Goal: Task Accomplishment & Management: Use online tool/utility

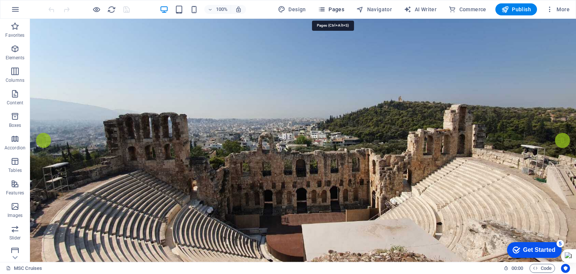
click at [328, 12] on span "Pages" at bounding box center [331, 9] width 26 height 7
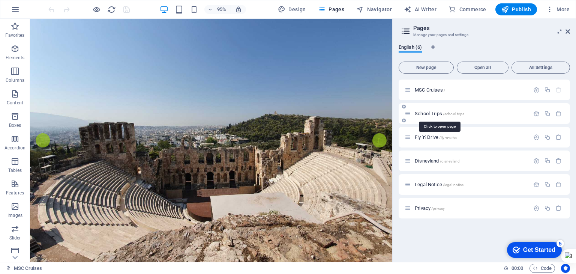
click at [428, 111] on span "School Trips /school-trips" at bounding box center [439, 114] width 49 height 6
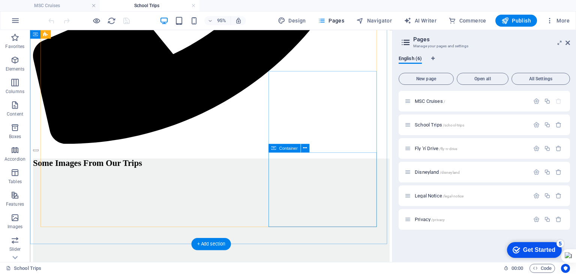
scroll to position [412, 0]
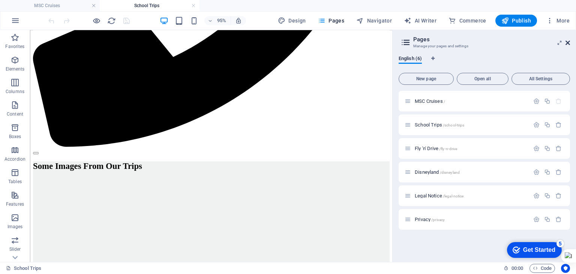
click at [569, 44] on icon at bounding box center [567, 43] width 4 height 6
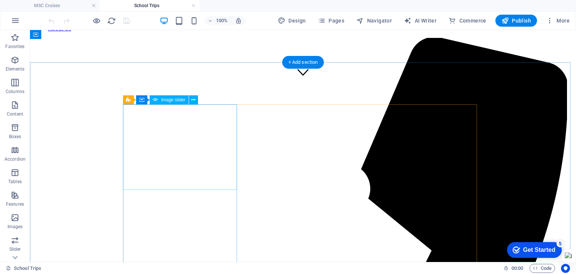
scroll to position [175, 0]
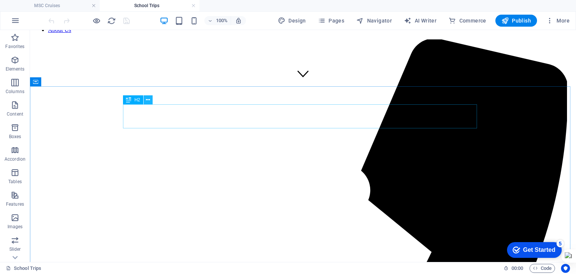
click at [149, 99] on icon at bounding box center [148, 100] width 4 height 8
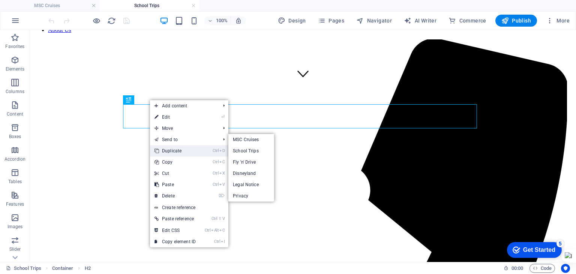
click at [162, 148] on link "Ctrl D Duplicate" at bounding box center [175, 150] width 50 height 11
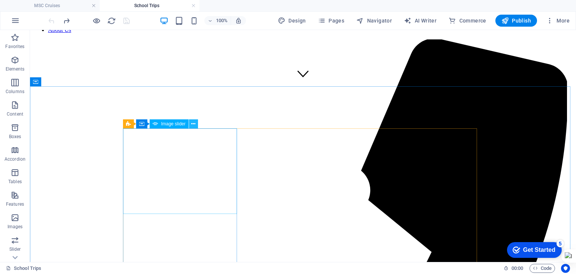
click at [192, 125] on icon at bounding box center [193, 124] width 4 height 8
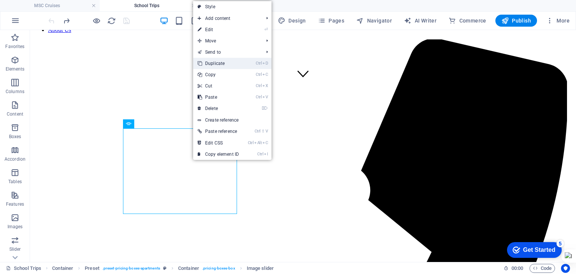
click at [214, 60] on link "Ctrl D Duplicate" at bounding box center [218, 63] width 50 height 11
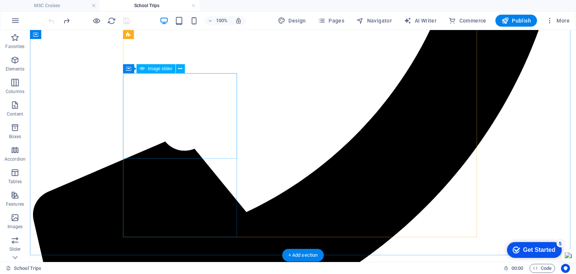
scroll to position [363, 0]
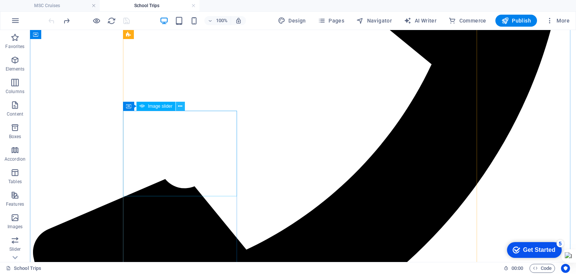
click at [181, 108] on icon at bounding box center [180, 106] width 4 height 8
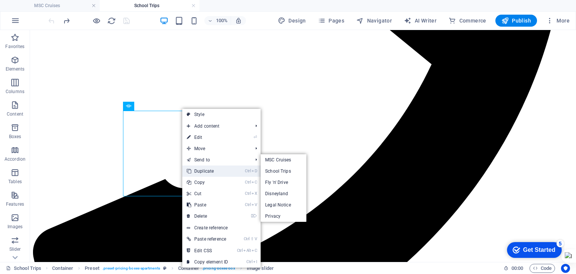
click at [199, 167] on link "Ctrl D Duplicate" at bounding box center [207, 170] width 50 height 11
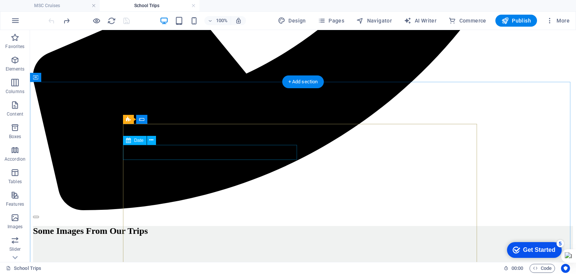
scroll to position [531, 0]
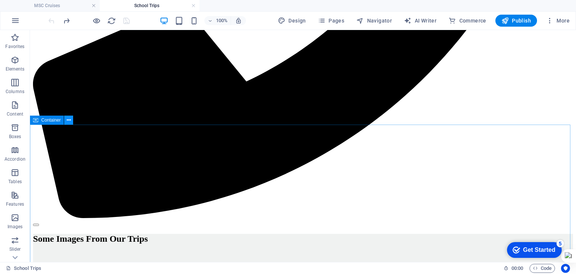
click at [71, 122] on button at bounding box center [68, 119] width 9 height 9
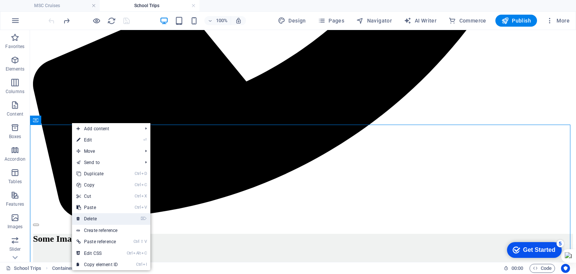
click at [103, 215] on link "⌦ Delete" at bounding box center [97, 218] width 50 height 11
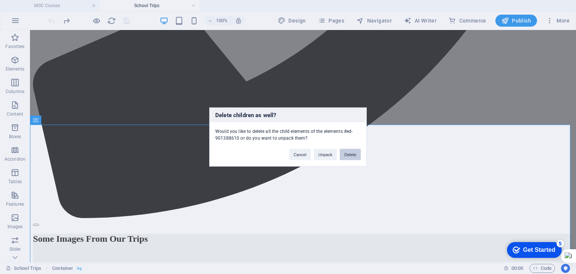
click at [352, 156] on button "Delete" at bounding box center [350, 154] width 21 height 11
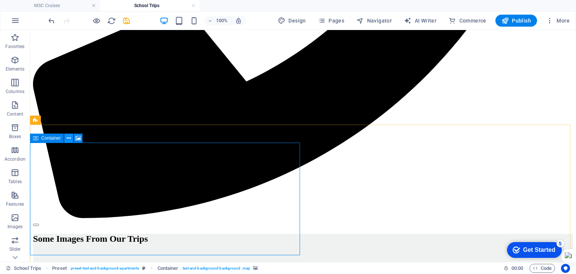
click at [67, 136] on icon at bounding box center [69, 138] width 4 height 8
click at [68, 138] on icon at bounding box center [69, 138] width 4 height 8
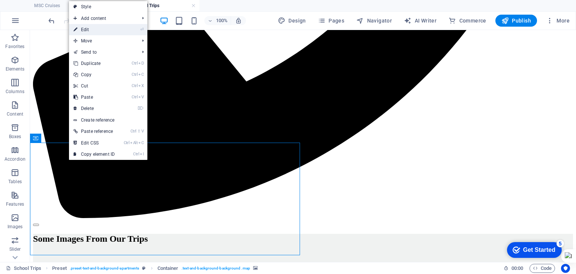
click at [100, 31] on link "⏎ Edit" at bounding box center [94, 29] width 50 height 11
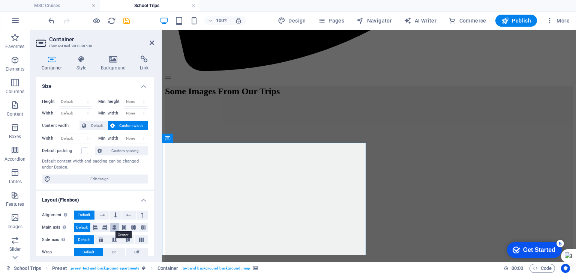
click at [113, 228] on icon at bounding box center [114, 227] width 4 height 9
click at [82, 225] on span "Default" at bounding box center [82, 227] width 12 height 9
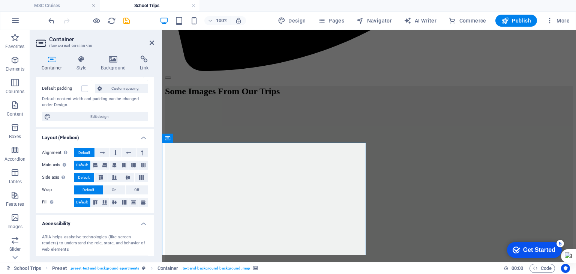
scroll to position [0, 0]
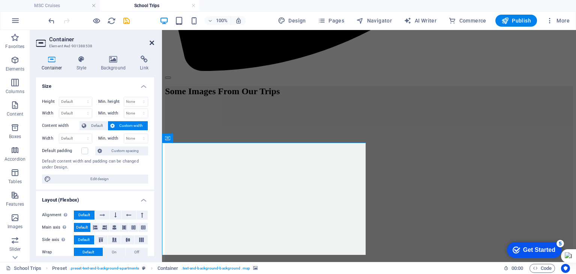
click at [152, 42] on icon at bounding box center [152, 43] width 4 height 6
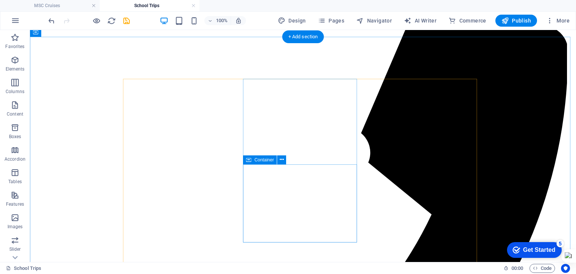
scroll to position [225, 0]
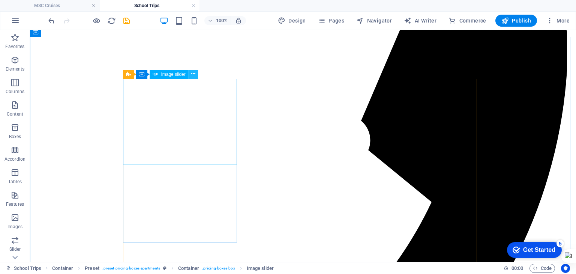
click at [192, 75] on icon at bounding box center [193, 74] width 4 height 8
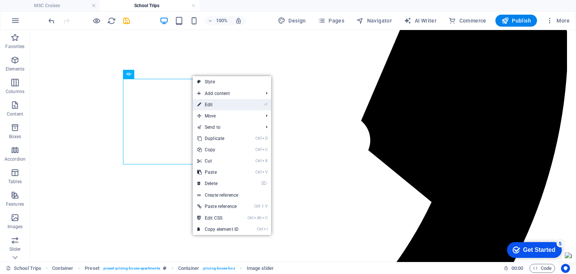
click at [205, 101] on link "⏎ Edit" at bounding box center [218, 104] width 50 height 11
select select "ms"
select select "progressive"
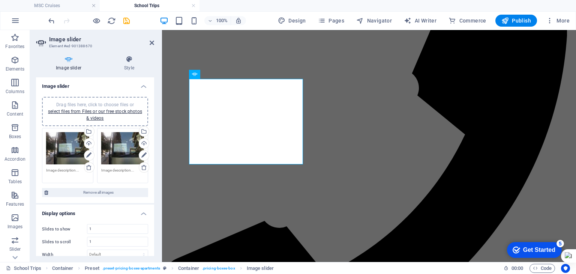
click at [127, 154] on div "Drag files here, click to choose files or select files from Files or our free s…" at bounding box center [122, 148] width 43 height 33
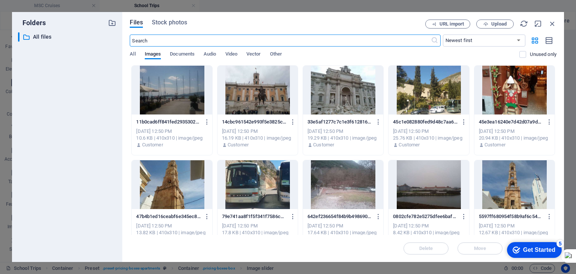
click at [188, 104] on div at bounding box center [172, 90] width 80 height 49
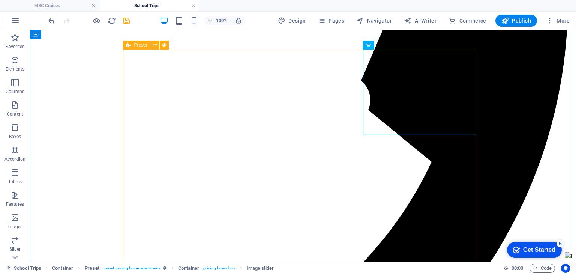
scroll to position [300, 0]
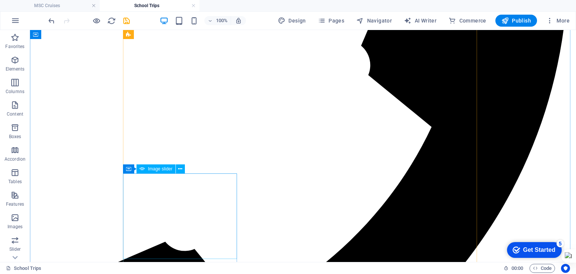
click at [180, 169] on icon at bounding box center [180, 169] width 4 height 8
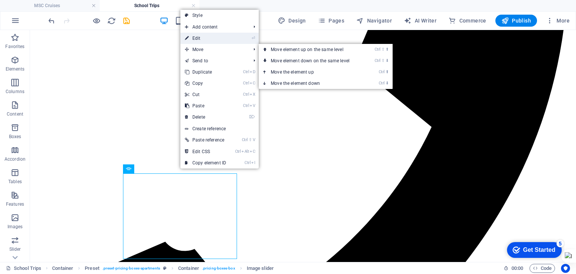
click at [203, 40] on link "⏎ Edit" at bounding box center [205, 38] width 50 height 11
select select "px"
select select "ms"
select select "progressive"
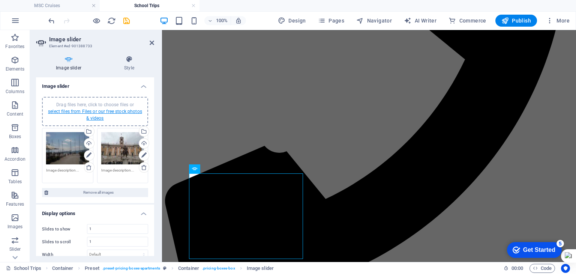
click at [110, 112] on link "select files from Files or our free stock photos & videos" at bounding box center [95, 115] width 94 height 12
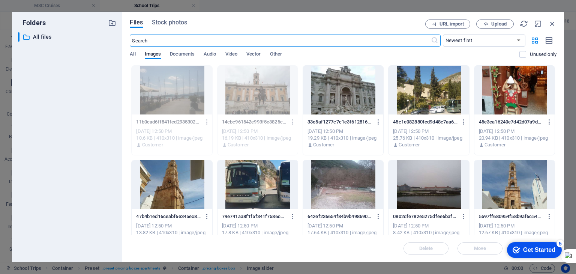
scroll to position [454, 0]
click at [442, 101] on div at bounding box center [428, 90] width 80 height 49
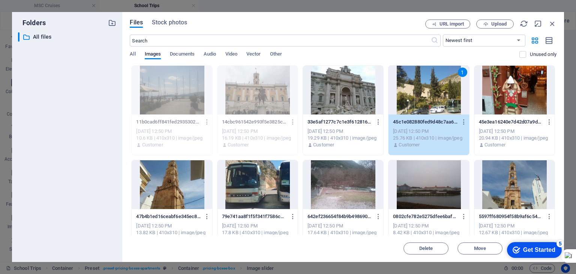
click at [187, 97] on div at bounding box center [172, 90] width 80 height 49
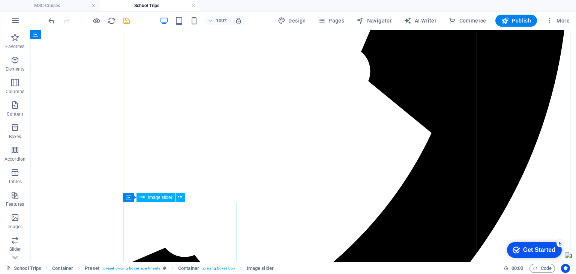
scroll to position [337, 0]
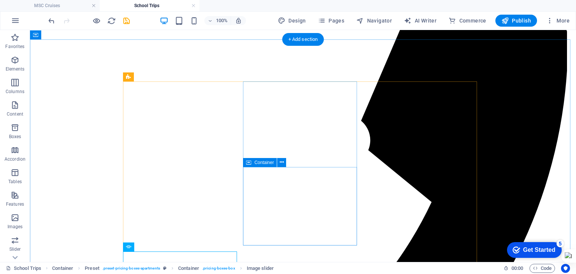
scroll to position [187, 0]
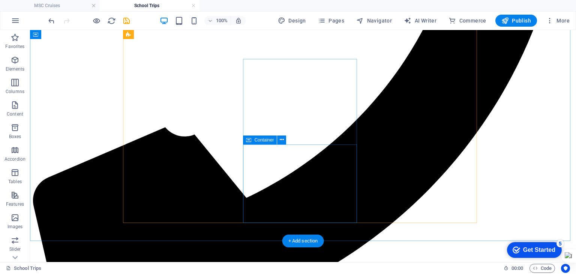
scroll to position [487, 0]
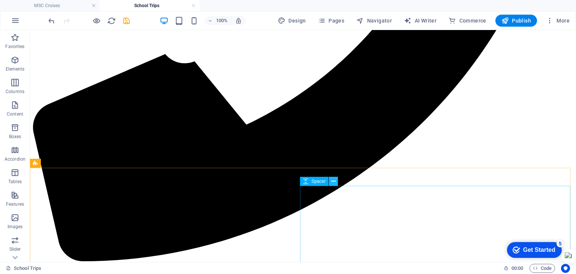
click at [333, 181] on icon at bounding box center [333, 181] width 4 height 8
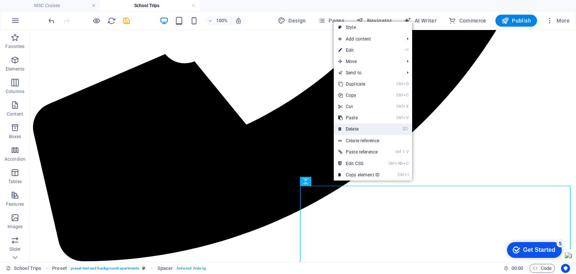
click at [352, 126] on link "⌦ Delete" at bounding box center [359, 128] width 50 height 11
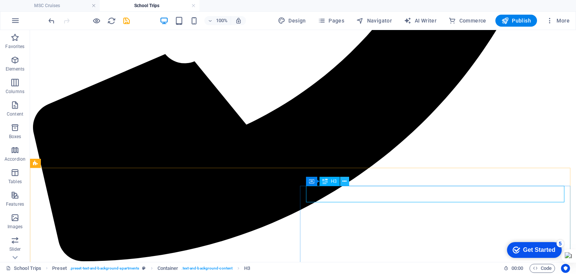
click at [344, 182] on icon at bounding box center [344, 181] width 4 height 8
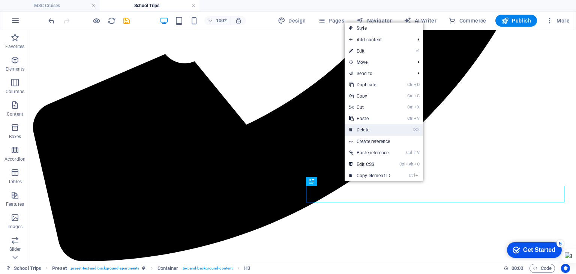
click at [366, 129] on link "⌦ Delete" at bounding box center [370, 129] width 50 height 11
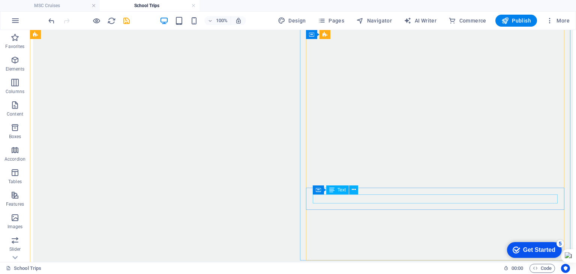
scroll to position [787, 0]
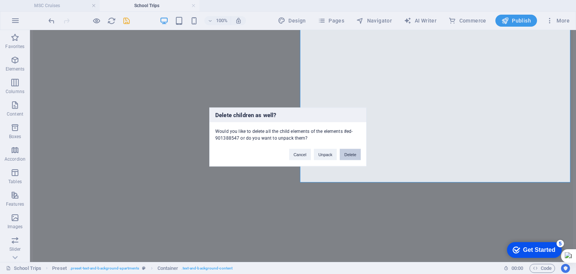
drag, startPoint x: 351, startPoint y: 154, endPoint x: 319, endPoint y: 126, distance: 41.9
click at [351, 154] on button "Delete" at bounding box center [350, 154] width 21 height 11
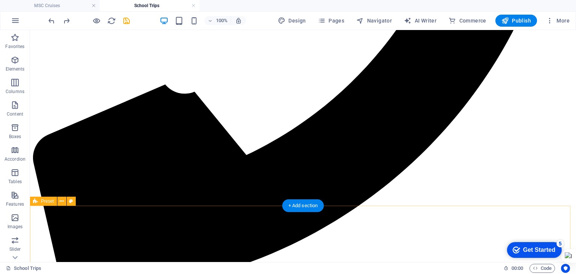
scroll to position [525, 0]
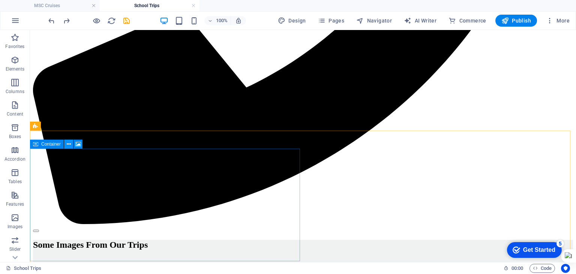
click at [68, 146] on icon at bounding box center [69, 144] width 4 height 8
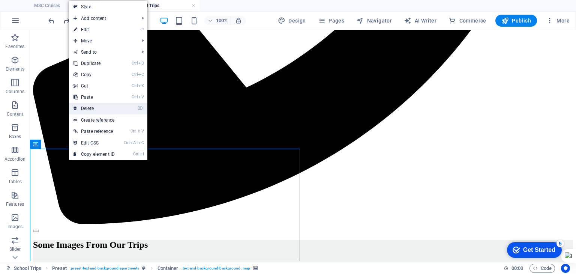
click at [88, 105] on link "⌦ Delete" at bounding box center [94, 108] width 50 height 11
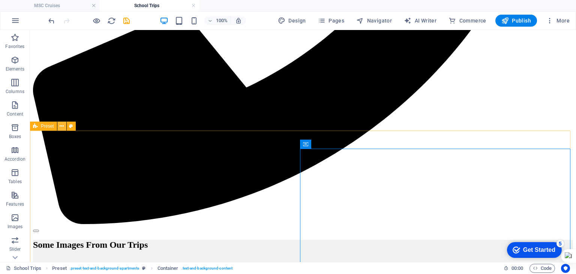
click at [63, 128] on icon at bounding box center [62, 126] width 4 height 8
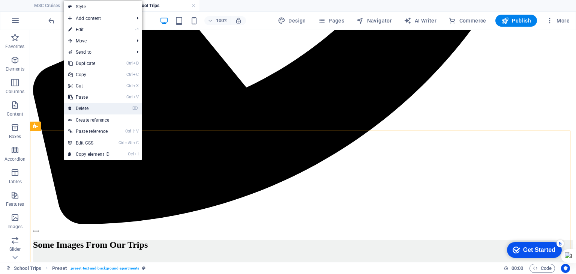
click at [87, 112] on link "⌦ Delete" at bounding box center [89, 108] width 50 height 11
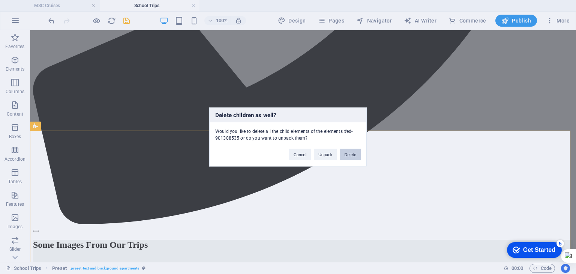
click at [345, 151] on button "Delete" at bounding box center [350, 154] width 21 height 11
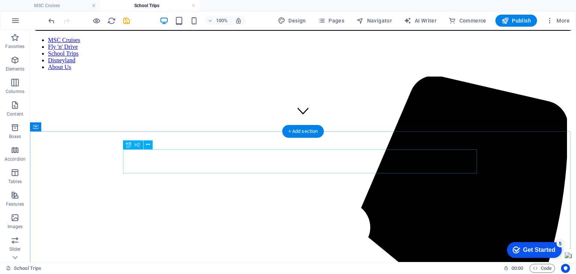
scroll to position [0, 0]
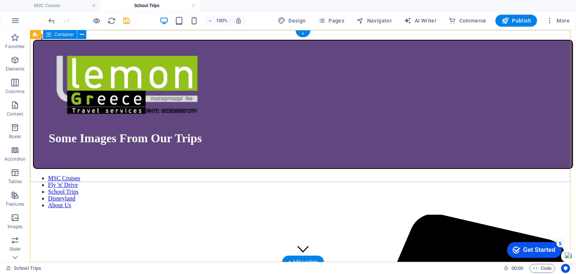
click at [84, 80] on div "Some Images From Our Trips" at bounding box center [303, 104] width 540 height 129
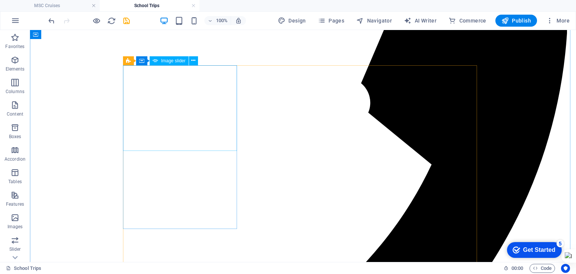
scroll to position [187, 0]
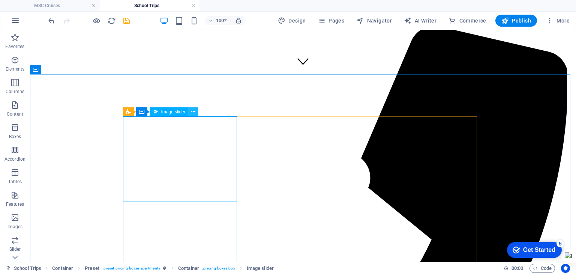
click at [190, 110] on button at bounding box center [193, 111] width 9 height 9
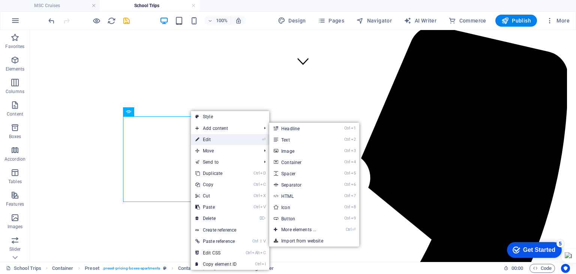
click at [210, 135] on link "⏎ Edit" at bounding box center [216, 139] width 50 height 11
select select "ms"
select select "progressive"
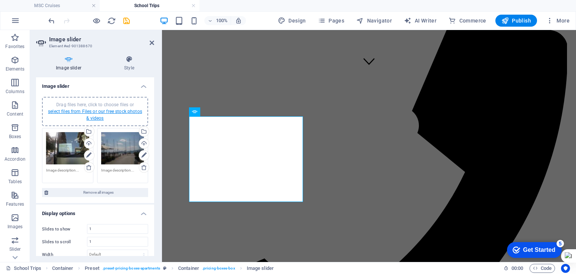
click at [111, 110] on link "select files from Files or our free stock photos & videos" at bounding box center [95, 115] width 94 height 12
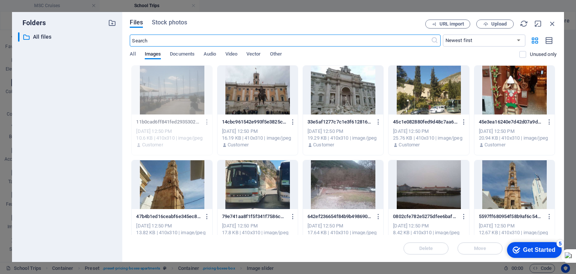
click at [336, 107] on div at bounding box center [343, 90] width 80 height 49
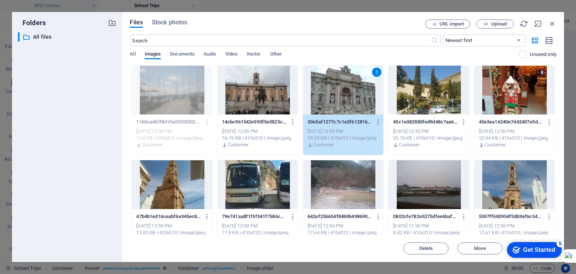
click at [356, 193] on div at bounding box center [343, 184] width 80 height 49
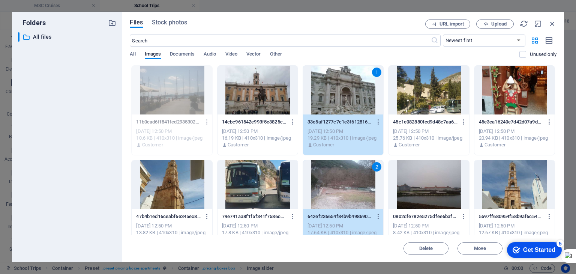
click at [269, 194] on div at bounding box center [257, 184] width 80 height 49
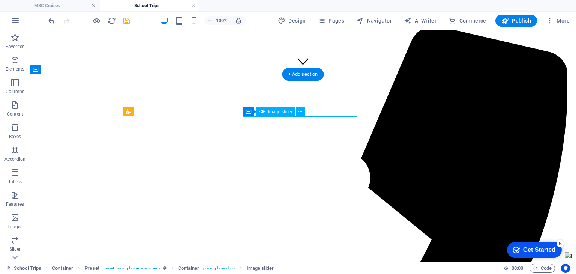
click at [300, 110] on icon at bounding box center [300, 112] width 4 height 8
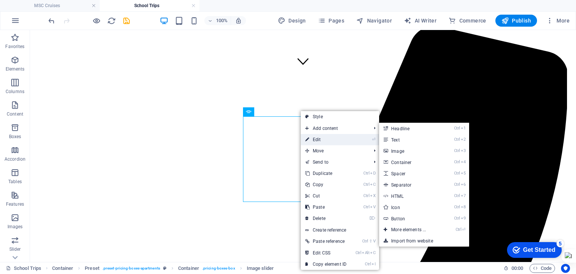
click at [315, 137] on link "⏎ Edit" at bounding box center [326, 139] width 50 height 11
select select "px"
select select "ms"
select select "progressive"
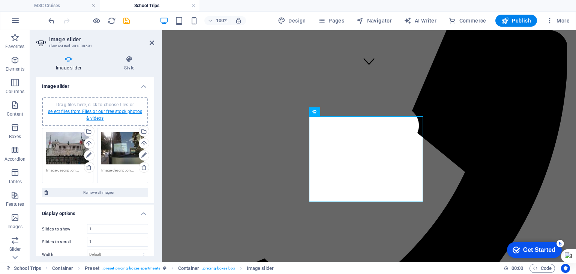
click at [111, 110] on link "select files from Files or our free stock photos & videos" at bounding box center [95, 115] width 94 height 12
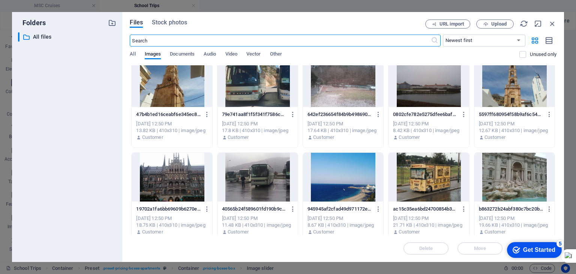
scroll to position [112, 0]
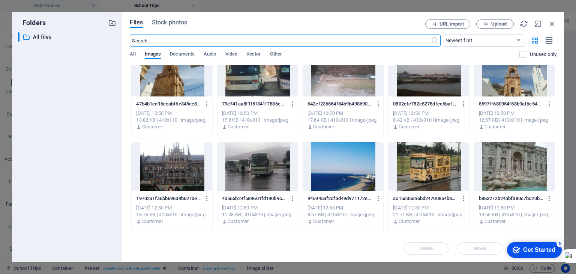
click at [270, 170] on div at bounding box center [257, 166] width 80 height 49
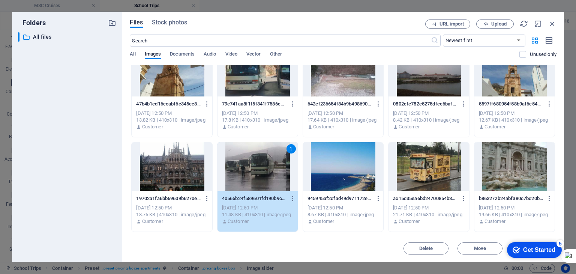
click at [347, 175] on div at bounding box center [343, 166] width 80 height 49
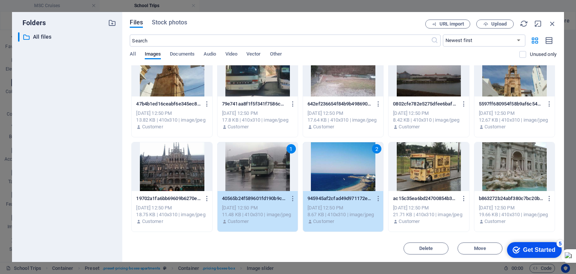
click at [449, 177] on div at bounding box center [428, 166] width 80 height 49
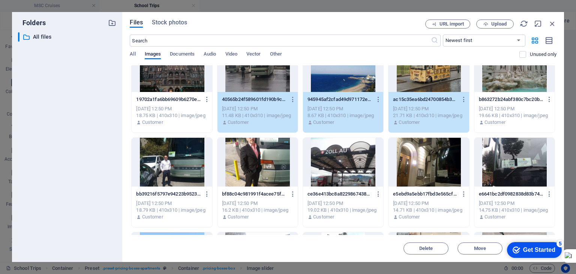
scroll to position [225, 0]
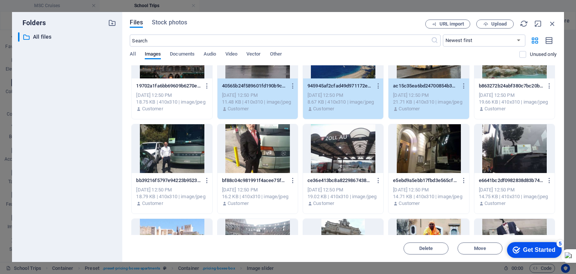
click at [264, 153] on div at bounding box center [257, 148] width 80 height 49
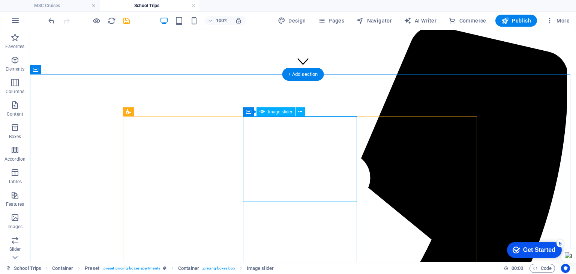
select select "px"
select select "ms"
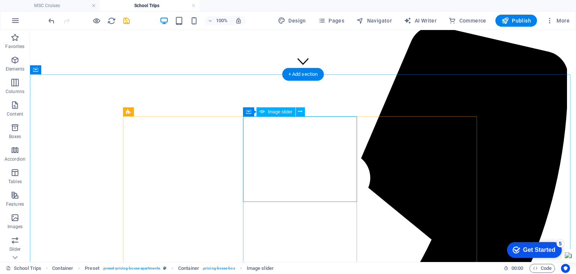
select select "progressive"
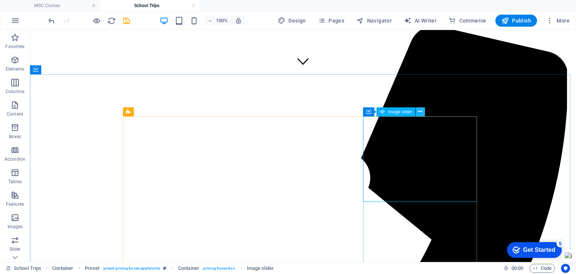
click at [420, 110] on icon at bounding box center [420, 112] width 4 height 8
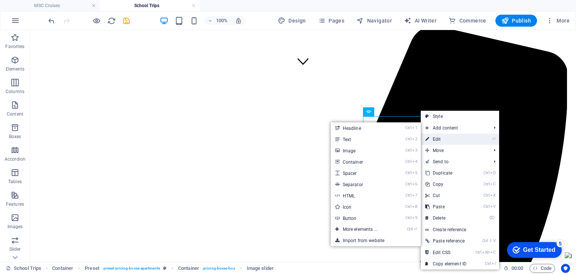
click at [441, 136] on link "⏎ Edit" at bounding box center [446, 138] width 50 height 11
select select "px"
select select "ms"
select select "progressive"
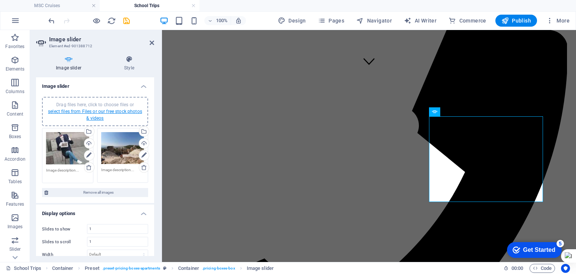
click at [112, 111] on link "select files from Files or our free stock photos & videos" at bounding box center [95, 115] width 94 height 12
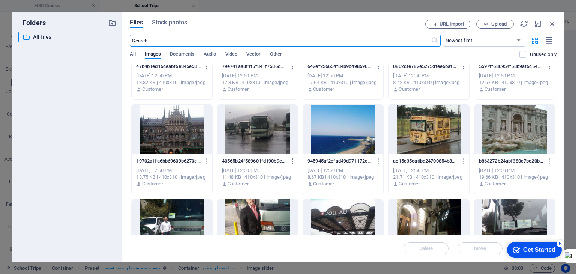
scroll to position [187, 0]
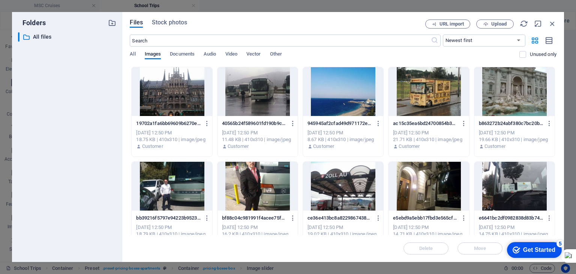
click at [508, 98] on div at bounding box center [514, 91] width 80 height 49
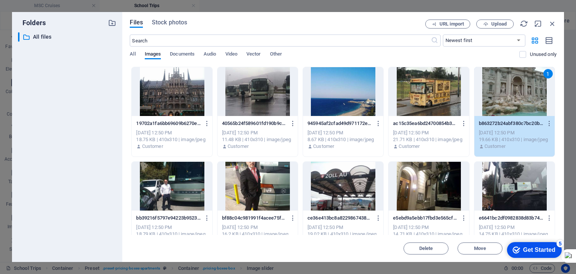
click at [180, 189] on div at bounding box center [172, 186] width 80 height 49
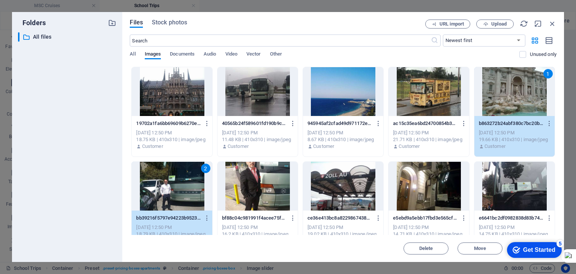
click at [364, 195] on div at bounding box center [343, 186] width 80 height 49
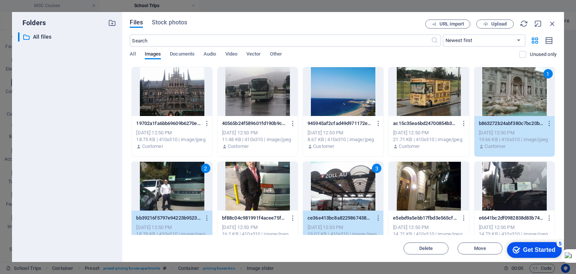
click at [423, 193] on div at bounding box center [428, 186] width 80 height 49
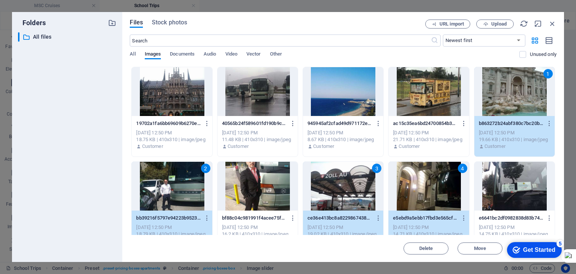
click at [498, 192] on div at bounding box center [514, 186] width 80 height 49
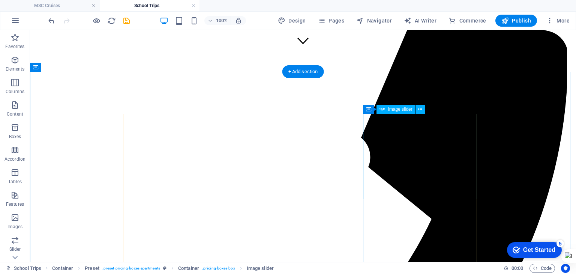
scroll to position [225, 0]
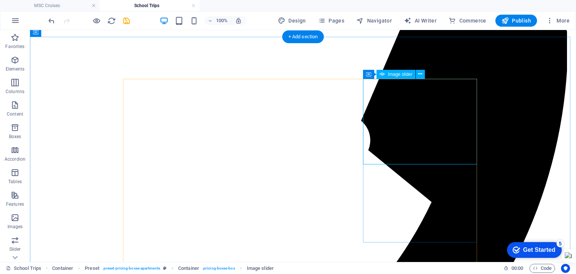
select select "px"
select select "ms"
select select "progressive"
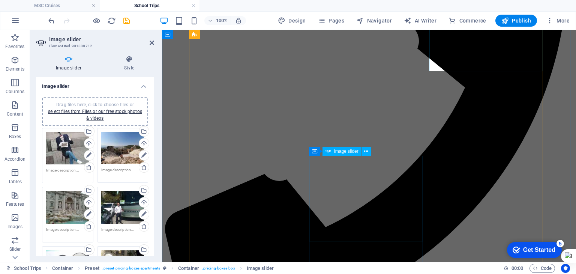
scroll to position [337, 0]
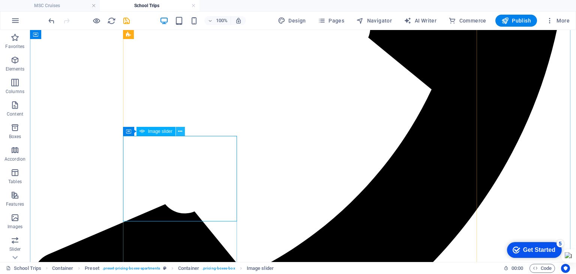
click at [177, 130] on button at bounding box center [180, 131] width 9 height 9
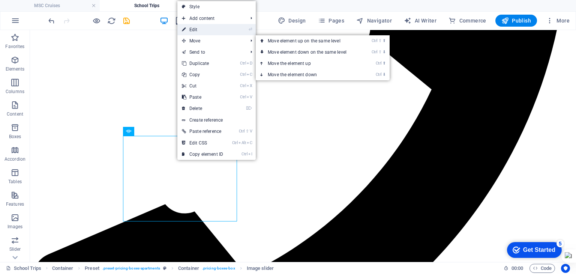
click at [196, 31] on link "⏎ Edit" at bounding box center [202, 29] width 50 height 11
select select "px"
select select "ms"
select select "progressive"
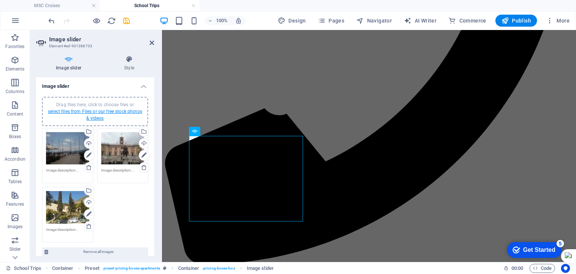
click at [111, 112] on link "select files from Files or our free stock photos & videos" at bounding box center [95, 115] width 94 height 12
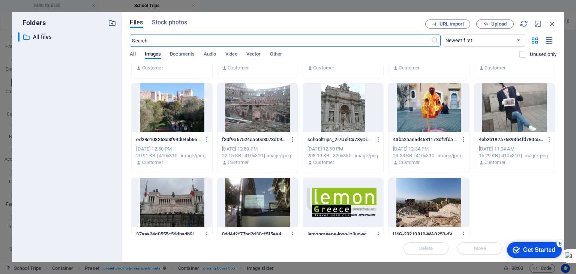
scroll to position [393, 0]
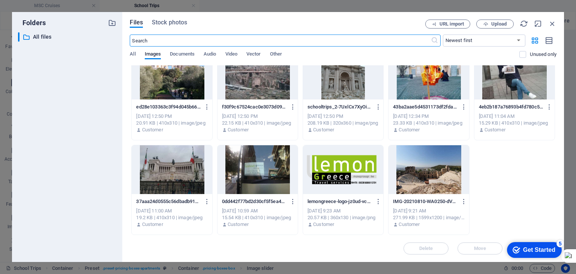
click at [418, 184] on div at bounding box center [428, 169] width 80 height 49
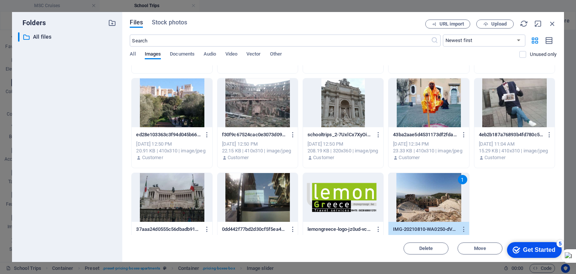
scroll to position [355, 0]
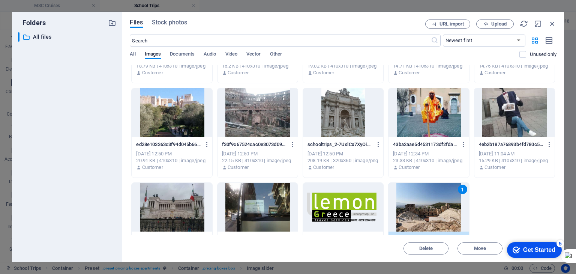
click at [336, 129] on div at bounding box center [343, 112] width 80 height 49
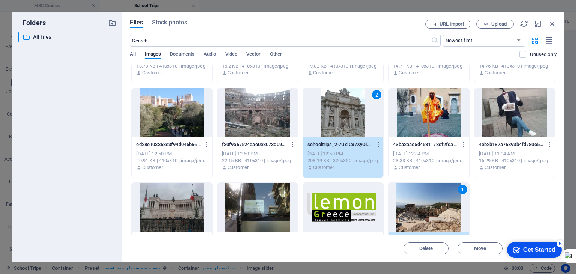
click at [284, 133] on div at bounding box center [257, 112] width 80 height 49
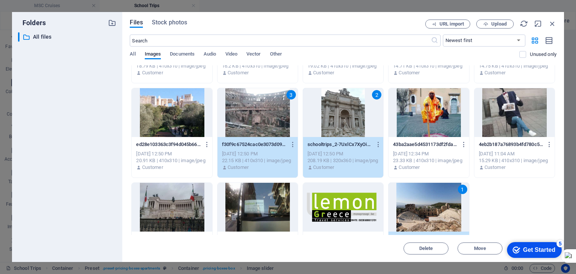
click at [275, 125] on div "3" at bounding box center [257, 112] width 80 height 49
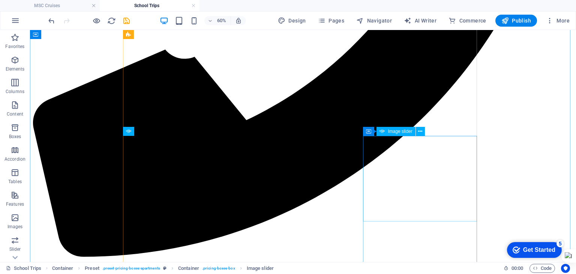
scroll to position [337, 0]
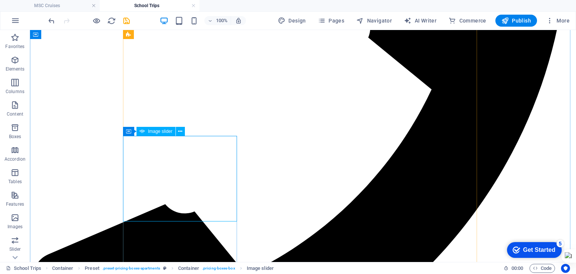
select select "px"
select select "ms"
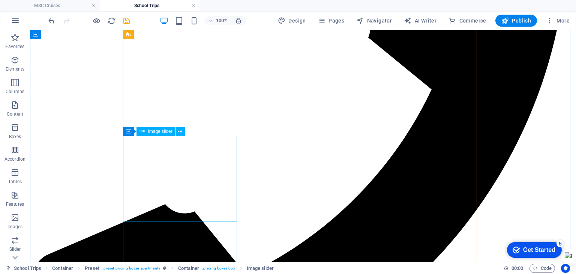
select select "progressive"
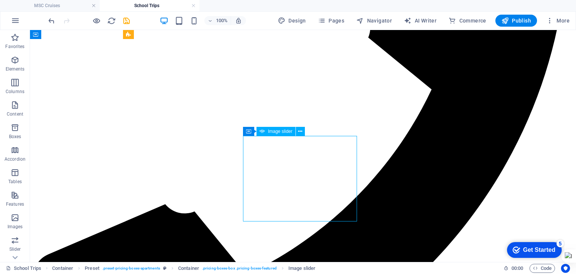
click at [298, 132] on icon at bounding box center [300, 131] width 4 height 8
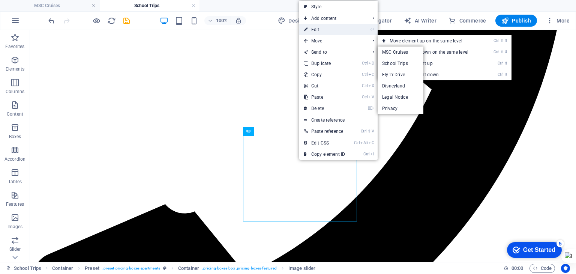
click at [321, 31] on link "⏎ Edit" at bounding box center [324, 29] width 50 height 11
select select "px"
select select "ms"
select select "progressive"
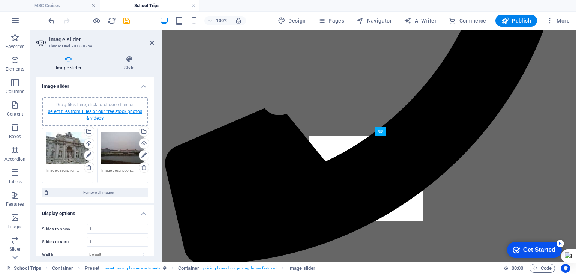
click at [109, 112] on link "select files from Files or our free stock photos & videos" at bounding box center [95, 115] width 94 height 12
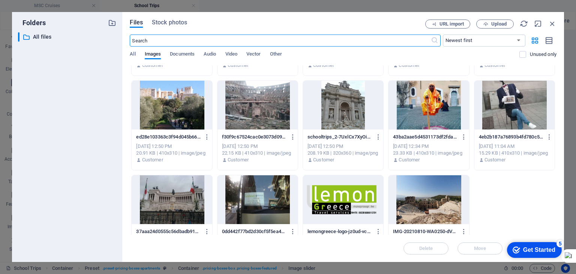
scroll to position [375, 0]
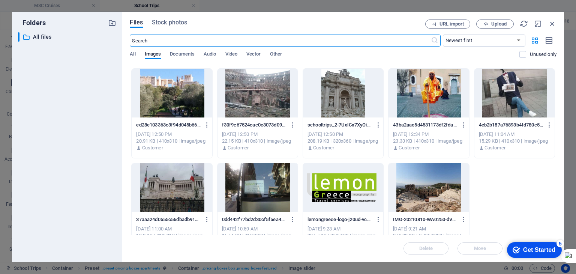
click at [267, 117] on div at bounding box center [257, 93] width 80 height 49
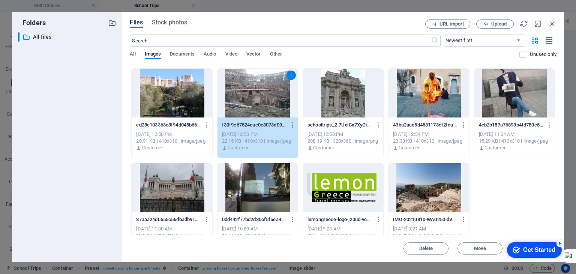
click at [255, 187] on div at bounding box center [257, 187] width 80 height 49
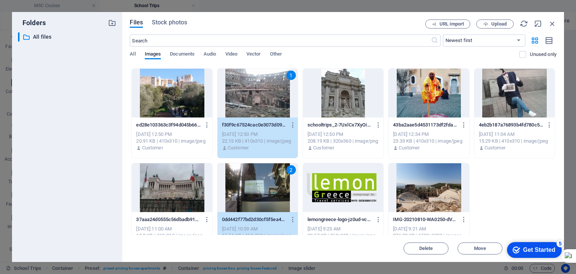
click at [172, 191] on div at bounding box center [172, 187] width 80 height 49
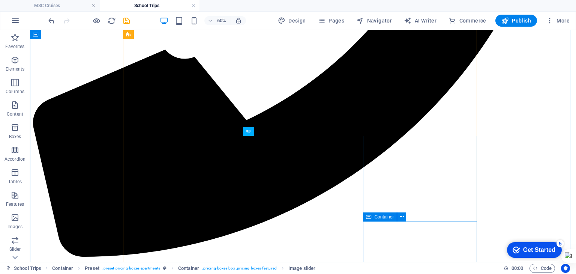
scroll to position [337, 0]
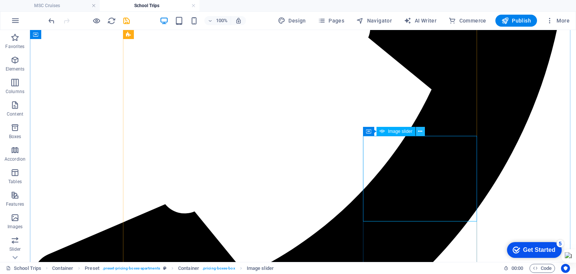
click at [419, 131] on icon at bounding box center [420, 131] width 4 height 8
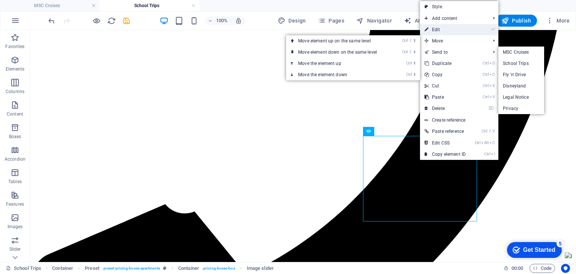
click at [442, 32] on link "⏎ Edit" at bounding box center [445, 29] width 50 height 11
select select "px"
select select "ms"
select select "progressive"
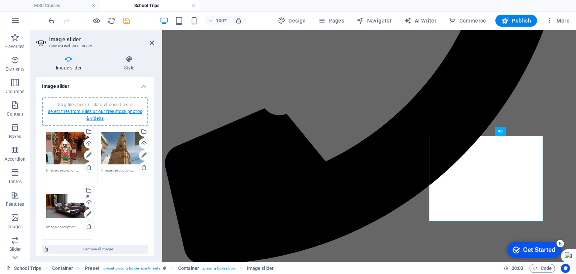
click at [115, 111] on link "select files from Files or our free stock photos & videos" at bounding box center [95, 115] width 94 height 12
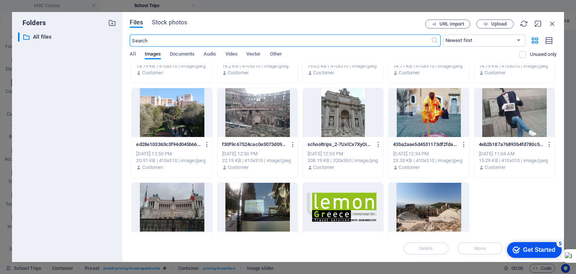
scroll to position [318, 0]
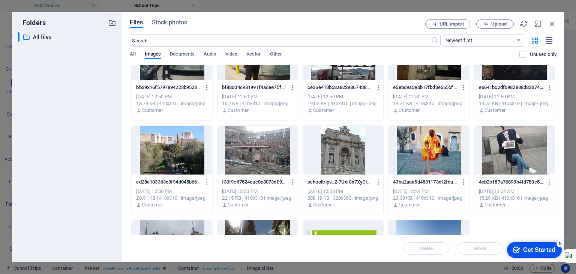
click at [418, 155] on div at bounding box center [428, 150] width 80 height 49
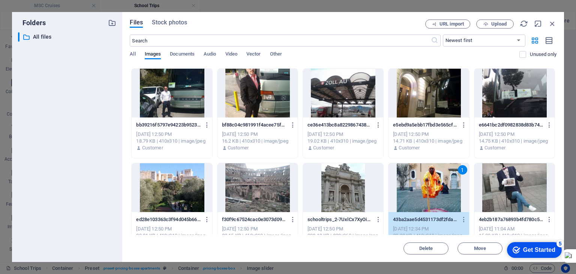
scroll to position [243, 0]
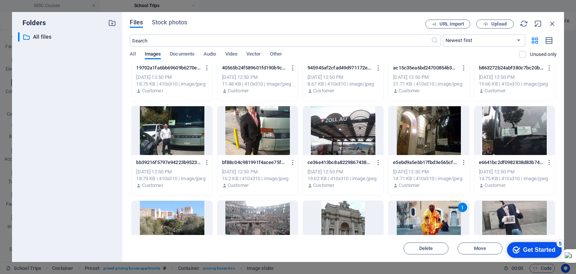
click at [499, 140] on div at bounding box center [514, 130] width 80 height 49
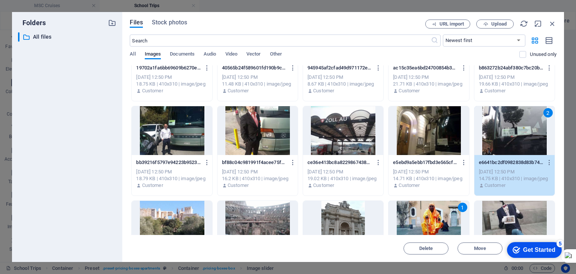
click at [433, 143] on div at bounding box center [428, 130] width 80 height 49
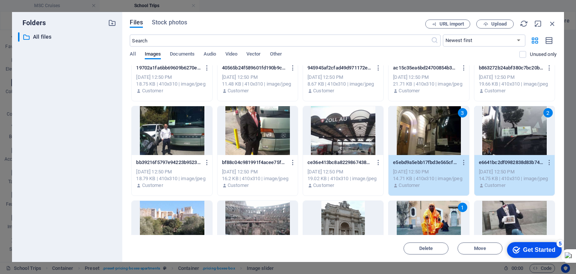
click at [361, 137] on div at bounding box center [343, 130] width 80 height 49
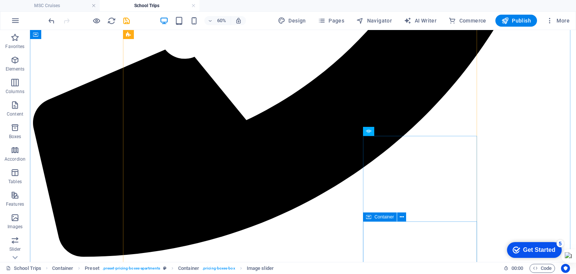
scroll to position [337, 0]
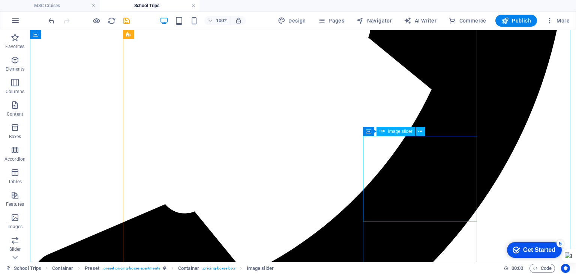
select select "px"
select select "ms"
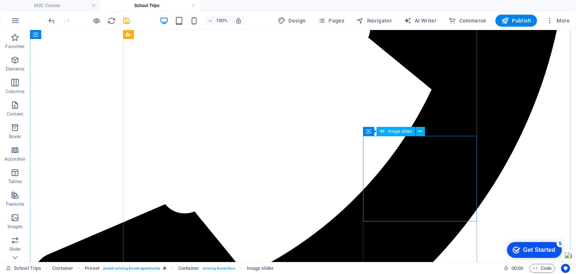
select select "progressive"
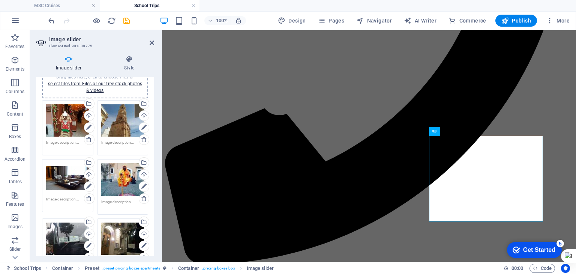
scroll to position [37, 0]
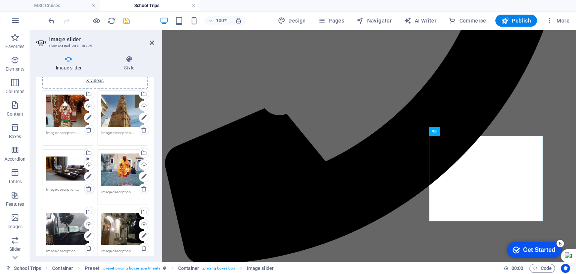
click at [87, 187] on icon at bounding box center [89, 189] width 6 height 6
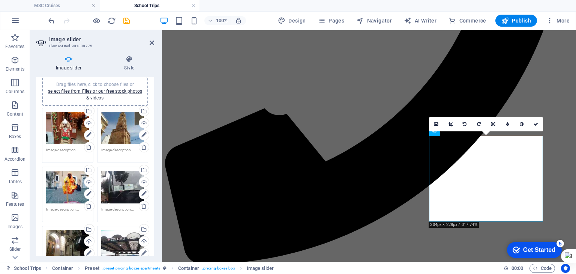
scroll to position [0, 0]
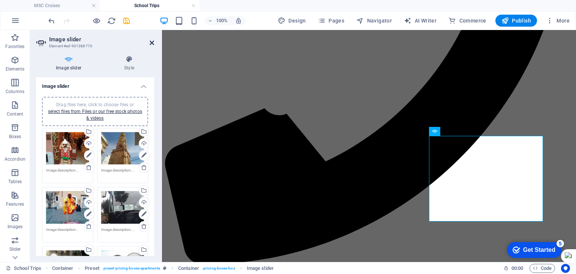
click at [151, 42] on icon at bounding box center [152, 43] width 4 height 6
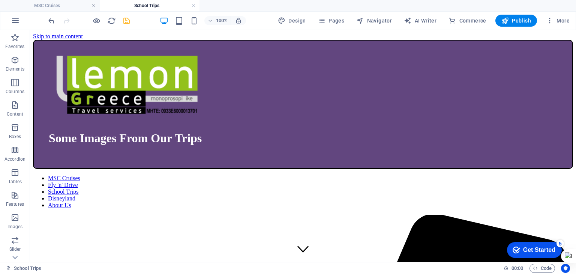
click at [125, 20] on icon "save" at bounding box center [126, 20] width 9 height 9
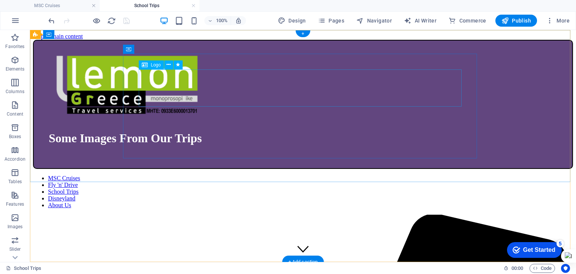
click at [373, 98] on div at bounding box center [303, 85] width 508 height 60
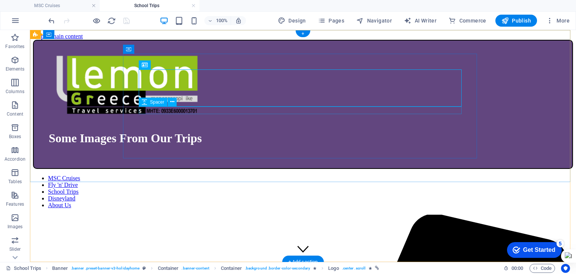
click at [395, 115] on div at bounding box center [303, 118] width 508 height 7
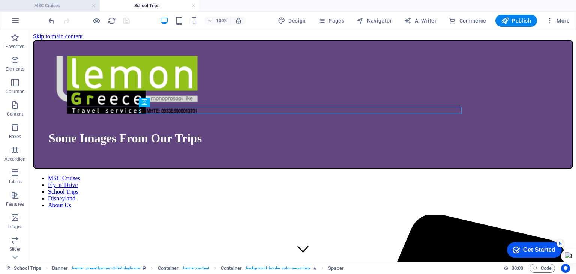
click at [59, 4] on h4 "MSC Cruises" at bounding box center [50, 5] width 100 height 8
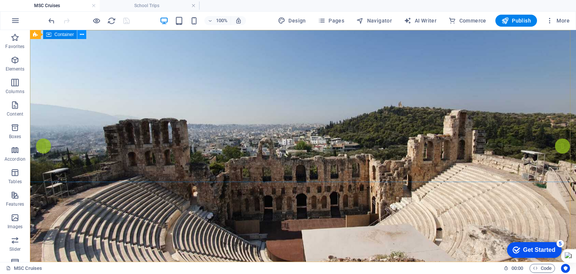
click at [81, 34] on icon at bounding box center [82, 35] width 4 height 8
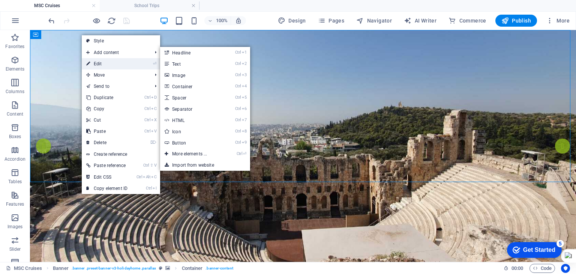
click at [93, 59] on link "⏎ Edit" at bounding box center [107, 63] width 50 height 11
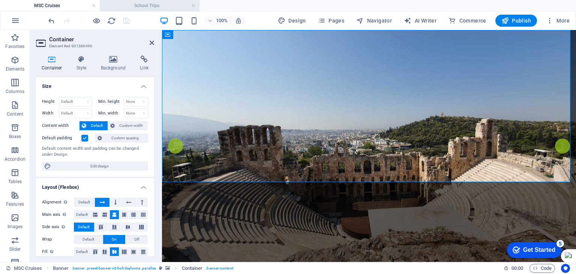
click at [162, 3] on h4 "School Trips" at bounding box center [150, 5] width 100 height 8
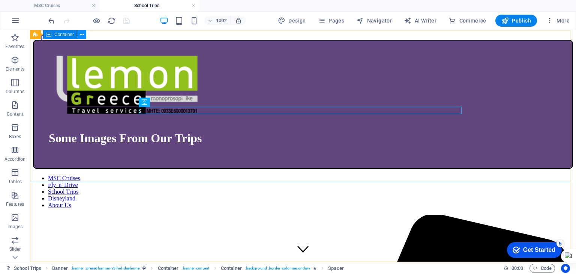
click at [82, 36] on icon at bounding box center [82, 35] width 4 height 8
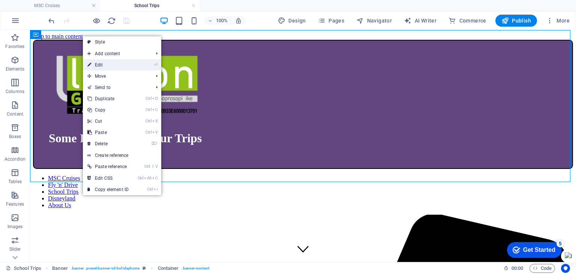
click at [91, 64] on link "⏎ Edit" at bounding box center [108, 64] width 50 height 11
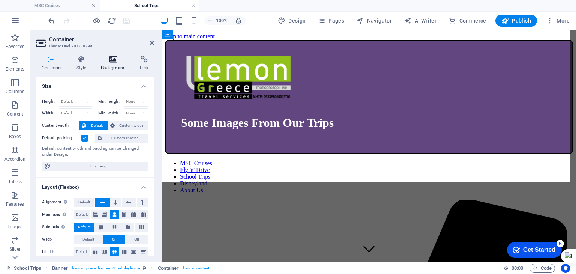
click at [103, 69] on h4 "Background" at bounding box center [114, 63] width 39 height 16
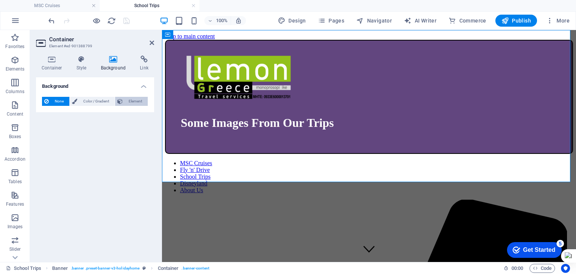
click at [130, 98] on span "Element" at bounding box center [135, 101] width 21 height 9
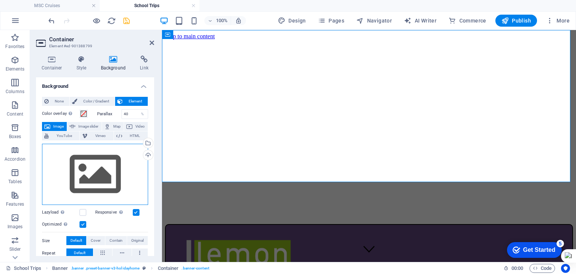
click at [99, 167] on div "Drag files here, click to choose files or select files from Files or our free s…" at bounding box center [95, 174] width 106 height 61
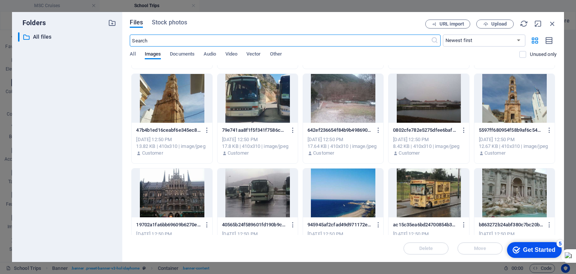
scroll to position [75, 0]
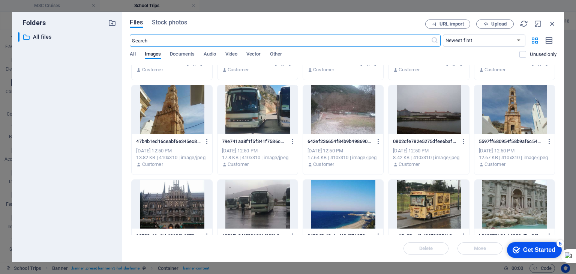
click at [269, 115] on div at bounding box center [257, 109] width 80 height 49
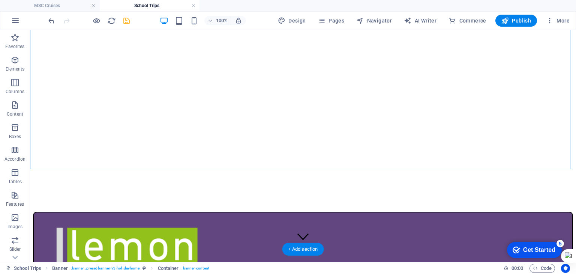
scroll to position [0, 0]
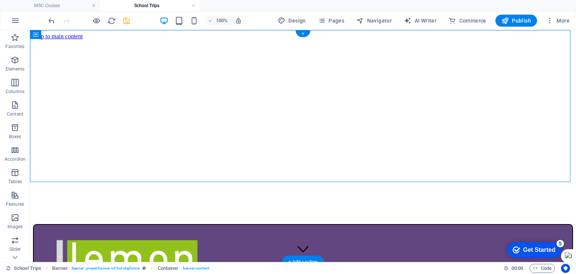
click at [38, 34] on icon at bounding box center [35, 34] width 5 height 9
click at [84, 40] on figure at bounding box center [303, 40] width 540 height 0
click at [96, 40] on figure at bounding box center [303, 40] width 540 height 0
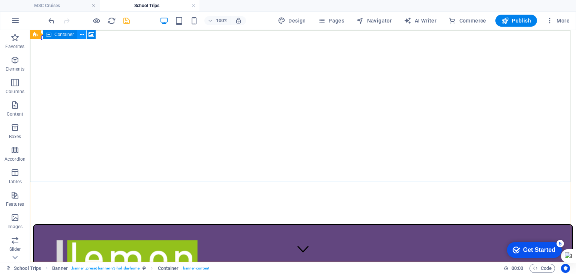
click at [80, 33] on icon at bounding box center [82, 35] width 4 height 8
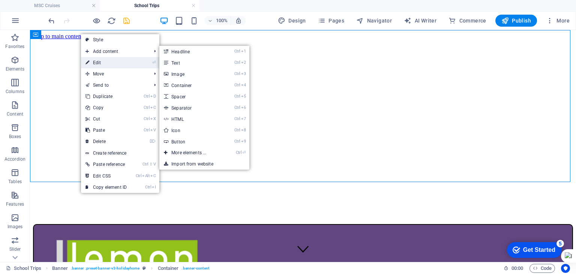
click at [99, 61] on link "⏎ Edit" at bounding box center [106, 62] width 50 height 11
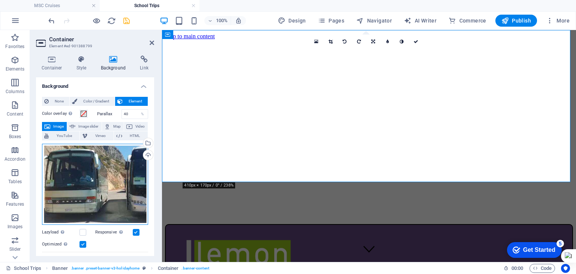
click at [115, 162] on div "Drag files here, click to choose files or select files from Files or our free s…" at bounding box center [95, 184] width 106 height 81
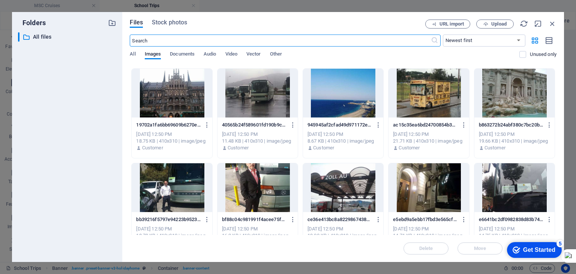
scroll to position [225, 0]
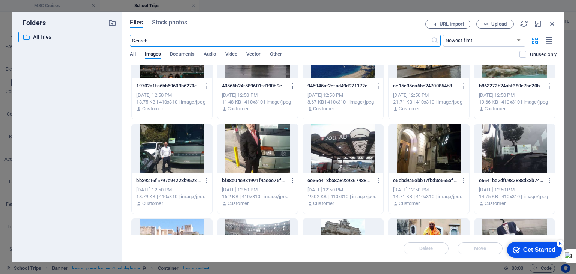
click at [524, 145] on div at bounding box center [514, 148] width 80 height 49
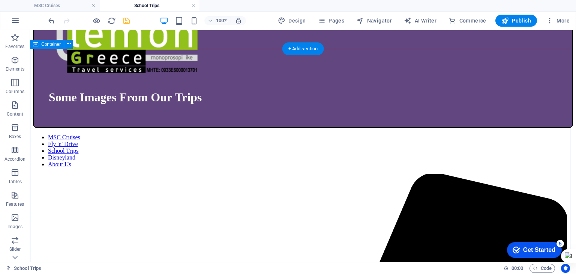
scroll to position [112, 0]
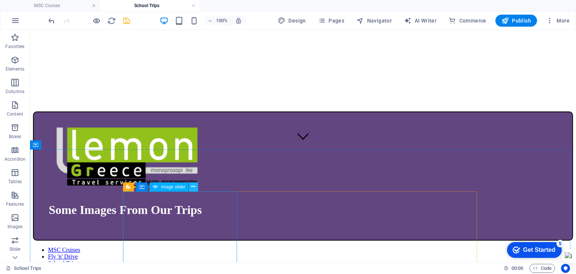
click at [193, 189] on icon at bounding box center [193, 187] width 4 height 8
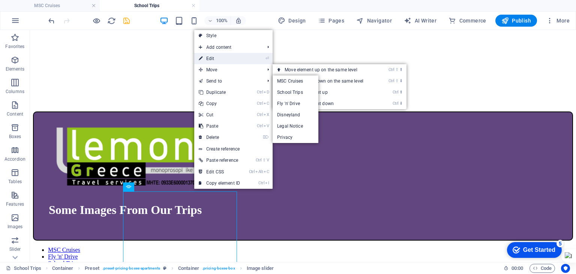
click at [215, 60] on link "⏎ Edit" at bounding box center [219, 58] width 50 height 11
select select "ms"
select select "progressive"
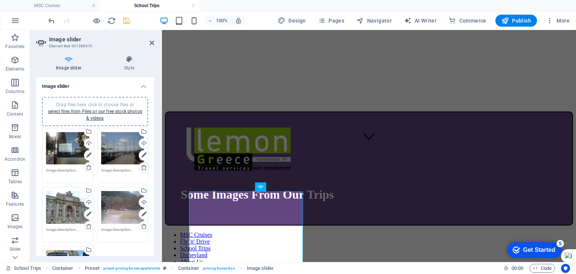
click at [142, 168] on icon at bounding box center [144, 167] width 6 height 6
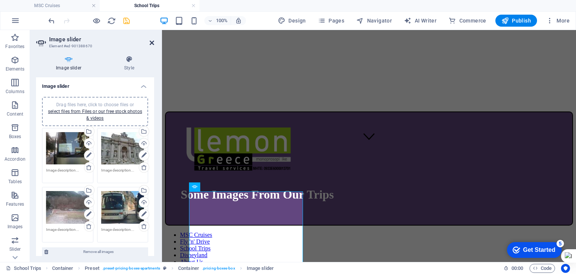
click at [151, 44] on icon at bounding box center [152, 43] width 4 height 6
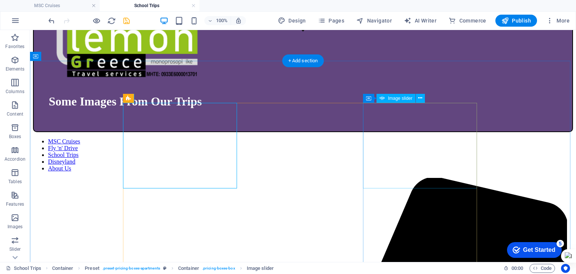
scroll to position [225, 0]
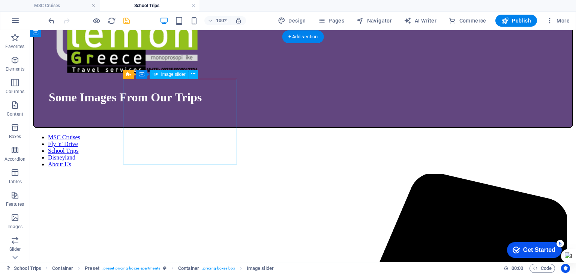
select select "ms"
select select "progressive"
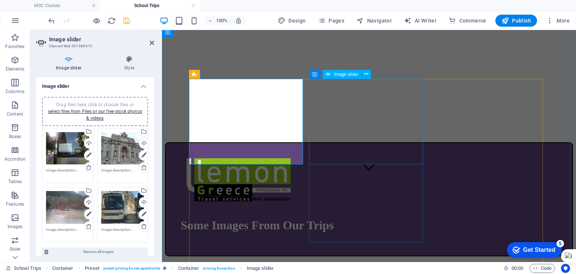
scroll to position [0, 0]
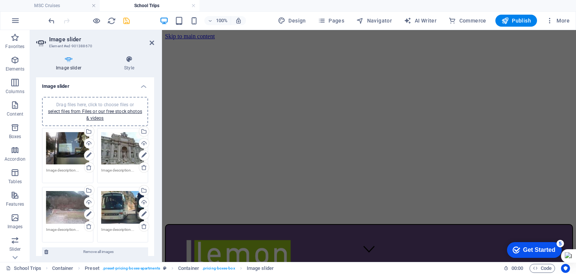
click at [149, 42] on h2 "Image slider" at bounding box center [101, 39] width 105 height 7
click at [153, 44] on icon at bounding box center [152, 43] width 4 height 6
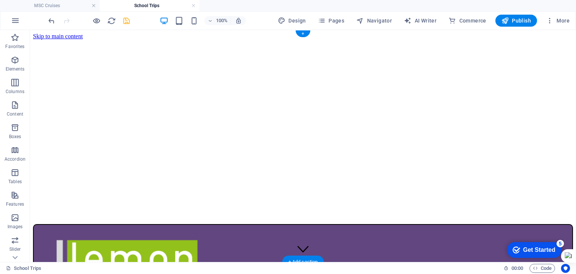
click at [82, 40] on figure at bounding box center [303, 40] width 540 height 0
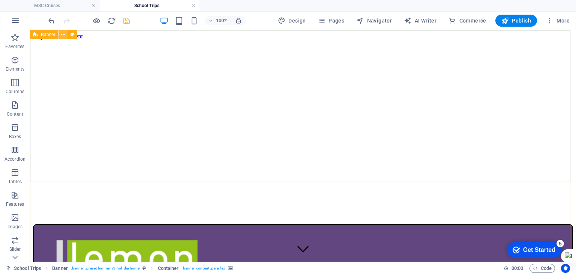
click at [64, 34] on icon at bounding box center [63, 35] width 4 height 8
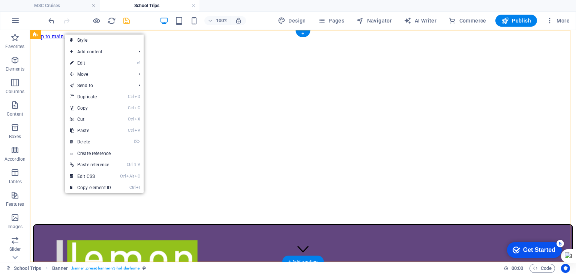
click at [52, 40] on figure at bounding box center [303, 40] width 540 height 0
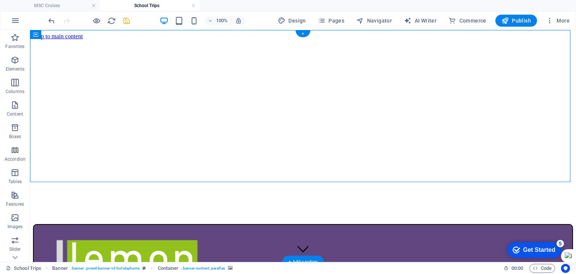
click at [68, 40] on figure at bounding box center [303, 40] width 540 height 0
click at [63, 34] on icon at bounding box center [63, 35] width 4 height 8
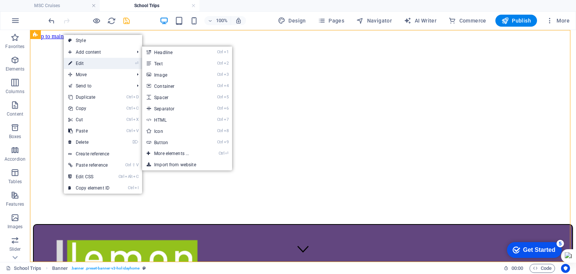
click at [78, 59] on link "⏎ Edit" at bounding box center [89, 63] width 50 height 11
select select "vh"
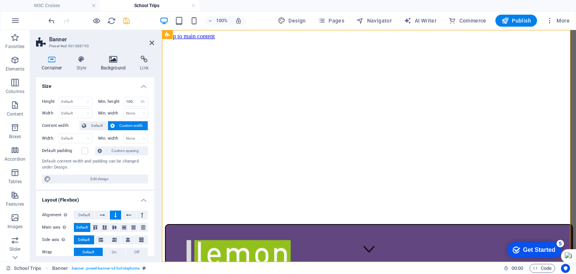
click at [117, 67] on h4 "Background" at bounding box center [114, 63] width 39 height 16
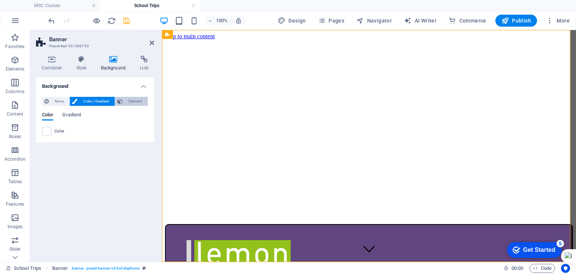
click at [134, 103] on span "Element" at bounding box center [135, 101] width 21 height 9
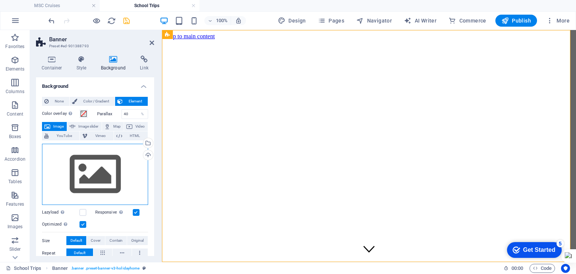
click at [94, 160] on div "Drag files here, click to choose files or select files from Files or our free s…" at bounding box center [95, 174] width 106 height 61
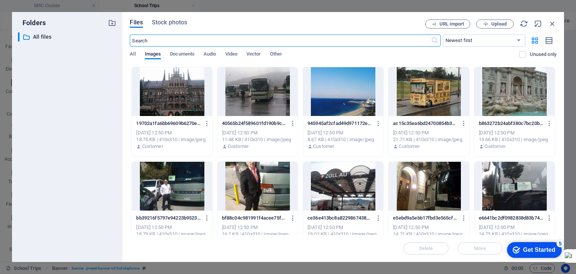
scroll to position [225, 0]
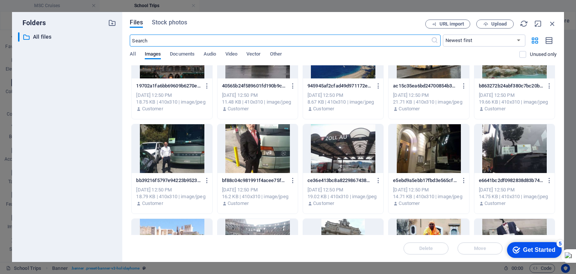
click at [433, 157] on div at bounding box center [428, 148] width 80 height 49
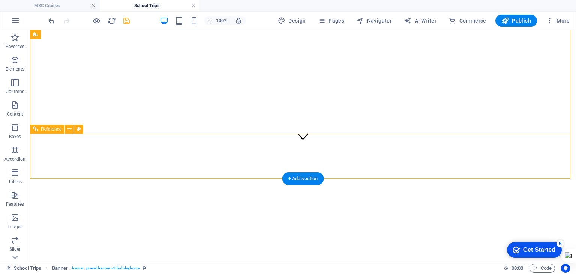
scroll to position [0, 0]
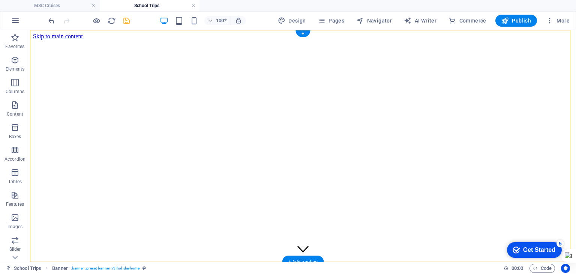
click at [99, 271] on figure at bounding box center [303, 271] width 540 height 0
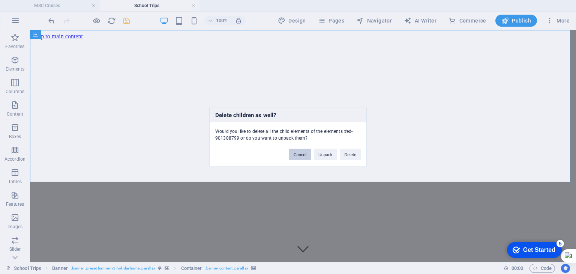
click at [303, 155] on button "Cancel" at bounding box center [300, 154] width 22 height 11
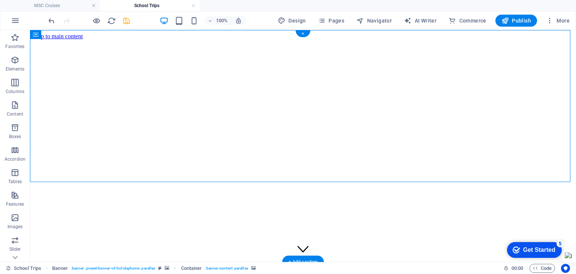
drag, startPoint x: 74, startPoint y: 33, endPoint x: 70, endPoint y: 55, distance: 22.4
click at [73, 271] on figure at bounding box center [303, 271] width 540 height 0
click at [71, 271] on figure at bounding box center [303, 271] width 540 height 0
click at [61, 271] on figure at bounding box center [303, 271] width 540 height 0
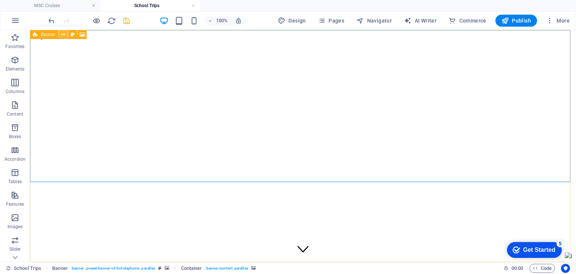
click at [60, 36] on button at bounding box center [63, 34] width 9 height 9
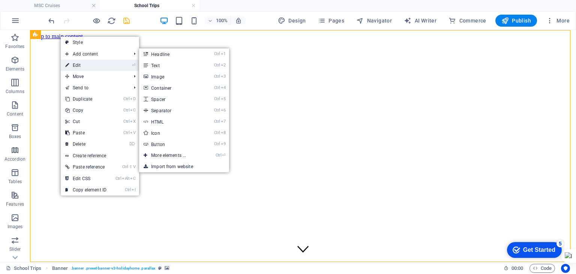
click at [76, 62] on link "⏎ Edit" at bounding box center [86, 65] width 50 height 11
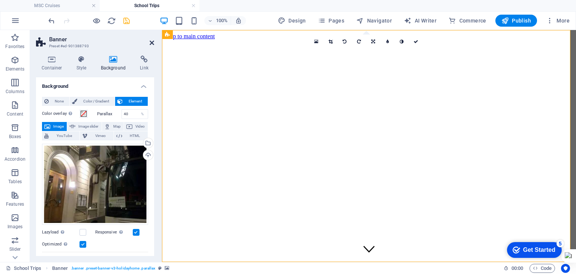
click at [151, 43] on icon at bounding box center [152, 43] width 4 height 6
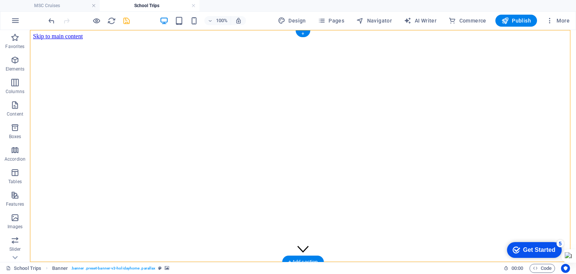
click at [73, 271] on figure at bounding box center [303, 271] width 540 height 0
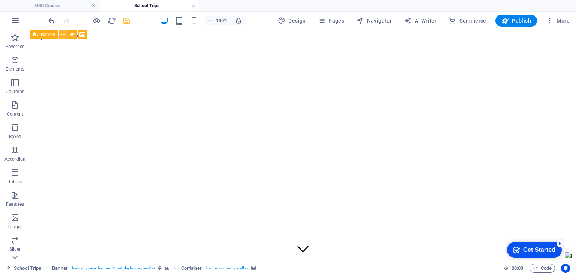
click at [63, 35] on icon at bounding box center [63, 35] width 4 height 8
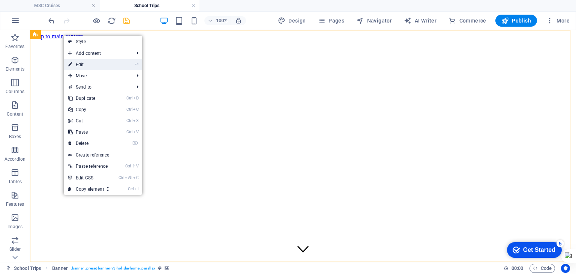
click at [79, 60] on link "⏎ Edit" at bounding box center [89, 64] width 50 height 11
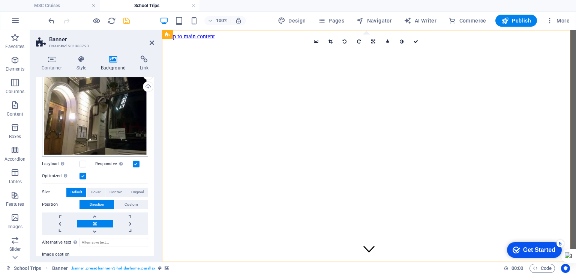
scroll to position [43, 0]
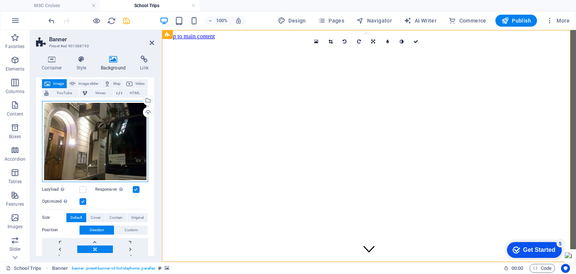
click at [136, 145] on div "Drag files here, click to choose files or select files from Files or our free s…" at bounding box center [95, 141] width 106 height 81
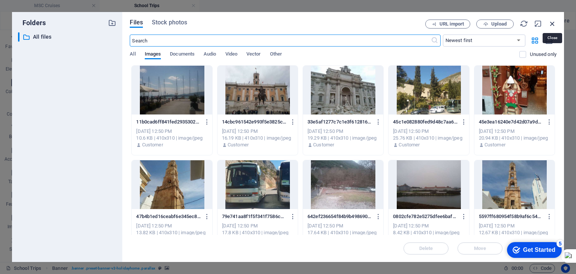
click at [553, 24] on icon "button" at bounding box center [552, 23] width 8 height 8
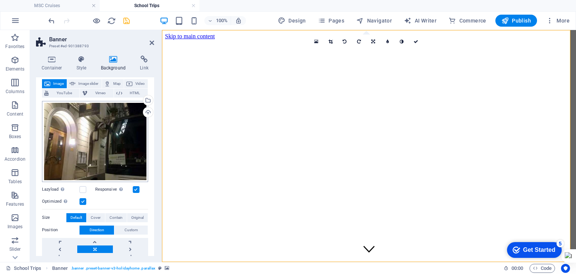
scroll to position [0, 0]
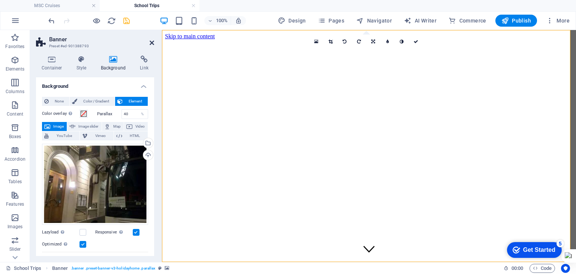
drag, startPoint x: 151, startPoint y: 43, endPoint x: 128, endPoint y: 60, distance: 29.2
click at [151, 43] on icon at bounding box center [152, 43] width 4 height 6
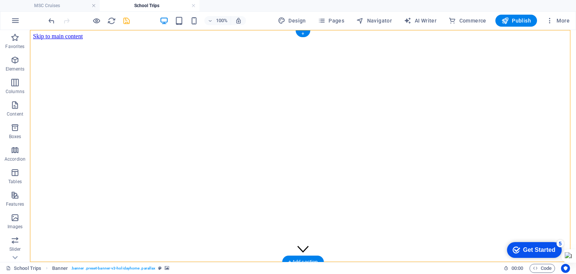
click at [355, 271] on figure at bounding box center [303, 271] width 540 height 0
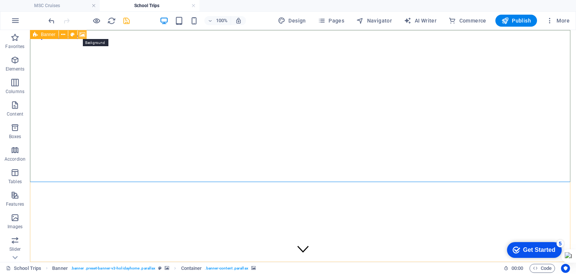
click at [82, 34] on icon at bounding box center [82, 35] width 6 height 8
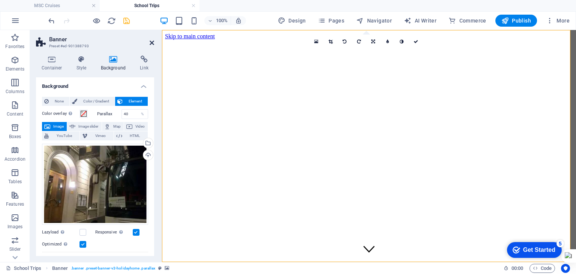
click at [153, 41] on icon at bounding box center [152, 43] width 4 height 6
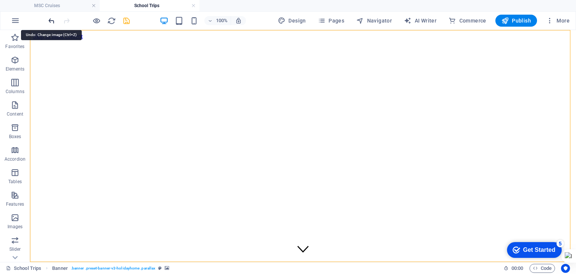
click at [49, 18] on icon "undo" at bounding box center [51, 20] width 9 height 9
click at [51, 19] on icon "undo" at bounding box center [51, 20] width 9 height 9
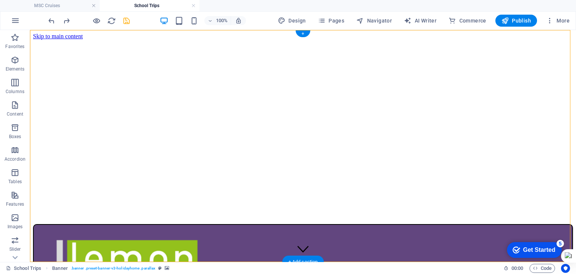
click at [64, 40] on figure at bounding box center [303, 40] width 540 height 0
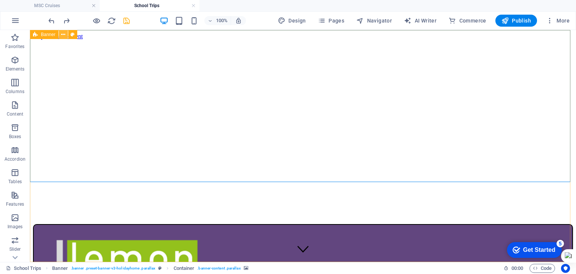
click at [63, 33] on icon at bounding box center [63, 35] width 4 height 8
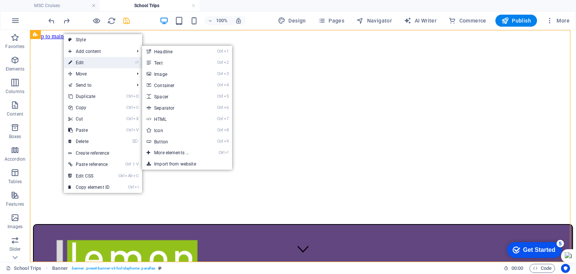
click at [79, 64] on link "⏎ Edit" at bounding box center [89, 62] width 50 height 11
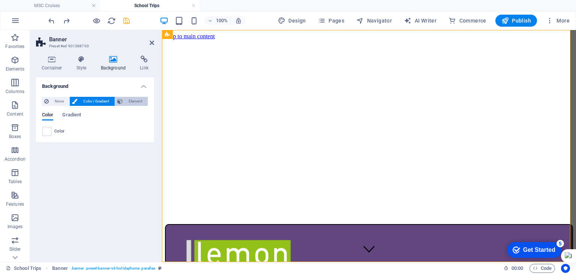
click at [128, 102] on span "Element" at bounding box center [135, 101] width 21 height 9
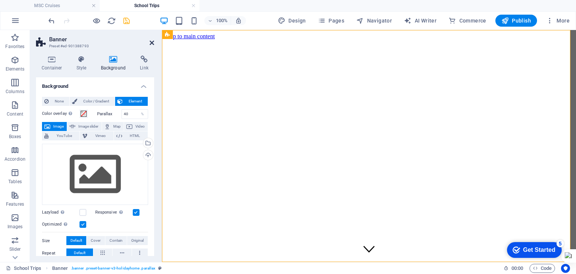
click at [151, 42] on icon at bounding box center [152, 43] width 4 height 6
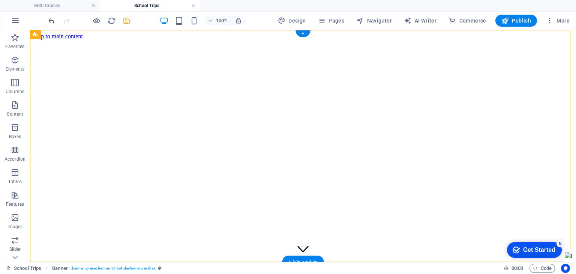
click at [144, 271] on figure at bounding box center [303, 271] width 540 height 0
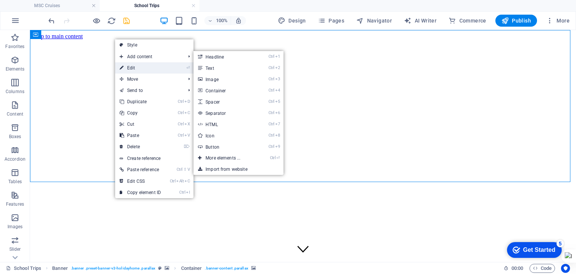
click at [136, 65] on link "⏎ Edit" at bounding box center [140, 67] width 50 height 11
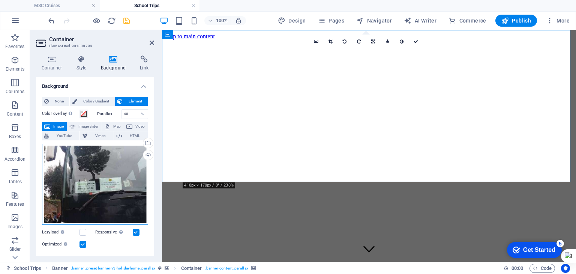
click at [105, 160] on div "Drag files here, click to choose files or select files from Files or our free s…" at bounding box center [95, 184] width 106 height 81
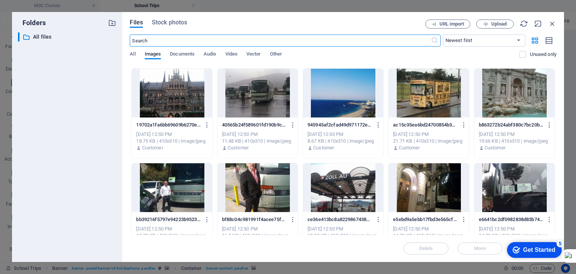
scroll to position [187, 0]
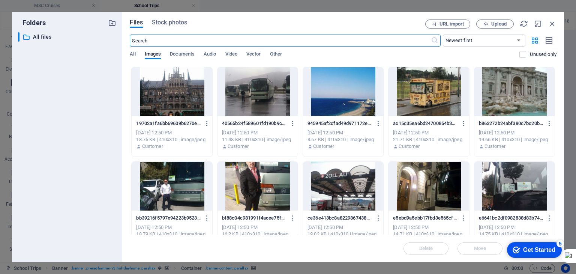
click at [424, 186] on div at bounding box center [428, 186] width 80 height 49
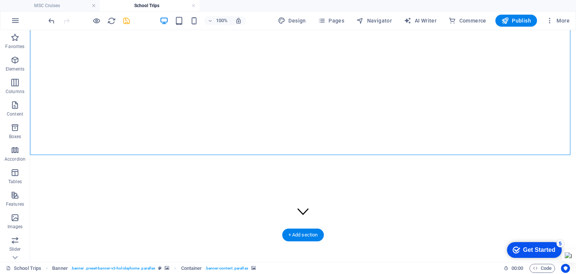
scroll to position [0, 0]
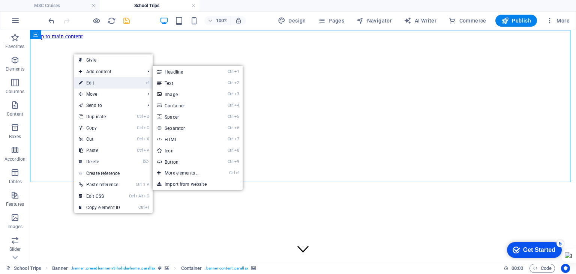
click at [90, 79] on link "⏎ Edit" at bounding box center [99, 82] width 50 height 11
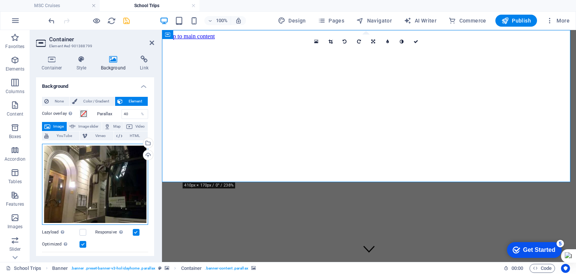
click at [117, 168] on div "Drag files here, click to choose files or select files from Files or our free s…" at bounding box center [95, 184] width 106 height 81
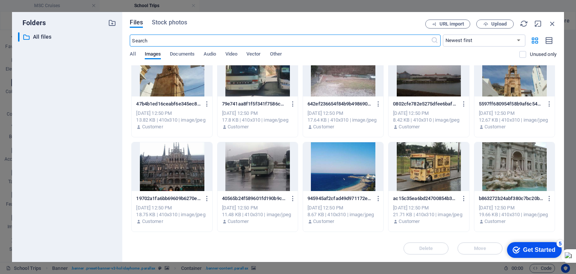
scroll to position [150, 0]
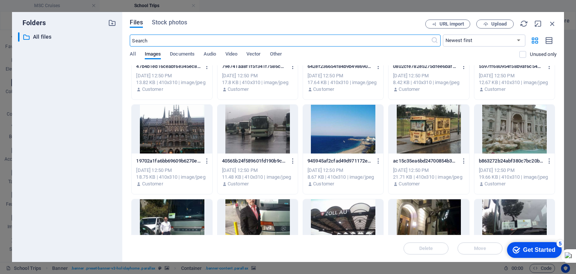
click at [183, 138] on div at bounding box center [172, 129] width 80 height 49
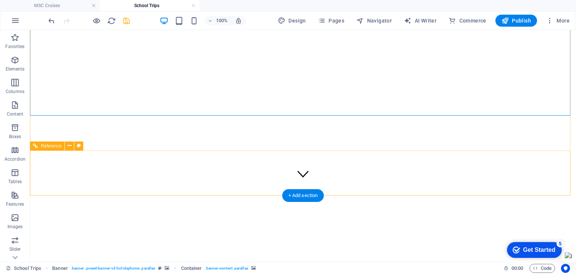
scroll to position [0, 0]
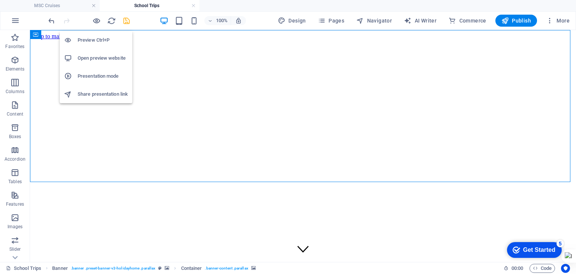
click at [94, 40] on h6 "Preview Ctrl+P" at bounding box center [103, 40] width 50 height 9
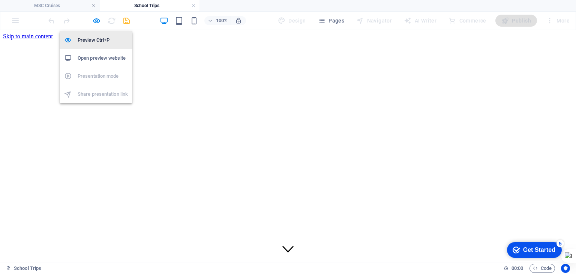
click at [90, 37] on h6 "Preview Ctrl+P" at bounding box center [103, 40] width 50 height 9
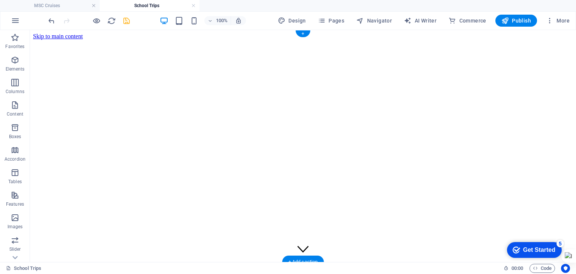
click at [109, 271] on figure at bounding box center [303, 271] width 540 height 0
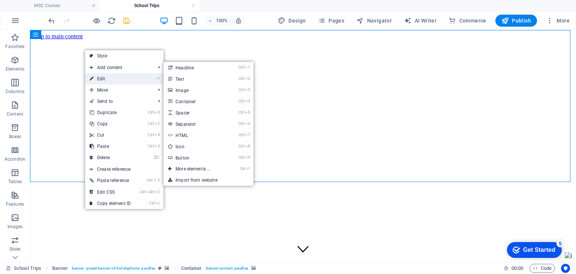
click at [108, 74] on link "⏎ Edit" at bounding box center [110, 78] width 50 height 11
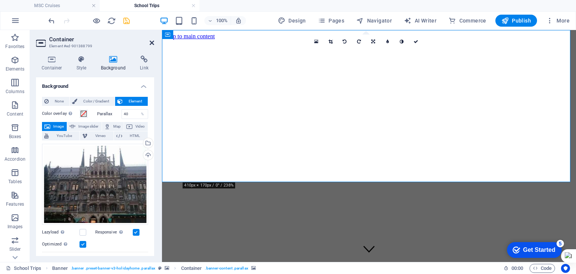
click at [150, 45] on icon at bounding box center [152, 43] width 4 height 6
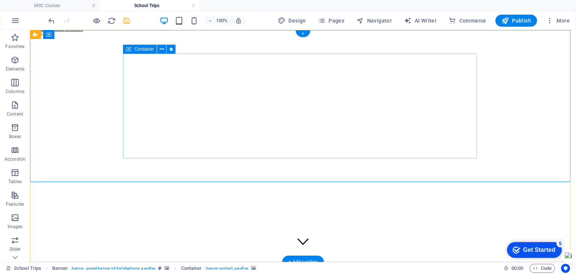
scroll to position [75, 0]
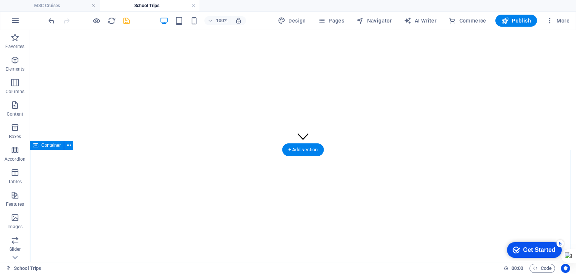
scroll to position [0, 0]
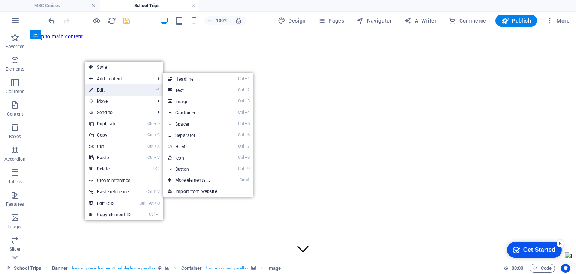
click at [102, 86] on link "⏎ Edit" at bounding box center [110, 89] width 50 height 11
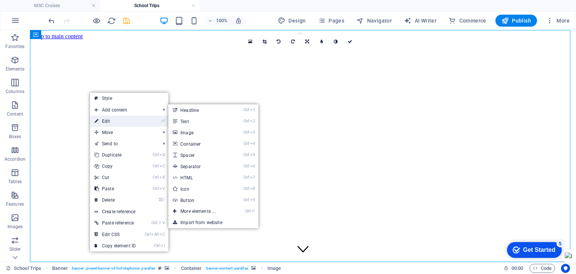
click at [104, 118] on link "⏎ Edit" at bounding box center [115, 120] width 50 height 11
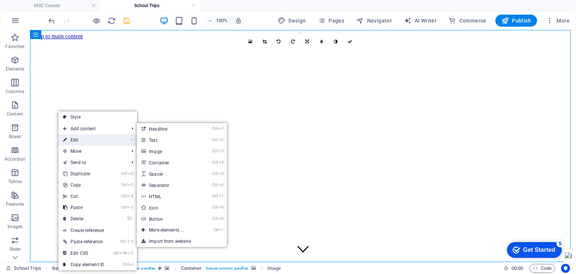
click at [76, 135] on link "⏎ Edit" at bounding box center [83, 139] width 50 height 11
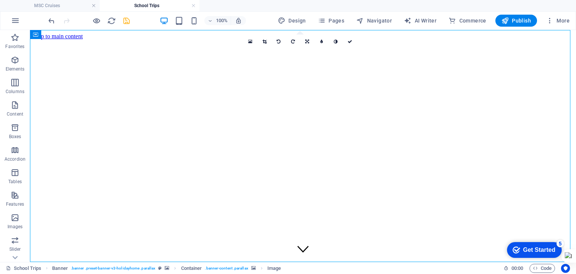
click at [127, 20] on icon "save" at bounding box center [126, 20] width 9 height 9
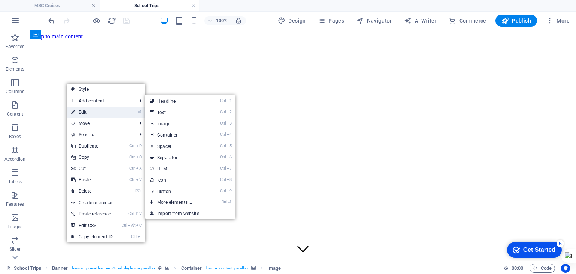
click at [81, 108] on link "⏎ Edit" at bounding box center [92, 111] width 50 height 11
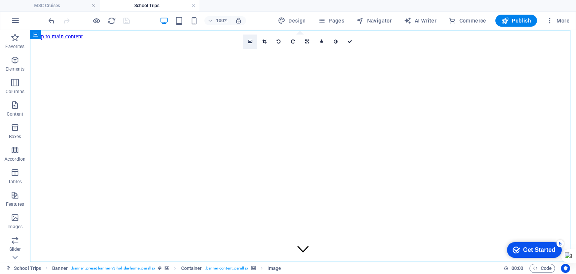
click at [253, 42] on link at bounding box center [250, 41] width 14 height 14
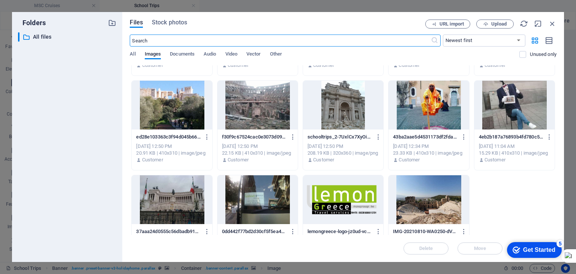
scroll to position [375, 0]
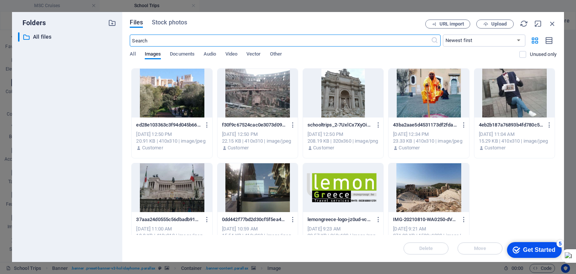
click at [167, 99] on div at bounding box center [172, 93] width 80 height 49
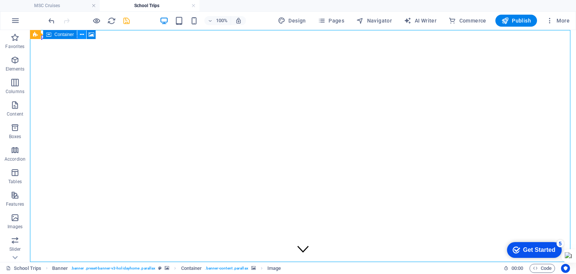
click at [82, 33] on icon at bounding box center [82, 35] width 4 height 8
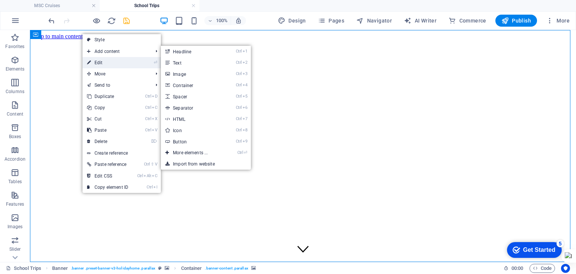
click at [98, 60] on link "⏎ Edit" at bounding box center [107, 62] width 50 height 11
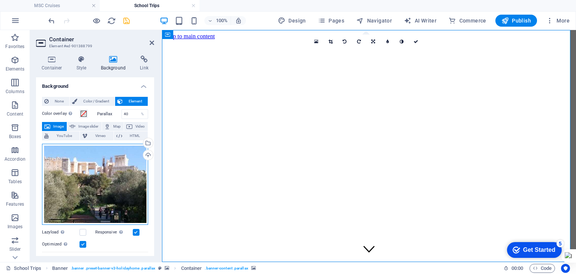
click at [112, 151] on div "Drag files here, click to choose files or select files from Files or our free s…" at bounding box center [95, 184] width 106 height 81
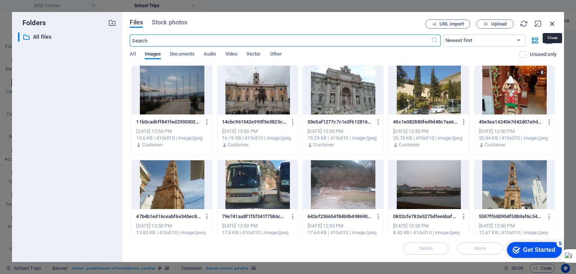
click at [550, 21] on icon "button" at bounding box center [552, 23] width 8 height 8
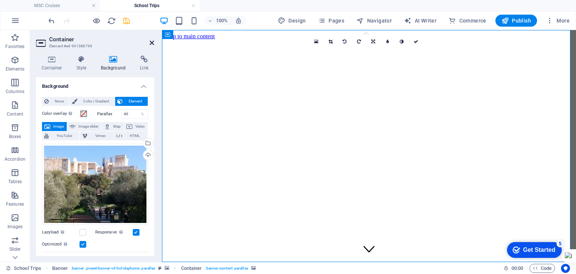
click at [150, 42] on icon at bounding box center [152, 43] width 4 height 6
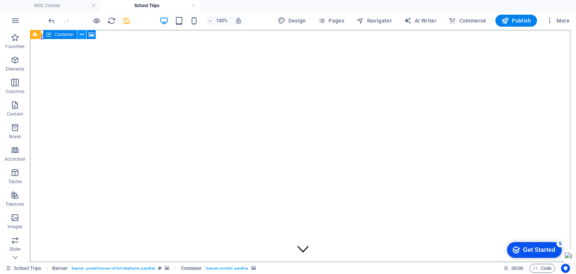
click at [81, 35] on icon at bounding box center [82, 35] width 4 height 8
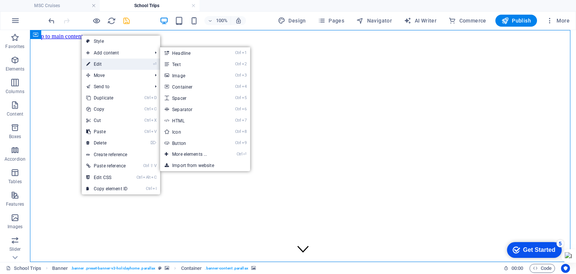
click at [97, 59] on link "⏎ Edit" at bounding box center [107, 63] width 50 height 11
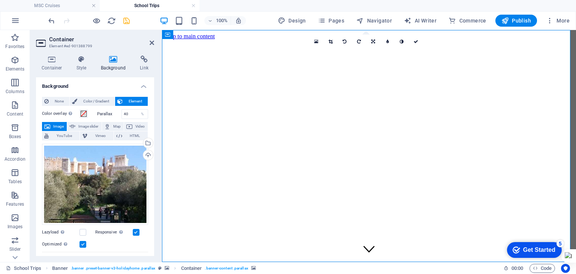
click at [154, 40] on aside "Container Element #ed-901388799 Container Style Background Link Size Height Def…" at bounding box center [96, 146] width 132 height 232
click at [151, 43] on icon at bounding box center [152, 43] width 4 height 6
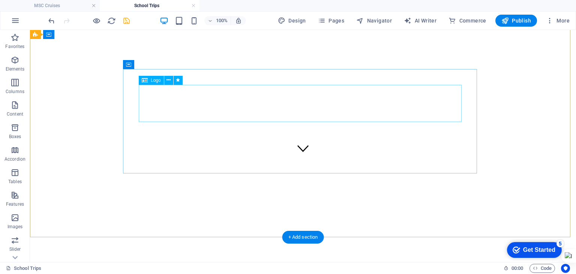
scroll to position [0, 0]
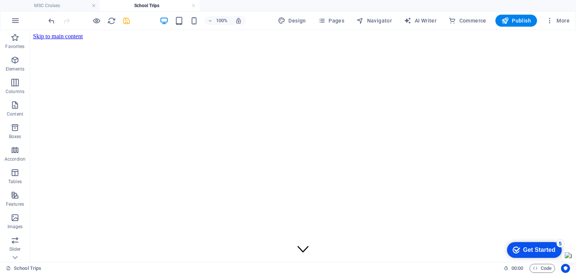
click at [66, 5] on h4 "MSC Cruises" at bounding box center [50, 5] width 100 height 8
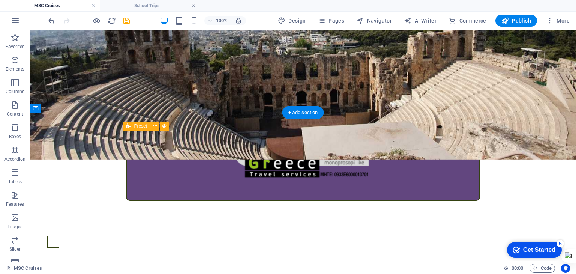
scroll to position [187, 0]
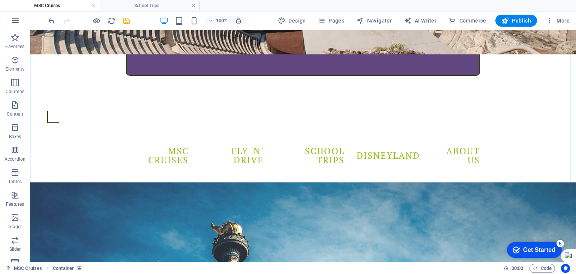
scroll to position [300, 0]
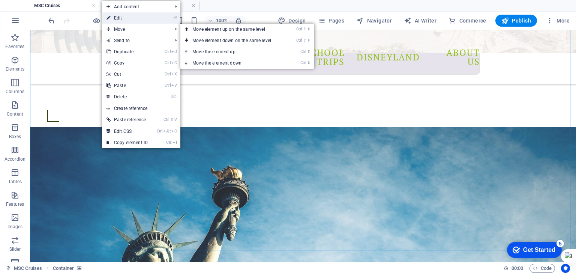
drag, startPoint x: 124, startPoint y: 15, endPoint x: 15, endPoint y: 86, distance: 130.5
click at [124, 15] on link "⏎ Edit" at bounding box center [127, 17] width 50 height 11
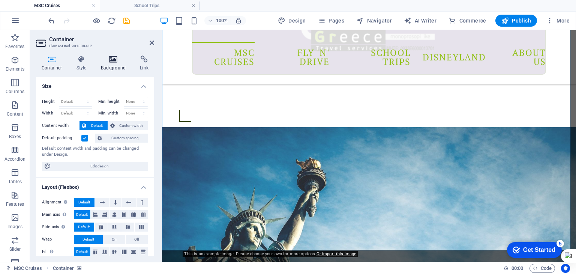
click at [111, 65] on h4 "Background" at bounding box center [114, 63] width 39 height 16
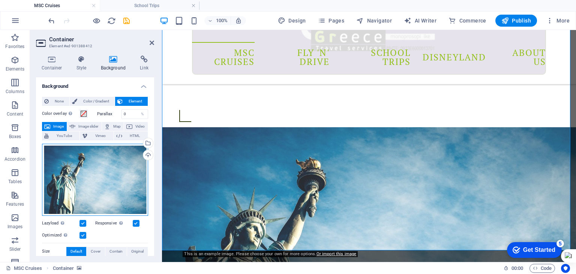
click at [92, 168] on div "Drag files here, click to choose files or select files from Files or our free s…" at bounding box center [95, 180] width 106 height 72
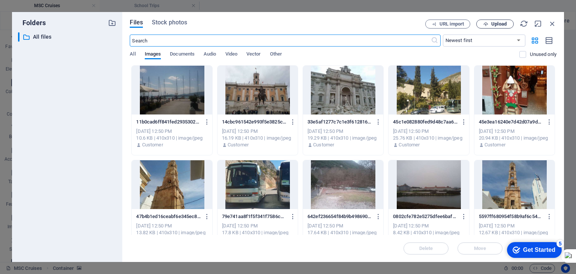
click at [487, 24] on icon "button" at bounding box center [485, 24] width 5 height 5
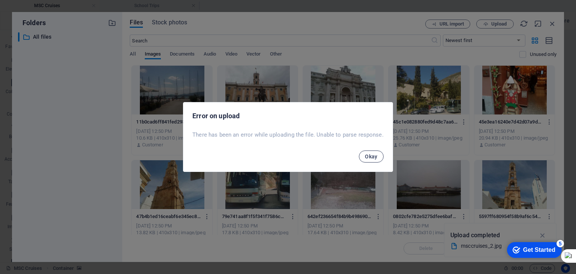
click at [374, 157] on span "Okay" at bounding box center [371, 156] width 13 height 6
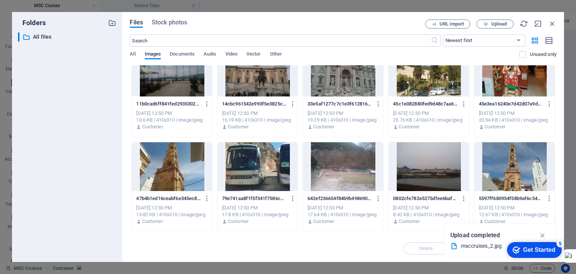
scroll to position [0, 0]
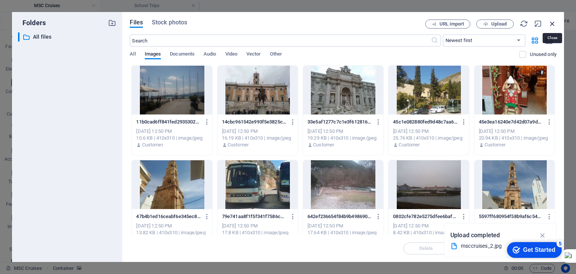
click at [552, 25] on icon "button" at bounding box center [552, 23] width 8 height 8
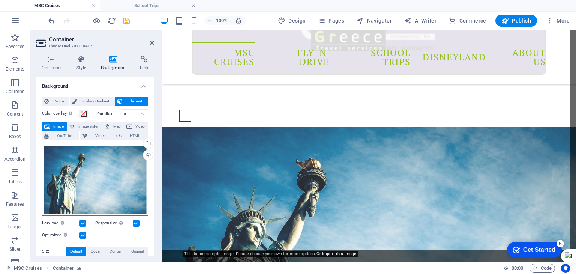
click at [97, 165] on div "Drag files here, click to choose files or select files from Files or our free s…" at bounding box center [95, 180] width 106 height 72
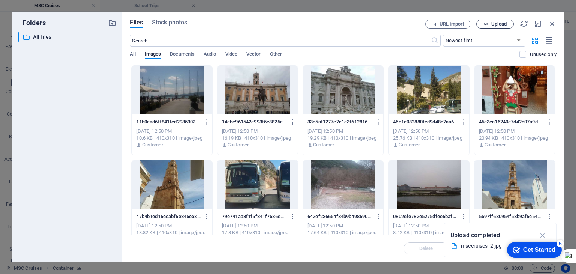
click at [490, 26] on button "Upload" at bounding box center [494, 23] width 37 height 9
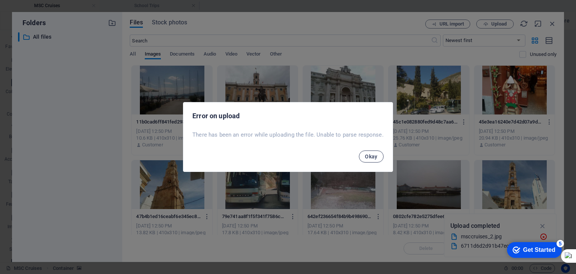
click at [369, 158] on span "Okay" at bounding box center [371, 156] width 13 height 6
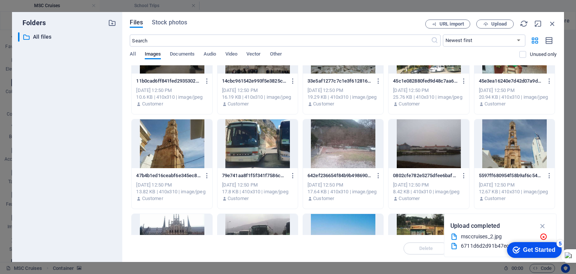
scroll to position [75, 0]
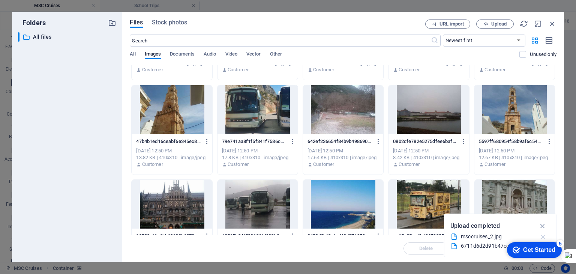
click at [543, 235] on icon "button" at bounding box center [543, 236] width 8 height 7
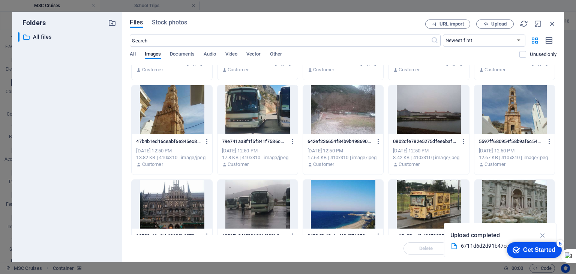
click at [547, 246] on div "Get Started" at bounding box center [539, 249] width 32 height 7
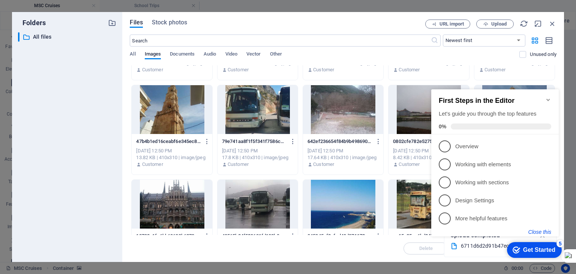
click at [546, 232] on button "Close this" at bounding box center [539, 232] width 23 height 6
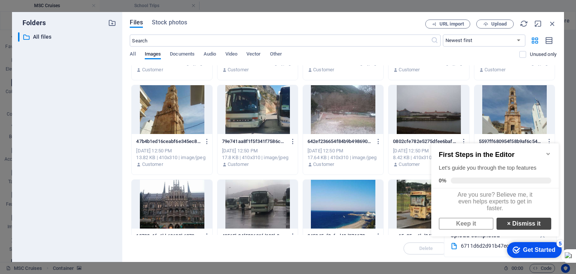
click at [531, 228] on link "× Dismiss it" at bounding box center [523, 223] width 55 height 12
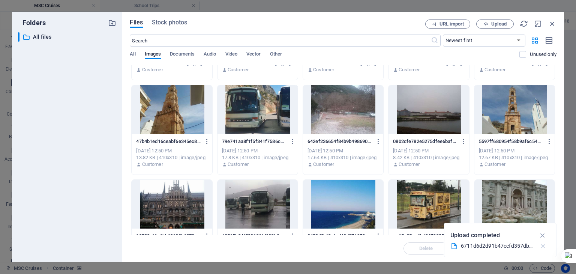
click at [541, 246] on icon "button" at bounding box center [543, 245] width 8 height 7
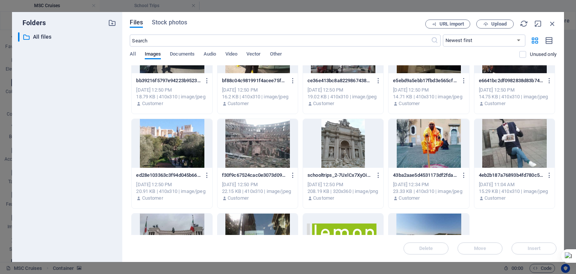
scroll to position [393, 0]
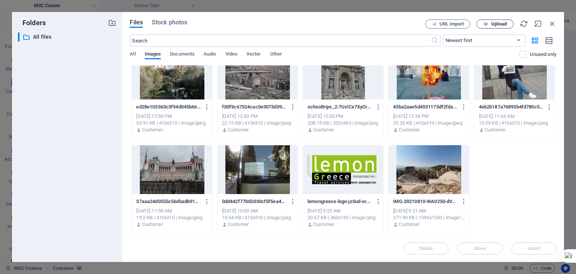
click at [493, 26] on span "Upload" at bounding box center [498, 24] width 15 height 4
drag, startPoint x: 550, startPoint y: 23, endPoint x: 359, endPoint y: 34, distance: 191.2
click at [550, 23] on icon "button" at bounding box center [552, 23] width 8 height 8
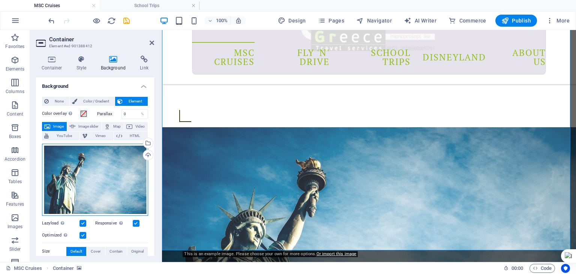
click at [96, 163] on div "Drag files here, click to choose files or select files from Files or our free s…" at bounding box center [95, 180] width 106 height 72
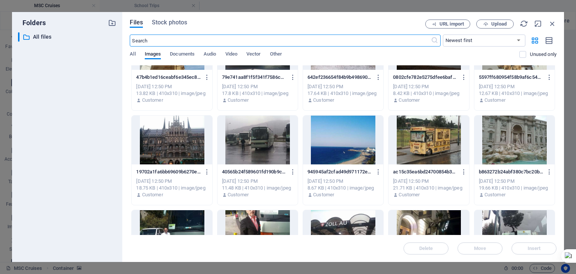
scroll to position [150, 0]
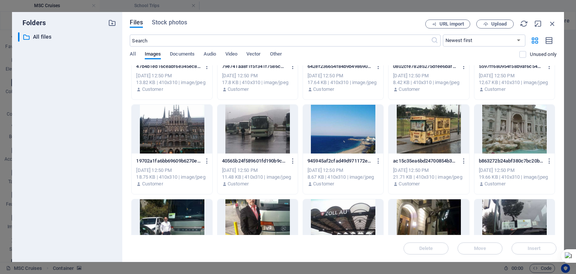
click at [357, 145] on div at bounding box center [343, 129] width 80 height 49
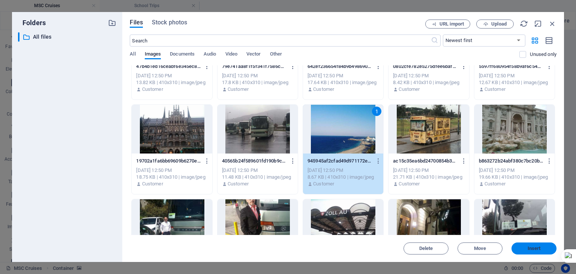
click at [530, 249] on span "Insert" at bounding box center [534, 248] width 13 height 4
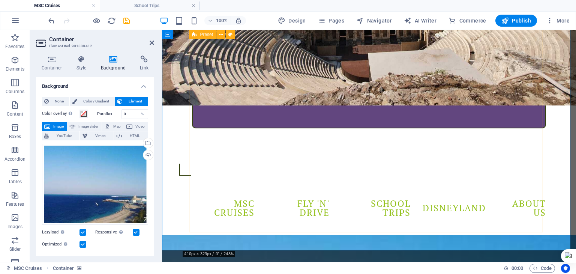
scroll to position [225, 0]
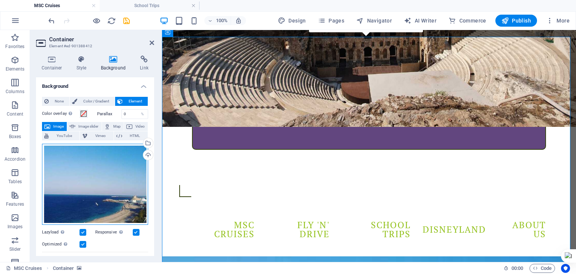
click at [118, 198] on div "Drag files here, click to choose files or select files from Files or our free s…" at bounding box center [95, 184] width 106 height 81
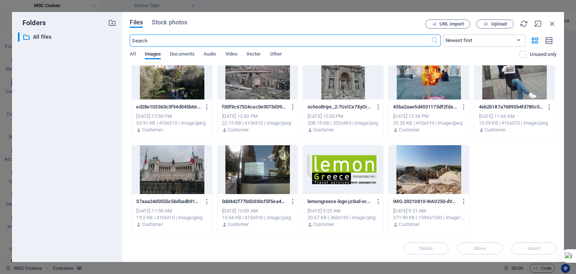
scroll to position [355, 0]
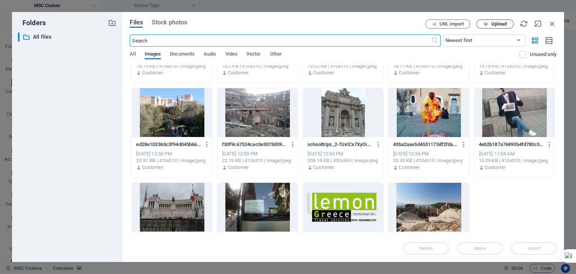
click at [498, 26] on span "Upload" at bounding box center [498, 24] width 15 height 4
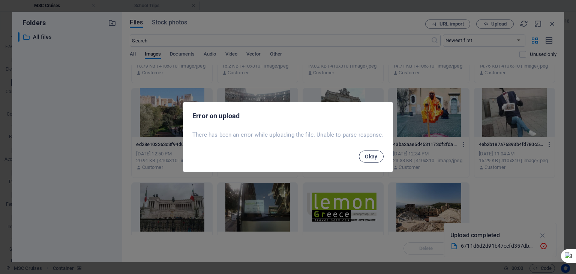
click at [370, 159] on button "Okay" at bounding box center [371, 156] width 25 height 12
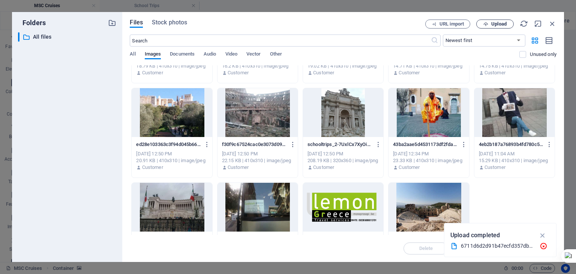
click at [490, 23] on span "Upload" at bounding box center [495, 24] width 31 height 5
click at [543, 244] on icon "button" at bounding box center [543, 245] width 8 height 7
click at [484, 24] on icon "button" at bounding box center [485, 24] width 5 height 5
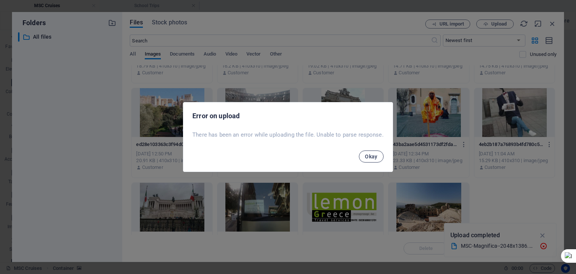
click at [376, 161] on button "Okay" at bounding box center [371, 156] width 25 height 12
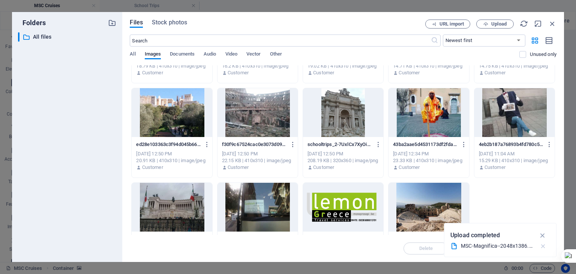
click at [544, 246] on icon "button" at bounding box center [543, 245] width 8 height 7
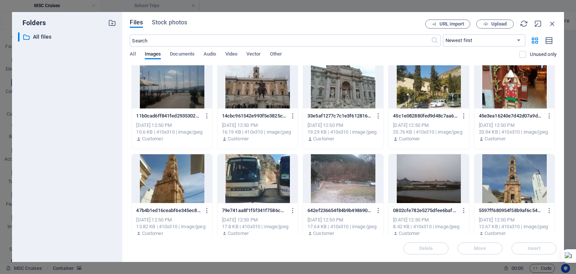
scroll to position [0, 0]
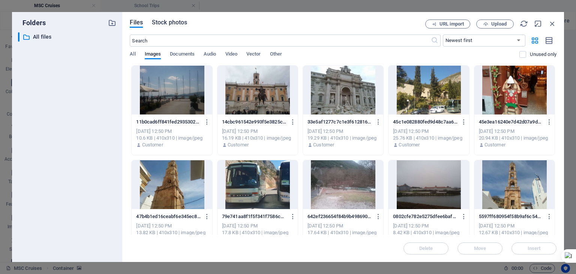
click at [172, 24] on span "Stock photos" at bounding box center [169, 22] width 35 height 9
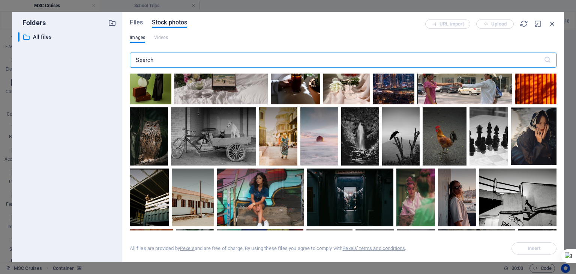
scroll to position [37, 0]
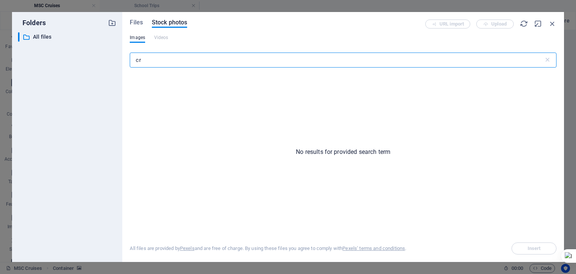
type input "c"
type input "s"
type input "b"
type input "s"
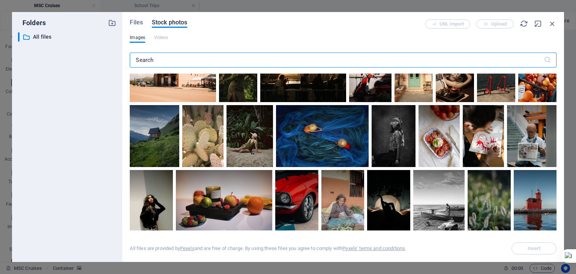
scroll to position [412, 0]
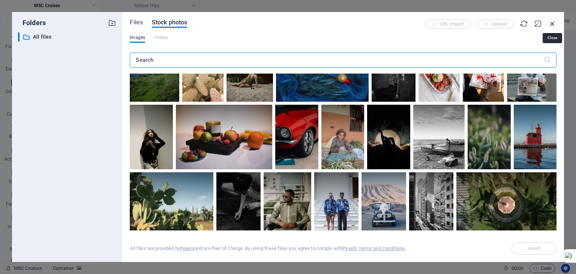
click at [550, 23] on icon "button" at bounding box center [552, 23] width 8 height 8
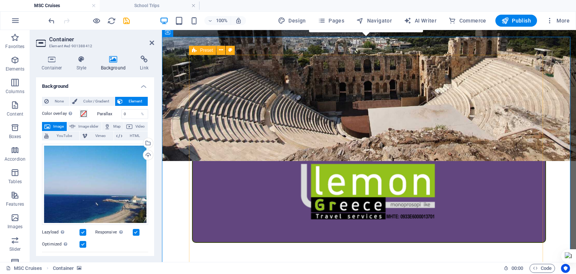
scroll to position [75, 0]
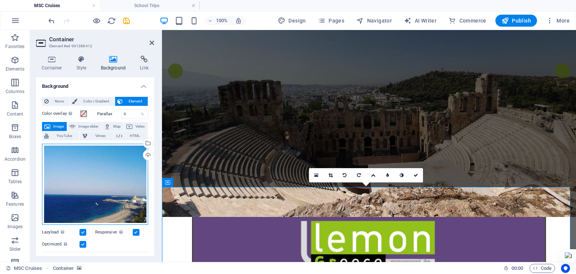
click at [112, 156] on div "Drag files here, click to choose files or select files from Files or our free s…" at bounding box center [95, 184] width 106 height 81
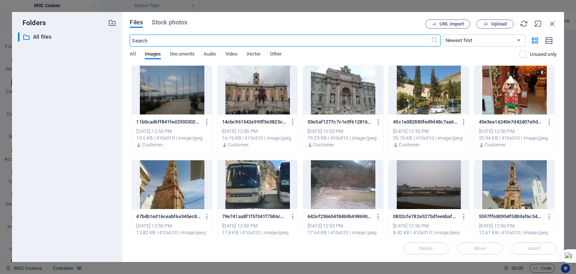
scroll to position [37, 0]
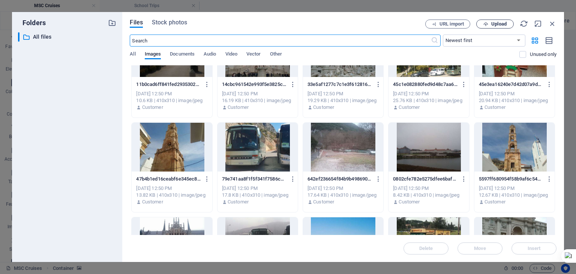
click at [487, 25] on icon "button" at bounding box center [485, 24] width 5 height 5
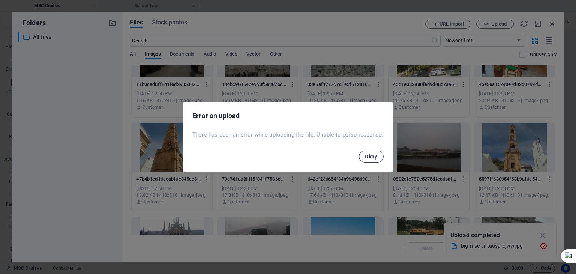
click at [378, 159] on button "Okay" at bounding box center [371, 156] width 25 height 12
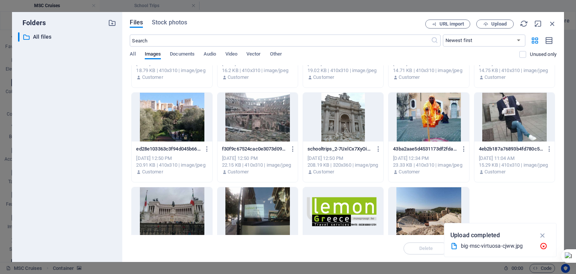
scroll to position [375, 0]
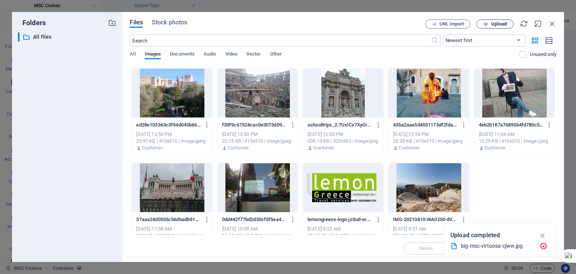
click at [487, 24] on icon "button" at bounding box center [485, 24] width 5 height 5
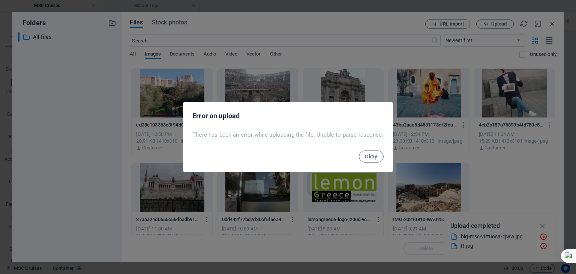
click at [376, 157] on span "Okay" at bounding box center [371, 156] width 13 height 6
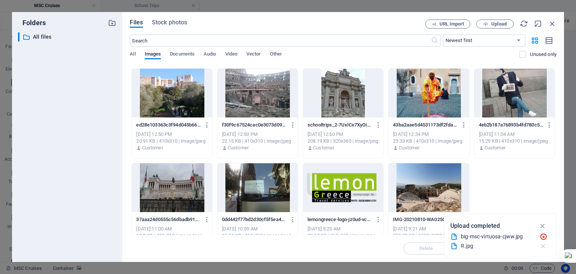
click at [543, 246] on icon "button" at bounding box center [543, 245] width 8 height 7
click at [543, 245] on icon "button" at bounding box center [543, 245] width 8 height 7
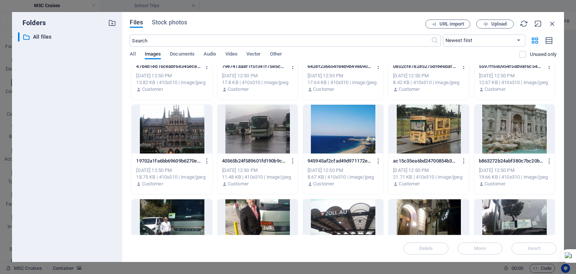
scroll to position [0, 0]
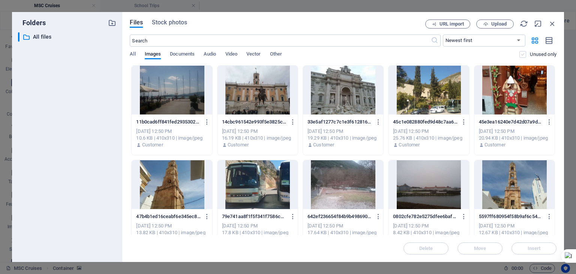
click at [522, 55] on label at bounding box center [522, 54] width 7 height 7
click at [0, 0] on input "checkbox" at bounding box center [0, 0] width 0 height 0
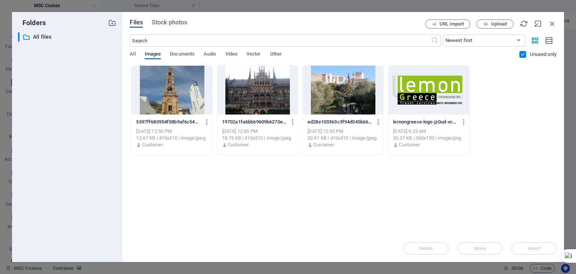
click at [522, 55] on label at bounding box center [522, 54] width 7 height 7
click at [0, 0] on input "checkbox" at bounding box center [0, 0] width 0 height 0
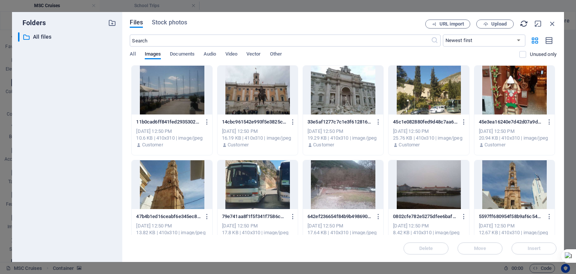
click at [523, 23] on icon "button" at bounding box center [524, 23] width 8 height 8
click at [554, 23] on icon "button" at bounding box center [552, 23] width 8 height 8
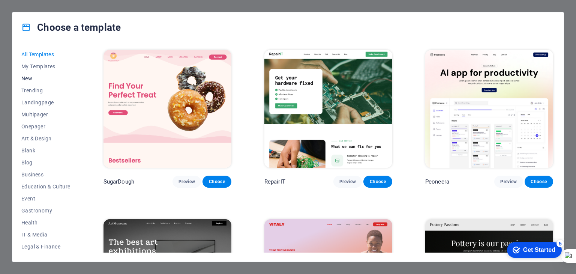
click at [30, 77] on span "New" at bounding box center [45, 78] width 49 height 6
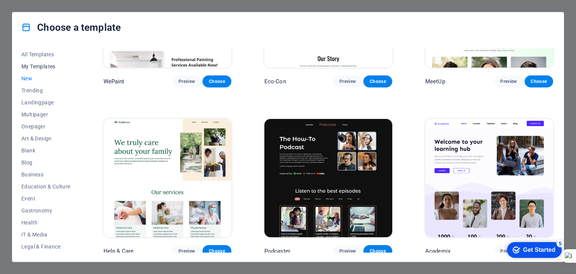
click at [39, 68] on span "My Templates" at bounding box center [45, 66] width 49 height 6
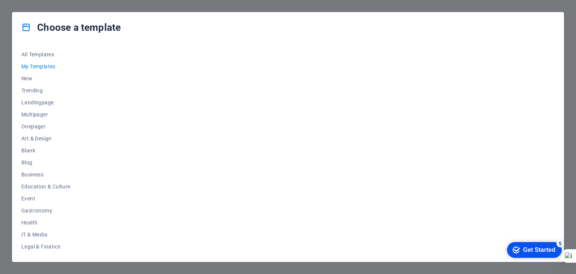
click at [531, 247] on div "Get Started" at bounding box center [539, 249] width 32 height 7
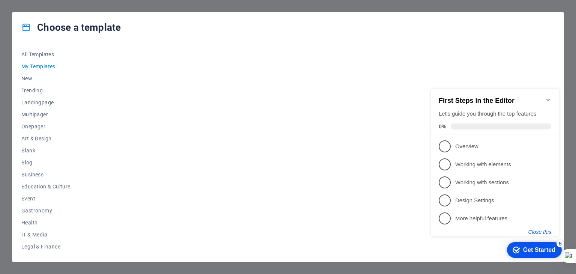
click at [547, 232] on button "Close this" at bounding box center [539, 232] width 23 height 6
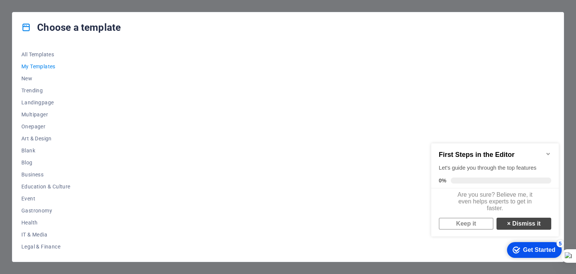
click at [523, 229] on link "× Dismiss it" at bounding box center [523, 223] width 55 height 12
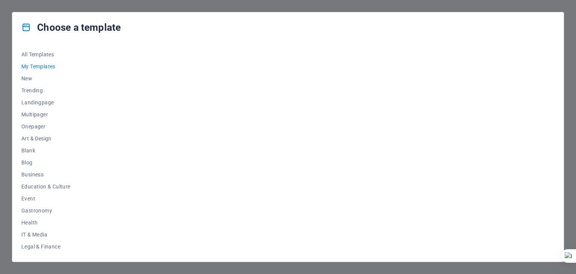
click at [36, 66] on span "My Templates" at bounding box center [45, 66] width 49 height 6
click at [28, 79] on span "New" at bounding box center [45, 78] width 49 height 6
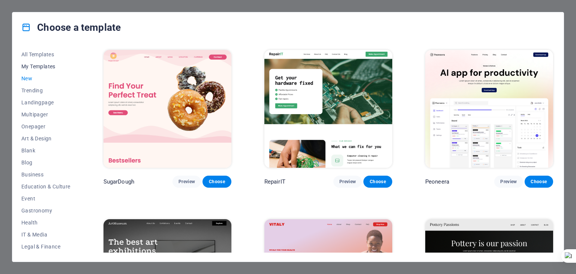
click at [49, 68] on span "My Templates" at bounding box center [45, 66] width 49 height 6
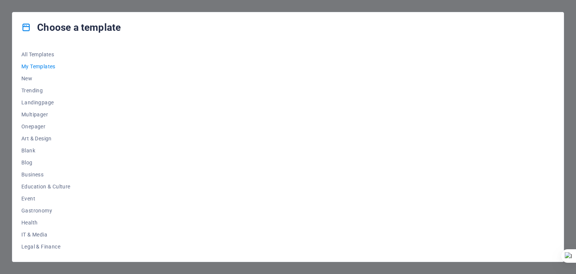
click at [159, 116] on div at bounding box center [328, 150] width 453 height 204
click at [39, 58] on button "All Templates" at bounding box center [45, 54] width 49 height 12
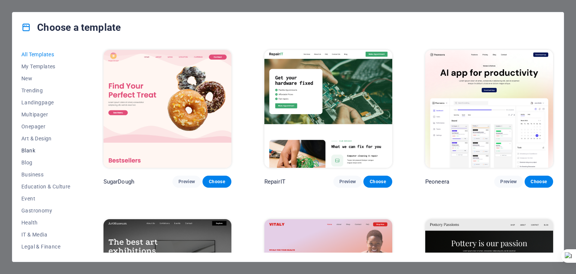
click at [30, 147] on span "Blank" at bounding box center [45, 150] width 49 height 6
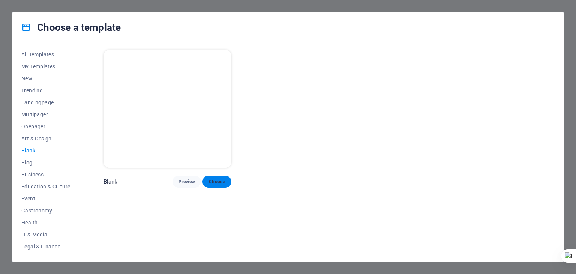
click at [217, 176] on button "Choose" at bounding box center [216, 181] width 28 height 12
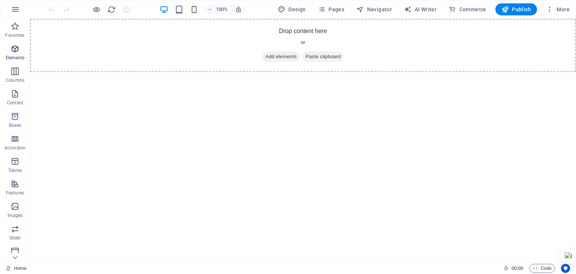
click at [20, 51] on span "Elements" at bounding box center [15, 53] width 30 height 18
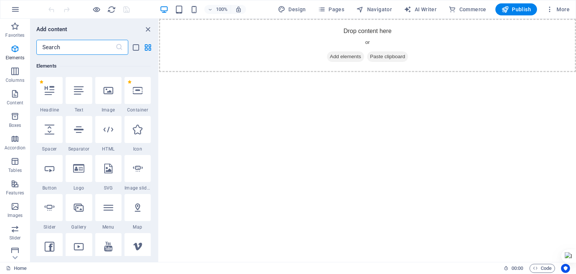
scroll to position [79, 0]
click at [132, 99] on div at bounding box center [137, 89] width 26 height 27
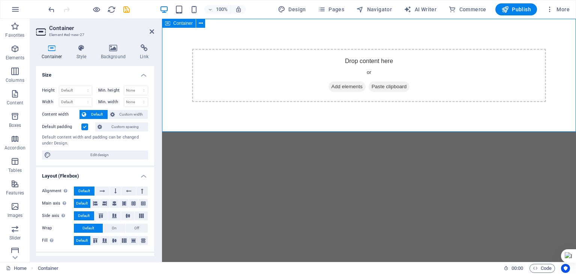
click at [355, 85] on span "Add elements" at bounding box center [346, 86] width 37 height 10
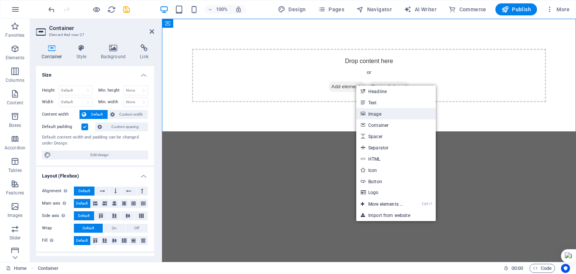
click at [375, 115] on link "Image" at bounding box center [395, 113] width 79 height 11
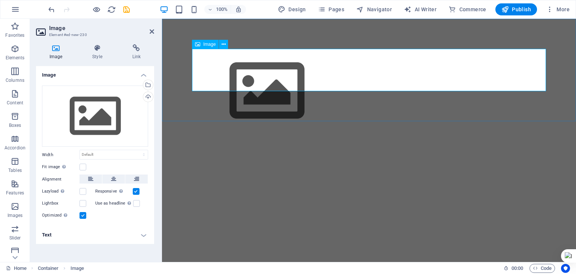
click at [231, 76] on figure at bounding box center [369, 91] width 354 height 84
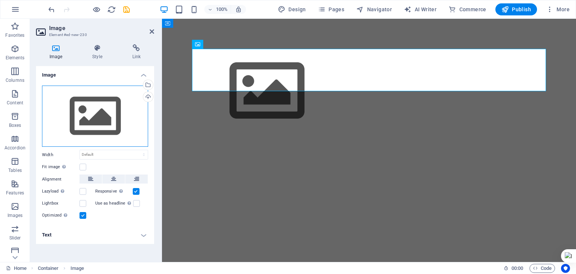
click at [106, 126] on div "Drag files here, click to choose files or select files from Files or our free s…" at bounding box center [95, 115] width 106 height 61
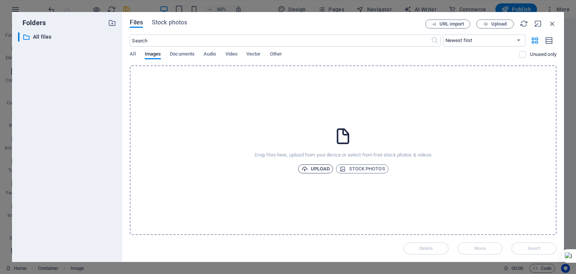
click at [325, 166] on span "Upload" at bounding box center [315, 168] width 28 height 9
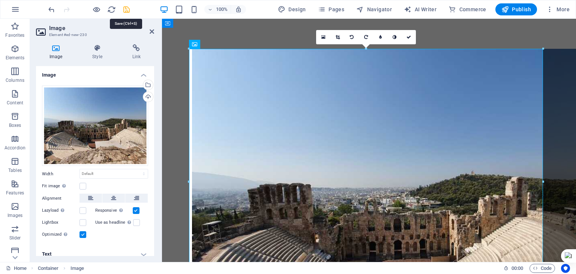
click at [126, 8] on icon "save" at bounding box center [126, 9] width 9 height 9
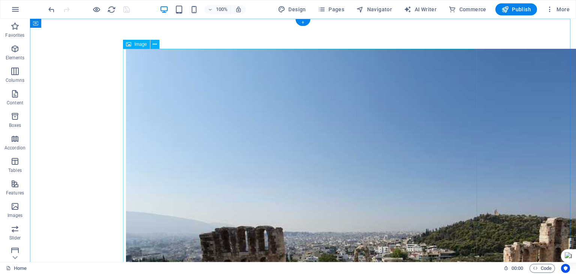
click at [170, 68] on figure at bounding box center [303, 253] width 354 height 409
click at [156, 44] on icon at bounding box center [155, 44] width 4 height 8
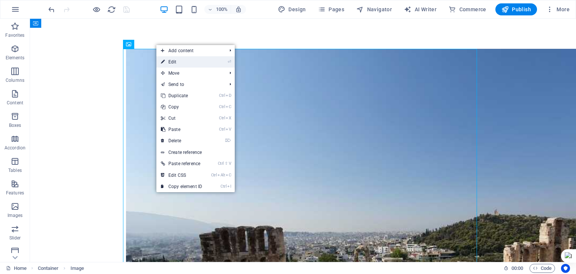
click at [175, 60] on link "⏎ Edit" at bounding box center [181, 61] width 50 height 11
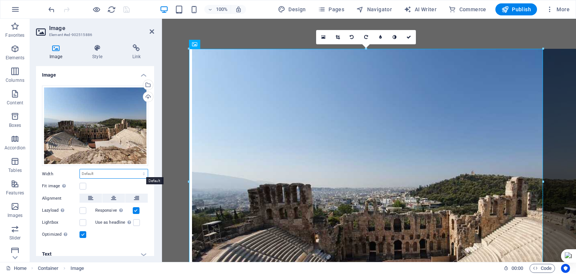
click at [108, 172] on select "Default auto px rem % em vh vw" at bounding box center [114, 173] width 68 height 9
select select "%"
click at [136, 169] on select "Default auto px rem % em vh vw" at bounding box center [114, 173] width 68 height 9
type input "100"
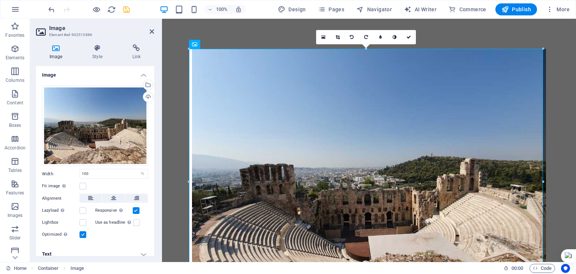
click at [105, 182] on div "Fit image Automatically fit image to a fixed width and height" at bounding box center [95, 185] width 106 height 9
click at [82, 183] on label at bounding box center [82, 186] width 7 height 7
click at [0, 0] on input "Fit image Automatically fit image to a fixed width and height" at bounding box center [0, 0] width 0 height 0
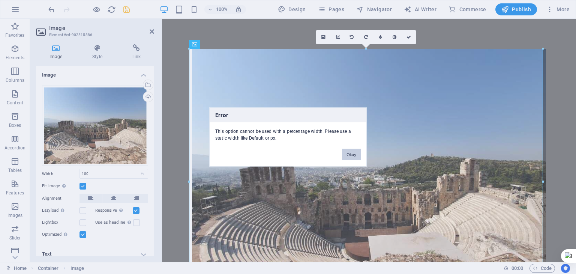
click at [357, 154] on button "Okay" at bounding box center [351, 154] width 19 height 11
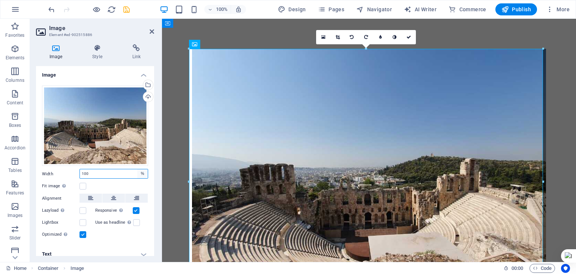
click at [139, 170] on select "Default auto px rem % em vh vw" at bounding box center [142, 173] width 10 height 9
select select "default"
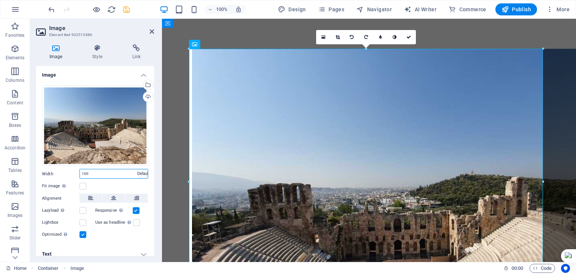
click at [137, 169] on select "Default auto px rem % em vh vw" at bounding box center [142, 173] width 10 height 9
select select "DISABLED_OPTION_VALUE"
click at [82, 184] on label at bounding box center [82, 186] width 7 height 7
click at [0, 0] on input "Fit image Automatically fit image to a fixed width and height" at bounding box center [0, 0] width 0 height 0
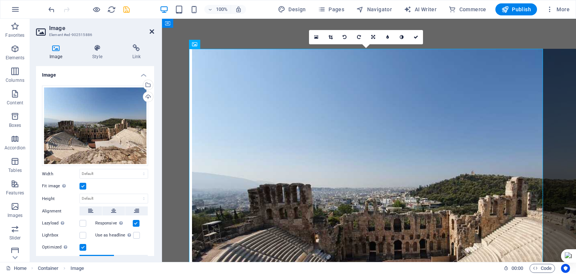
click at [152, 31] on icon at bounding box center [152, 31] width 4 height 6
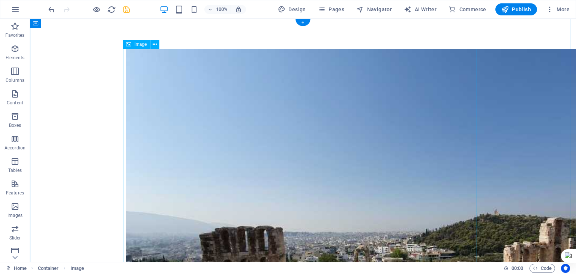
click at [278, 123] on figure at bounding box center [303, 253] width 354 height 409
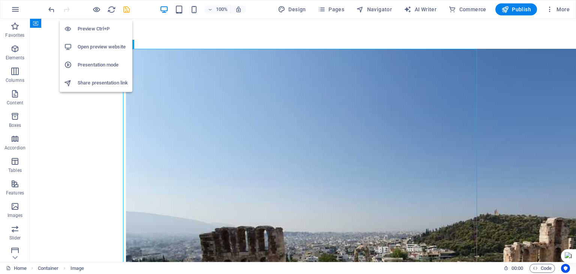
click at [93, 29] on h6 "Preview Ctrl+P" at bounding box center [103, 28] width 50 height 9
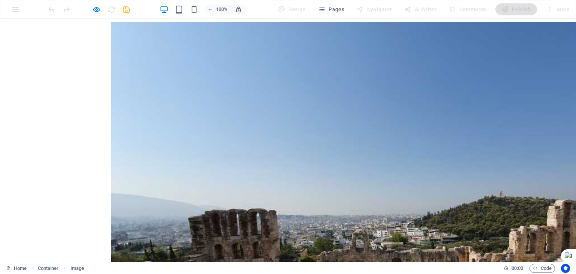
scroll to position [0, 0]
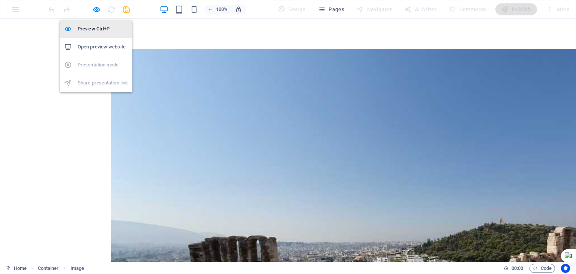
click at [91, 25] on h6 "Preview Ctrl+P" at bounding box center [103, 28] width 50 height 9
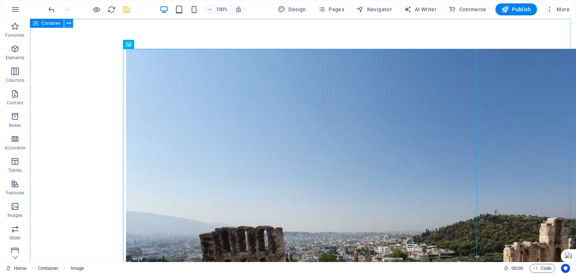
click at [70, 24] on icon at bounding box center [69, 23] width 4 height 8
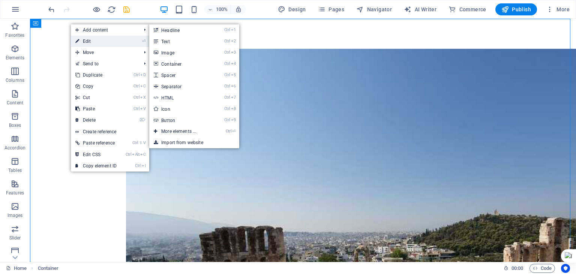
click at [82, 39] on link "⏎ Edit" at bounding box center [96, 41] width 50 height 11
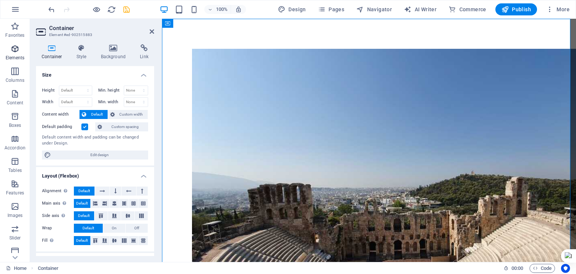
click at [19, 51] on icon "button" at bounding box center [14, 48] width 9 height 9
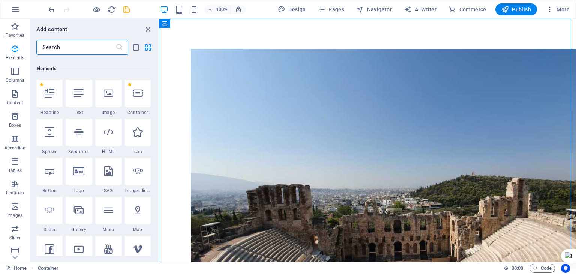
scroll to position [79, 0]
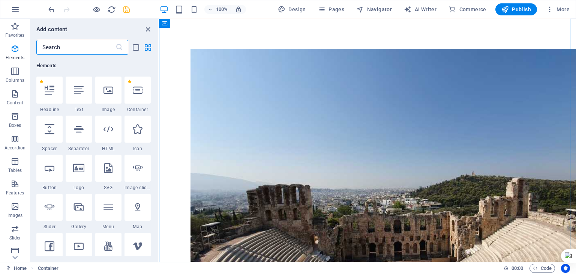
click at [75, 48] on input "text" at bounding box center [75, 47] width 79 height 15
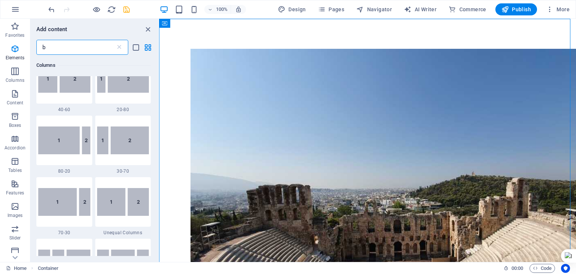
scroll to position [0, 0]
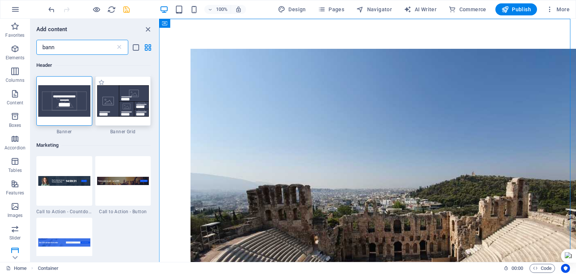
type input "bann"
click at [118, 103] on img at bounding box center [123, 100] width 52 height 31
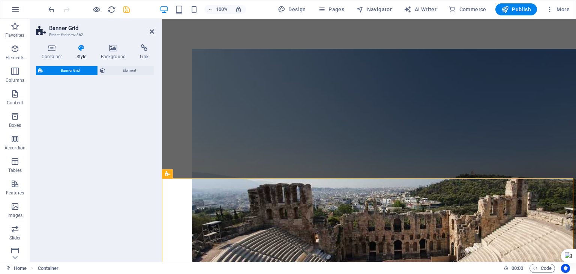
select select "vh"
select select "rem"
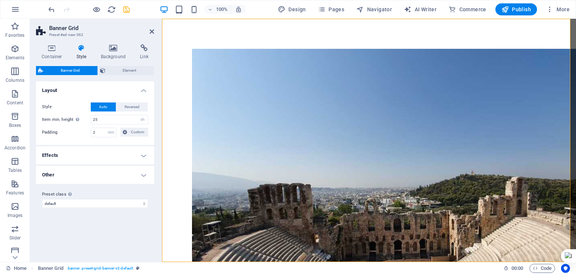
scroll to position [325, 0]
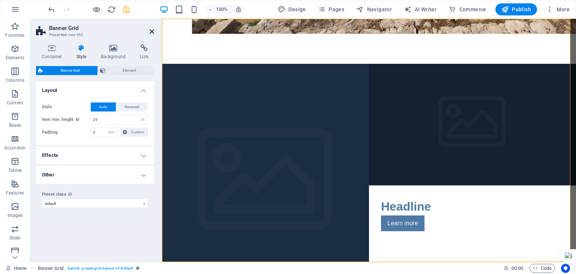
click at [154, 32] on icon at bounding box center [152, 31] width 4 height 6
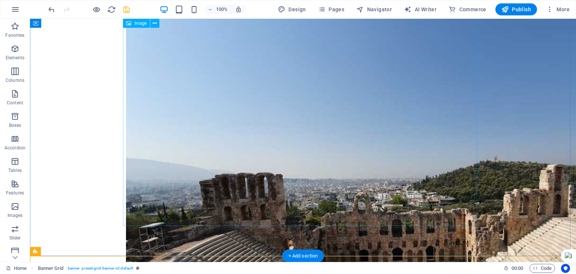
scroll to position [0, 0]
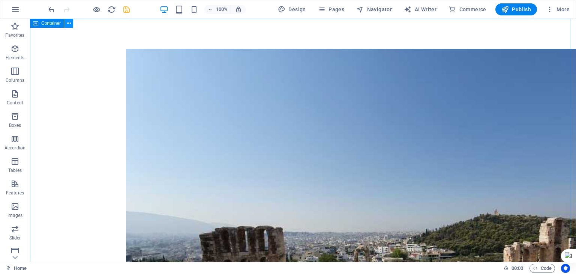
click at [67, 24] on icon at bounding box center [69, 23] width 4 height 8
click at [182, 39] on div at bounding box center [303, 253] width 546 height 469
click at [52, 12] on icon "undo" at bounding box center [51, 9] width 9 height 9
click at [70, 24] on icon at bounding box center [69, 23] width 4 height 8
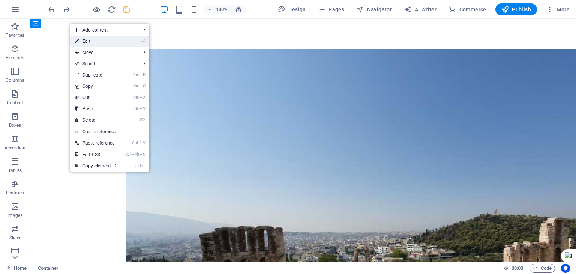
click at [84, 40] on link "⏎ Edit" at bounding box center [95, 41] width 50 height 11
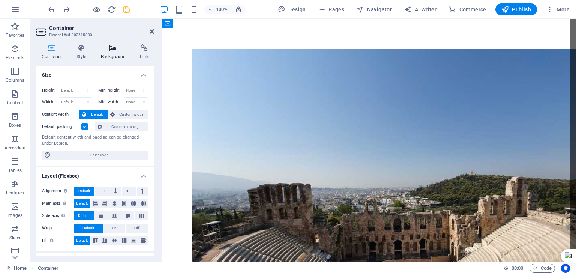
click at [105, 54] on h4 "Background" at bounding box center [114, 52] width 39 height 16
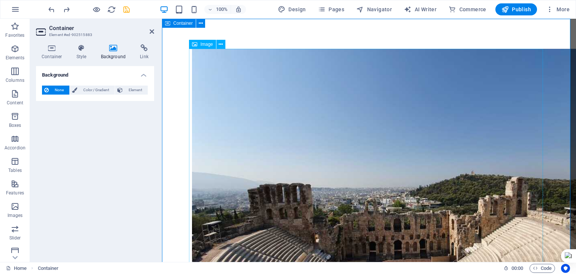
click at [270, 105] on figure at bounding box center [369, 204] width 354 height 310
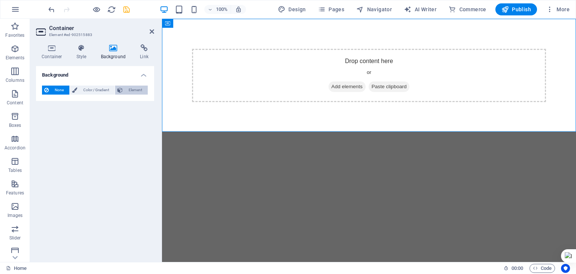
click at [125, 87] on span "Element" at bounding box center [135, 89] width 21 height 9
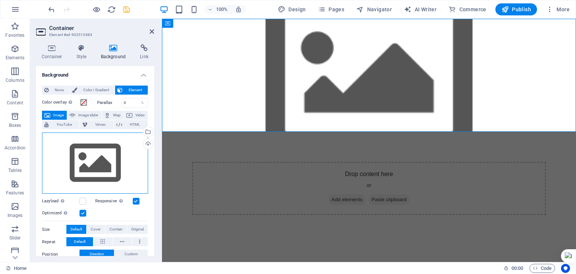
click at [81, 149] on div "Drag files here, click to choose files or select files from Files or our free s…" at bounding box center [95, 162] width 106 height 61
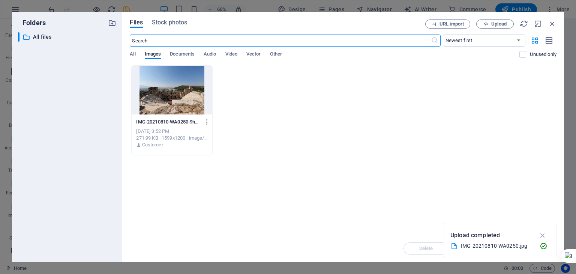
click at [166, 99] on div at bounding box center [172, 90] width 80 height 49
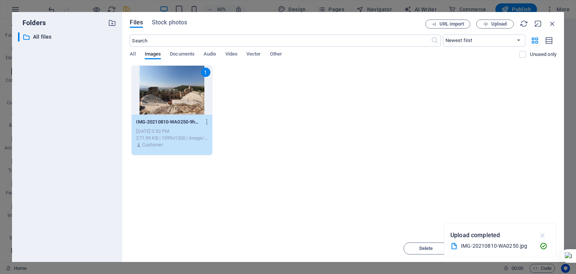
click at [543, 237] on icon "button" at bounding box center [542, 235] width 9 height 8
click at [529, 246] on span "Insert" at bounding box center [534, 248] width 13 height 4
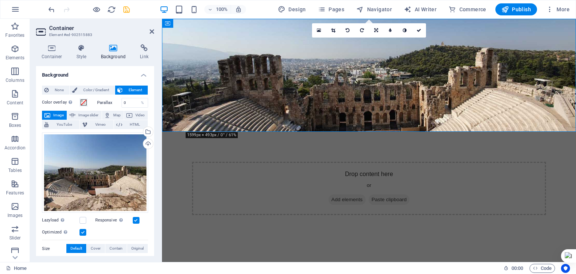
click at [339, 155] on html "Skip to main content Drop content here or Add elements Paste clipboard" at bounding box center [369, 132] width 414 height 226
click at [349, 162] on div "Drop content here or Add elements Paste clipboard" at bounding box center [369, 188] width 354 height 53
click at [153, 31] on icon at bounding box center [152, 31] width 4 height 6
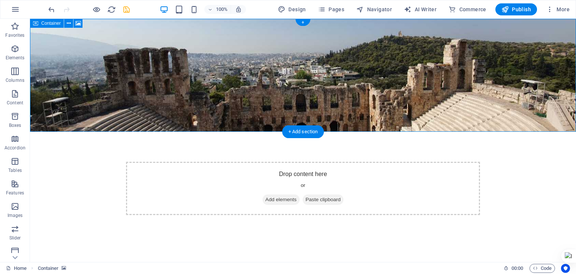
click at [286, 162] on div "Drop content here or Add elements Paste clipboard" at bounding box center [303, 188] width 354 height 53
click at [283, 194] on span "Add elements" at bounding box center [280, 199] width 37 height 10
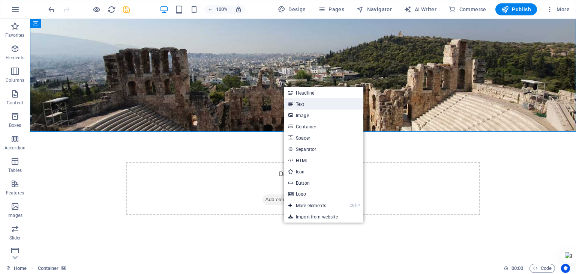
click at [300, 101] on link "Text" at bounding box center [323, 103] width 79 height 11
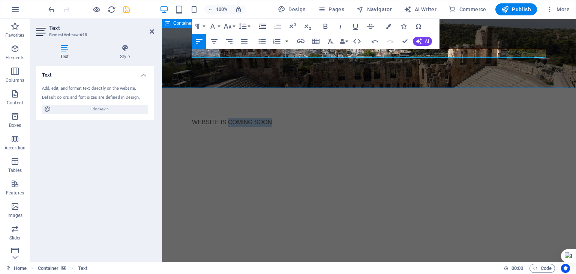
drag, startPoint x: 228, startPoint y: 54, endPoint x: 270, endPoint y: 55, distance: 42.4
click at [270, 118] on p "​WEBSITE IS COMING SOON" at bounding box center [369, 122] width 354 height 9
click at [265, 118] on p "​WEBSITE IUNDER CONSTRUCTION" at bounding box center [369, 122] width 354 height 9
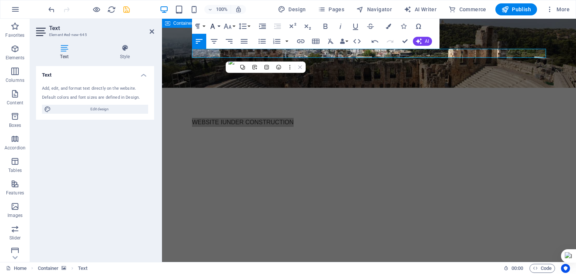
click at [219, 28] on button "Font Family" at bounding box center [214, 26] width 14 height 15
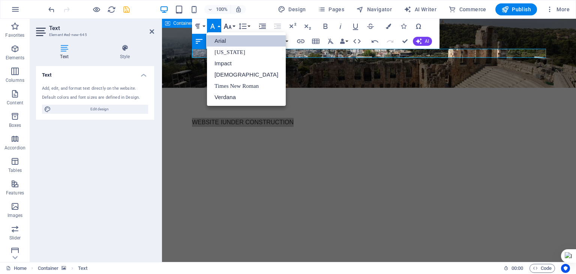
click at [234, 27] on button "Font Size" at bounding box center [229, 26] width 14 height 15
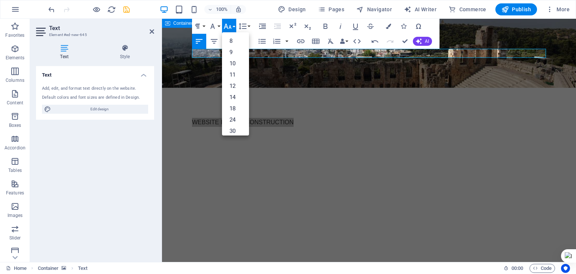
click at [234, 27] on button "Font Size" at bounding box center [229, 26] width 14 height 15
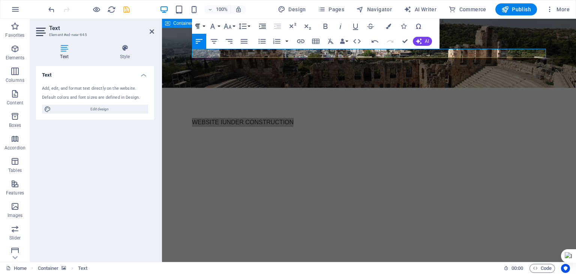
click at [202, 25] on icon "button" at bounding box center [197, 26] width 9 height 9
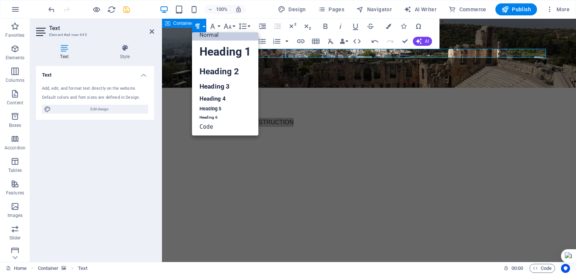
scroll to position [6, 0]
click at [213, 43] on link "Heading 1" at bounding box center [225, 51] width 66 height 22
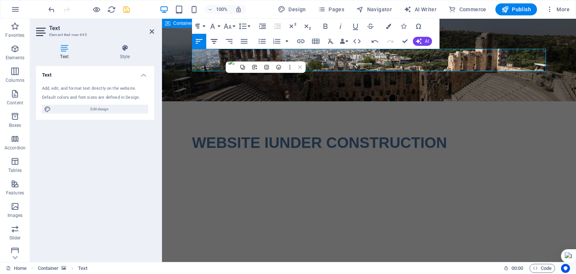
click at [214, 41] on icon "button" at bounding box center [214, 41] width 7 height 4
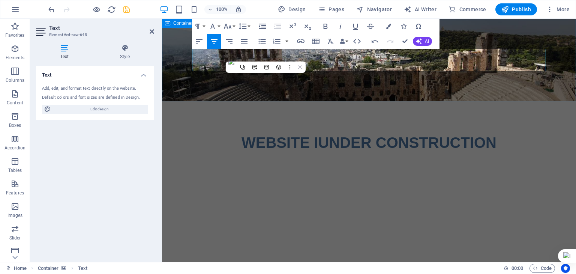
click at [321, 131] on h1 "​WEBSITE IUNDER CONSTRUCTION" at bounding box center [369, 142] width 354 height 22
click at [322, 131] on h1 "WEBSITE UNDER CONSTRUCTION" at bounding box center [369, 142] width 354 height 22
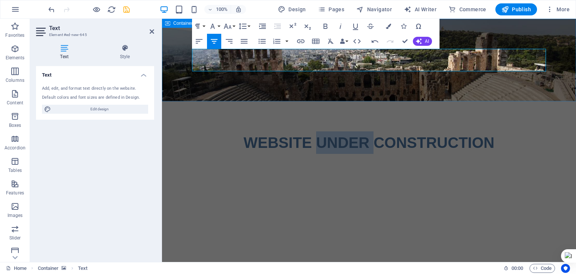
click at [322, 131] on h1 "WEBSITE UNDER CONSTRUCTION" at bounding box center [369, 142] width 354 height 22
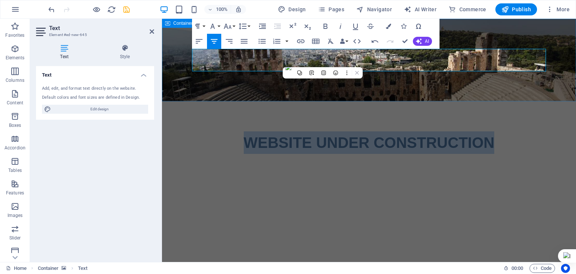
click at [322, 131] on h1 "WEBSITE UNDER CONSTRUCTION" at bounding box center [369, 142] width 354 height 22
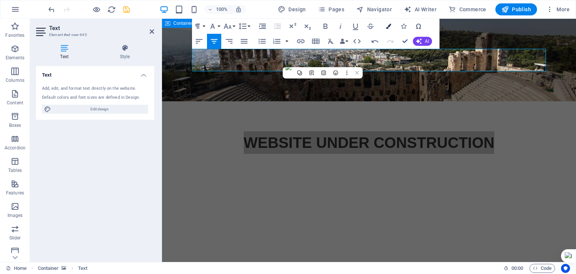
click at [390, 28] on icon "button" at bounding box center [388, 26] width 5 height 5
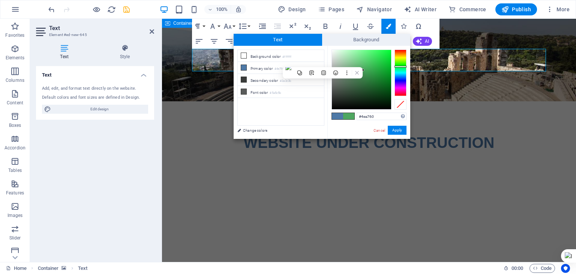
click at [399, 66] on div at bounding box center [400, 72] width 12 height 46
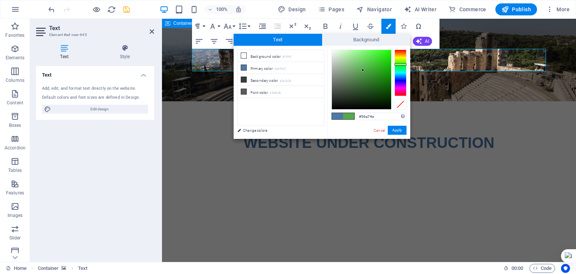
click at [399, 64] on div at bounding box center [400, 72] width 12 height 46
click at [399, 63] on div at bounding box center [400, 64] width 12 height 2
click at [399, 62] on div at bounding box center [400, 72] width 12 height 46
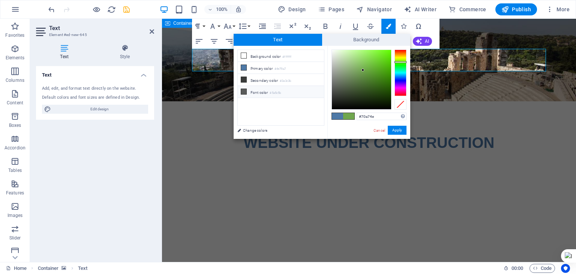
click at [242, 90] on icon at bounding box center [243, 91] width 5 height 5
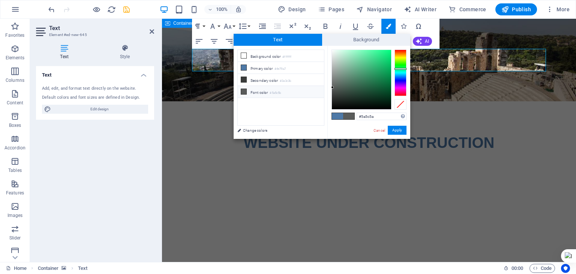
click at [399, 64] on div at bounding box center [400, 72] width 12 height 46
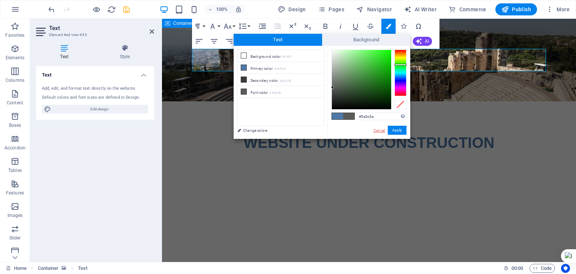
click at [379, 129] on link "Cancel" at bounding box center [379, 130] width 13 height 6
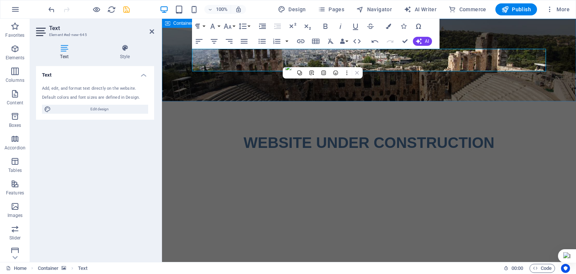
click at [408, 131] on h1 "WEBSITE UNDER CONSTRUCTION" at bounding box center [369, 142] width 354 height 22
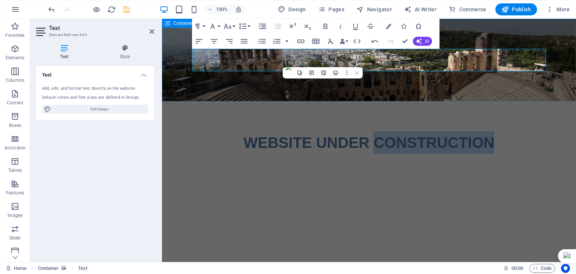
click at [408, 131] on h1 "WEBSITE UNDER CONSTRUCTION" at bounding box center [369, 142] width 354 height 22
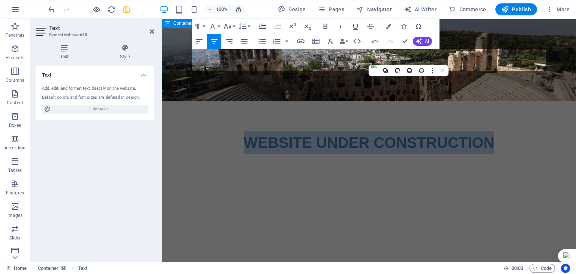
click at [408, 131] on h1 "WEBSITE UNDER CONSTRUCTION" at bounding box center [369, 142] width 354 height 22
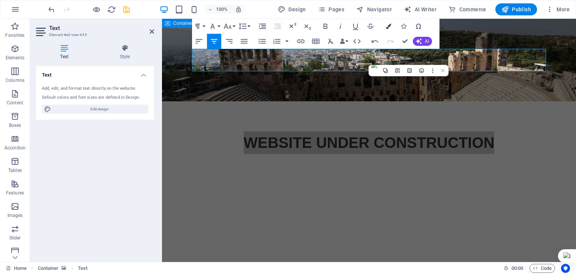
click at [387, 27] on icon "button" at bounding box center [388, 26] width 5 height 5
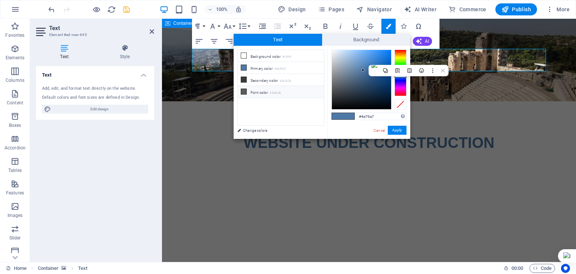
click at [243, 90] on icon at bounding box center [243, 91] width 5 height 5
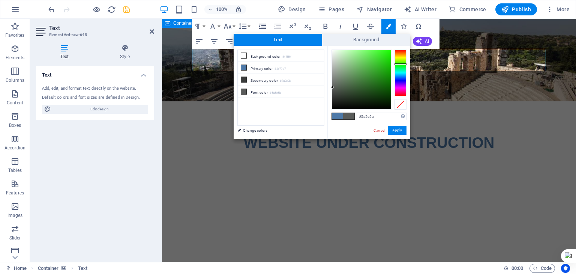
click at [400, 64] on div at bounding box center [400, 72] width 12 height 46
click at [396, 129] on button "Apply" at bounding box center [397, 130] width 19 height 9
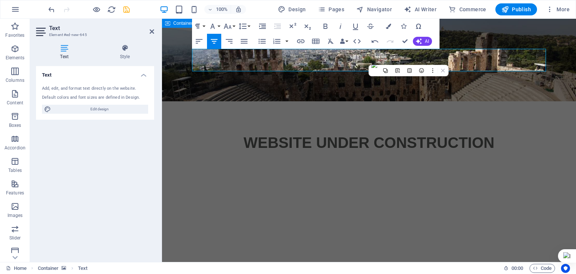
click at [396, 130] on html "Skip to main content WEBSITE UNDER CONSTRUCTION" at bounding box center [369, 101] width 414 height 165
click at [334, 134] on span "WEBSITE UNDER CONSTRUCTION" at bounding box center [369, 142] width 251 height 16
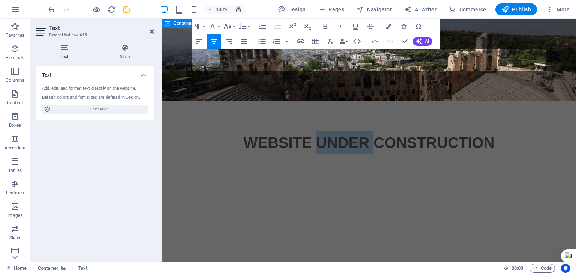
click at [334, 134] on span "WEBSITE UNDER CONSTRUCTION" at bounding box center [369, 142] width 251 height 16
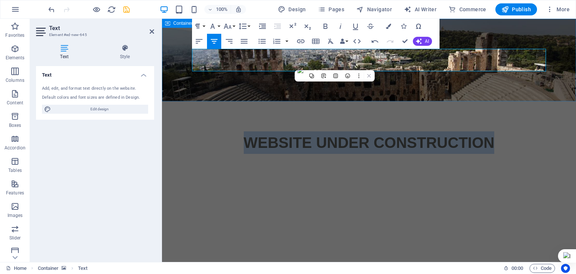
click at [334, 134] on span "WEBSITE UNDER CONSTRUCTION" at bounding box center [369, 142] width 251 height 16
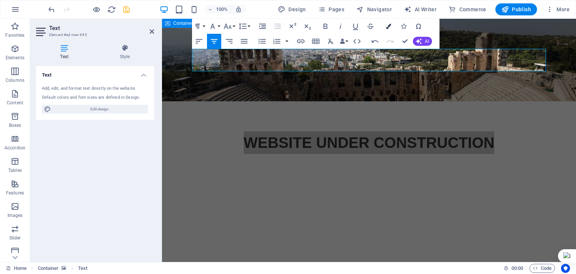
click at [388, 27] on icon "button" at bounding box center [388, 26] width 5 height 5
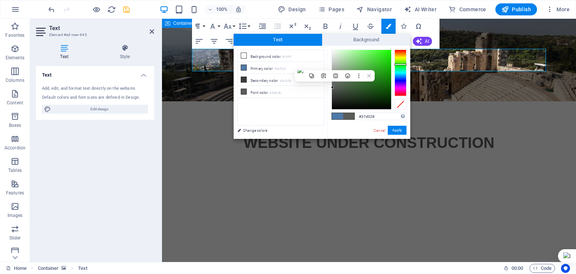
click at [379, 60] on div at bounding box center [361, 79] width 59 height 59
click at [382, 57] on div at bounding box center [361, 79] width 59 height 59
click at [245, 90] on icon at bounding box center [243, 91] width 5 height 5
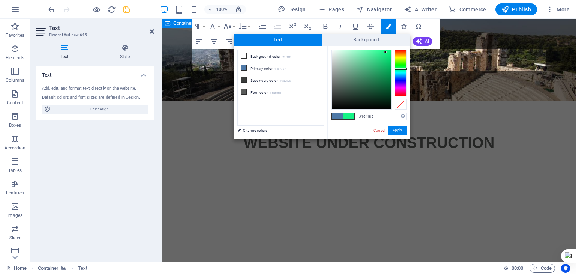
drag, startPoint x: 331, startPoint y: 86, endPoint x: 385, endPoint y: 52, distance: 63.9
click at [385, 52] on div at bounding box center [385, 52] width 3 height 3
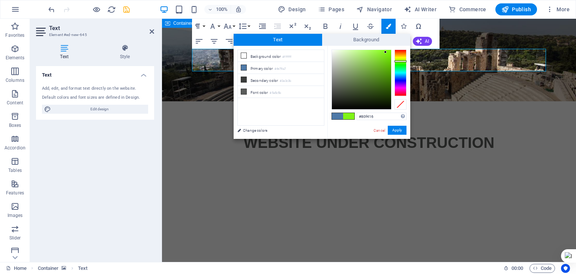
click at [398, 61] on div at bounding box center [400, 72] width 12 height 46
click at [399, 65] on div at bounding box center [400, 72] width 12 height 46
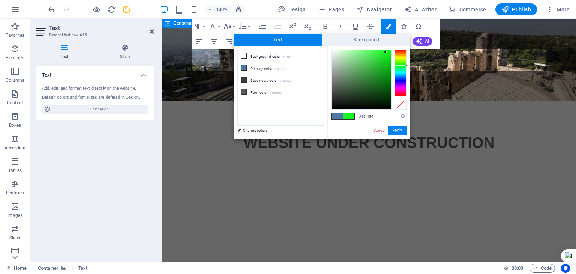
click at [400, 67] on div at bounding box center [400, 72] width 12 height 46
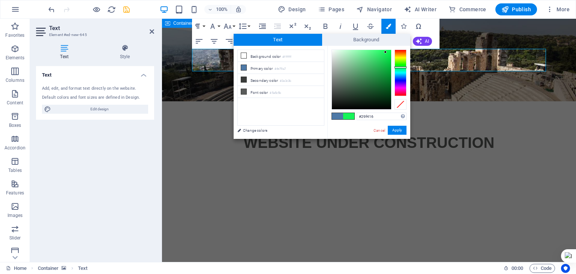
click at [398, 64] on div at bounding box center [400, 72] width 12 height 46
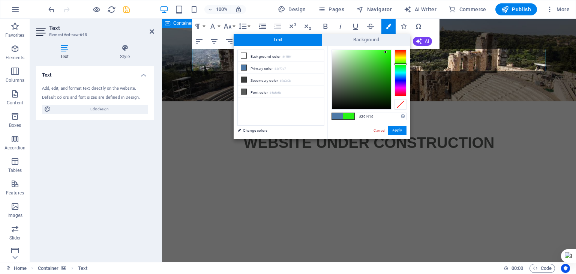
click at [339, 115] on span at bounding box center [337, 116] width 11 height 6
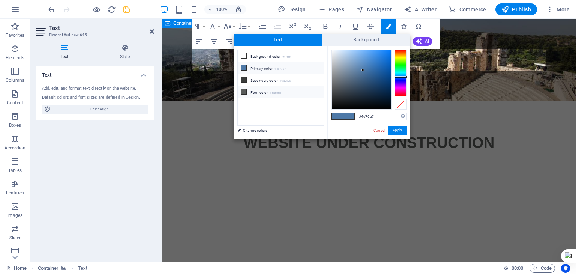
click at [244, 90] on icon at bounding box center [243, 91] width 5 height 5
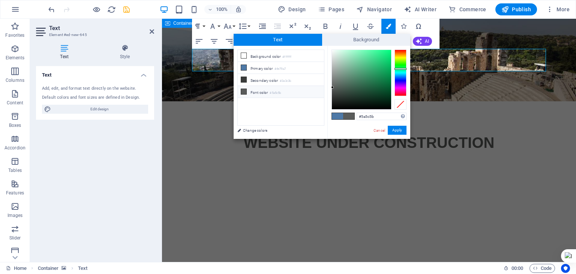
click at [352, 115] on span at bounding box center [348, 116] width 11 height 6
click at [400, 65] on div at bounding box center [400, 72] width 12 height 46
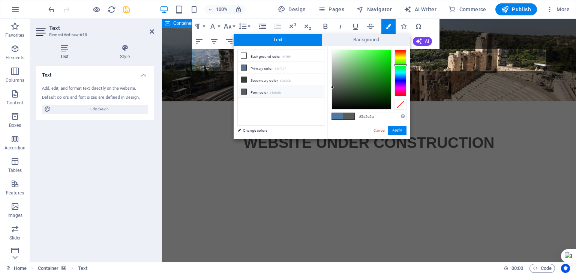
click at [244, 92] on icon at bounding box center [243, 91] width 5 height 5
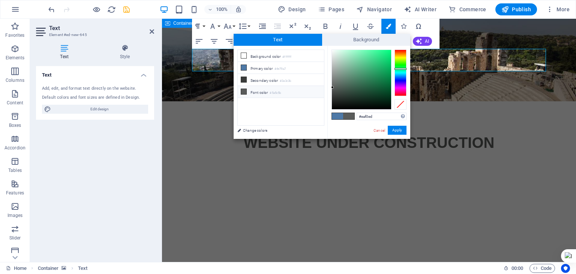
click at [333, 53] on div at bounding box center [361, 79] width 59 height 59
click at [376, 128] on link "Cancel" at bounding box center [379, 130] width 13 height 6
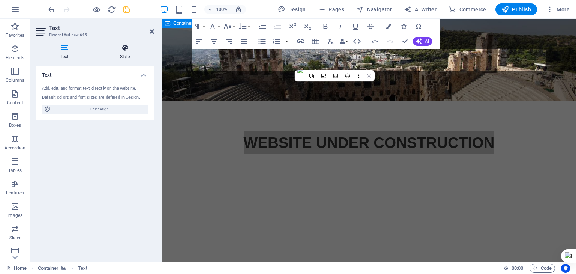
click at [130, 53] on h4 "Style" at bounding box center [125, 52] width 58 height 16
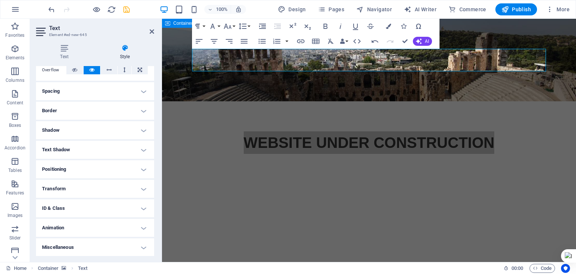
scroll to position [0, 0]
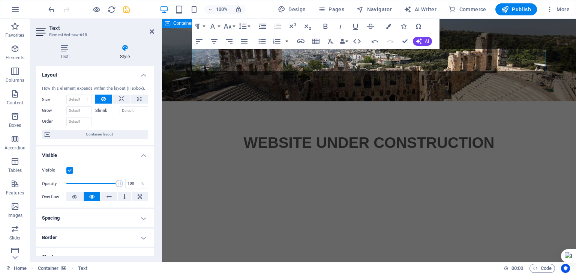
click at [392, 122] on html "Skip to main content WEBSITE UNDER CONSTRUCTION" at bounding box center [369, 101] width 414 height 165
click at [379, 134] on span "WEBSITE UNDER CONSTRUCTION" at bounding box center [369, 142] width 251 height 16
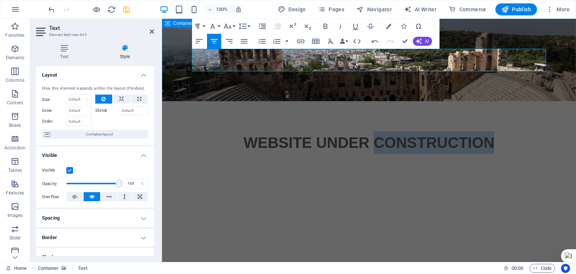
click at [379, 134] on span "WEBSITE UNDER CONSTRUCTION" at bounding box center [369, 142] width 251 height 16
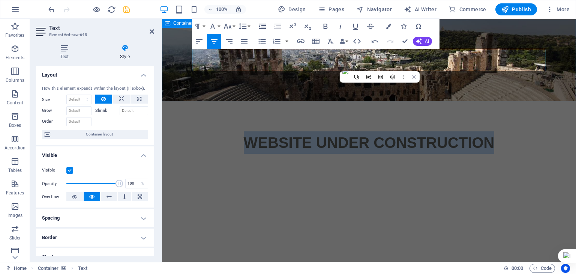
click at [379, 134] on span "WEBSITE UNDER CONSTRUCTION" at bounding box center [369, 142] width 251 height 16
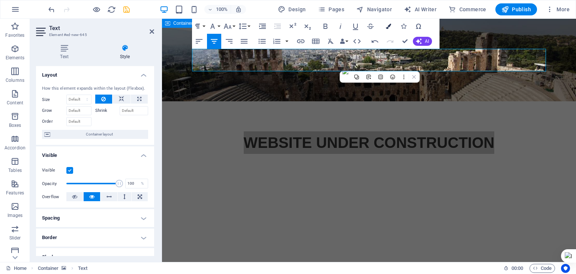
click at [387, 25] on icon "button" at bounding box center [388, 26] width 5 height 5
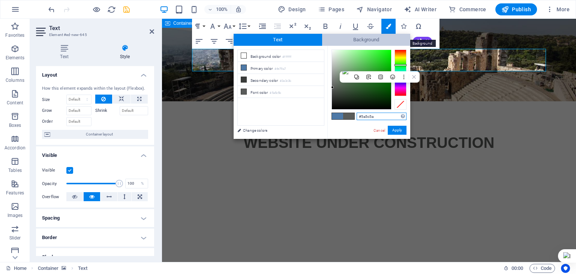
click at [361, 40] on span "Background" at bounding box center [366, 40] width 88 height 12
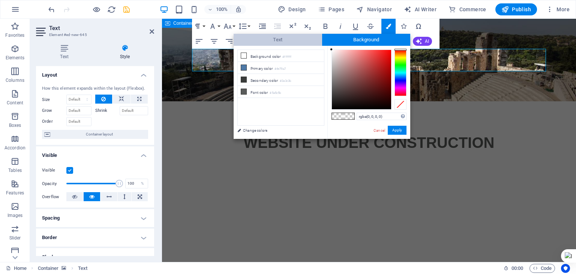
click at [291, 41] on span "Text" at bounding box center [278, 40] width 88 height 12
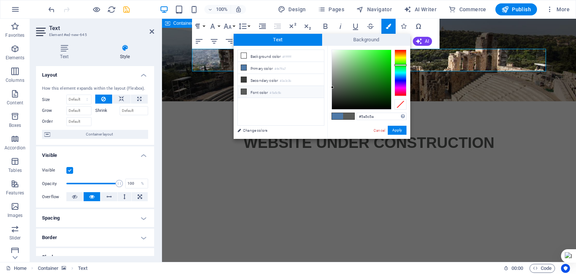
click at [243, 91] on icon at bounding box center [243, 91] width 5 height 5
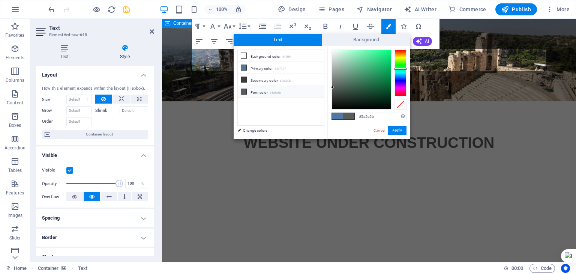
click at [270, 91] on li "Font color #5a5c5b" at bounding box center [281, 92] width 86 height 12
click at [336, 50] on div at bounding box center [361, 79] width 59 height 59
type input "#f2fdf8"
click at [334, 50] on div at bounding box center [335, 50] width 3 height 3
click at [396, 127] on button "Apply" at bounding box center [397, 130] width 19 height 9
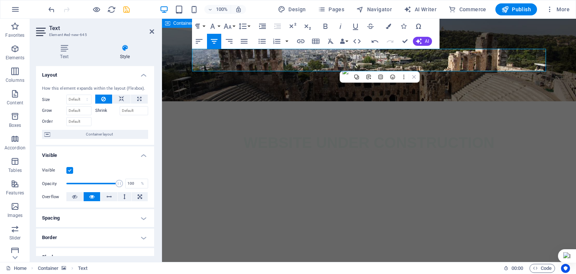
click at [394, 128] on html "Skip to main content WEBSITE UNDER CONSTRUCTION" at bounding box center [369, 101] width 414 height 165
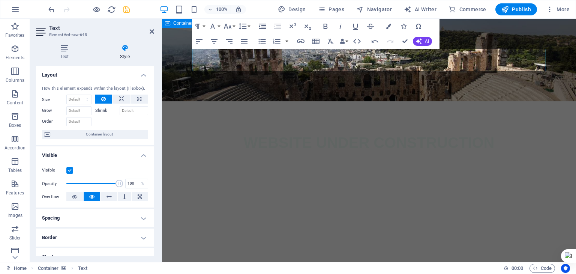
click at [126, 11] on icon "save" at bounding box center [126, 9] width 9 height 9
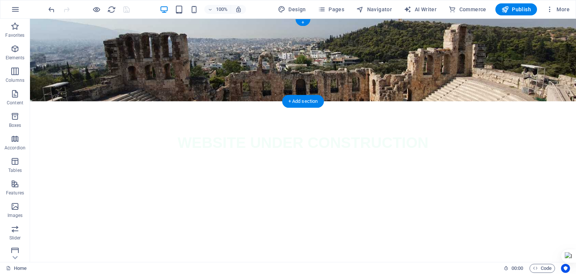
click at [252, 85] on figure at bounding box center [303, 60] width 546 height 82
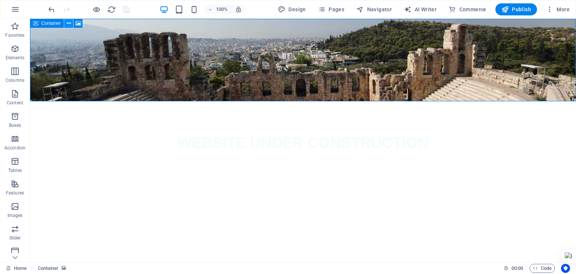
click at [69, 23] on icon at bounding box center [69, 23] width 4 height 8
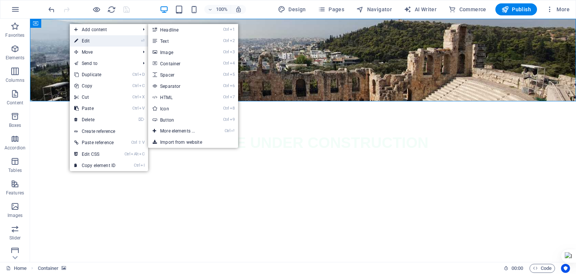
click at [88, 43] on link "⏎ Edit" at bounding box center [95, 40] width 50 height 11
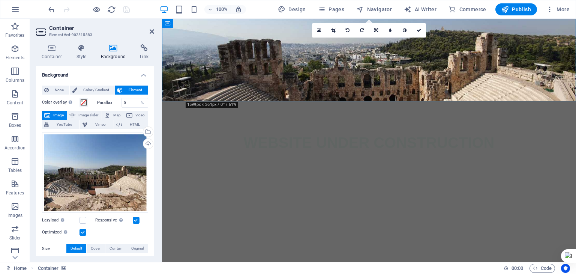
scroll to position [37, 0]
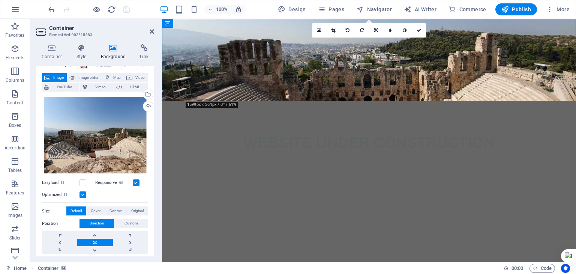
click at [138, 181] on label at bounding box center [136, 182] width 7 height 7
click at [0, 0] on input "Responsive Automatically load retina image and smartphone optimized sizes." at bounding box center [0, 0] width 0 height 0
click at [136, 181] on label at bounding box center [136, 182] width 7 height 7
click at [0, 0] on input "Responsive Automatically load retina image and smartphone optimized sizes." at bounding box center [0, 0] width 0 height 0
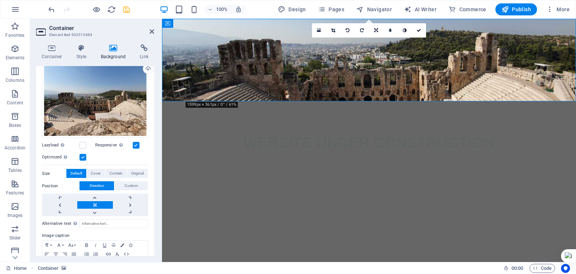
scroll to position [106, 0]
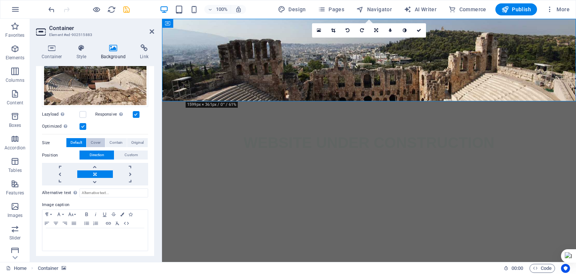
click at [93, 141] on span "Cover" at bounding box center [96, 142] width 10 height 9
click at [76, 141] on span "Default" at bounding box center [76, 142] width 12 height 9
click at [131, 140] on span "Original" at bounding box center [137, 142] width 12 height 9
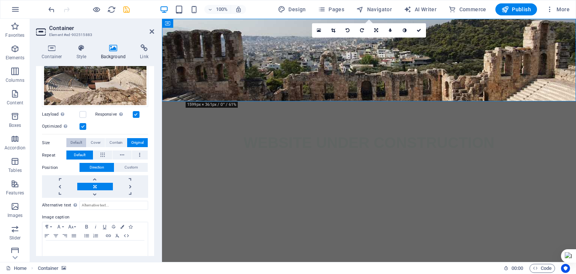
click at [76, 138] on span "Default" at bounding box center [76, 142] width 12 height 9
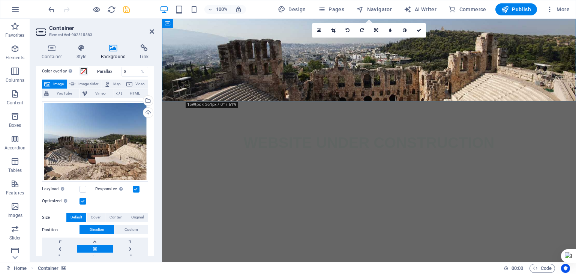
scroll to position [0, 0]
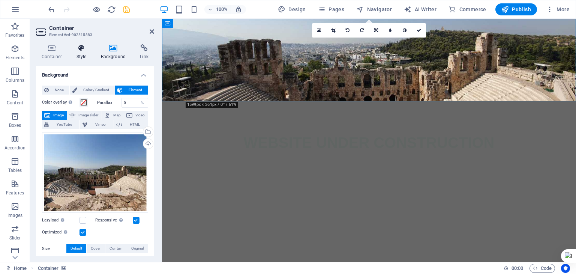
click at [84, 53] on h4 "Style" at bounding box center [83, 52] width 24 height 16
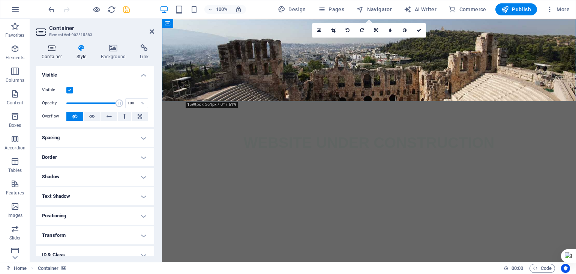
click at [52, 54] on h4 "Container" at bounding box center [53, 52] width 35 height 16
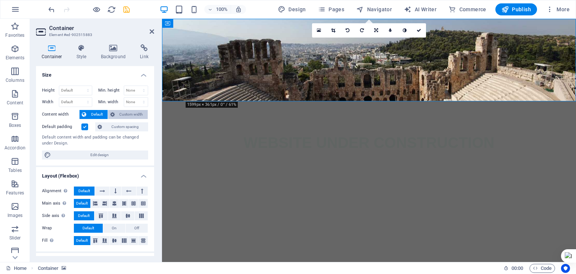
click at [117, 114] on span "Custom width" at bounding box center [131, 114] width 29 height 9
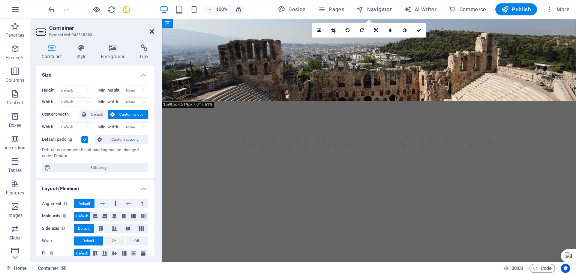
click at [153, 31] on icon at bounding box center [152, 31] width 4 height 6
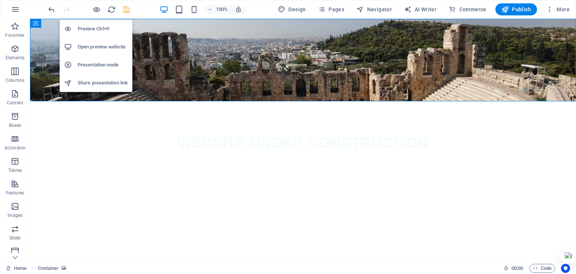
click at [96, 25] on h6 "Preview Ctrl+P" at bounding box center [103, 28] width 50 height 9
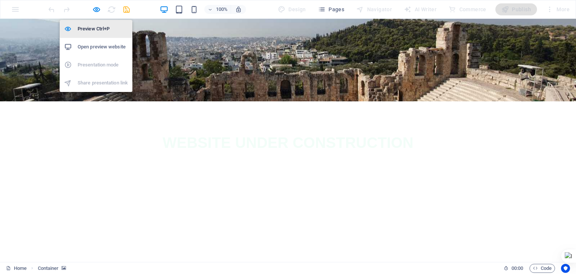
click at [94, 25] on h6 "Preview Ctrl+P" at bounding box center [103, 28] width 50 height 9
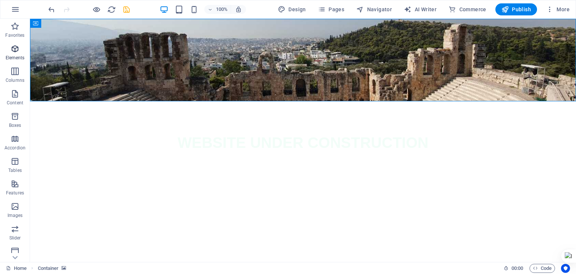
click at [15, 56] on p "Elements" at bounding box center [15, 58] width 19 height 6
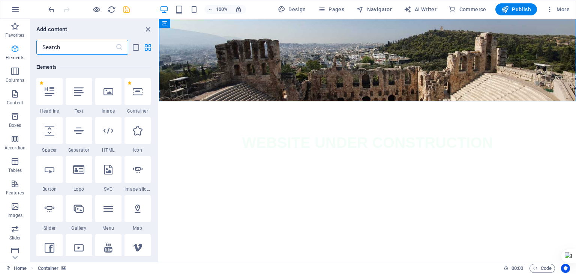
scroll to position [79, 0]
click at [183, 88] on figure at bounding box center [367, 60] width 417 height 82
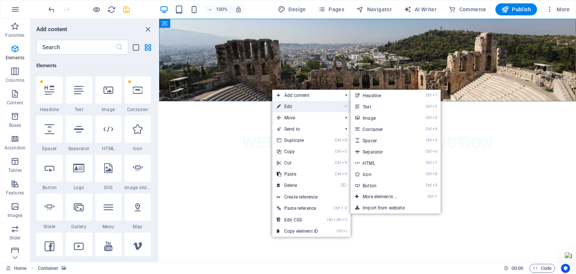
click at [288, 103] on link "⏎ Edit" at bounding box center [297, 106] width 50 height 11
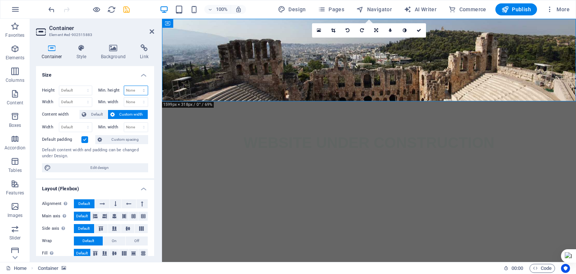
click at [134, 92] on select "None px rem % vh vw" at bounding box center [136, 90] width 24 height 9
click at [124, 86] on select "None px rem % vh vw" at bounding box center [136, 90] width 24 height 9
select select "DISABLED_OPTION_VALUE"
click at [134, 99] on select "None px rem % vh vw" at bounding box center [136, 101] width 24 height 9
click at [124, 97] on select "None px rem % vh vw" at bounding box center [136, 101] width 24 height 9
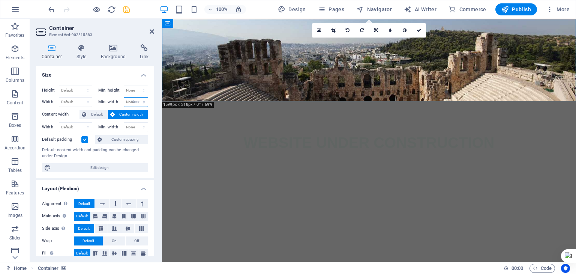
select select "DISABLED_OPTION_VALUE"
click at [93, 114] on span "Default" at bounding box center [96, 114] width 17 height 9
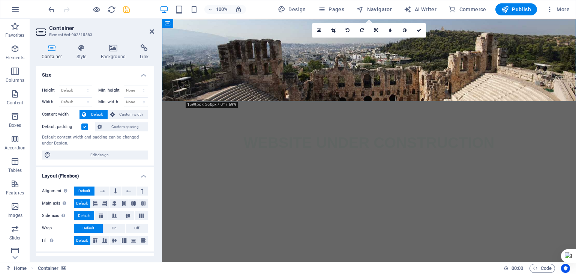
click at [93, 114] on span "Default" at bounding box center [96, 114] width 17 height 9
click at [123, 113] on span "Custom width" at bounding box center [131, 114] width 29 height 9
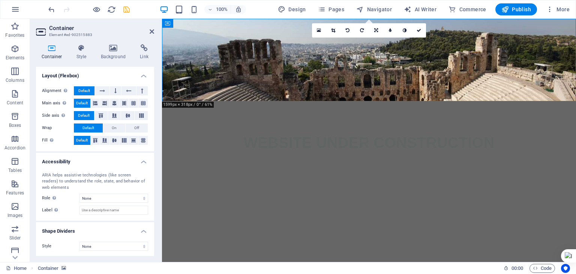
scroll to position [1, 0]
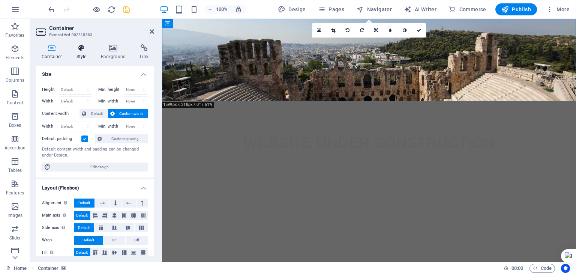
click at [76, 48] on icon at bounding box center [81, 47] width 21 height 7
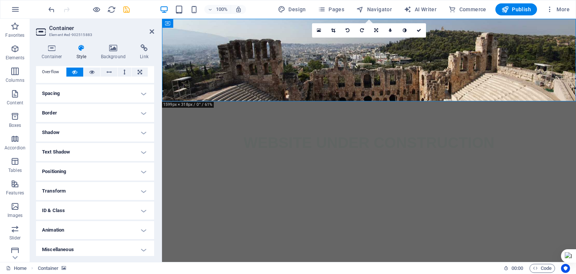
scroll to position [46, 0]
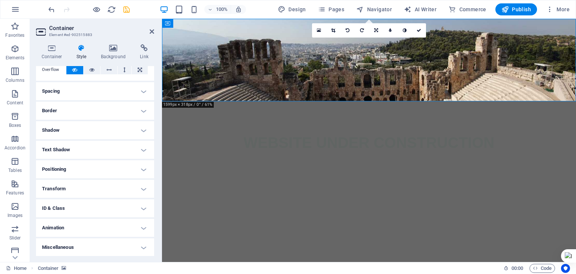
click at [90, 165] on h4 "Positioning" at bounding box center [95, 169] width 118 height 18
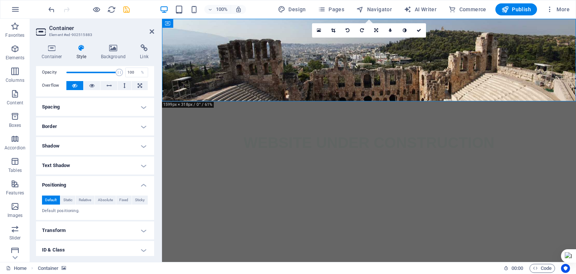
scroll to position [0, 0]
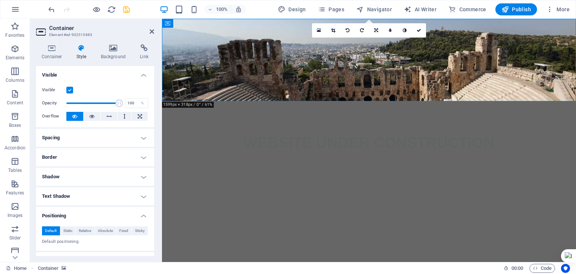
click at [74, 155] on h4 "Border" at bounding box center [95, 157] width 118 height 18
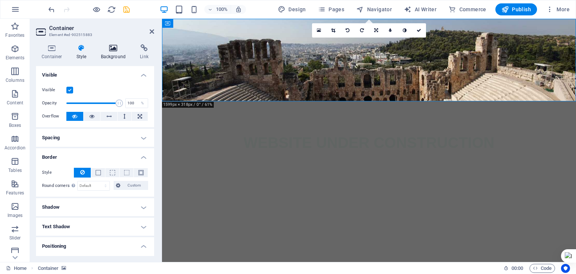
click at [112, 58] on h4 "Background" at bounding box center [114, 52] width 39 height 16
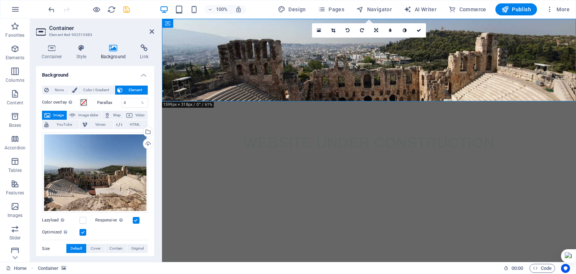
click at [82, 229] on label at bounding box center [82, 232] width 7 height 7
click at [0, 0] on input "Optimized Images are compressed to improve page speed." at bounding box center [0, 0] width 0 height 0
click at [82, 229] on label at bounding box center [82, 232] width 7 height 7
click at [0, 0] on input "Optimized Images are compressed to improve page speed." at bounding box center [0, 0] width 0 height 0
click at [81, 220] on label at bounding box center [82, 220] width 7 height 7
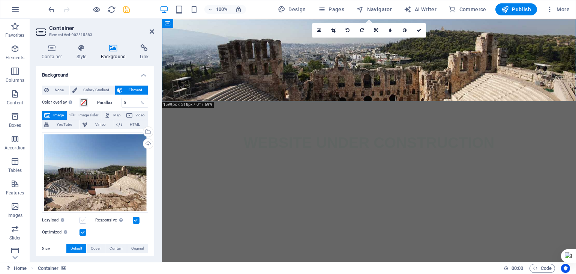
click at [0, 0] on input "Lazyload Loading images after the page loads improves page speed." at bounding box center [0, 0] width 0 height 0
click at [81, 219] on label at bounding box center [82, 220] width 7 height 7
click at [0, 0] on input "Lazyload Loading images after the page loads improves page speed." at bounding box center [0, 0] width 0 height 0
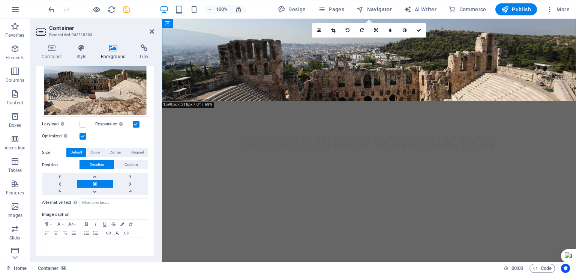
scroll to position [106, 0]
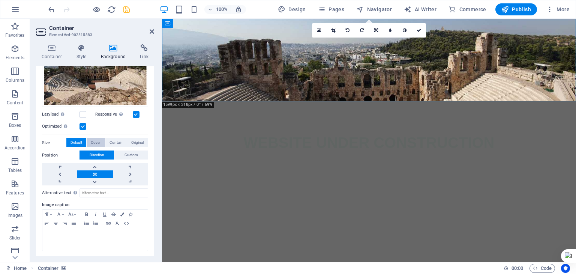
click at [96, 142] on span "Cover" at bounding box center [96, 142] width 10 height 9
click at [114, 141] on span "Contain" at bounding box center [115, 142] width 13 height 9
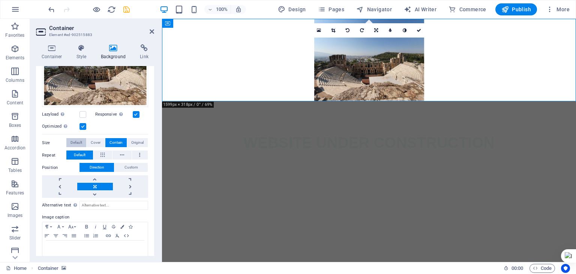
click at [80, 141] on span "Default" at bounding box center [76, 142] width 12 height 9
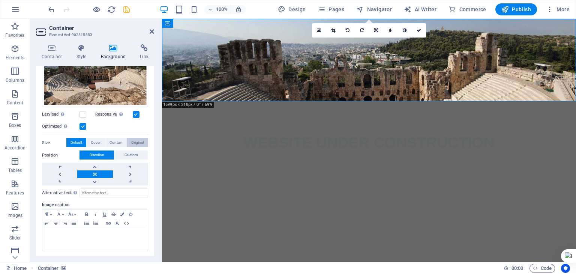
click at [132, 143] on span "Original" at bounding box center [137, 142] width 12 height 9
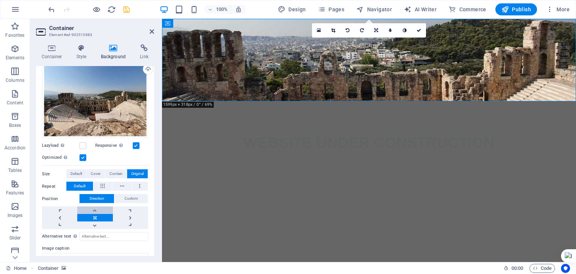
scroll to position [75, 0]
click at [91, 211] on link at bounding box center [94, 209] width 35 height 7
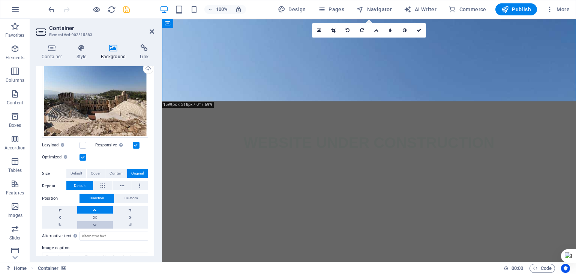
click at [93, 223] on link at bounding box center [94, 224] width 35 height 7
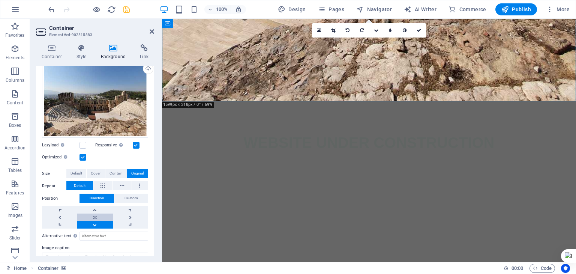
click at [94, 217] on link at bounding box center [94, 216] width 35 height 7
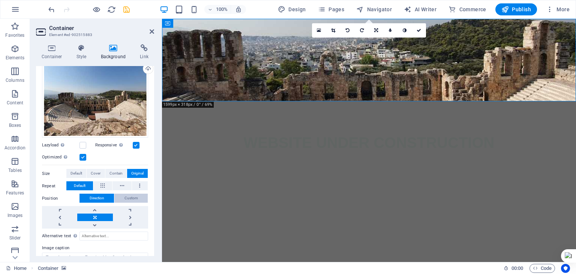
click at [130, 196] on span "Custom" at bounding box center [130, 197] width 13 height 9
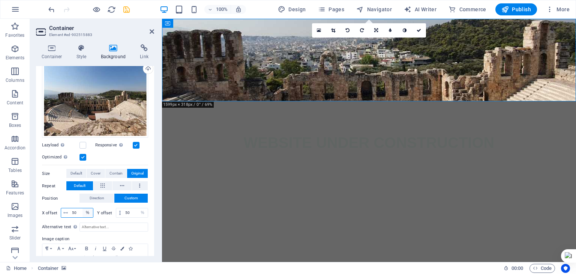
click at [85, 210] on select "px rem % vh vw" at bounding box center [87, 212] width 10 height 9
click at [82, 208] on select "px rem % vh vw" at bounding box center [87, 212] width 10 height 9
drag, startPoint x: 78, startPoint y: 213, endPoint x: 73, endPoint y: 213, distance: 5.2
click at [73, 213] on input "50" at bounding box center [81, 212] width 23 height 9
type input "5"
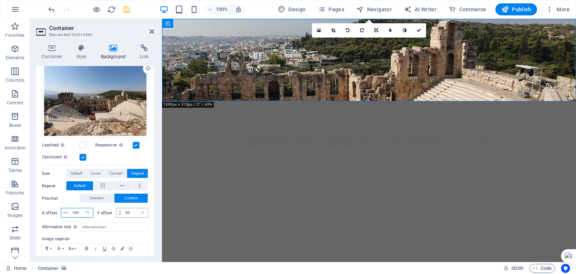
type input "100"
drag, startPoint x: 133, startPoint y: 213, endPoint x: 124, endPoint y: 213, distance: 9.0
click at [124, 213] on input "50" at bounding box center [135, 212] width 24 height 9
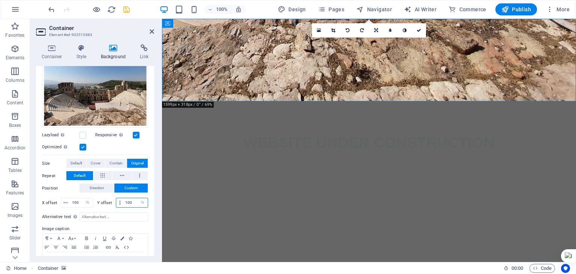
scroll to position [109, 0]
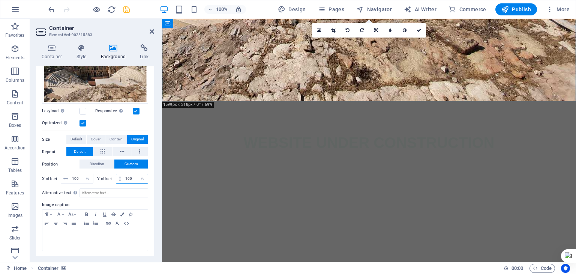
drag, startPoint x: 133, startPoint y: 178, endPoint x: 120, endPoint y: 178, distance: 13.5
click at [120, 178] on div "100 px rem % vh vw" at bounding box center [132, 179] width 33 height 10
type input "50"
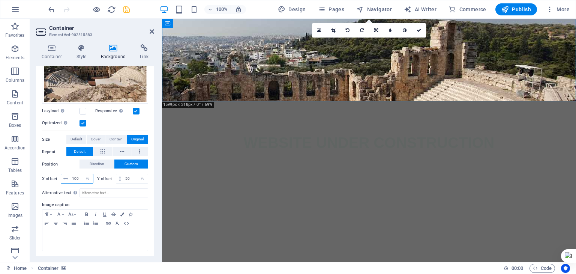
drag, startPoint x: 79, startPoint y: 177, endPoint x: 69, endPoint y: 177, distance: 10.5
click at [69, 177] on div "100 px rem % vh vw" at bounding box center [77, 179] width 33 height 10
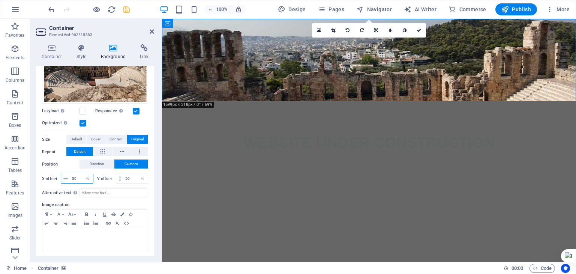
type input "50"
click at [195, 184] on html "Skip to main content WEBSITE UNDER CONSTRUCTION" at bounding box center [369, 101] width 414 height 165
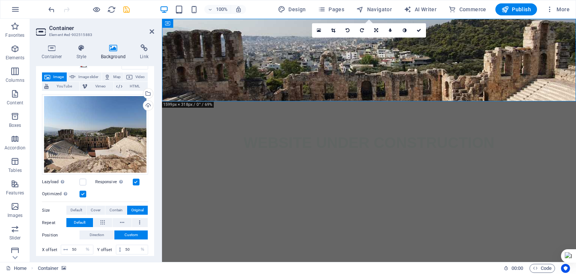
scroll to position [34, 0]
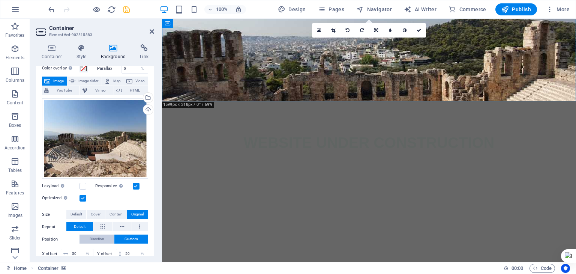
click at [104, 236] on button "Direction" at bounding box center [96, 238] width 34 height 9
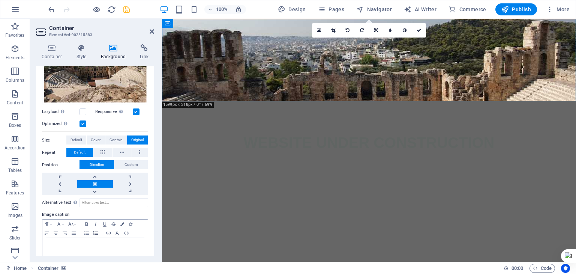
scroll to position [118, 0]
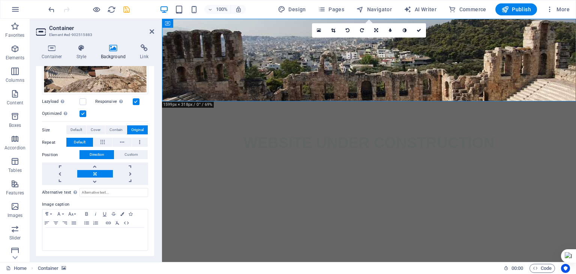
click at [94, 174] on link at bounding box center [94, 173] width 35 height 7
click at [61, 172] on link at bounding box center [59, 173] width 35 height 7
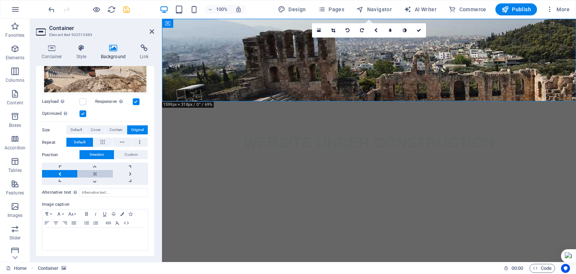
click at [89, 173] on link at bounding box center [94, 173] width 35 height 7
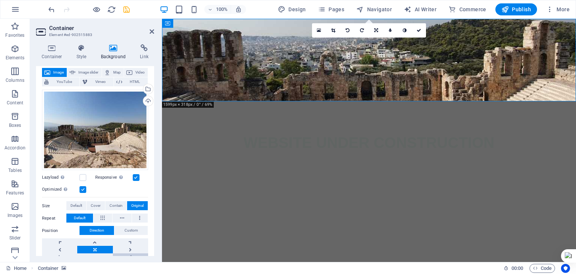
scroll to position [0, 0]
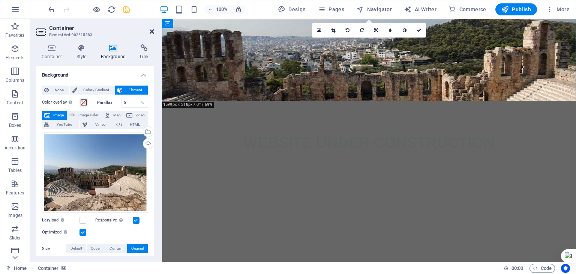
click at [151, 30] on icon at bounding box center [152, 31] width 4 height 6
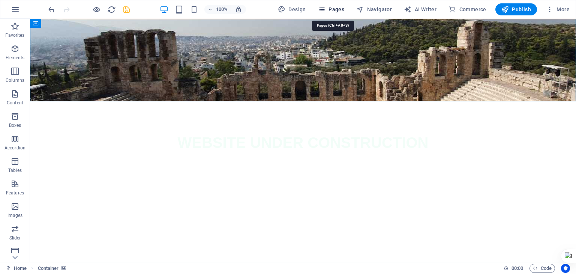
click at [325, 9] on icon "button" at bounding box center [321, 9] width 7 height 7
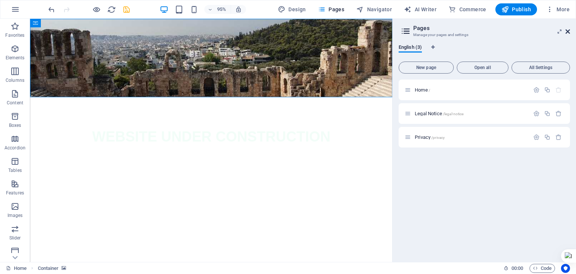
click at [568, 29] on icon at bounding box center [567, 31] width 4 height 6
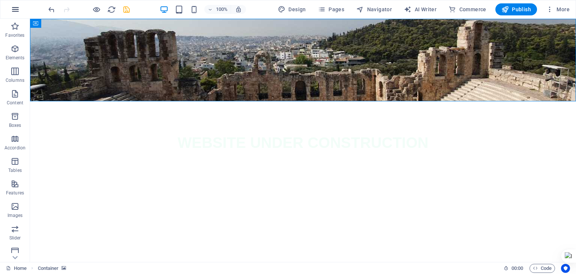
click at [15, 8] on icon "button" at bounding box center [15, 9] width 9 height 9
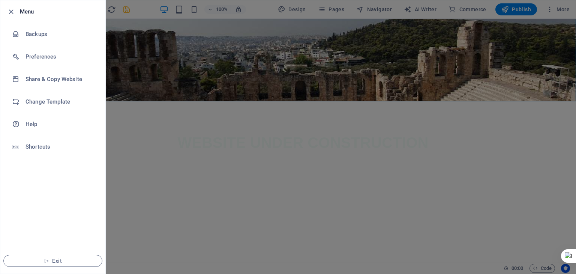
click at [471, 112] on div at bounding box center [288, 137] width 576 height 274
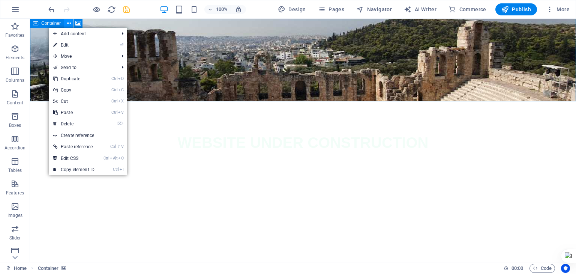
click at [67, 24] on icon at bounding box center [69, 23] width 4 height 8
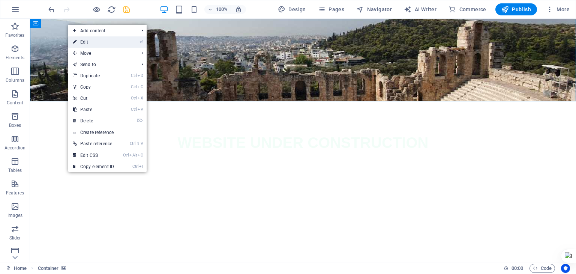
click at [76, 44] on icon at bounding box center [75, 41] width 4 height 11
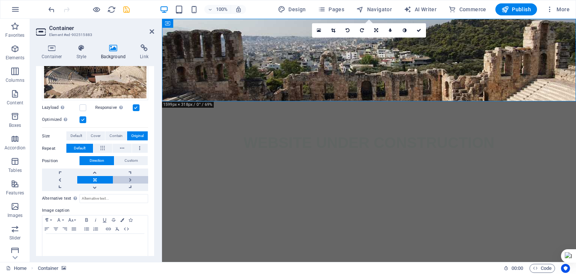
scroll to position [118, 0]
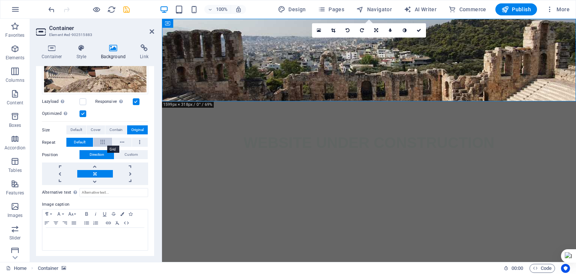
click at [99, 140] on button at bounding box center [102, 142] width 19 height 9
click at [82, 140] on span "Default" at bounding box center [80, 142] width 12 height 9
click at [80, 129] on span "Default" at bounding box center [76, 129] width 12 height 9
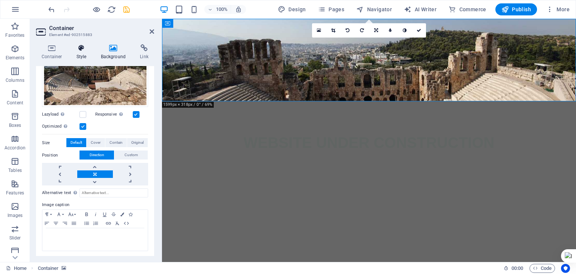
click at [84, 48] on icon at bounding box center [81, 47] width 21 height 7
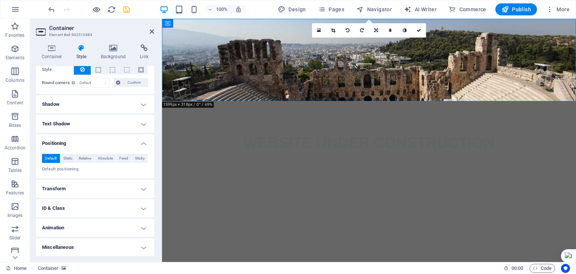
scroll to position [0, 0]
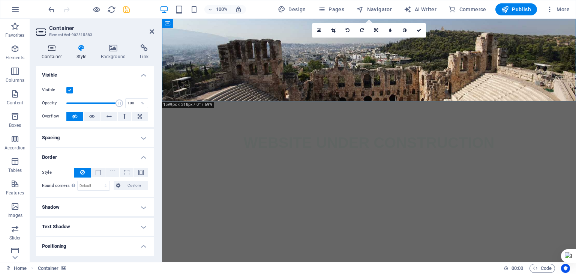
click at [57, 55] on h4 "Container" at bounding box center [53, 52] width 35 height 16
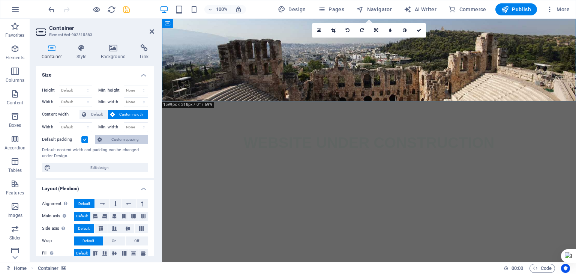
click at [118, 141] on span "Custom spacing" at bounding box center [125, 139] width 42 height 9
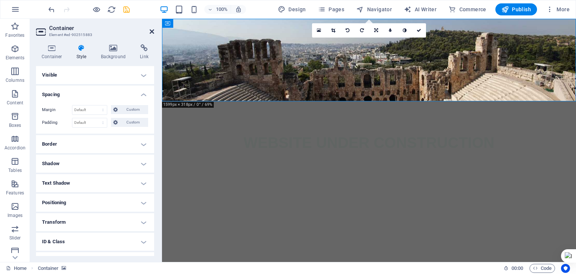
click at [153, 30] on icon at bounding box center [152, 31] width 4 height 6
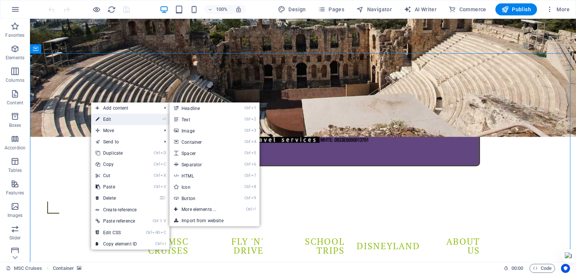
click at [104, 118] on link "⏎ Edit" at bounding box center [116, 119] width 50 height 11
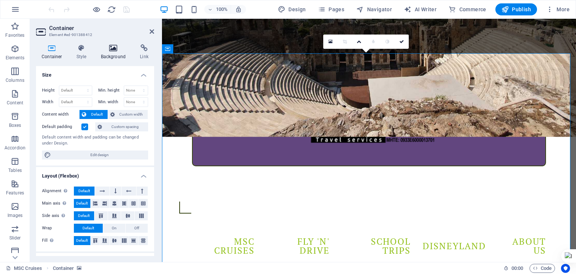
click at [111, 49] on icon at bounding box center [113, 47] width 36 height 7
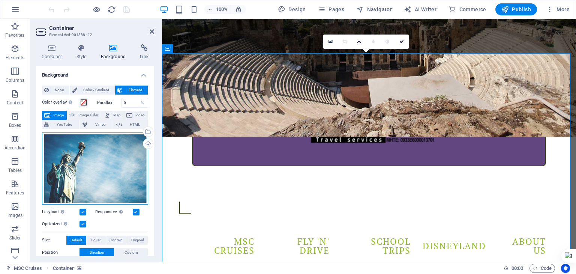
click at [82, 155] on div "Drag files here, click to choose files or select files from Files or our free s…" at bounding box center [95, 168] width 106 height 72
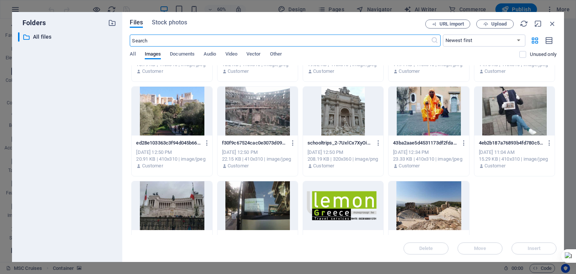
scroll to position [393, 0]
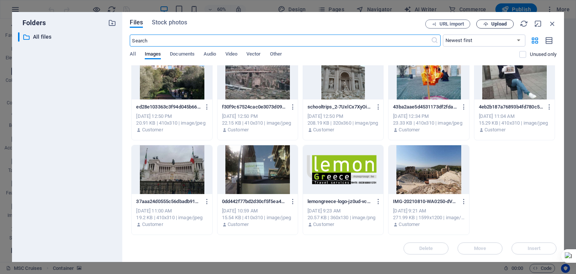
click at [490, 23] on span "Upload" at bounding box center [495, 24] width 31 height 5
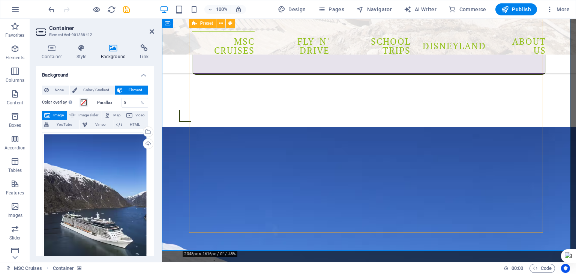
scroll to position [150, 0]
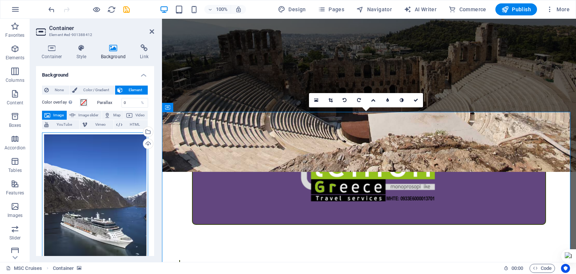
click at [102, 174] on div "Drag files here, click to choose files or select files from Files or our free s…" at bounding box center [95, 210] width 106 height 157
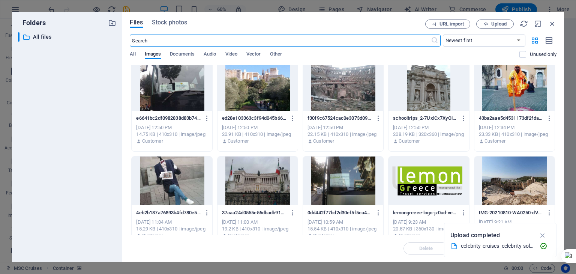
scroll to position [393, 0]
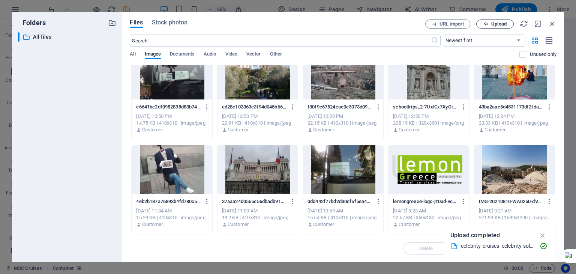
click at [503, 24] on span "Upload" at bounding box center [498, 24] width 15 height 4
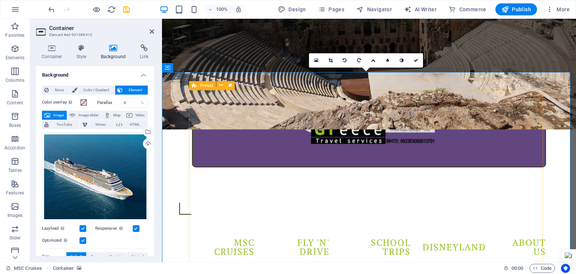
scroll to position [225, 0]
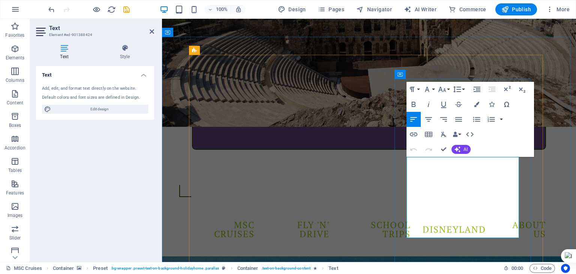
drag, startPoint x: 424, startPoint y: 187, endPoint x: 404, endPoint y: 165, distance: 30.2
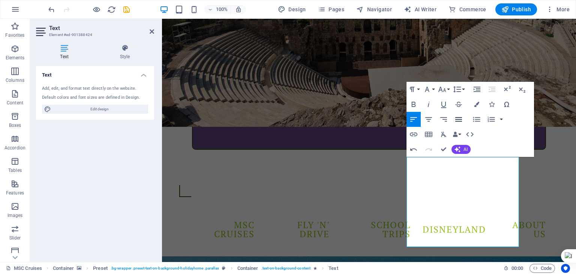
click at [462, 120] on icon "button" at bounding box center [458, 119] width 9 height 9
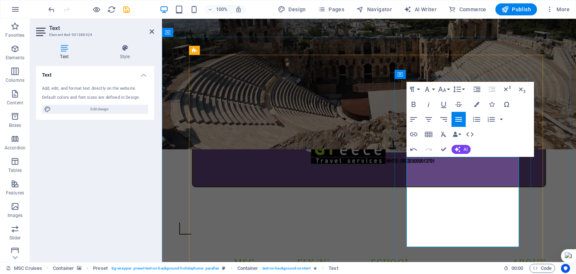
scroll to position [187, 0]
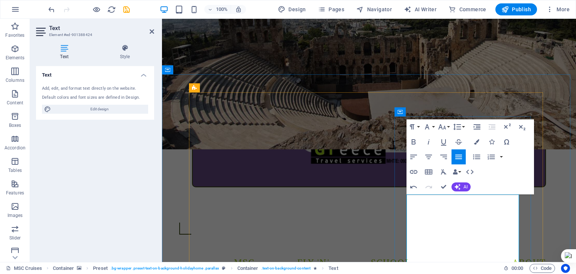
click at [429, 157] on icon "button" at bounding box center [428, 156] width 9 height 9
click at [455, 157] on icon "button" at bounding box center [458, 156] width 7 height 4
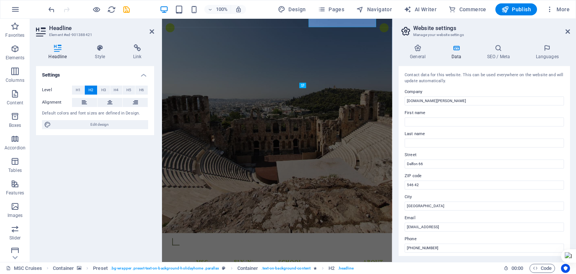
scroll to position [349, 0]
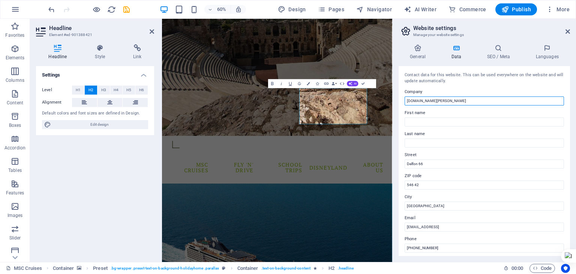
drag, startPoint x: 485, startPoint y: 100, endPoint x: 405, endPoint y: 105, distance: 80.0
click at [405, 105] on input "[DOMAIN_NAME][PERSON_NAME]" at bounding box center [484, 100] width 159 height 9
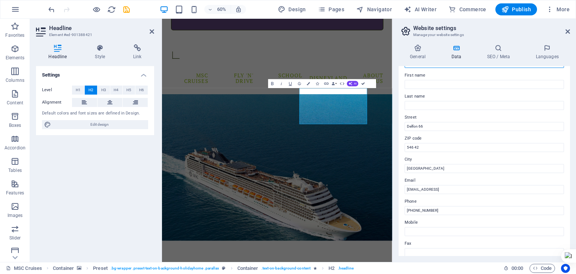
scroll to position [196, 0]
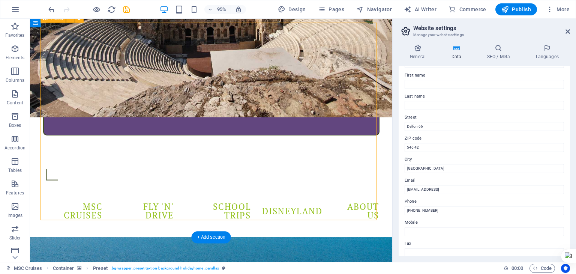
scroll to position [234, 0]
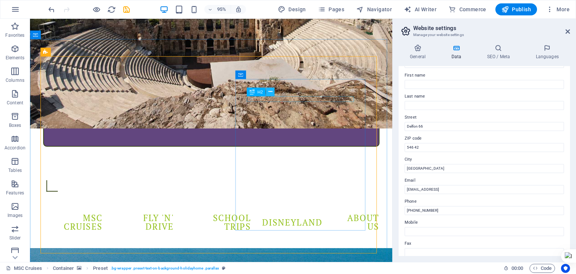
click at [270, 91] on icon at bounding box center [270, 91] width 4 height 7
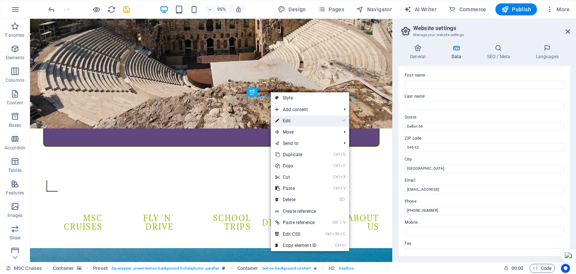
click at [284, 118] on link "⏎ Edit" at bounding box center [296, 120] width 50 height 11
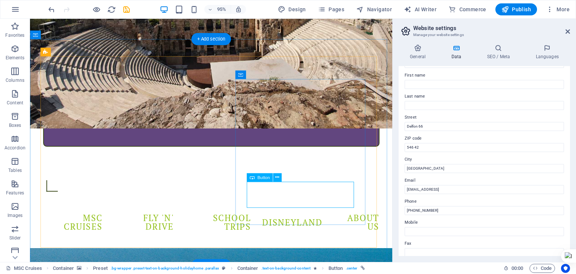
click at [278, 176] on icon at bounding box center [277, 177] width 4 height 7
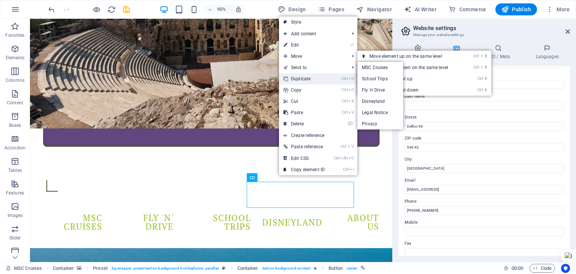
click at [300, 75] on link "Ctrl D Duplicate" at bounding box center [304, 78] width 50 height 11
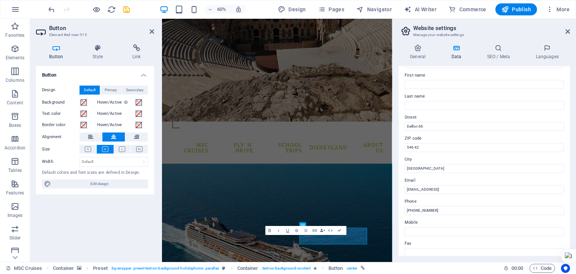
scroll to position [325, 0]
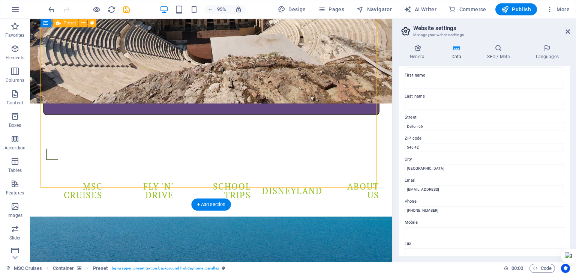
scroll to position [213, 0]
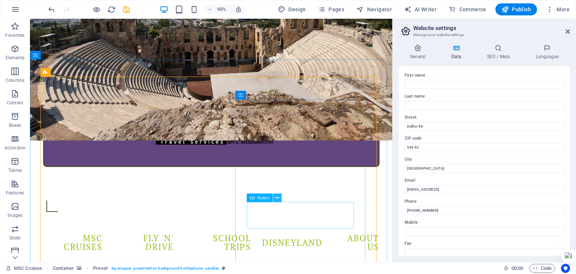
click at [277, 199] on icon at bounding box center [277, 197] width 4 height 7
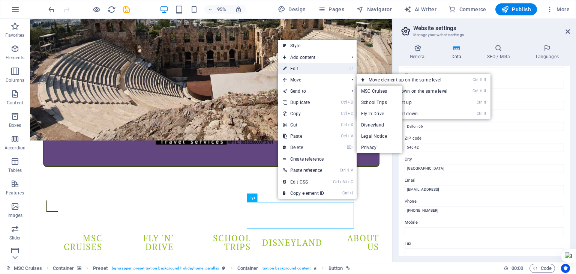
click at [302, 70] on link "⏎ Edit" at bounding box center [303, 68] width 50 height 11
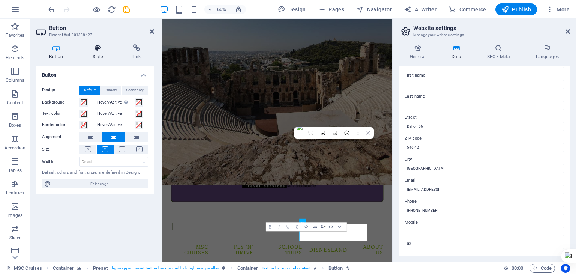
click at [101, 53] on h4 "Style" at bounding box center [99, 52] width 40 height 16
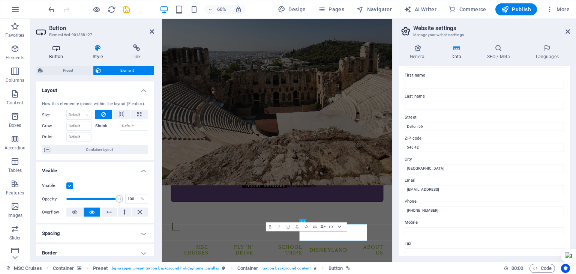
click at [52, 54] on h4 "Button" at bounding box center [57, 52] width 43 height 16
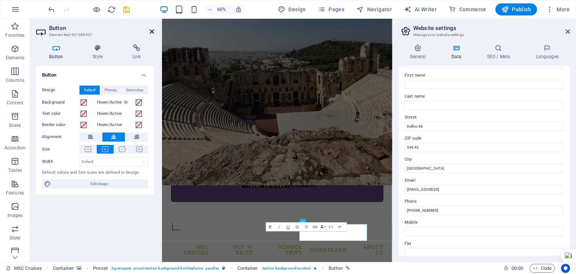
click at [151, 32] on icon at bounding box center [152, 31] width 4 height 6
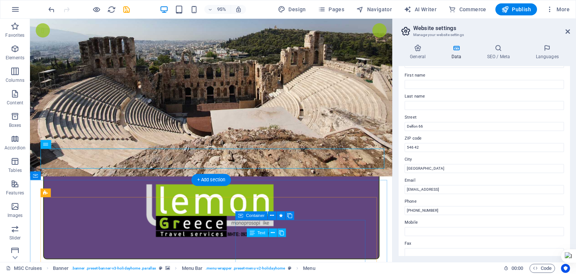
scroll to position [176, 0]
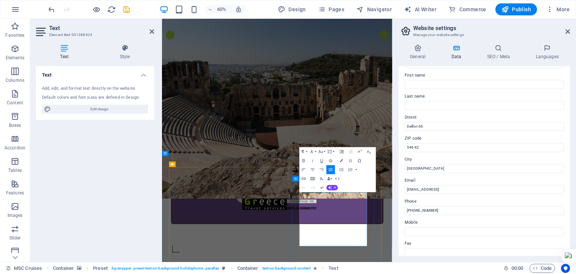
drag, startPoint x: 420, startPoint y: 391, endPoint x: 398, endPoint y: 369, distance: 31.0
click at [113, 150] on div "Text Add, edit, and format text directly on the website. Default colors and fon…" at bounding box center [95, 161] width 118 height 190
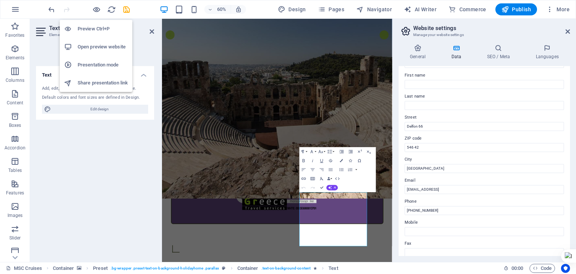
click at [90, 25] on h6 "Preview Ctrl+P" at bounding box center [103, 28] width 50 height 9
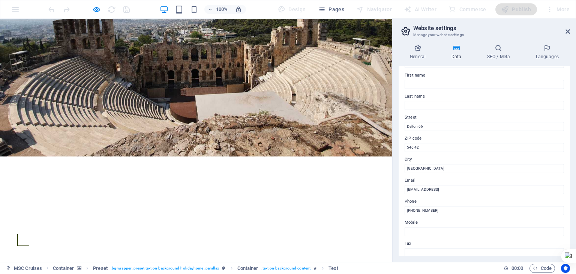
scroll to position [0, 0]
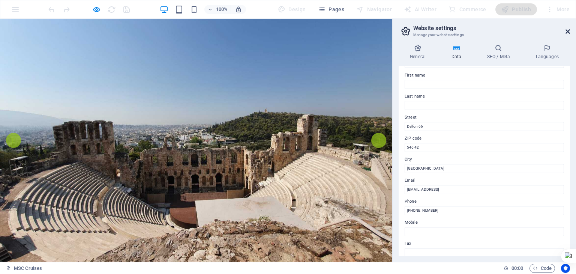
click at [568, 31] on icon at bounding box center [567, 31] width 4 height 6
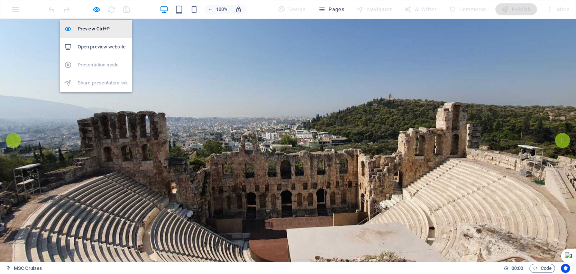
click at [94, 27] on h6 "Preview Ctrl+P" at bounding box center [103, 28] width 50 height 9
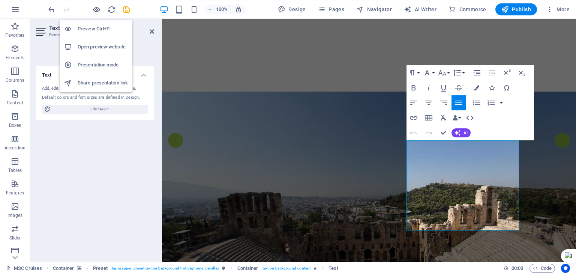
scroll to position [181, 0]
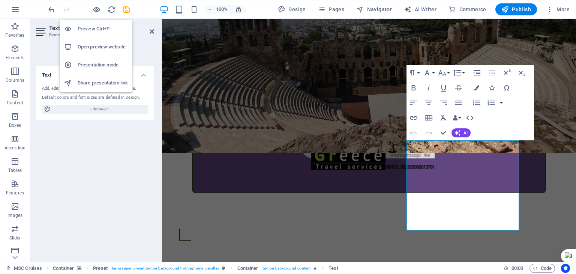
click at [88, 43] on h6 "Open preview website" at bounding box center [103, 46] width 50 height 9
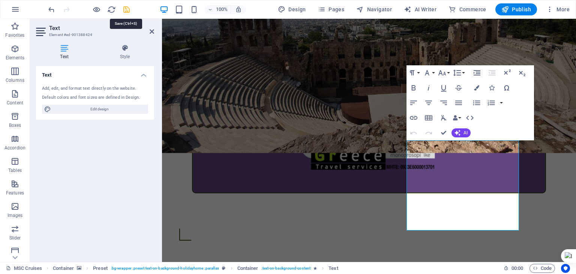
click at [123, 10] on icon "save" at bounding box center [126, 9] width 9 height 9
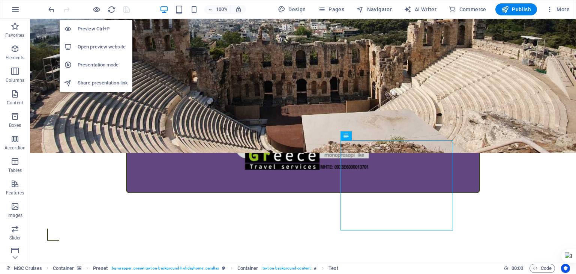
click at [91, 26] on h6 "Preview Ctrl+P" at bounding box center [103, 28] width 50 height 9
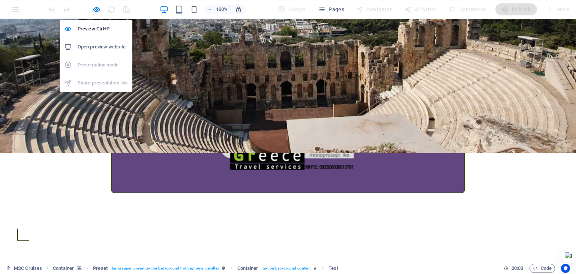
click at [91, 44] on h6 "Open preview website" at bounding box center [103, 46] width 50 height 9
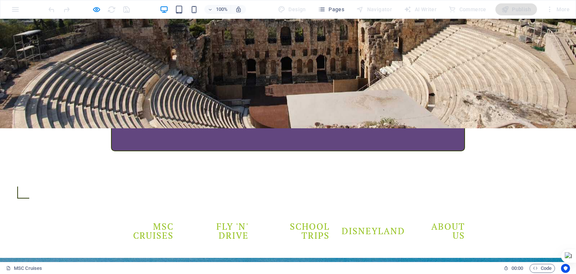
scroll to position [225, 0]
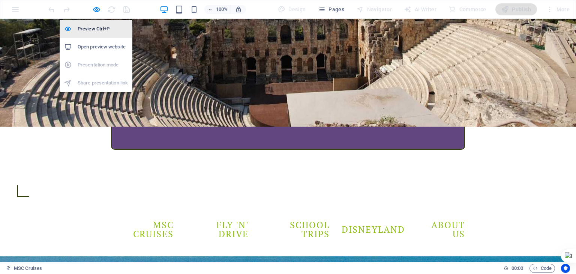
click at [92, 26] on h6 "Preview Ctrl+P" at bounding box center [103, 28] width 50 height 9
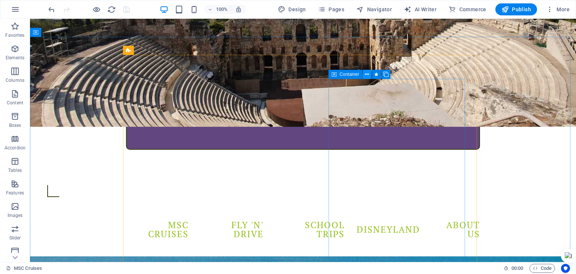
click at [366, 74] on icon at bounding box center [367, 74] width 4 height 8
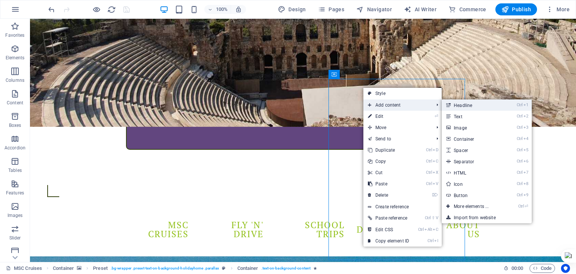
drag, startPoint x: 264, startPoint y: 85, endPoint x: 451, endPoint y: 106, distance: 187.9
click at [450, 106] on icon at bounding box center [448, 104] width 4 height 11
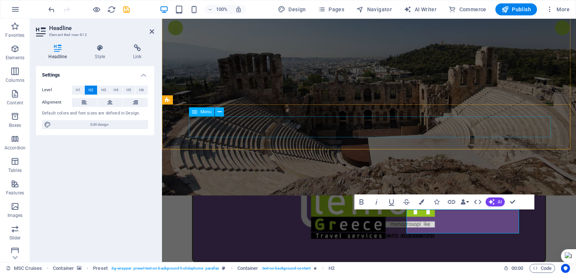
scroll to position [150, 0]
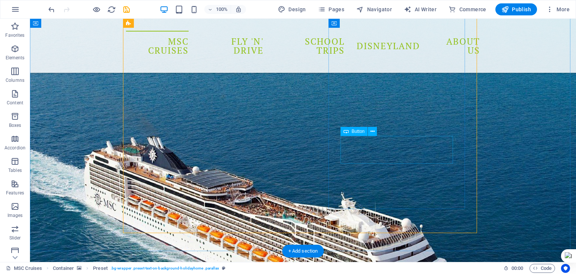
scroll to position [450, 0]
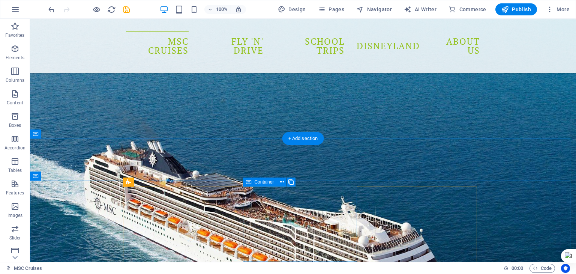
scroll to position [487, 0]
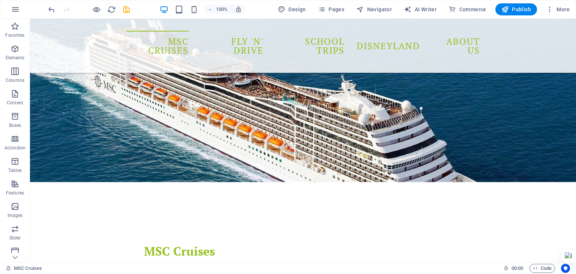
scroll to position [525, 0]
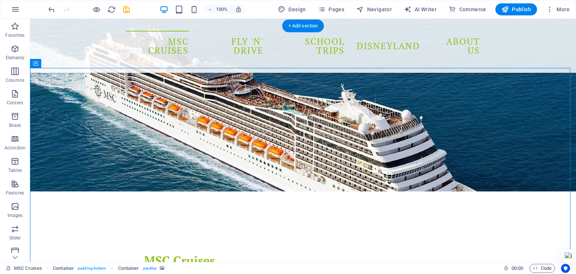
scroll to position [487, 0]
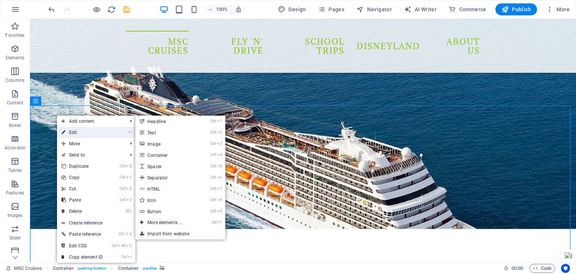
click at [70, 133] on link "⏎ Edit" at bounding box center [82, 132] width 50 height 11
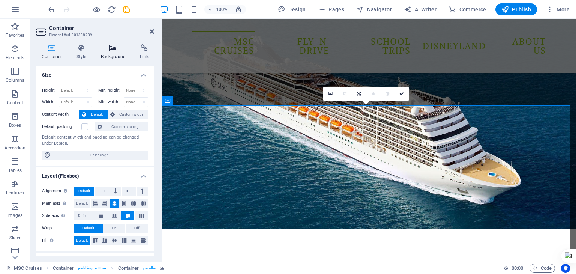
click at [114, 52] on h4 "Background" at bounding box center [114, 52] width 39 height 16
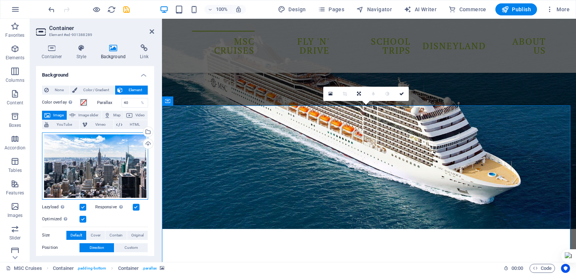
click at [87, 150] on div "Drag files here, click to choose files or select files from Files or our free s…" at bounding box center [95, 165] width 106 height 67
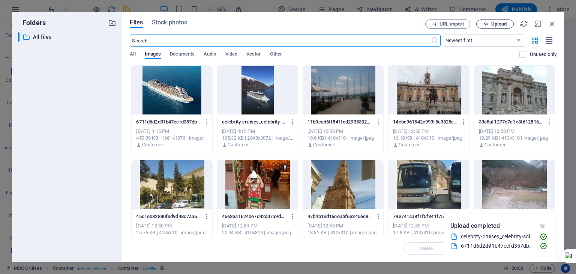
click at [497, 26] on span "Upload" at bounding box center [498, 24] width 15 height 4
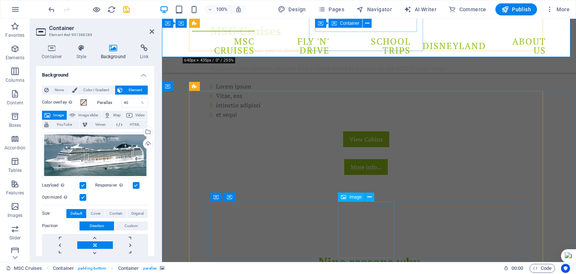
scroll to position [750, 0]
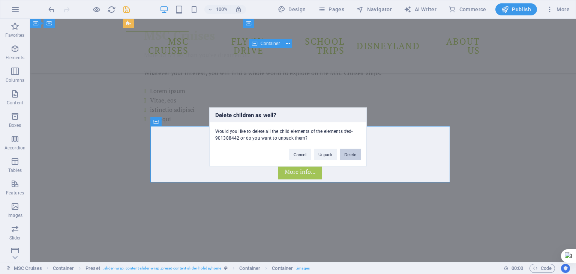
drag, startPoint x: 354, startPoint y: 156, endPoint x: 321, endPoint y: 142, distance: 36.3
click at [354, 156] on button "Delete" at bounding box center [350, 154] width 21 height 11
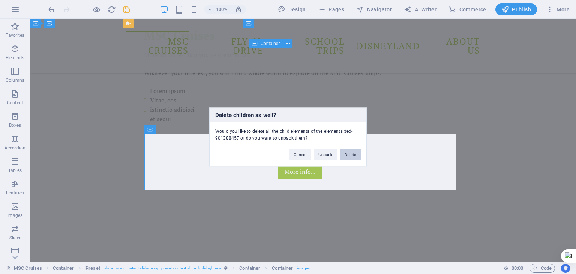
click at [349, 156] on button "Delete" at bounding box center [350, 154] width 21 height 11
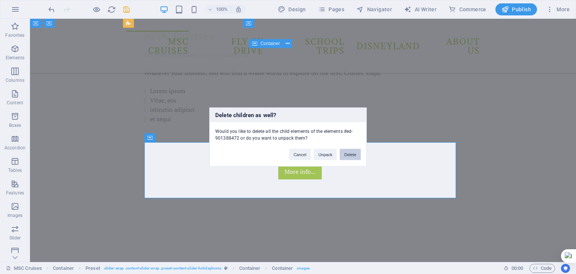
click at [348, 152] on button "Delete" at bounding box center [350, 154] width 21 height 11
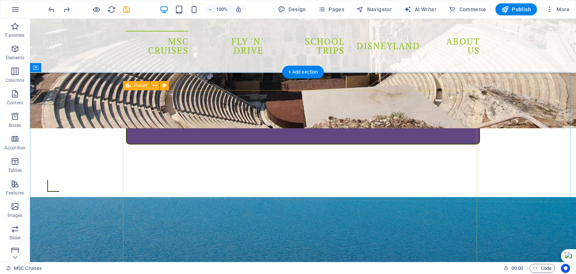
scroll to position [262, 0]
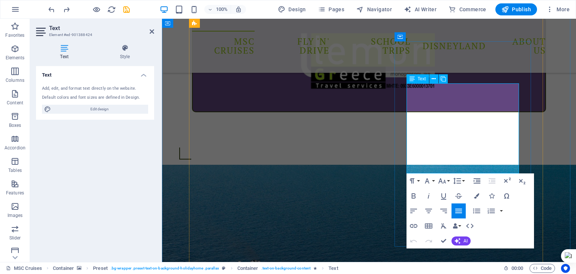
drag, startPoint x: 441, startPoint y: 169, endPoint x: 412, endPoint y: 144, distance: 38.6
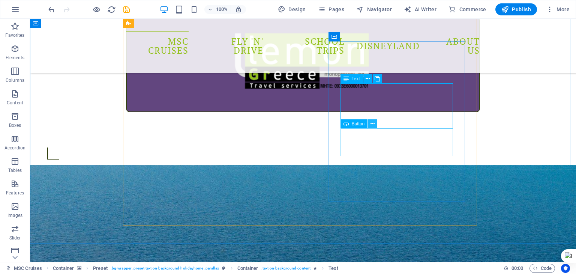
click at [373, 126] on icon at bounding box center [372, 124] width 4 height 8
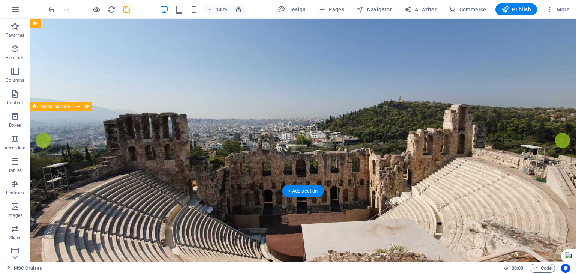
scroll to position [0, 0]
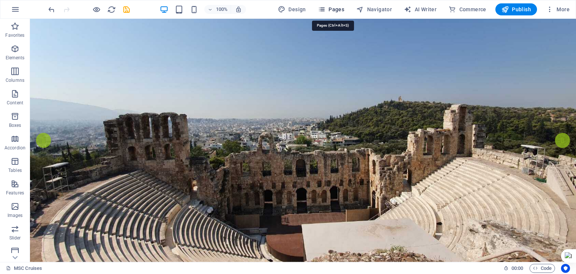
click at [325, 9] on icon "button" at bounding box center [321, 9] width 7 height 7
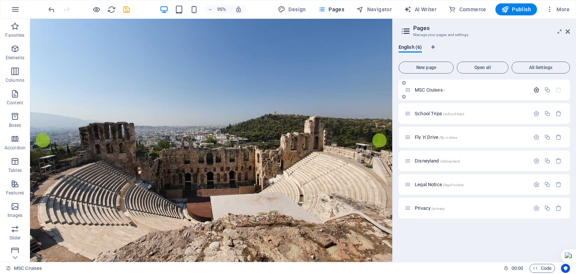
click at [537, 89] on icon "button" at bounding box center [536, 90] width 6 height 6
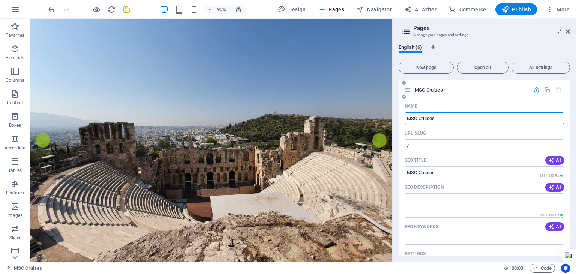
click at [408, 89] on icon at bounding box center [408, 90] width 6 height 6
click at [551, 49] on div "English (6)" at bounding box center [484, 51] width 171 height 14
click at [397, 75] on div "English (6) New page Open all All Settings MSC Cruises / Name MSC Cruises ​ URL…" at bounding box center [484, 149] width 183 height 223
click at [394, 134] on div "English (6) New page Open all All Settings MSC Cruises / Name MSC Cruises ​ URL…" at bounding box center [484, 149] width 183 height 223
click at [567, 32] on icon at bounding box center [567, 31] width 4 height 6
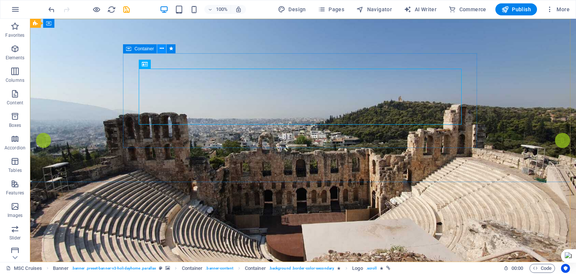
click at [160, 48] on icon at bounding box center [162, 49] width 4 height 8
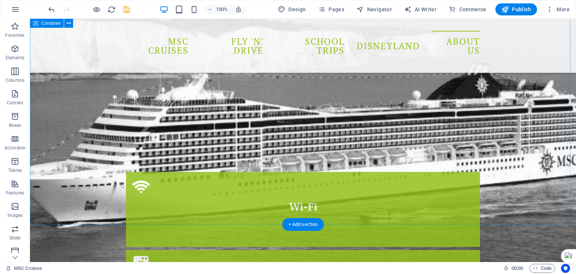
scroll to position [1087, 0]
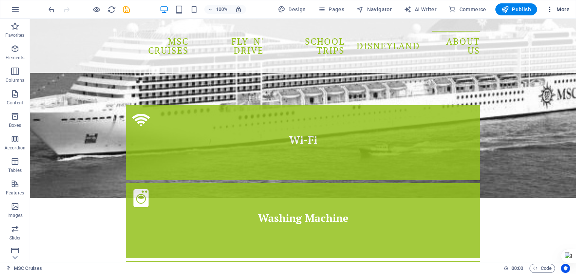
click at [551, 9] on icon "button" at bounding box center [549, 9] width 7 height 7
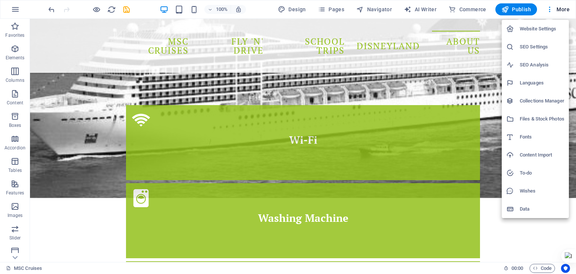
click at [333, 10] on div at bounding box center [288, 137] width 576 height 274
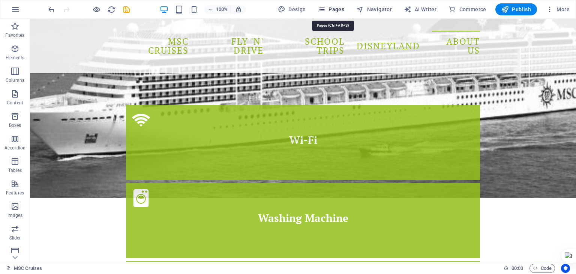
click at [323, 9] on icon "button" at bounding box center [321, 9] width 7 height 7
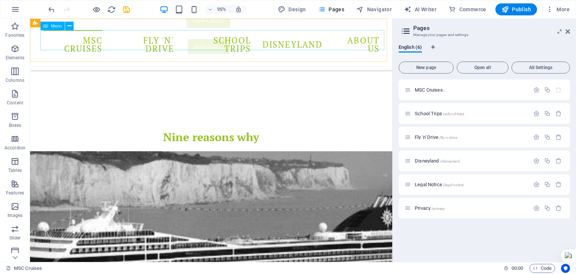
click at [381, 41] on nav "MSC Cruises Fly 'n' Drive School Trips Disneyland About Us" at bounding box center [221, 46] width 354 height 30
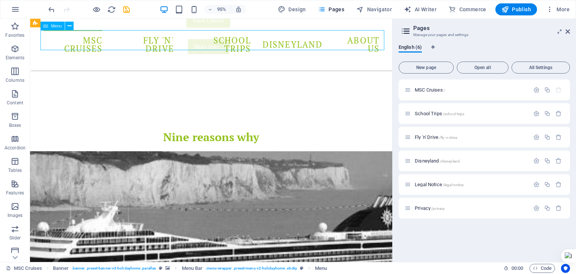
click at [381, 41] on nav "MSC Cruises Fly 'n' Drive School Trips Disneyland About Us" at bounding box center [221, 46] width 354 height 30
select select
select select "2"
select select
select select "1"
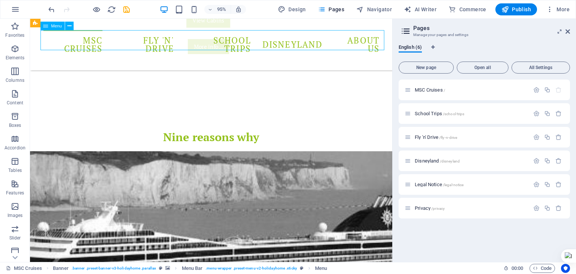
select select
select select "3"
select select
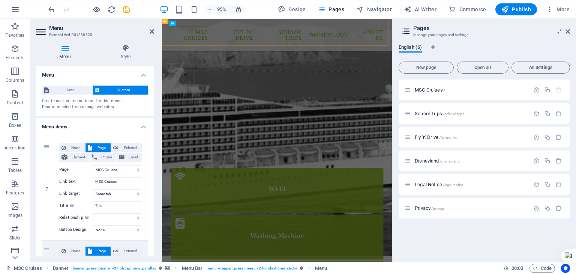
click at [497, 54] on div "MSC Cruises Fly 'n' Drive School Trips Disneyland About Us" at bounding box center [354, 46] width 384 height 54
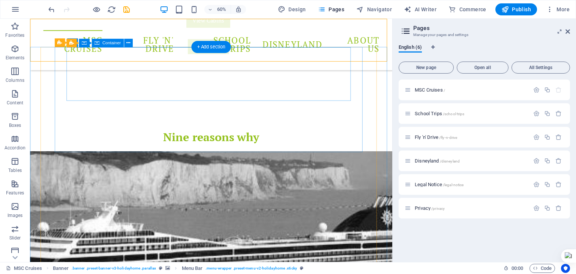
scroll to position [795, 0]
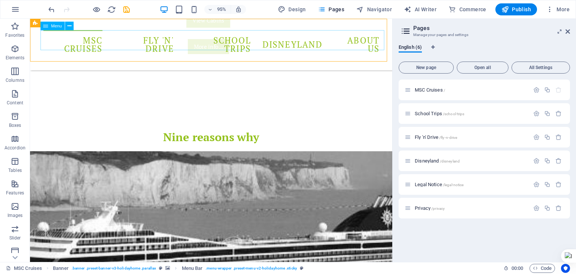
click at [396, 45] on nav "MSC Cruises Fly 'n' Drive School Trips Disneyland About Us" at bounding box center [221, 46] width 354 height 30
select select
select select "2"
select select
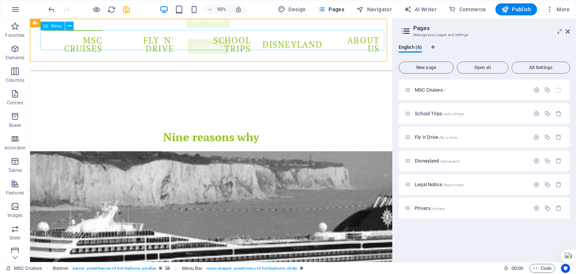
select select "1"
select select
select select "3"
select select
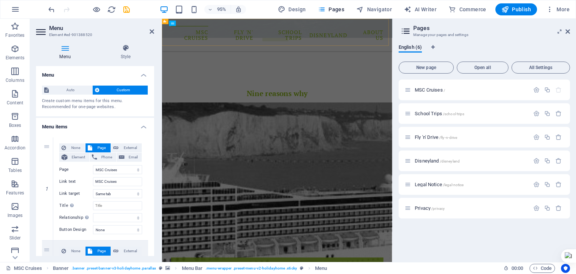
scroll to position [943, 0]
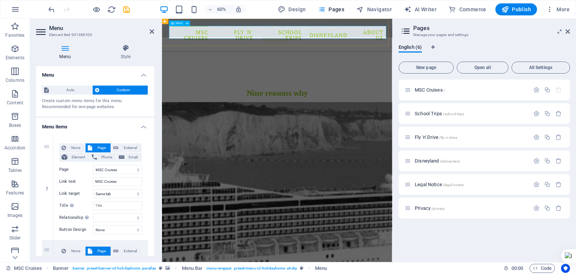
click at [515, 41] on nav "MSC Cruises Fly 'n' Drive School Trips Disneyland About Us" at bounding box center [354, 46] width 354 height 30
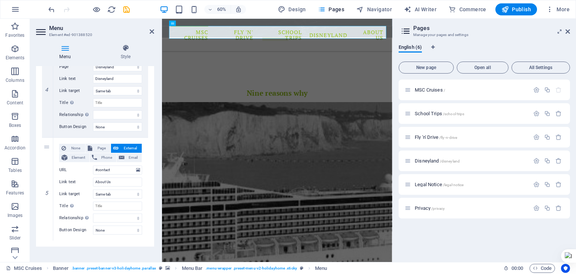
scroll to position [412, 0]
click at [112, 169] on input "#contact" at bounding box center [117, 169] width 49 height 9
click at [114, 179] on input "About Us" at bounding box center [117, 181] width 49 height 9
click at [115, 170] on input "#contact" at bounding box center [117, 169] width 49 height 9
click at [136, 168] on icon at bounding box center [138, 169] width 4 height 8
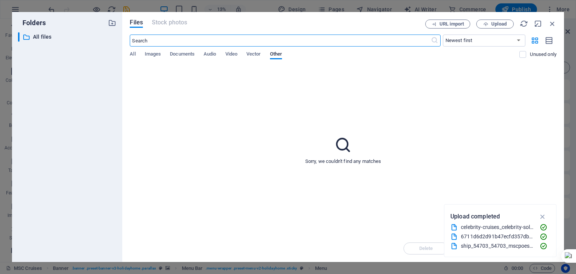
scroll to position [1094, 0]
click at [552, 22] on icon "button" at bounding box center [552, 23] width 8 height 8
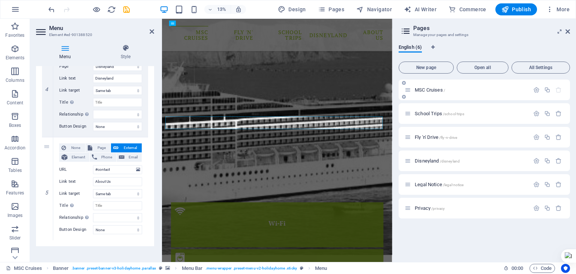
scroll to position [943, 0]
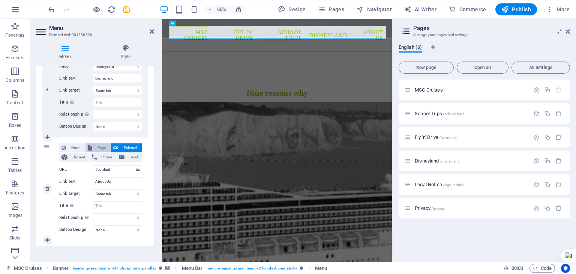
click at [99, 148] on span "Page" at bounding box center [101, 147] width 14 height 9
select select
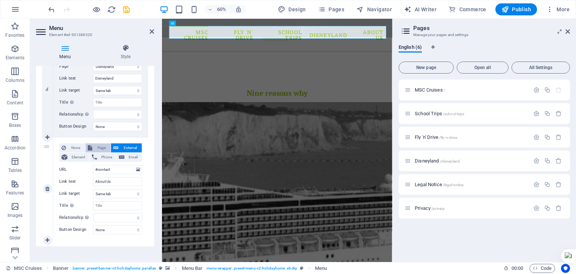
select select
click at [118, 169] on select "MSC Cruises School Trips Fly &#39;n&#39; Drive Disneyland Legal Notice Privacy" at bounding box center [117, 169] width 49 height 9
click at [129, 149] on span "External" at bounding box center [130, 147] width 19 height 9
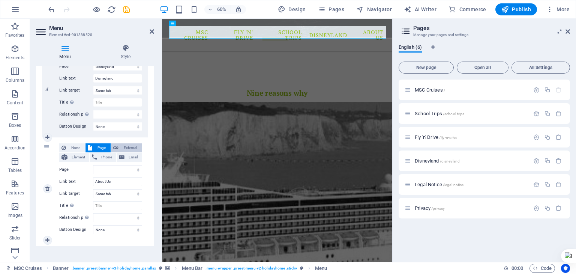
select select
select select "blank"
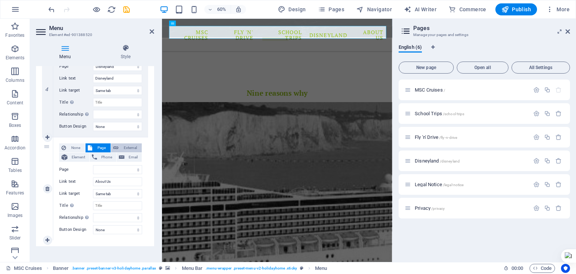
select select
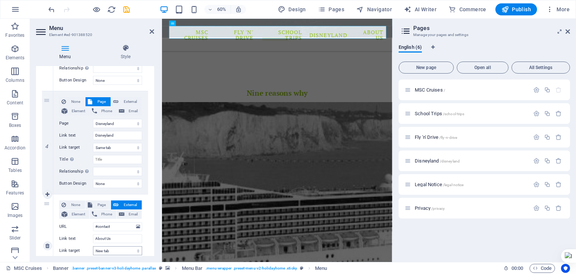
scroll to position [305, 0]
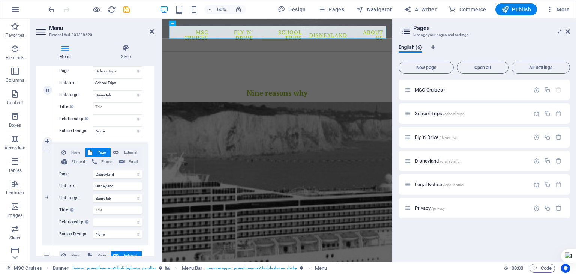
click at [146, 134] on div "None Page External Element Phone Email Page MSC Cruises School Trips Fly &#39;n…" at bounding box center [100, 90] width 95 height 103
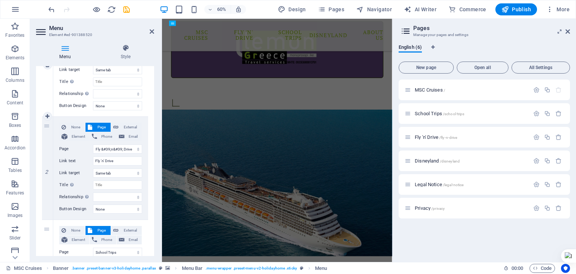
scroll to position [80, 0]
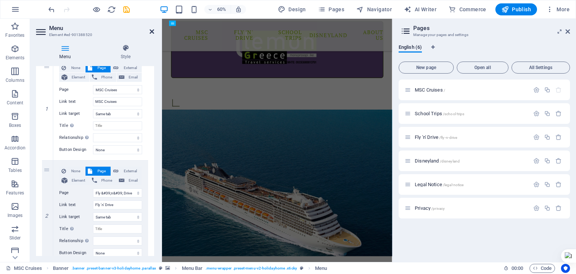
click at [153, 33] on icon at bounding box center [152, 31] width 4 height 6
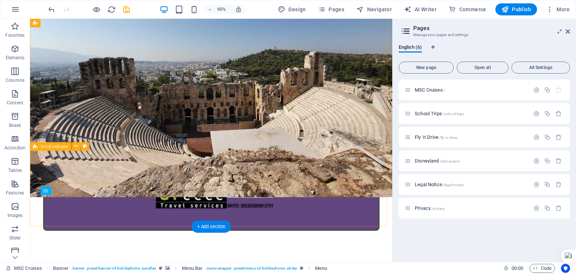
scroll to position [0, 0]
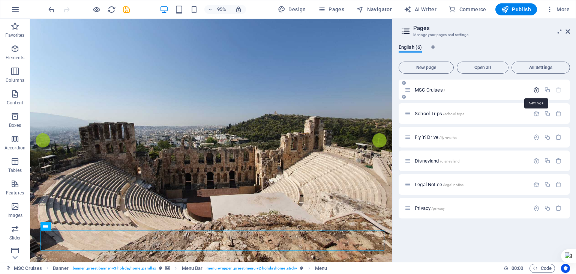
click at [536, 88] on icon "button" at bounding box center [536, 90] width 6 height 6
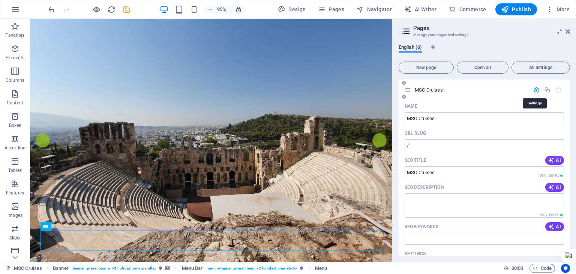
click at [535, 89] on icon "button" at bounding box center [536, 90] width 6 height 6
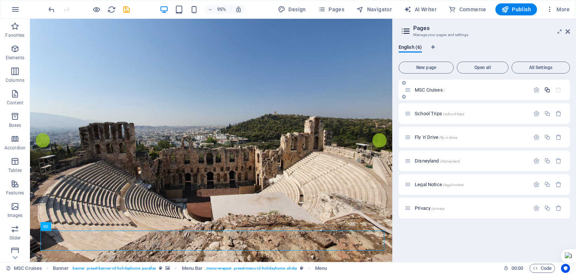
click at [549, 89] on icon "button" at bounding box center [547, 90] width 6 height 6
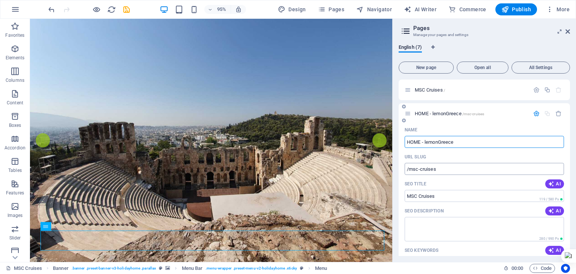
type input "HOME - lemonGreece"
click at [460, 163] on input "/msc-cruises" at bounding box center [484, 169] width 159 height 12
click at [444, 162] on div "URL SLUG" at bounding box center [484, 157] width 159 height 12
click at [449, 167] on input "/msc-cruises" at bounding box center [484, 169] width 159 height 12
click at [462, 196] on input "MSC Cruises" at bounding box center [484, 196] width 159 height 12
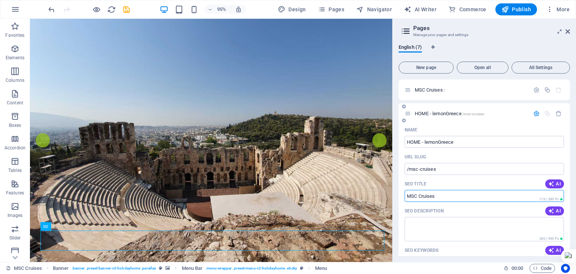
drag, startPoint x: 450, startPoint y: 197, endPoint x: 402, endPoint y: 196, distance: 48.8
click at [402, 196] on div "Name HOME - lemonGreece ​ URL SLUG /msc-cruises ​ SEO Title AI MSC Cruises ​ 11…" at bounding box center [484, 263] width 171 height 279
paste input "HOME - lemonGreece"
drag, startPoint x: 424, startPoint y: 196, endPoint x: 401, endPoint y: 196, distance: 23.6
click at [401, 196] on div "Name HOME - lemonGreece ​ URL SLUG /msc-cruises ​ SEO Title AI HOME - lemonGree…" at bounding box center [484, 263] width 171 height 279
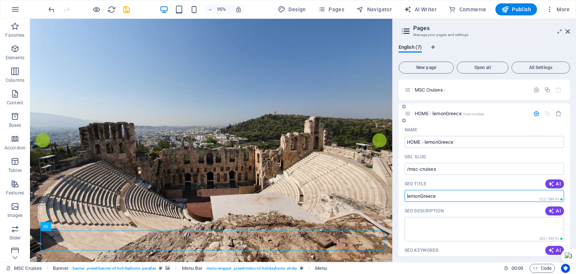
type input "lemonGreece"
click at [441, 123] on div "HOME - lemonGreece /msc-cruises" at bounding box center [484, 113] width 171 height 21
click at [426, 170] on input "/msc-cruises" at bounding box center [484, 169] width 159 height 12
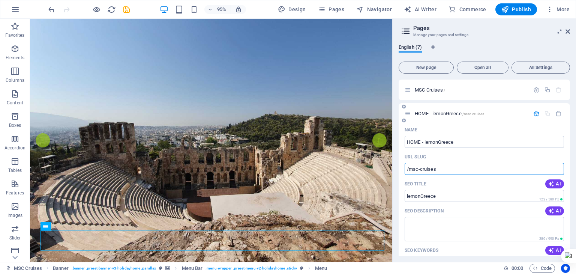
click at [438, 169] on input "/msc-cruises" at bounding box center [484, 169] width 159 height 12
drag, startPoint x: 441, startPoint y: 168, endPoint x: 409, endPoint y: 170, distance: 31.2
click at [409, 170] on input "/msc-cruises" at bounding box center [484, 169] width 159 height 12
type input "/home-lemongreece"
click at [449, 129] on div "Name" at bounding box center [484, 130] width 159 height 12
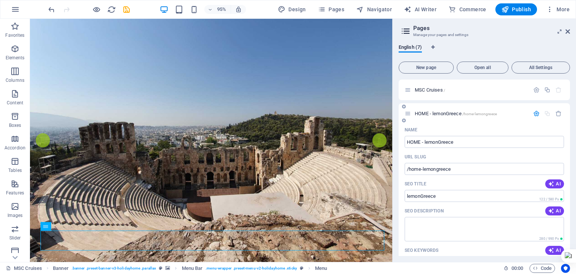
click at [533, 111] on icon "button" at bounding box center [536, 113] width 6 height 6
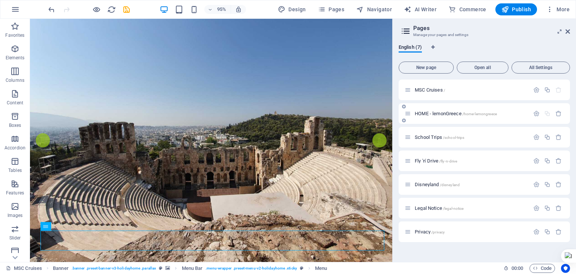
click at [437, 112] on span "HOME - lemonGreece /home-lemongreece" at bounding box center [456, 114] width 82 height 6
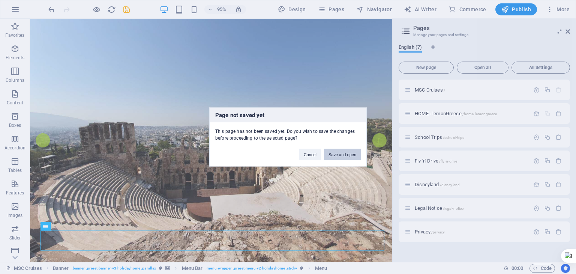
click at [358, 152] on button "Save and open" at bounding box center [342, 154] width 37 height 11
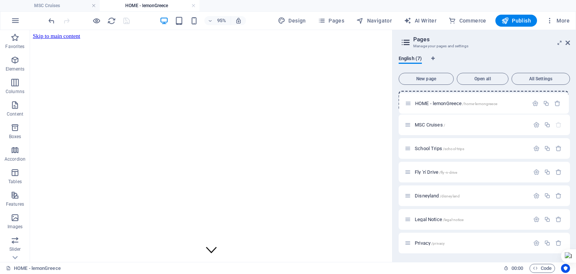
drag, startPoint x: 408, startPoint y: 123, endPoint x: 408, endPoint y: 96, distance: 27.0
click at [408, 96] on div "MSC Cruises / HOME - lemonGreece /home-lemongreece School Trips /school-trips F…" at bounding box center [484, 172] width 171 height 162
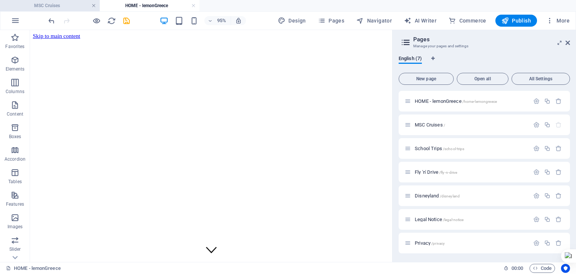
click at [93, 5] on link at bounding box center [93, 5] width 4 height 7
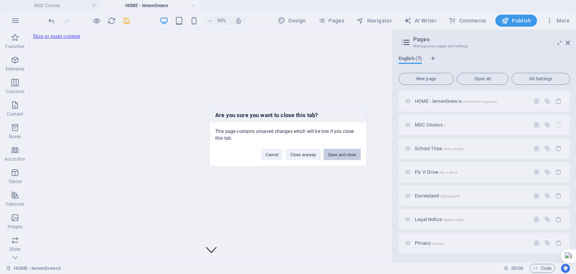
drag, startPoint x: 337, startPoint y: 155, endPoint x: 244, endPoint y: 107, distance: 105.1
click at [337, 155] on button "Save and close" at bounding box center [342, 154] width 37 height 11
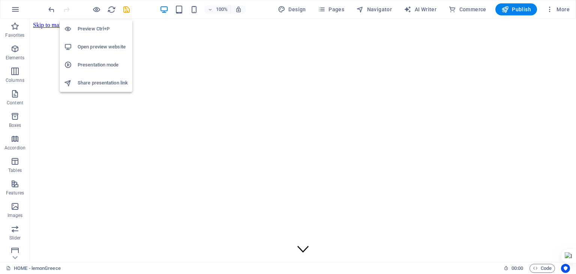
click at [90, 26] on h6 "Preview Ctrl+P" at bounding box center [103, 28] width 50 height 9
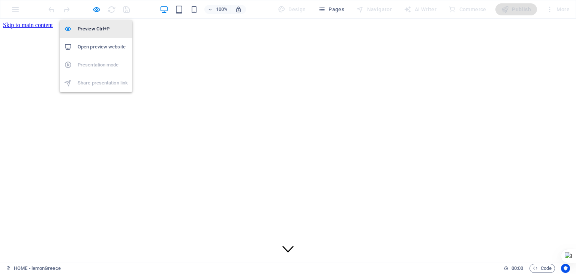
click at [90, 30] on h6 "Preview Ctrl+P" at bounding box center [103, 28] width 50 height 9
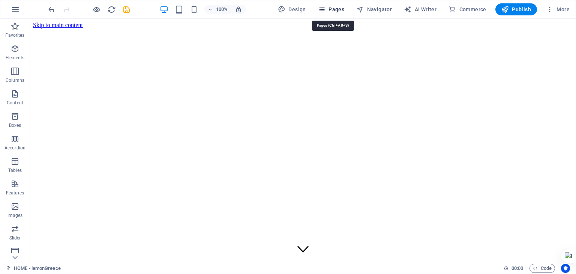
click at [324, 9] on icon "button" at bounding box center [321, 9] width 7 height 7
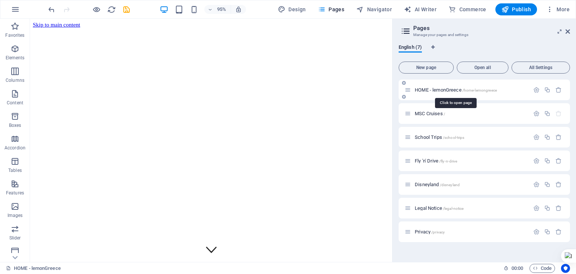
drag, startPoint x: 427, startPoint y: 88, endPoint x: 351, endPoint y: 63, distance: 80.4
click at [427, 88] on span "HOME - lemonGreece /home-lemongreece" at bounding box center [456, 90] width 82 height 6
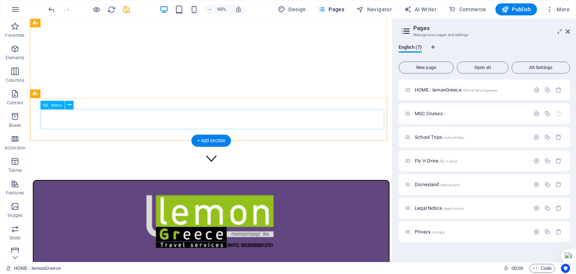
scroll to position [150, 0]
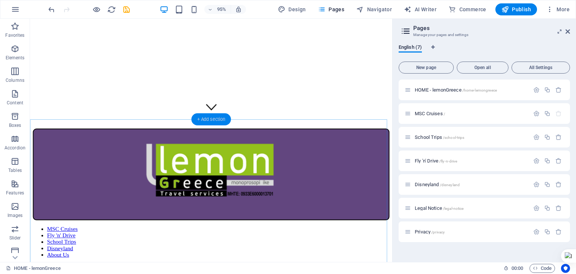
drag, startPoint x: 204, startPoint y: 119, endPoint x: 37, endPoint y: 126, distance: 166.2
click at [204, 119] on div "+ Add section" at bounding box center [210, 119] width 39 height 12
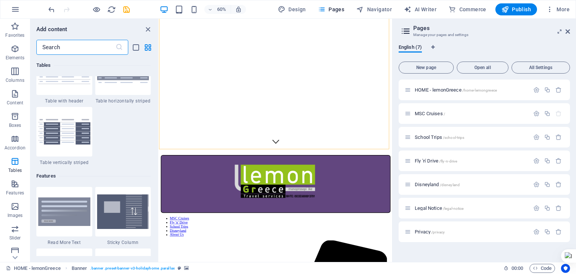
scroll to position [2812, 0]
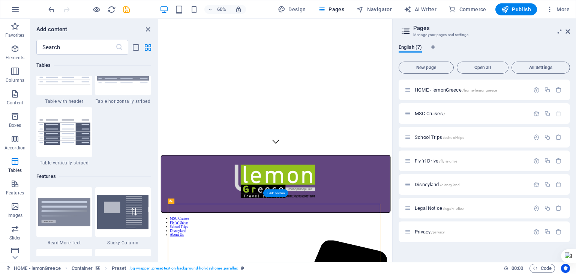
scroll to position [0, 0]
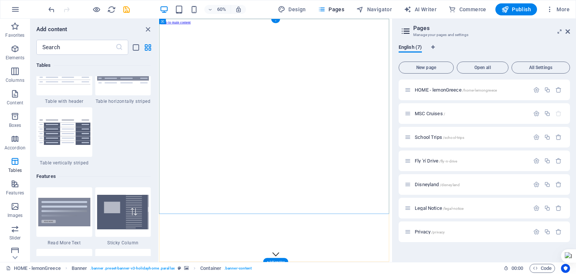
click at [276, 20] on div "+" at bounding box center [275, 21] width 9 height 4
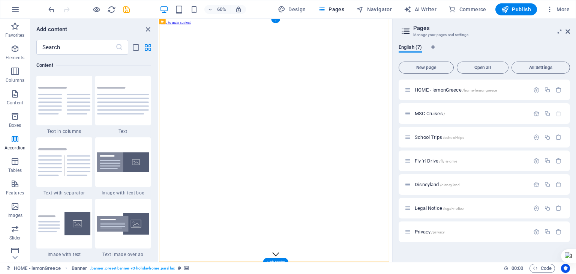
scroll to position [1312, 0]
click at [70, 47] on input "text" at bounding box center [75, 47] width 79 height 15
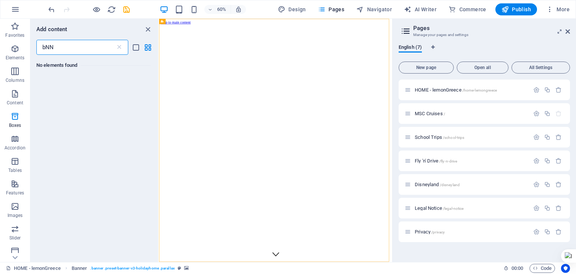
scroll to position [0, 0]
type input "b"
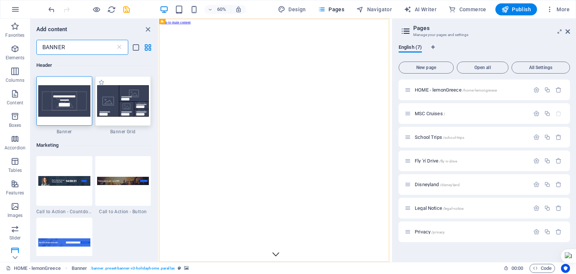
type input "BANNER"
click at [119, 91] on img at bounding box center [123, 100] width 52 height 31
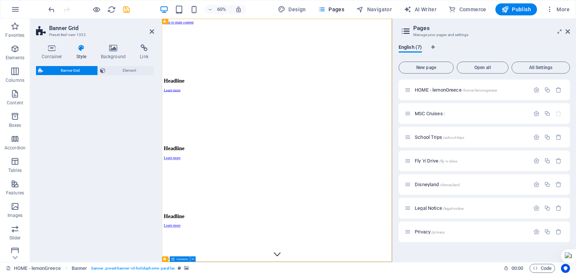
select select "vh"
select select "rem"
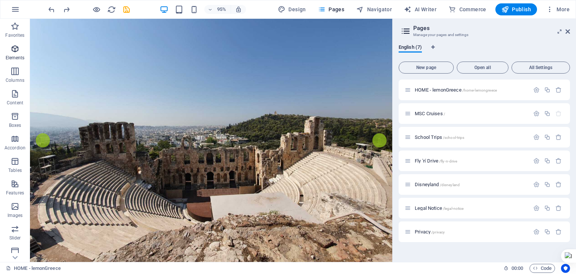
click at [9, 51] on span "Elements" at bounding box center [15, 53] width 30 height 18
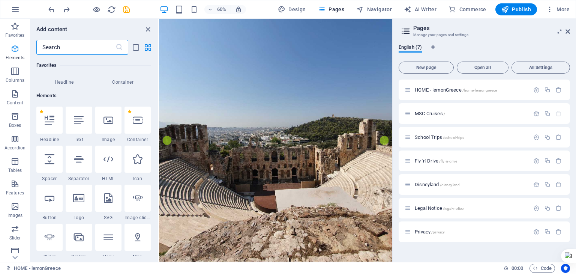
scroll to position [79, 0]
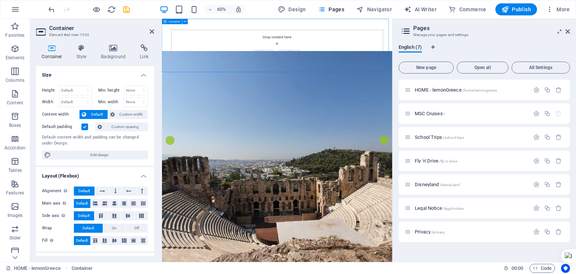
click at [326, 74] on span "Add elements" at bounding box center [331, 74] width 37 height 10
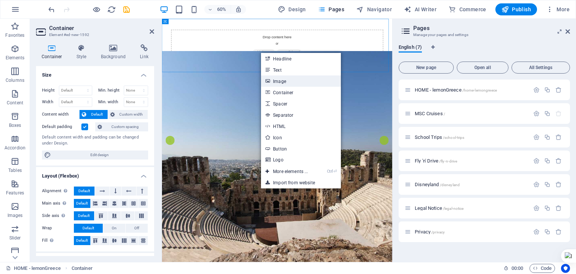
click at [282, 81] on link "Image" at bounding box center [300, 80] width 79 height 11
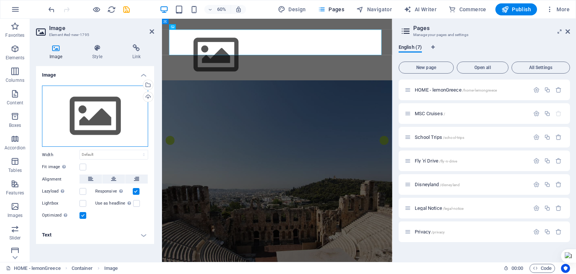
click at [114, 118] on div "Drag files here, click to choose files or select files from Files or our free s…" at bounding box center [95, 115] width 106 height 61
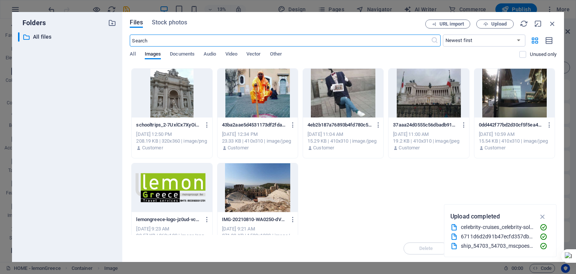
scroll to position [487, 0]
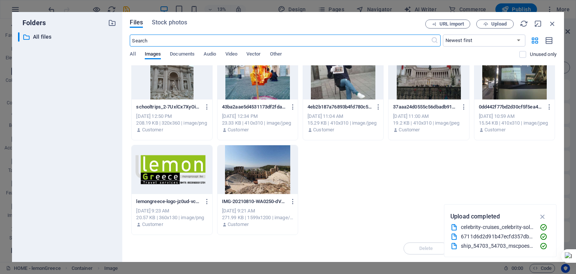
click at [189, 163] on div at bounding box center [172, 169] width 80 height 49
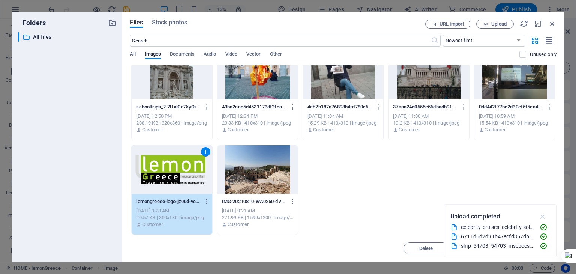
click at [541, 216] on icon "button" at bounding box center [542, 216] width 9 height 8
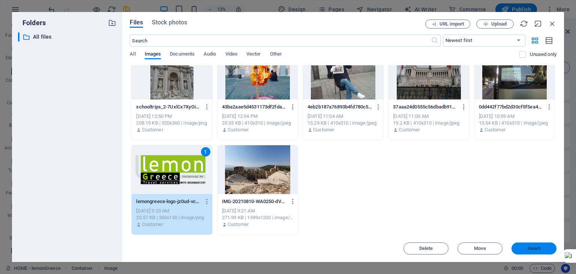
click at [537, 243] on button "Insert" at bounding box center [533, 248] width 45 height 12
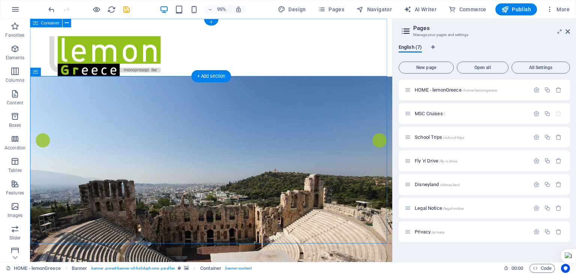
click at [111, 67] on div at bounding box center [220, 61] width 381 height 85
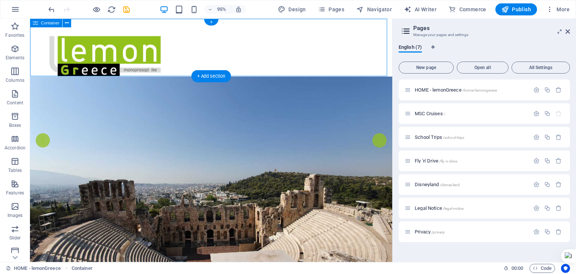
click at [160, 73] on div at bounding box center [220, 61] width 381 height 85
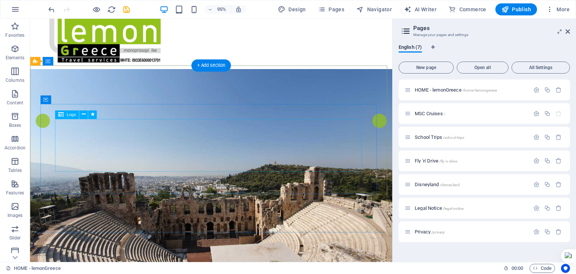
scroll to position [0, 0]
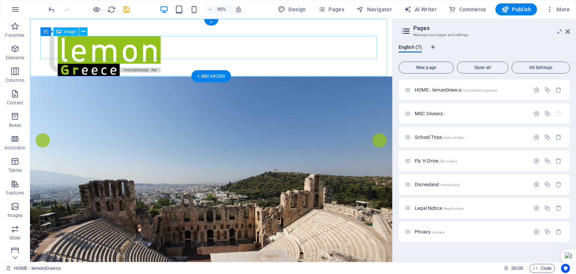
click at [294, 56] on figure at bounding box center [221, 61] width 354 height 49
click at [256, 27] on div at bounding box center [220, 61] width 381 height 85
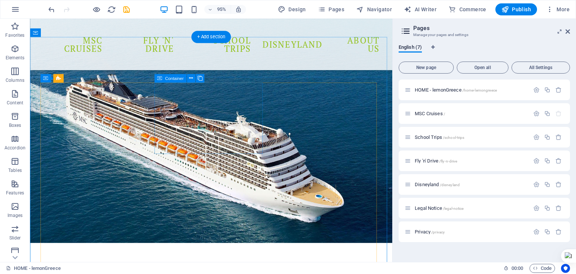
scroll to position [525, 0]
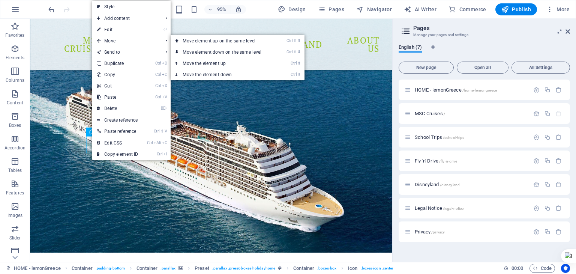
click at [114, 26] on link "⏎ Edit" at bounding box center [117, 29] width 50 height 11
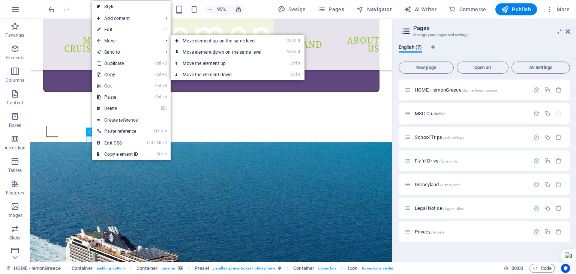
select select "xMidYMid"
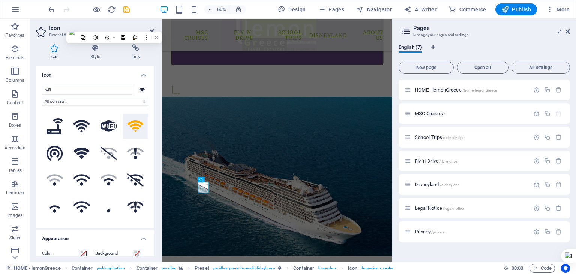
click at [466, 46] on div "English (7)" at bounding box center [484, 51] width 171 height 14
click at [151, 30] on icon at bounding box center [152, 31] width 4 height 6
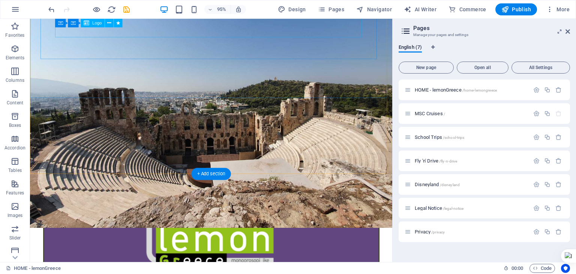
scroll to position [150, 0]
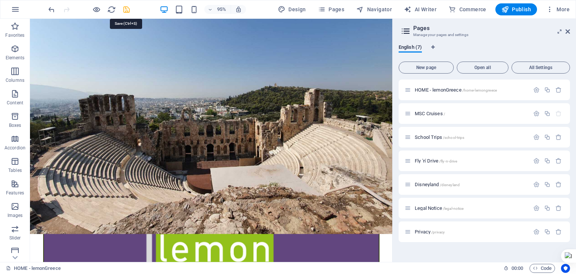
drag, startPoint x: 126, startPoint y: 9, endPoint x: 95, endPoint y: 14, distance: 31.1
click at [126, 9] on icon "save" at bounding box center [126, 9] width 9 height 9
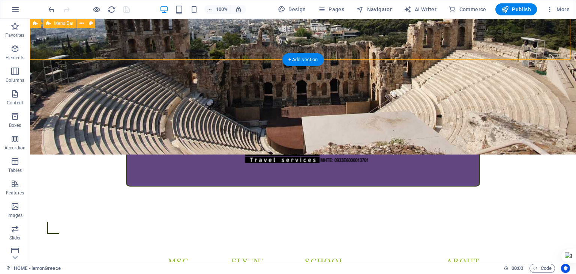
scroll to position [262, 0]
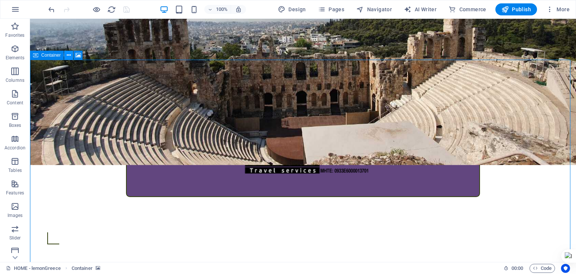
click at [67, 55] on icon at bounding box center [69, 55] width 4 height 8
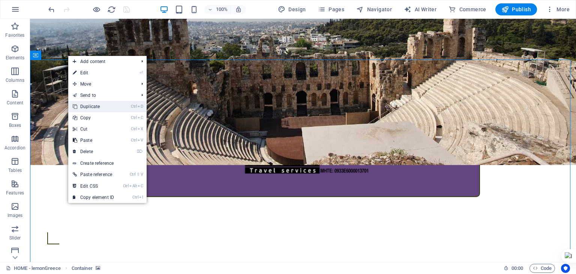
click at [86, 105] on link "Ctrl D Duplicate" at bounding box center [93, 106] width 50 height 11
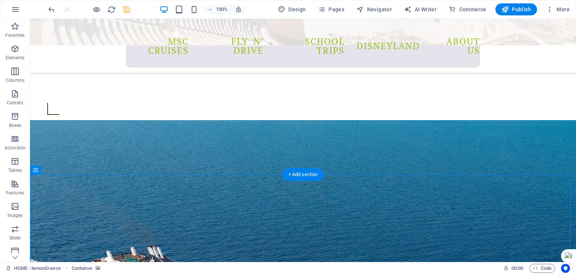
scroll to position [504, 0]
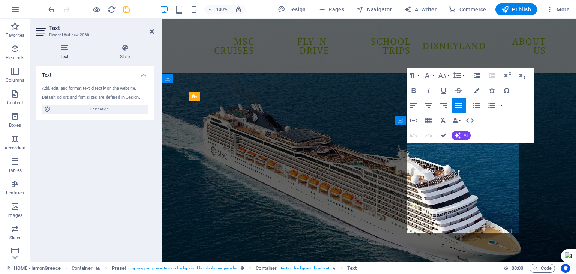
drag, startPoint x: 435, startPoint y: 227, endPoint x: 413, endPoint y: 203, distance: 32.4
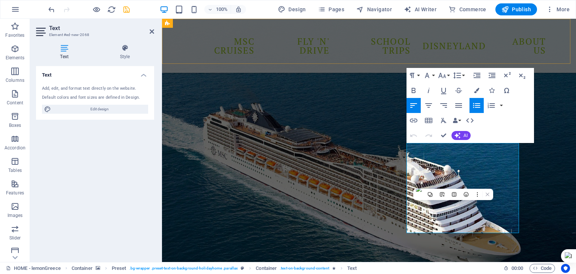
click at [308, 55] on div "MSC Cruises Fly 'n' Drive School Trips Disneyland About Us" at bounding box center [369, 46] width 414 height 54
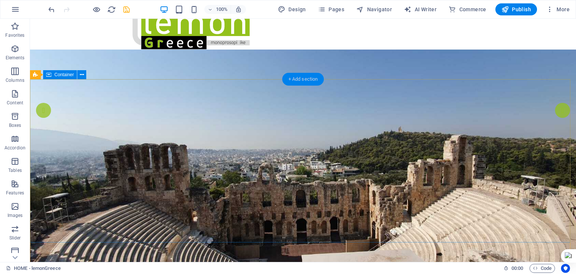
scroll to position [0, 0]
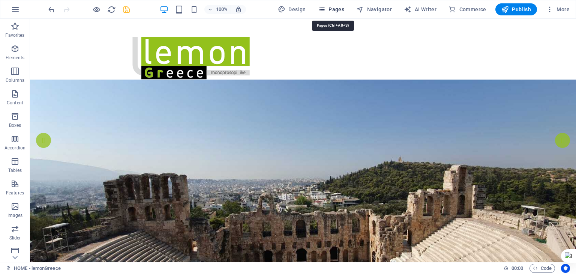
click at [334, 10] on span "Pages" at bounding box center [331, 9] width 26 height 7
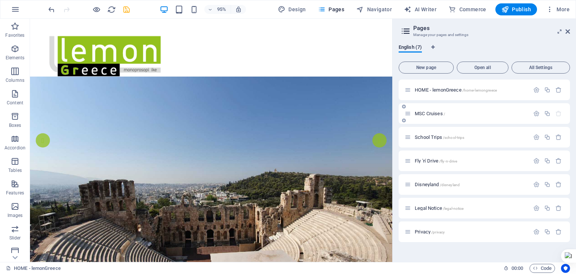
click at [423, 111] on span "MSC Cruises /" at bounding box center [430, 114] width 30 height 6
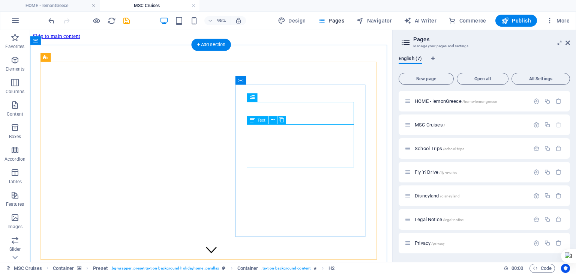
scroll to position [228, 0]
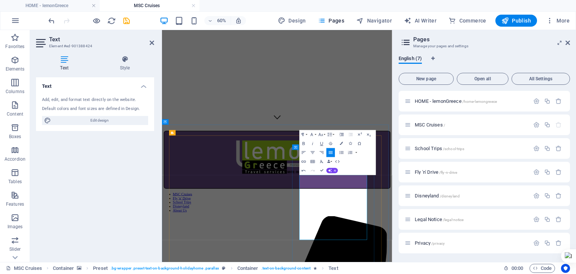
drag, startPoint x: 432, startPoint y: 312, endPoint x: 392, endPoint y: 293, distance: 44.9
click at [315, 135] on button "Font Family" at bounding box center [313, 134] width 9 height 9
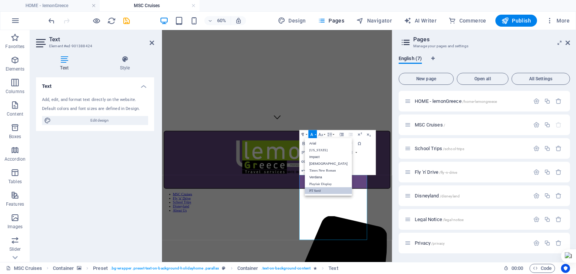
scroll to position [0, 0]
drag, startPoint x: 313, startPoint y: 187, endPoint x: 256, endPoint y: 244, distance: 80.6
click at [313, 187] on link "PT Serif" at bounding box center [328, 190] width 47 height 7
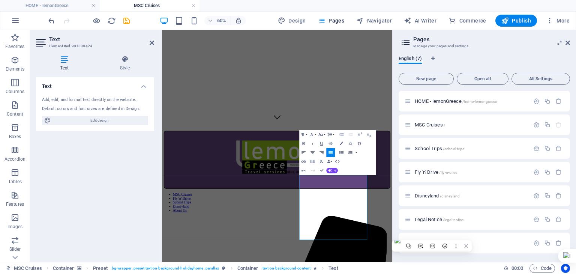
click at [325, 135] on button "Font Size" at bounding box center [322, 134] width 9 height 9
drag, startPoint x: 394, startPoint y: 326, endPoint x: 501, endPoint y: 375, distance: 118.3
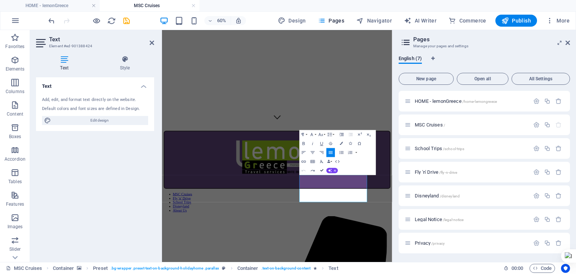
drag, startPoint x: 322, startPoint y: 172, endPoint x: 308, endPoint y: 166, distance: 15.5
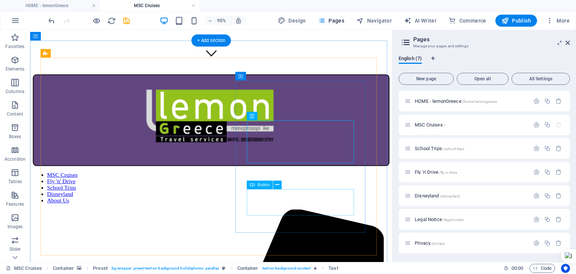
scroll to position [236, 0]
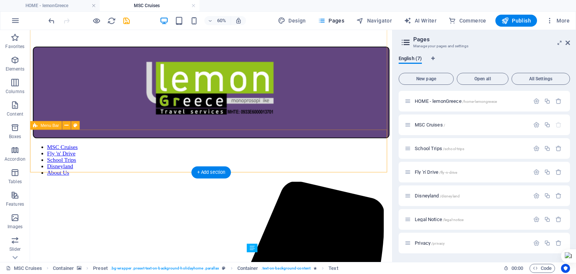
scroll to position [94, 0]
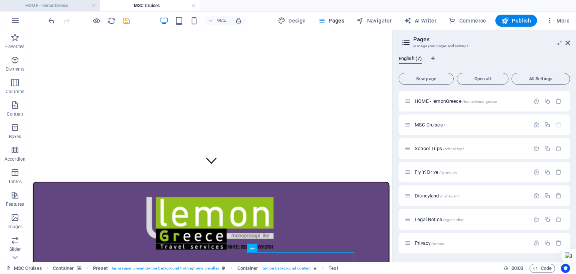
click at [66, 4] on h4 "HOME - lemonGreece" at bounding box center [50, 5] width 100 height 8
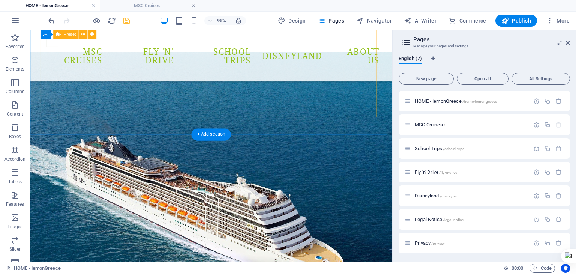
scroll to position [487, 0]
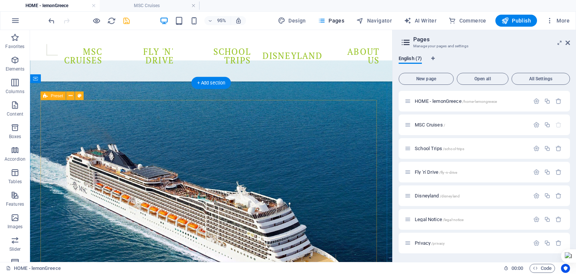
scroll to position [525, 0]
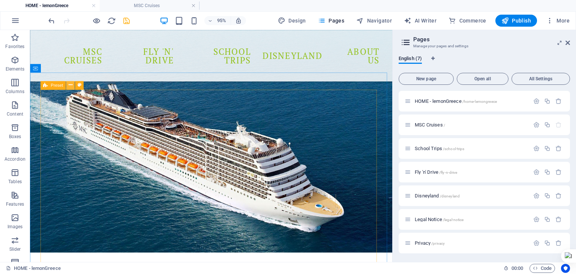
click at [71, 82] on icon at bounding box center [71, 84] width 4 height 7
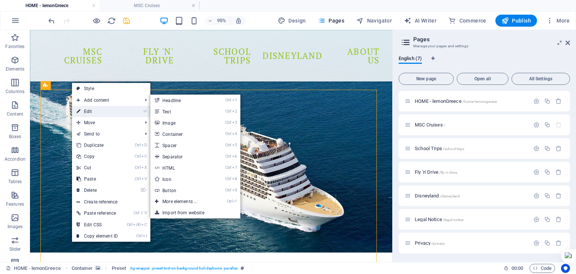
click at [85, 109] on link "⏎ Edit" at bounding box center [97, 111] width 50 height 11
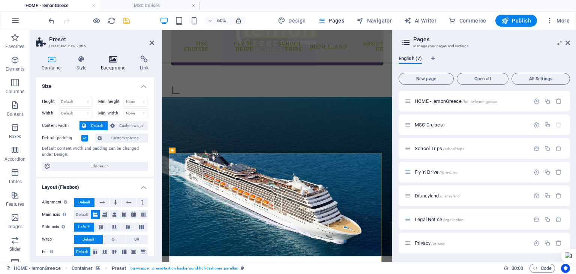
click at [110, 68] on h4 "Background" at bounding box center [114, 63] width 39 height 16
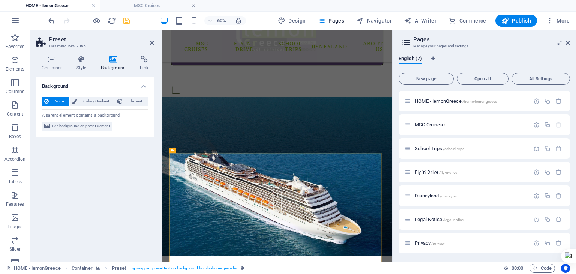
drag, startPoint x: 78, startPoint y: 125, endPoint x: 118, endPoint y: 118, distance: 41.4
click at [118, 118] on div "None Color / Gradient Element Stretch background to full-width Color overlay Pl…" at bounding box center [95, 114] width 118 height 46
click at [134, 99] on span "Element" at bounding box center [135, 101] width 21 height 9
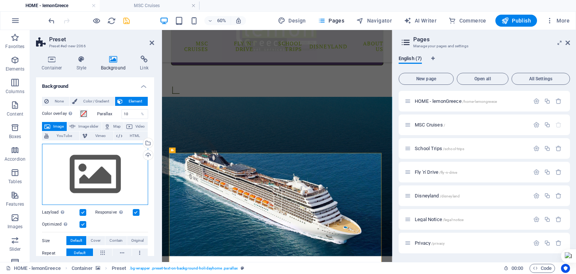
click at [85, 159] on div "Drag files here, click to choose files or select files from Files or our free s…" at bounding box center [95, 174] width 106 height 61
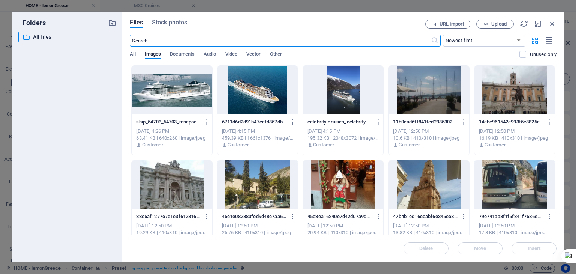
scroll to position [0, 0]
click at [491, 24] on span "Upload" at bounding box center [498, 24] width 15 height 4
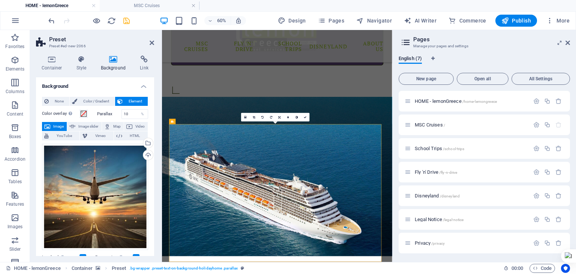
scroll to position [600, 0]
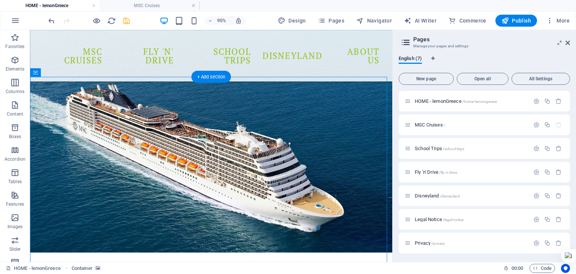
scroll to position [487, 0]
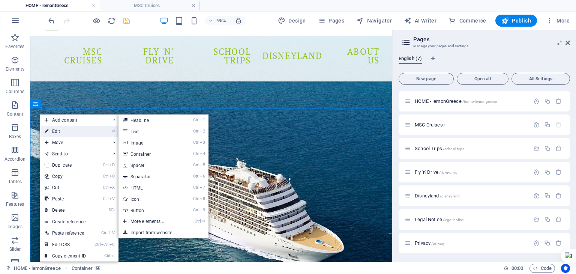
click at [51, 129] on link "⏎ Edit" at bounding box center [65, 131] width 50 height 11
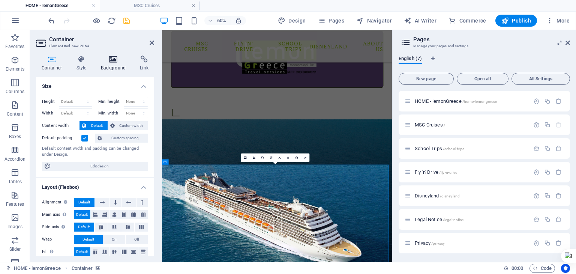
click at [112, 65] on h4 "Background" at bounding box center [114, 63] width 39 height 16
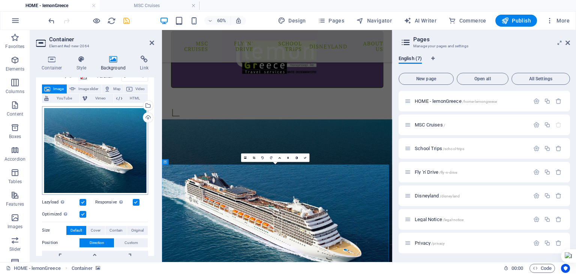
scroll to position [0, 0]
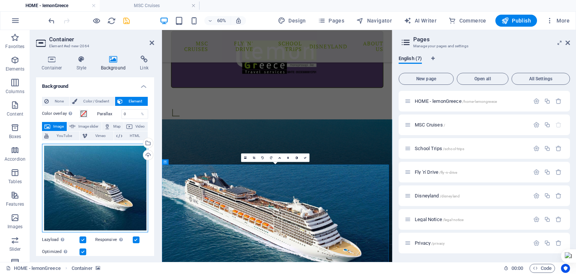
click at [107, 168] on div "Drag files here, click to choose files or select files from Files or our free s…" at bounding box center [95, 188] width 106 height 88
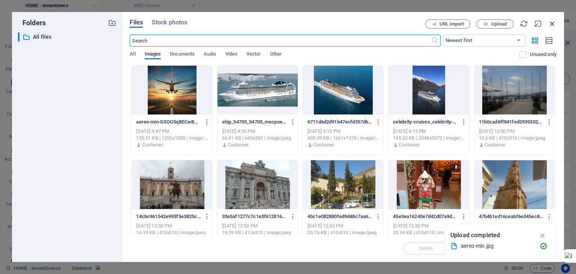
click at [550, 24] on icon "button" at bounding box center [552, 23] width 8 height 8
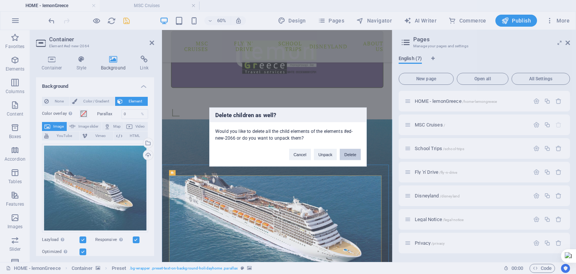
click at [351, 154] on button "Delete" at bounding box center [350, 154] width 21 height 11
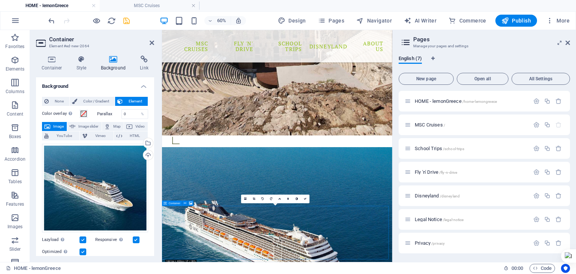
scroll to position [412, 0]
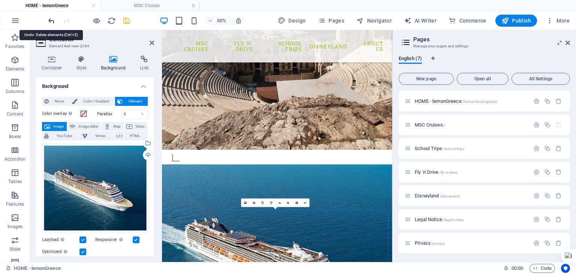
click at [49, 19] on icon "undo" at bounding box center [51, 20] width 9 height 9
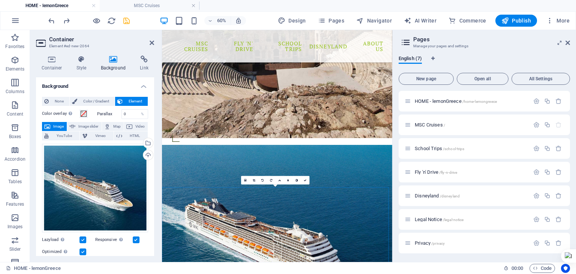
scroll to position [450, 0]
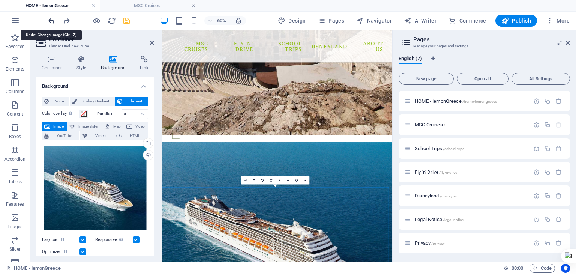
click at [54, 20] on icon "undo" at bounding box center [51, 20] width 9 height 9
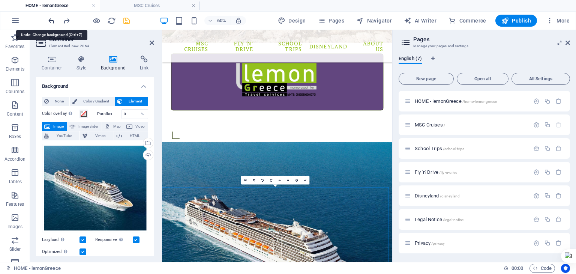
click at [48, 20] on icon "undo" at bounding box center [51, 20] width 9 height 9
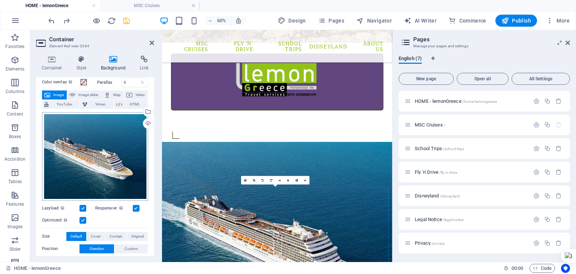
scroll to position [75, 0]
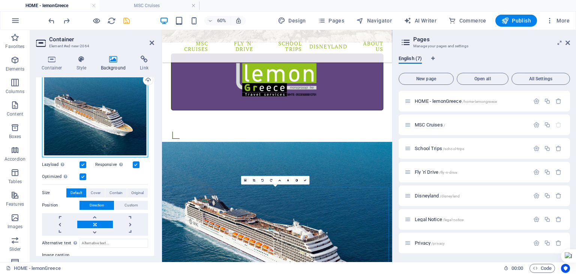
click at [76, 124] on div "Drag files here, click to choose files or select files from Files or our free s…" at bounding box center [95, 113] width 106 height 88
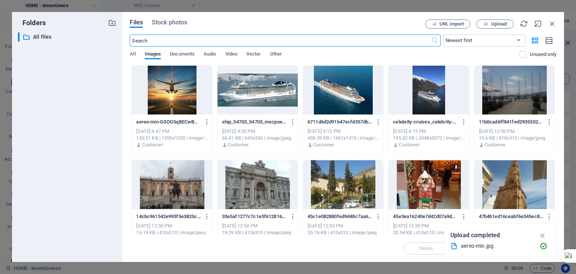
click at [185, 96] on div at bounding box center [172, 90] width 80 height 49
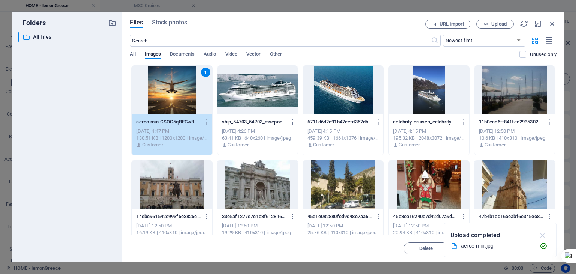
click at [545, 236] on icon "button" at bounding box center [542, 235] width 9 height 8
click at [540, 248] on span "Insert" at bounding box center [534, 248] width 13 height 4
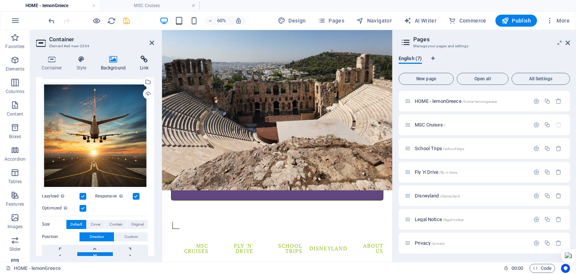
scroll to position [0, 0]
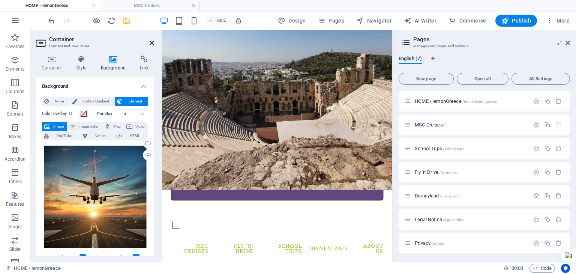
click at [150, 41] on icon at bounding box center [152, 43] width 4 height 6
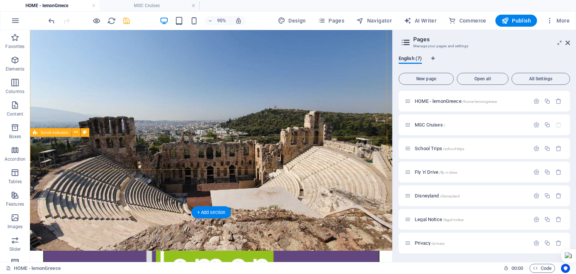
scroll to position [150, 0]
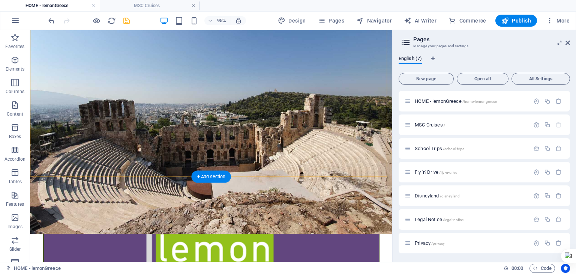
drag, startPoint x: 191, startPoint y: 145, endPoint x: 54, endPoint y: 241, distance: 167.6
click at [214, 175] on div "+ Add section" at bounding box center [210, 176] width 39 height 12
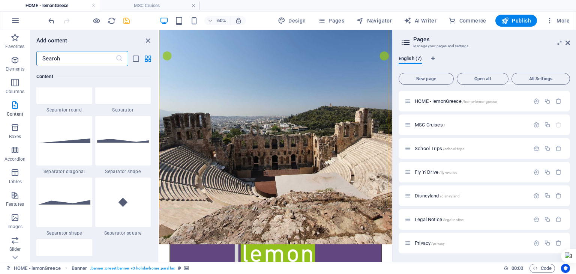
scroll to position [1649, 0]
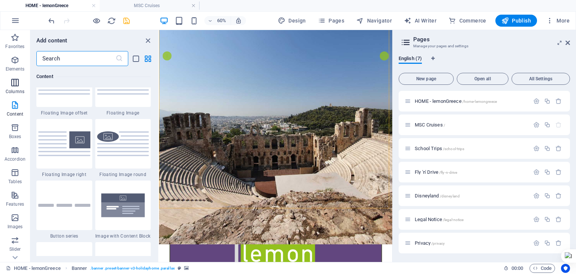
click at [16, 88] on span "Columns" at bounding box center [15, 87] width 30 height 18
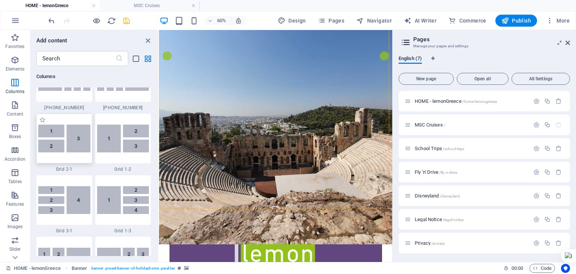
scroll to position [934, 0]
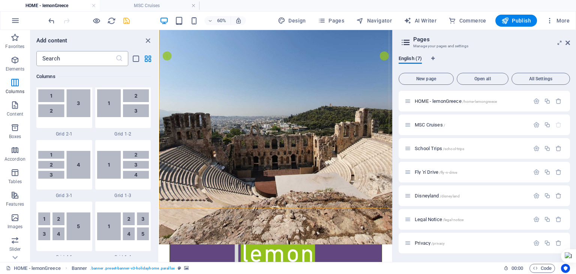
click at [61, 56] on input "text" at bounding box center [75, 58] width 79 height 15
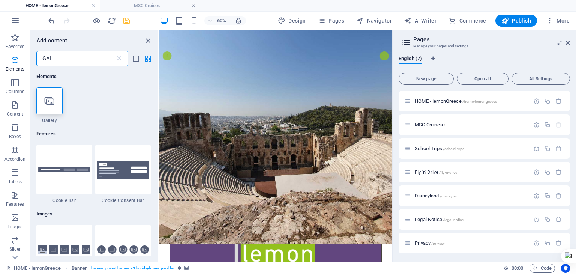
scroll to position [0, 0]
type input "GAL"
click at [50, 108] on div at bounding box center [49, 100] width 26 height 27
select select "4"
select select "%"
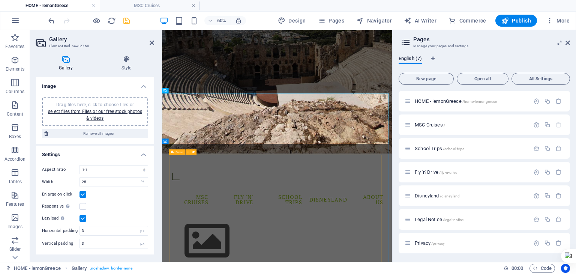
scroll to position [337, 0]
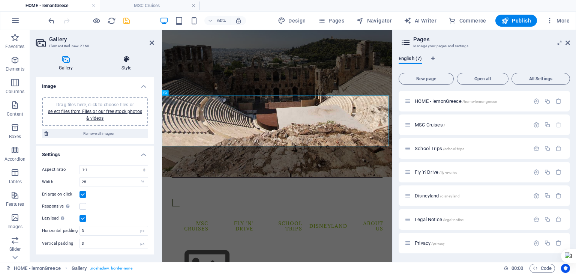
click at [126, 60] on icon at bounding box center [126, 58] width 55 height 7
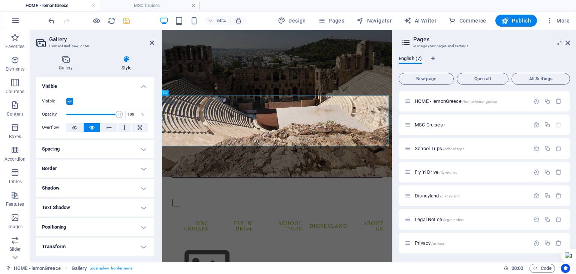
click at [84, 222] on h4 "Positioning" at bounding box center [95, 227] width 118 height 18
click at [84, 222] on h4 "Positioning" at bounding box center [95, 224] width 118 height 13
click at [181, 92] on icon at bounding box center [182, 92] width 3 height 5
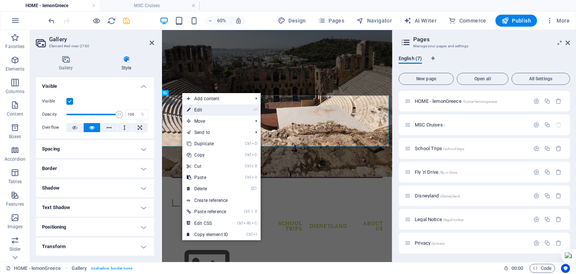
click at [205, 111] on link "⏎ Edit" at bounding box center [207, 109] width 50 height 11
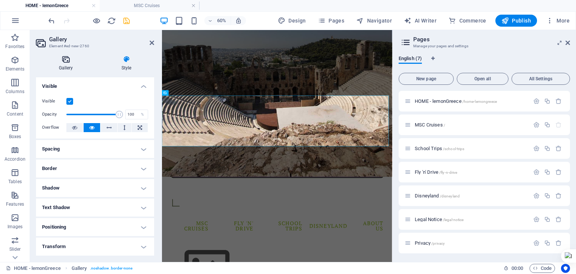
click at [64, 60] on icon at bounding box center [66, 58] width 60 height 7
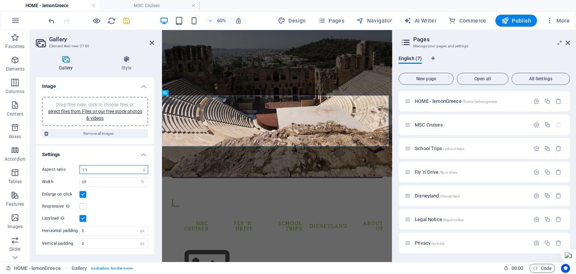
click at [94, 169] on select "No fixed aspect ratio 16:9 16:10 4:3 1:1 1:2 2:1" at bounding box center [113, 169] width 69 height 9
click at [182, 93] on icon at bounding box center [182, 92] width 3 height 5
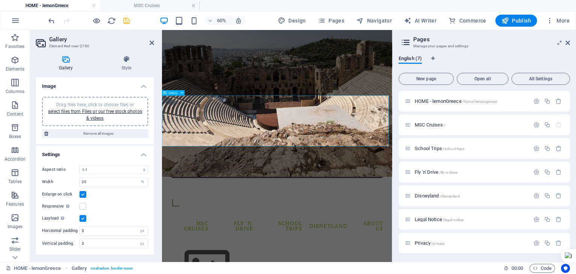
click at [99, 111] on link "select files from Files or our free stock photos & videos" at bounding box center [95, 115] width 94 height 12
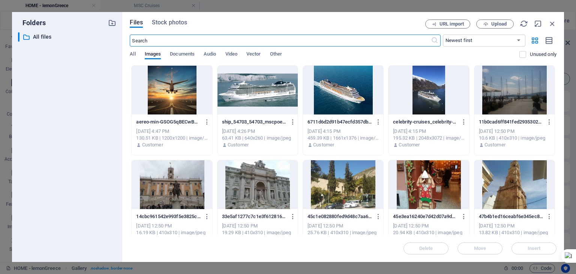
click at [351, 110] on div at bounding box center [343, 90] width 80 height 49
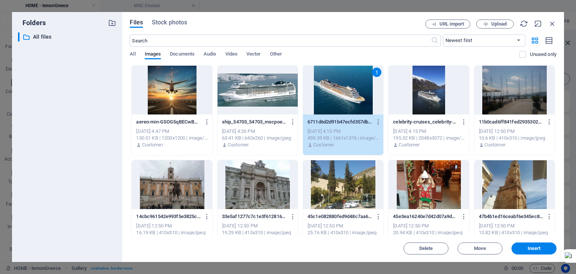
click at [175, 96] on div at bounding box center [172, 90] width 80 height 49
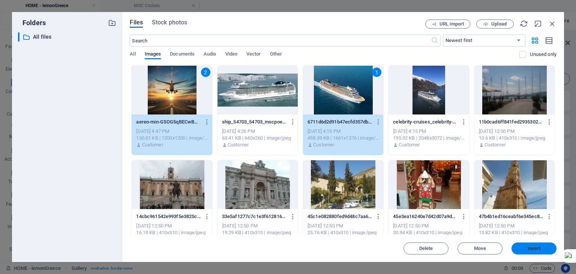
click at [543, 247] on span "Insert" at bounding box center [533, 248] width 39 height 4
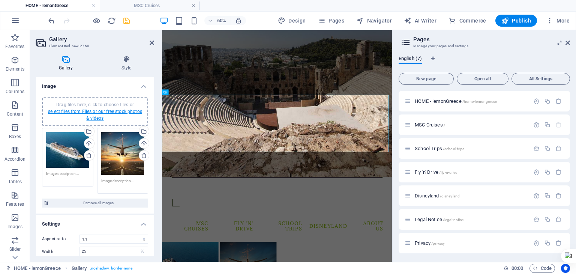
click at [100, 111] on link "select files from Files or our free stock photos & videos" at bounding box center [95, 115] width 94 height 12
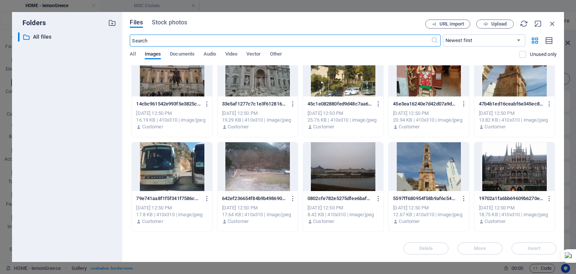
scroll to position [0, 0]
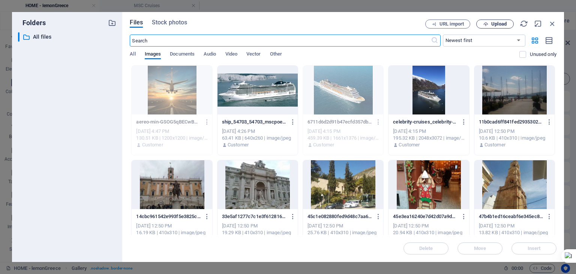
click at [498, 24] on span "Upload" at bounding box center [498, 24] width 15 height 4
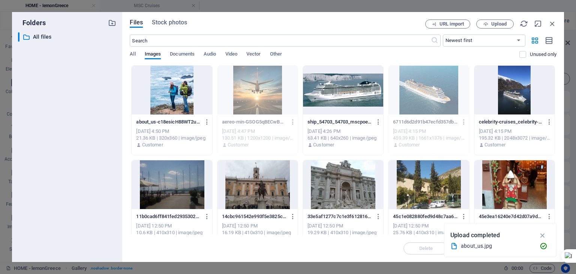
click at [172, 87] on div at bounding box center [172, 90] width 80 height 49
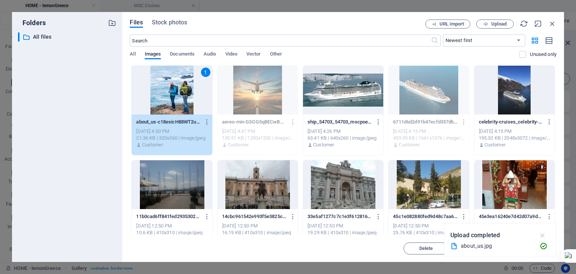
click at [542, 236] on icon "button" at bounding box center [542, 235] width 9 height 8
click at [535, 246] on span "Insert" at bounding box center [534, 248] width 13 height 4
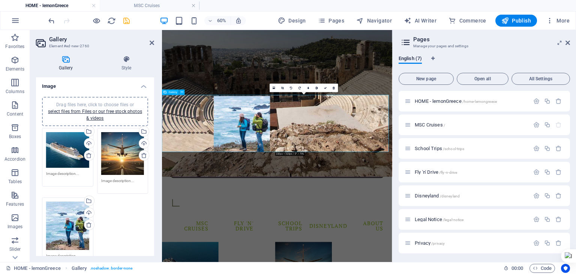
drag, startPoint x: 403, startPoint y: 190, endPoint x: 299, endPoint y: 191, distance: 103.9
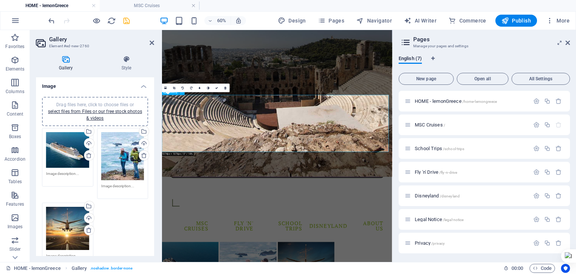
click at [130, 62] on icon at bounding box center [126, 58] width 55 height 7
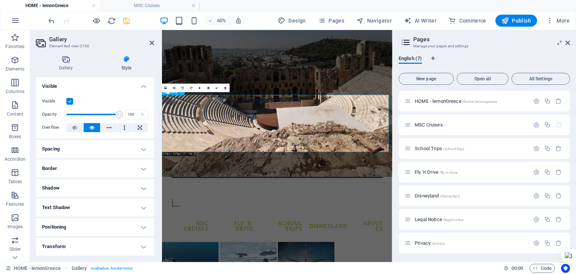
drag, startPoint x: 152, startPoint y: 43, endPoint x: 188, endPoint y: 74, distance: 47.5
click at [152, 43] on icon at bounding box center [152, 43] width 4 height 6
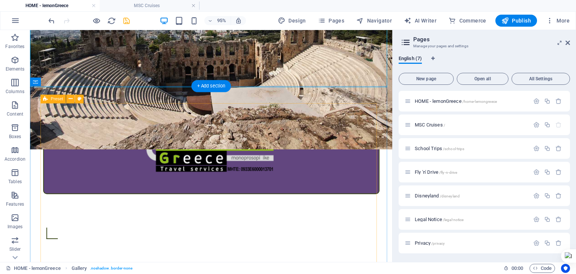
scroll to position [225, 0]
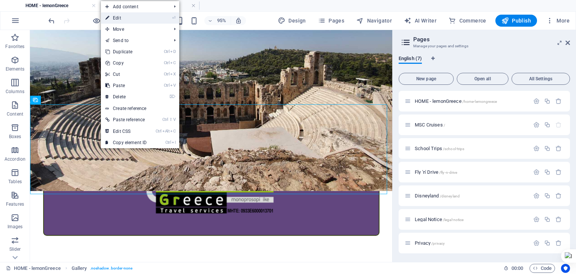
click at [127, 18] on link "⏎ Edit" at bounding box center [126, 17] width 50 height 11
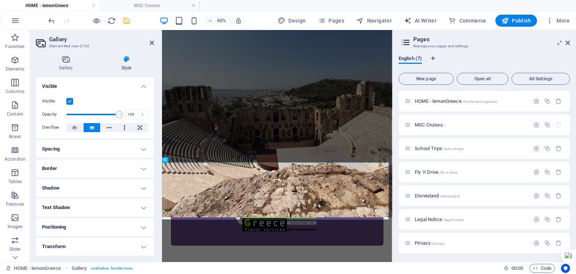
click at [81, 151] on h4 "Spacing" at bounding box center [95, 149] width 118 height 18
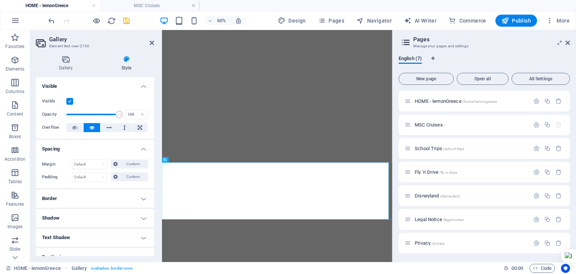
select select "4"
select select "%"
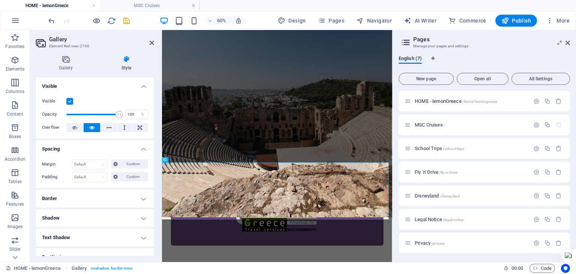
click at [89, 195] on h4 "Border" at bounding box center [95, 198] width 118 height 18
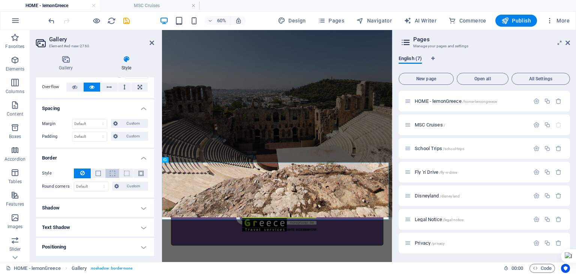
scroll to position [75, 0]
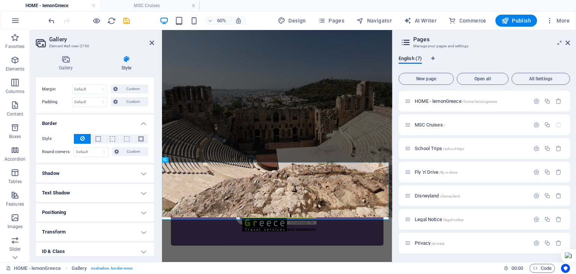
click at [87, 195] on h4 "Text Shadow" at bounding box center [95, 193] width 118 height 18
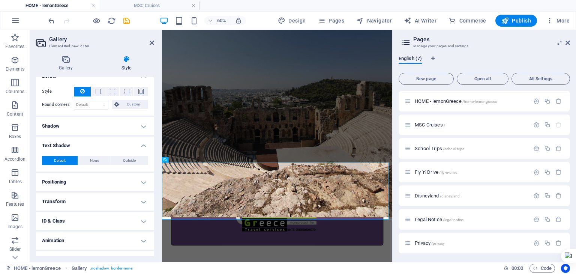
scroll to position [135, 0]
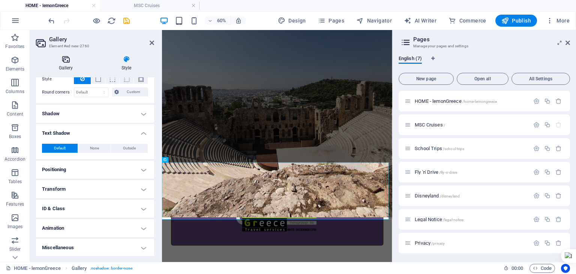
click at [65, 62] on icon at bounding box center [66, 58] width 60 height 7
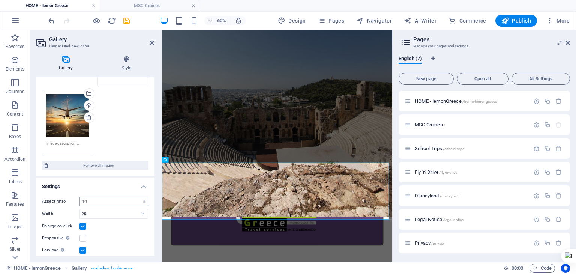
scroll to position [141, 0]
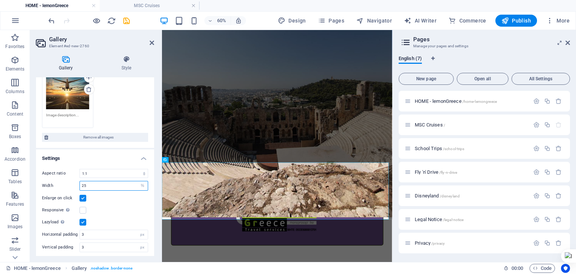
drag, startPoint x: 99, startPoint y: 181, endPoint x: 79, endPoint y: 182, distance: 19.9
click at [79, 182] on div "25 px %" at bounding box center [113, 186] width 69 height 10
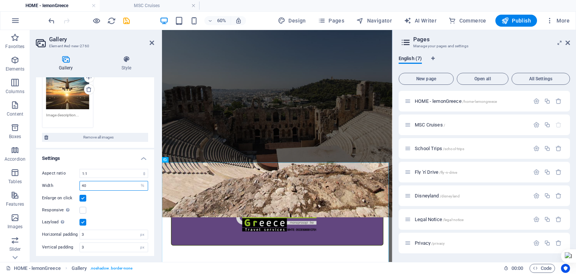
drag, startPoint x: 90, startPoint y: 183, endPoint x: 79, endPoint y: 183, distance: 10.9
click at [79, 183] on div "Width 40 px %" at bounding box center [95, 186] width 106 height 10
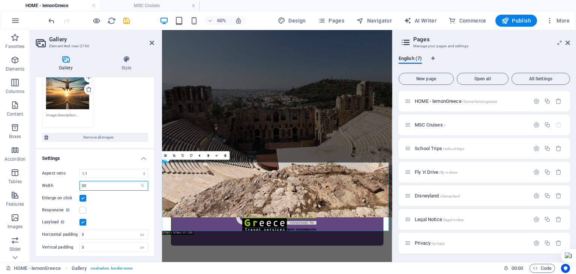
drag, startPoint x: 89, startPoint y: 184, endPoint x: 84, endPoint y: 184, distance: 4.9
click at [84, 184] on input "30" at bounding box center [114, 185] width 68 height 9
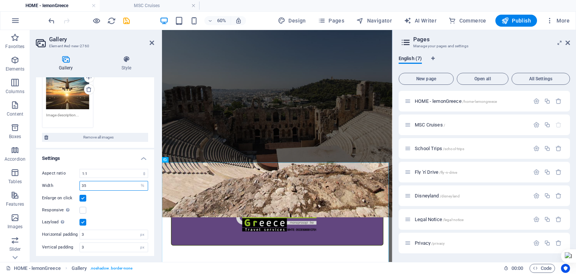
click at [83, 184] on input "35" at bounding box center [114, 185] width 68 height 9
drag, startPoint x: 405, startPoint y: 14, endPoint x: 567, endPoint y: 43, distance: 165.0
click at [567, 43] on icon at bounding box center [567, 43] width 4 height 6
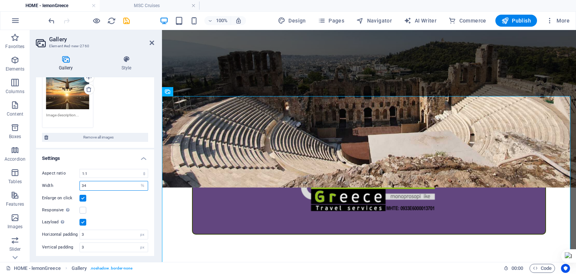
click at [84, 185] on input "34" at bounding box center [114, 185] width 68 height 9
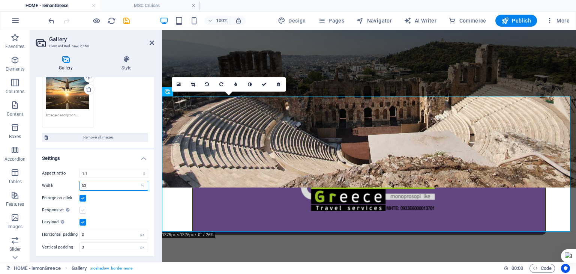
type input "33"
click at [85, 209] on label at bounding box center [82, 210] width 7 height 7
click at [0, 0] on input "Responsive Automatically load retina image and smartphone optimized sizes." at bounding box center [0, 0] width 0 height 0
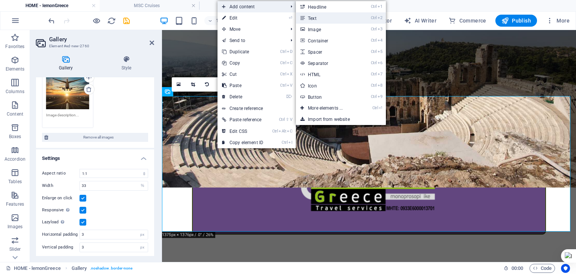
drag, startPoint x: 317, startPoint y: 15, endPoint x: 148, endPoint y: 6, distance: 168.6
click at [317, 15] on link "Ctrl 2 Text" at bounding box center [327, 17] width 62 height 11
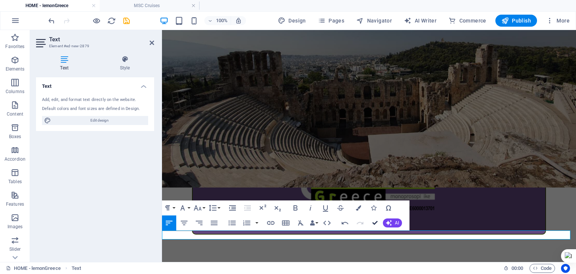
drag, startPoint x: 374, startPoint y: 224, endPoint x: 325, endPoint y: 194, distance: 57.6
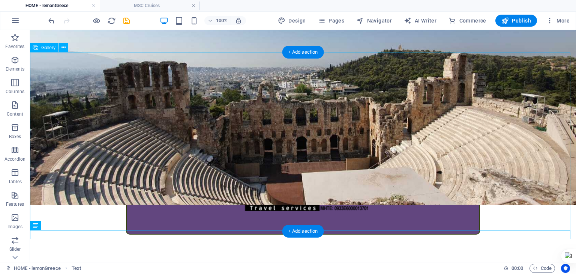
scroll to position [268, 0]
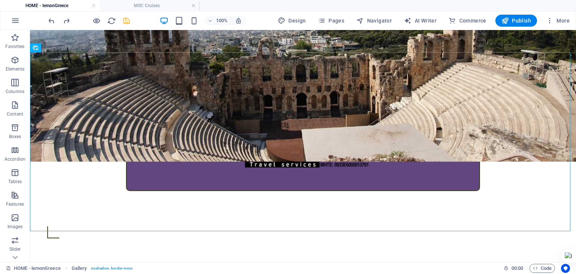
click at [125, 20] on icon "save" at bounding box center [126, 20] width 9 height 9
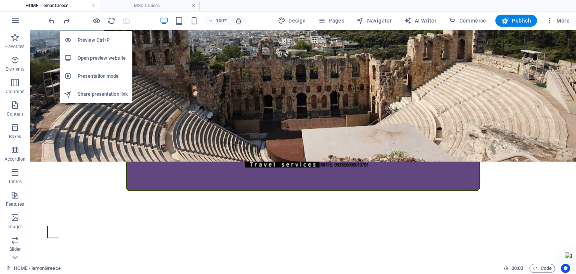
click at [95, 39] on h6 "Preview Ctrl+P" at bounding box center [103, 40] width 50 height 9
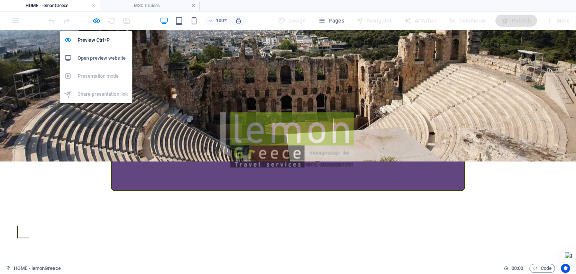
click at [92, 59] on h6 "Open preview website" at bounding box center [103, 58] width 50 height 9
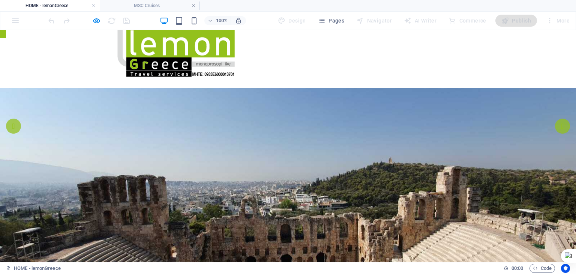
scroll to position [0, 0]
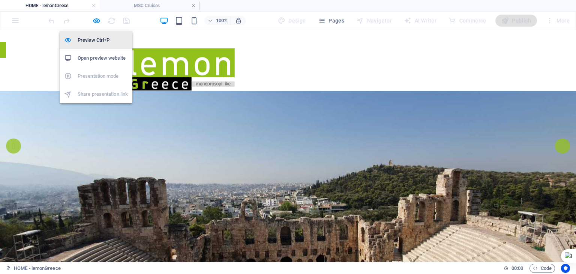
click at [88, 38] on h6 "Preview Ctrl+P" at bounding box center [103, 40] width 50 height 9
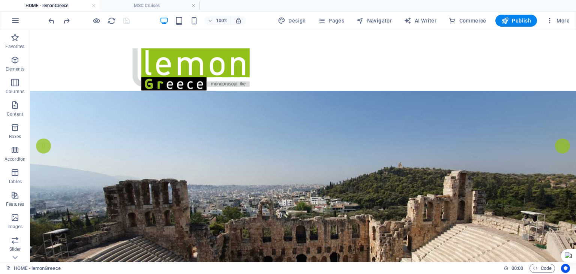
click at [124, 20] on div at bounding box center [89, 21] width 84 height 12
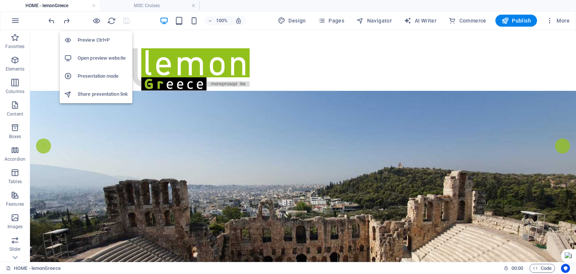
click at [93, 58] on h6 "Open preview website" at bounding box center [103, 58] width 50 height 9
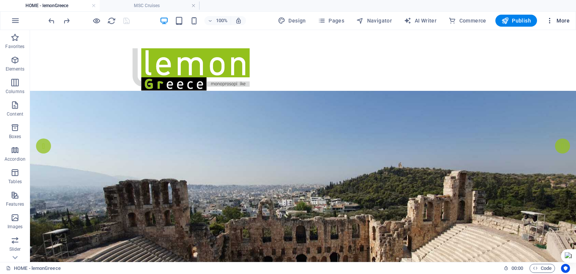
click at [550, 19] on icon "button" at bounding box center [549, 20] width 7 height 7
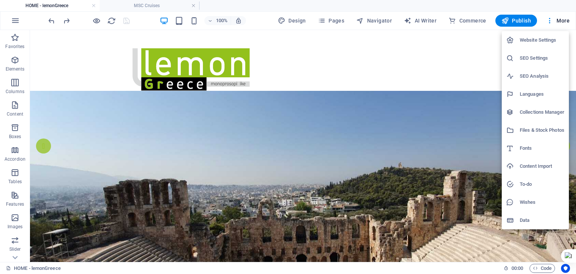
click at [324, 20] on div at bounding box center [288, 137] width 576 height 274
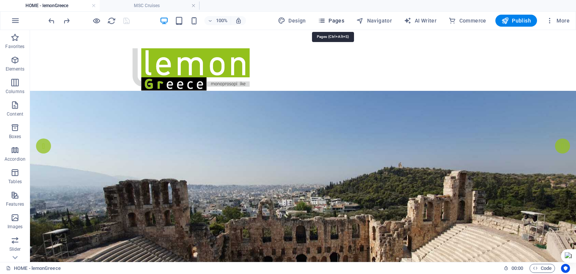
click at [324, 19] on icon "button" at bounding box center [321, 20] width 7 height 7
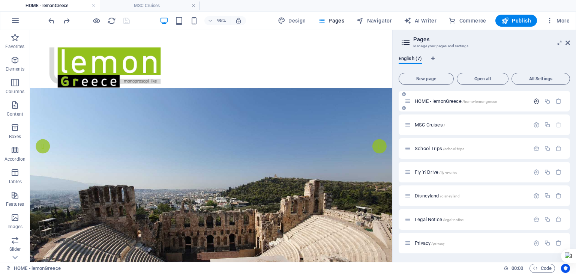
click at [534, 101] on icon "button" at bounding box center [536, 101] width 6 height 6
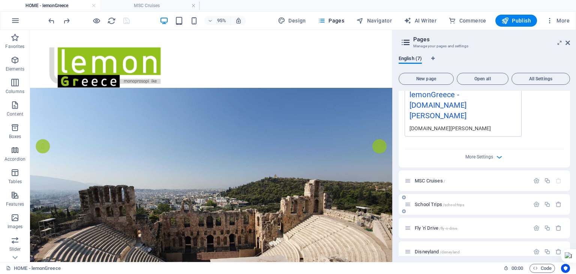
scroll to position [262, 0]
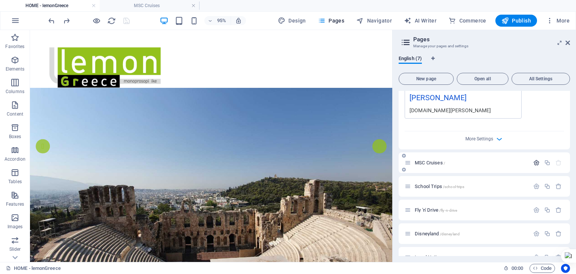
click at [534, 163] on icon "button" at bounding box center [536, 162] width 6 height 6
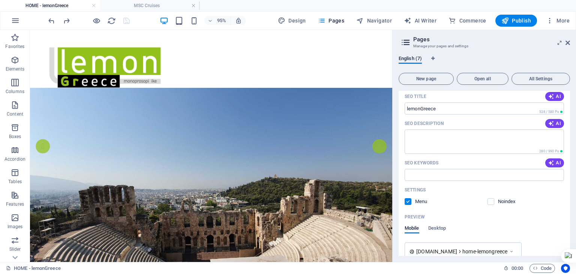
scroll to position [150, 0]
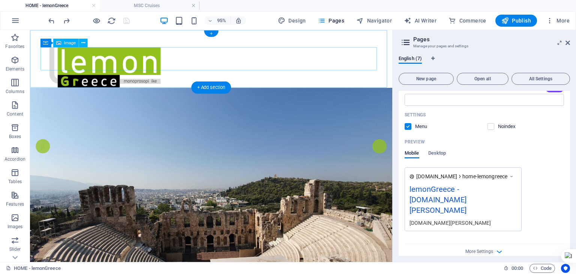
click at [248, 64] on figure at bounding box center [221, 72] width 354 height 49
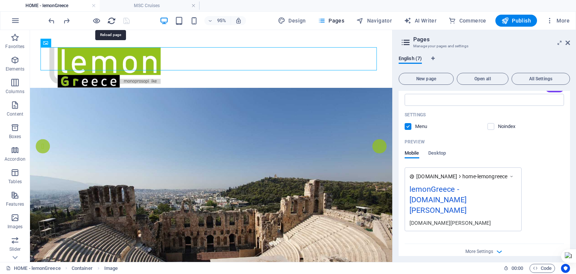
click at [109, 21] on icon "reload" at bounding box center [111, 20] width 9 height 9
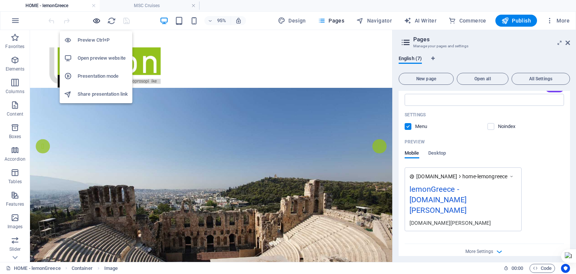
click at [98, 20] on icon "button" at bounding box center [96, 20] width 9 height 9
click at [91, 56] on h6 "Open preview website" at bounding box center [103, 58] width 50 height 9
click at [90, 58] on h6 "Open preview website" at bounding box center [103, 58] width 50 height 9
click at [81, 56] on h6 "Open preview website" at bounding box center [103, 58] width 50 height 9
click at [90, 57] on h6 "Open preview website" at bounding box center [103, 58] width 50 height 9
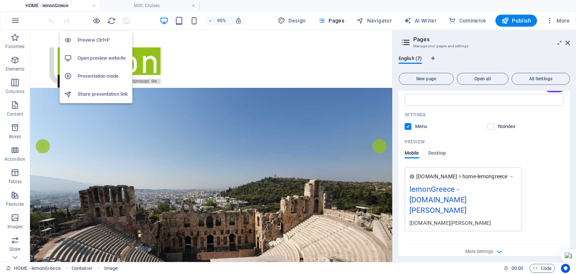
click at [87, 60] on h6 "Open preview website" at bounding box center [103, 58] width 50 height 9
click at [90, 39] on h6 "Preview Ctrl+P" at bounding box center [103, 40] width 50 height 9
click at [100, 37] on h6 "Preview Ctrl+P" at bounding box center [103, 40] width 50 height 9
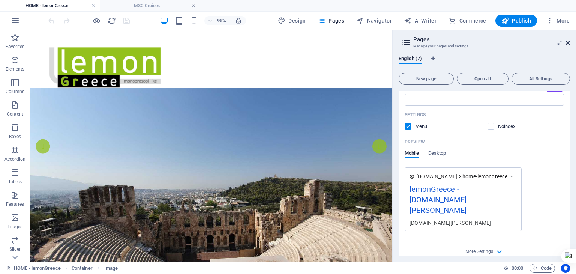
click at [567, 43] on icon at bounding box center [567, 43] width 4 height 6
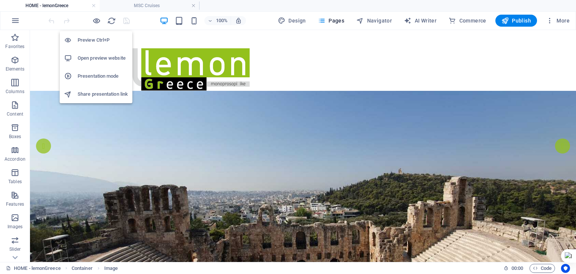
click at [94, 38] on h6 "Preview Ctrl+P" at bounding box center [103, 40] width 50 height 9
click at [91, 54] on h6 "Open preview website" at bounding box center [103, 58] width 50 height 9
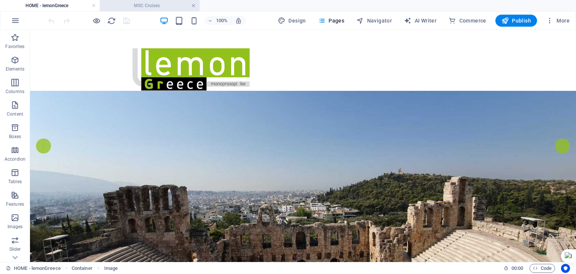
click at [195, 5] on link at bounding box center [193, 5] width 4 height 7
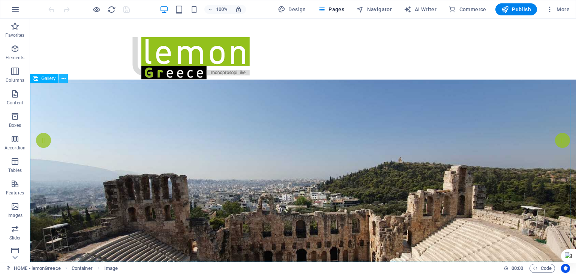
click at [63, 78] on icon at bounding box center [63, 79] width 4 height 8
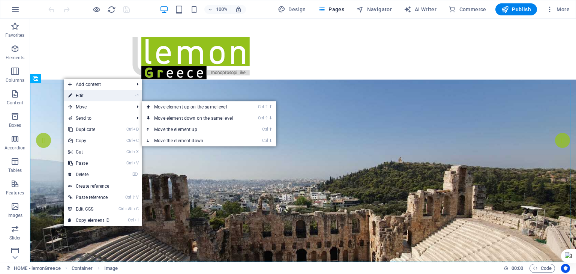
click at [85, 97] on link "⏎ Edit" at bounding box center [89, 95] width 50 height 11
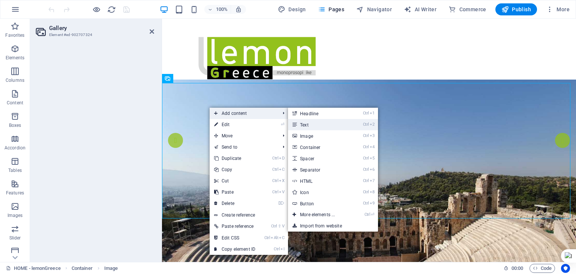
click at [306, 125] on link "Ctrl 2 Text" at bounding box center [319, 124] width 62 height 11
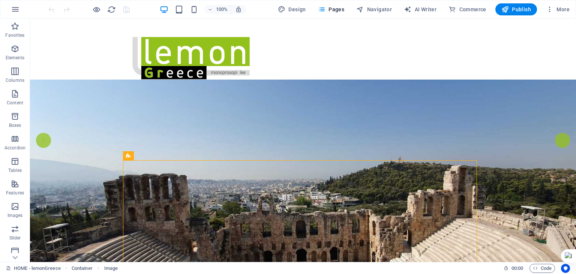
click at [51, 10] on div at bounding box center [89, 9] width 84 height 12
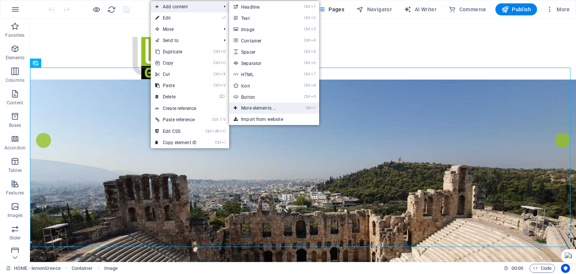
click at [252, 107] on link "Ctrl ⏎ More elements ..." at bounding box center [260, 107] width 62 height 11
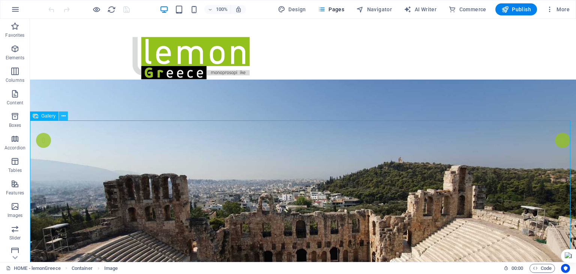
click at [64, 114] on icon at bounding box center [63, 116] width 4 height 8
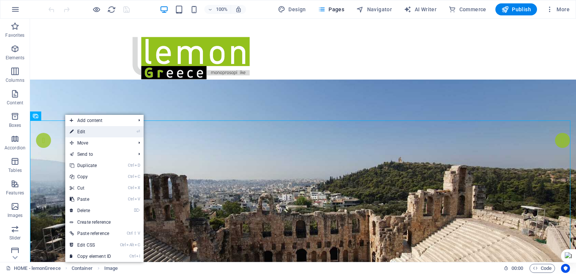
click at [73, 132] on icon at bounding box center [72, 131] width 4 height 11
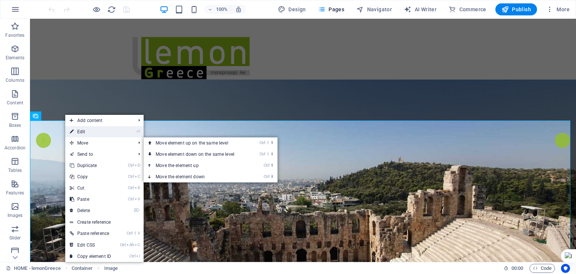
click at [90, 131] on link "⏎ Edit" at bounding box center [90, 131] width 50 height 11
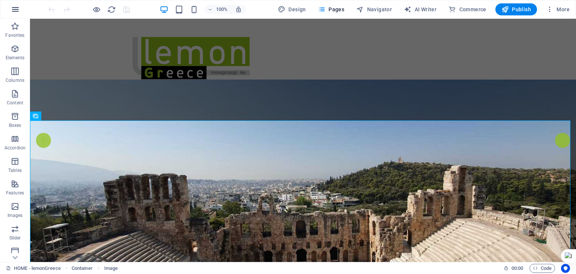
click at [13, 11] on icon "button" at bounding box center [15, 9] width 9 height 9
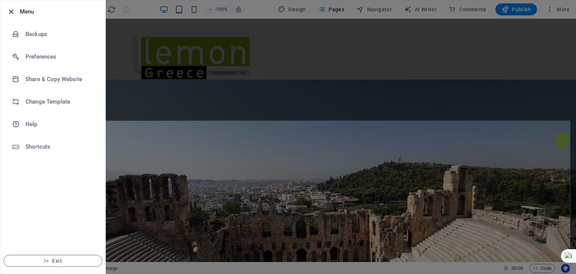
click at [9, 11] on icon "button" at bounding box center [11, 11] width 9 height 9
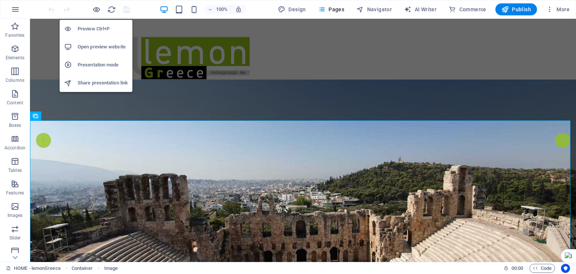
click at [91, 24] on h6 "Preview Ctrl+P" at bounding box center [103, 28] width 50 height 9
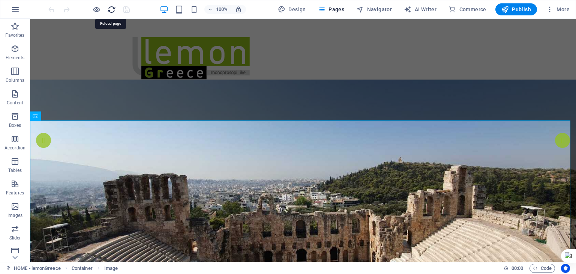
click at [111, 12] on icon "reload" at bounding box center [111, 9] width 9 height 9
click at [556, 9] on span "More" at bounding box center [558, 9] width 24 height 7
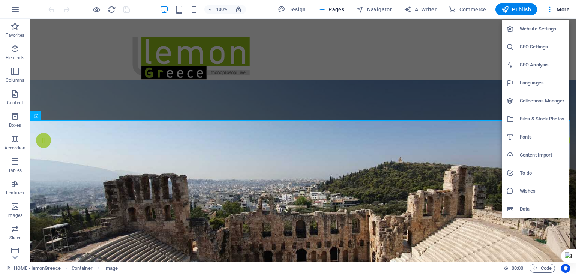
click at [456, 3] on div at bounding box center [288, 137] width 576 height 274
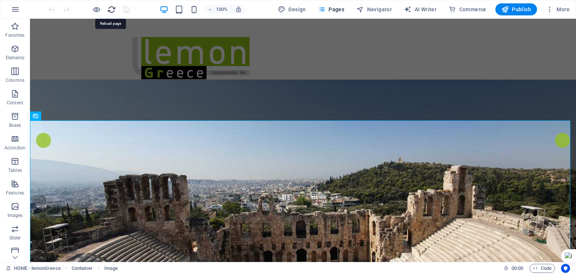
click at [111, 9] on icon "reload" at bounding box center [111, 9] width 9 height 9
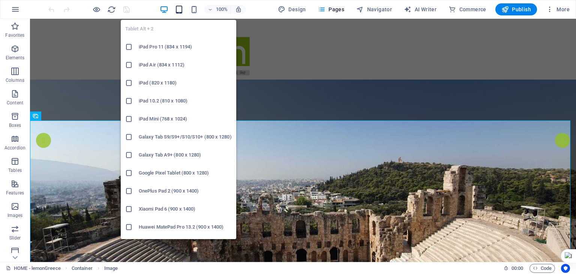
click at [183, 9] on icon "button" at bounding box center [179, 9] width 9 height 9
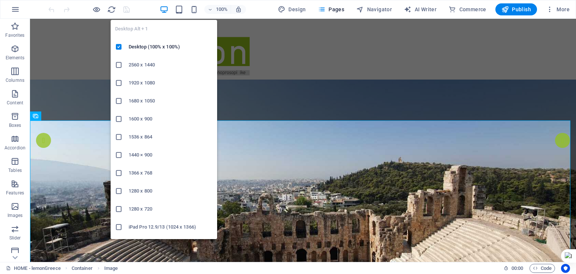
click at [165, 12] on icon "button" at bounding box center [164, 9] width 9 height 9
click at [141, 44] on h6 "Desktop (100% x 100%)" at bounding box center [171, 46] width 84 height 9
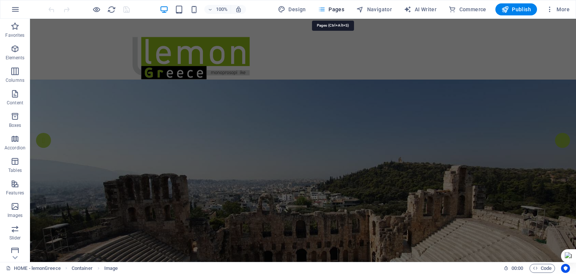
click at [325, 9] on icon "button" at bounding box center [321, 9] width 7 height 7
click at [331, 9] on span "Pages" at bounding box center [331, 9] width 26 height 7
click at [325, 8] on icon "button" at bounding box center [321, 9] width 7 height 7
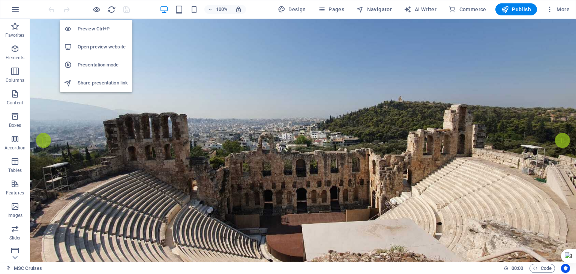
click at [90, 24] on h6 "Preview Ctrl+P" at bounding box center [103, 28] width 50 height 9
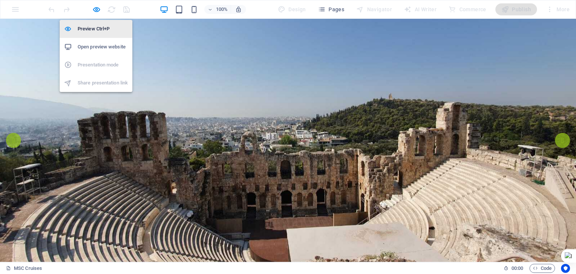
click at [88, 29] on h6 "Preview Ctrl+P" at bounding box center [103, 28] width 50 height 9
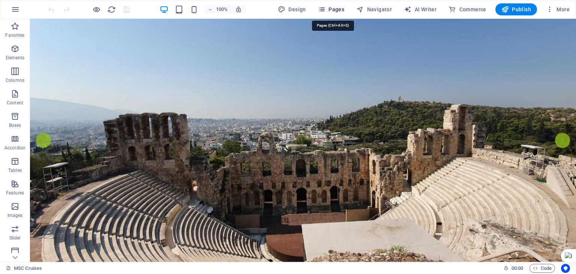
click at [337, 10] on span "Pages" at bounding box center [331, 9] width 26 height 7
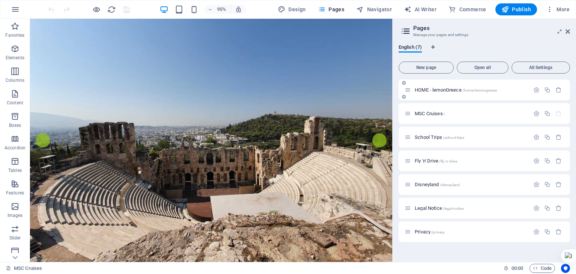
click at [431, 91] on span "HOME - lemonGreece /home-lemongreece" at bounding box center [456, 90] width 82 height 6
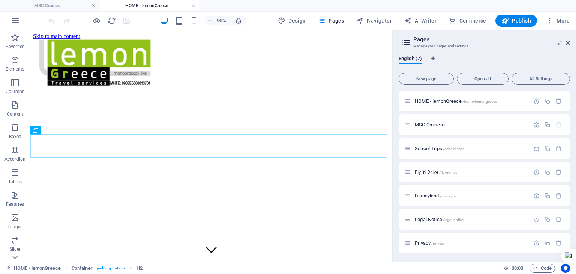
scroll to position [889, 0]
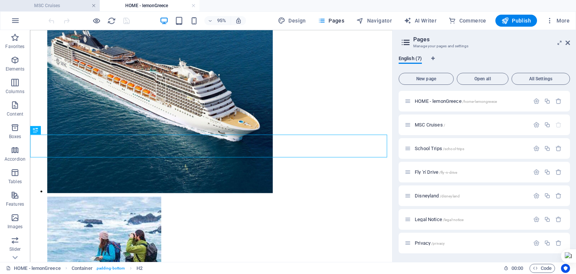
drag, startPoint x: 94, startPoint y: 6, endPoint x: 208, endPoint y: 131, distance: 168.8
click at [94, 6] on link at bounding box center [93, 5] width 4 height 7
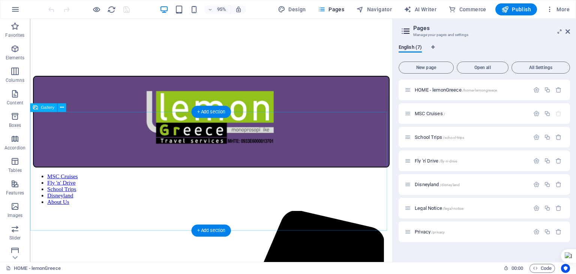
scroll to position [218, 0]
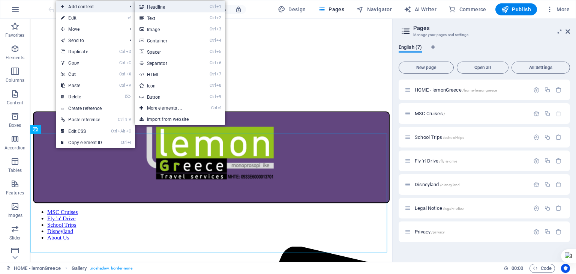
click at [154, 5] on link "Ctrl 1 Headline" at bounding box center [166, 6] width 62 height 11
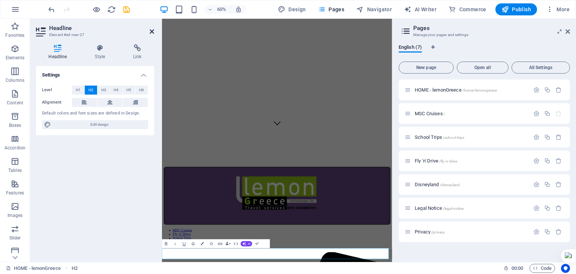
scroll to position [231, 0]
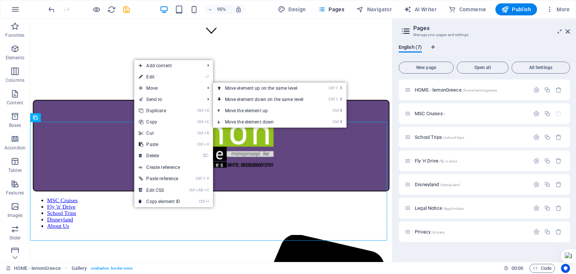
drag, startPoint x: 149, startPoint y: 78, endPoint x: 147, endPoint y: 83, distance: 5.0
click at [149, 78] on link "⏎ Edit" at bounding box center [159, 76] width 50 height 11
select select "4"
select select "%"
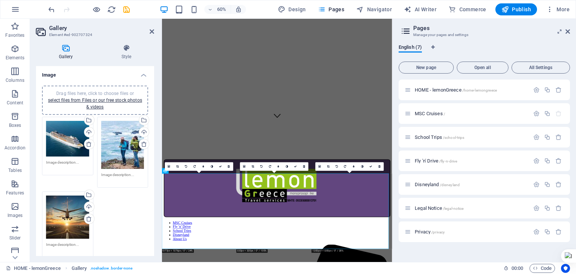
click at [61, 138] on div "Drag files here, click to choose files or select files from Files or our free s…" at bounding box center [67, 139] width 43 height 36
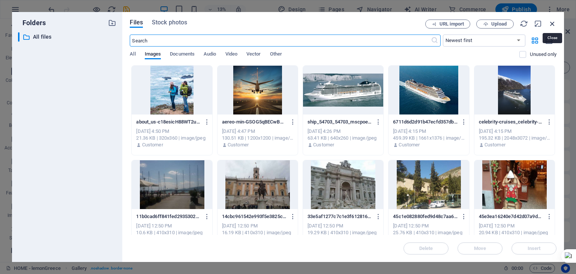
click at [550, 22] on icon "button" at bounding box center [552, 23] width 8 height 8
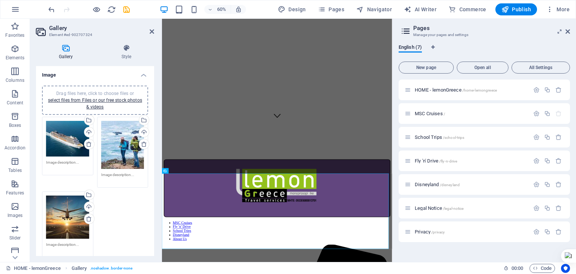
click at [65, 163] on textarea at bounding box center [67, 164] width 43 height 11
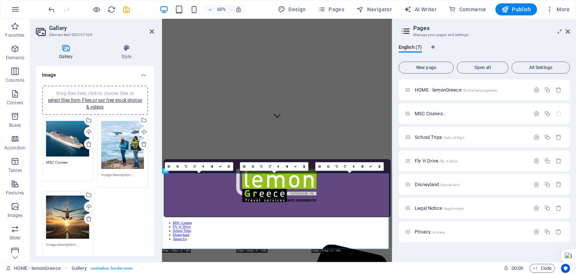
type textarea "MSC Cruises"
click at [123, 220] on div "Drag files here, click to choose files or select files from Files or our free s…" at bounding box center [95, 187] width 110 height 144
click at [152, 31] on icon at bounding box center [152, 31] width 4 height 6
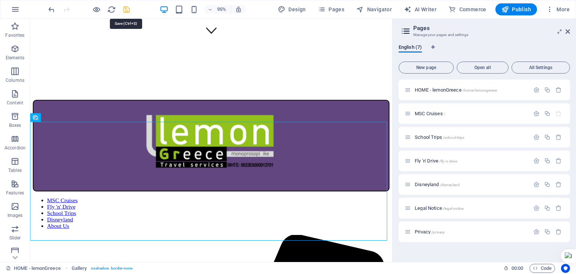
click at [124, 10] on icon "save" at bounding box center [126, 9] width 9 height 9
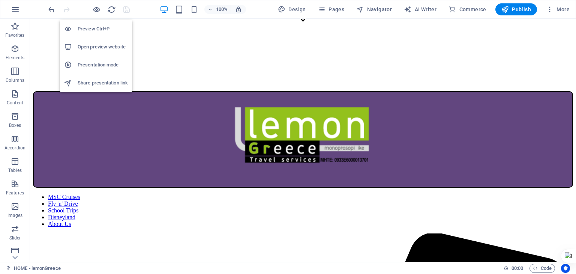
click at [96, 26] on h6 "Preview Ctrl+P" at bounding box center [103, 28] width 50 height 9
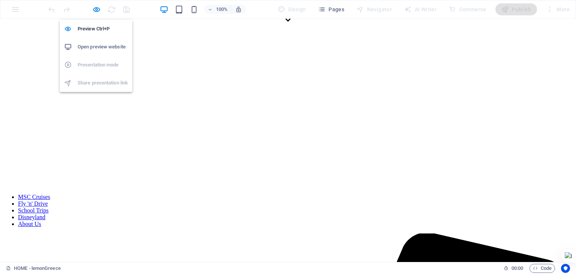
click at [91, 44] on h6 "Open preview website" at bounding box center [103, 46] width 50 height 9
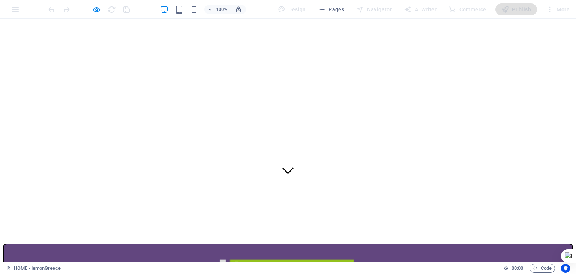
scroll to position [0, 0]
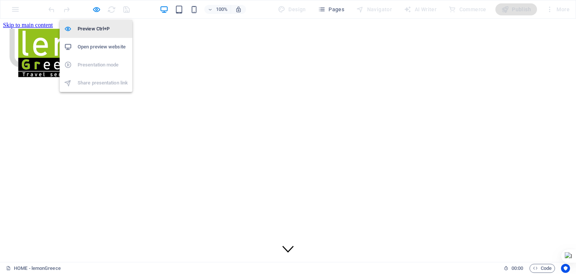
click at [92, 27] on h6 "Preview Ctrl+P" at bounding box center [103, 28] width 50 height 9
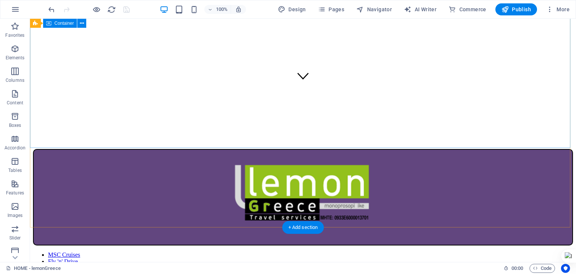
scroll to position [225, 0]
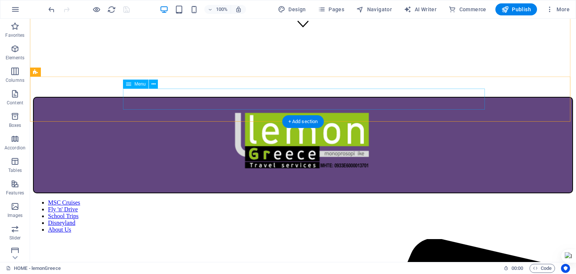
click at [160, 199] on nav "MSC Cruises Fly 'n' Drive School Trips Disneyland About Us" at bounding box center [303, 216] width 540 height 34
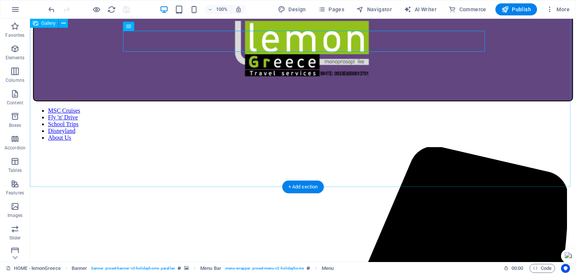
scroll to position [300, 0]
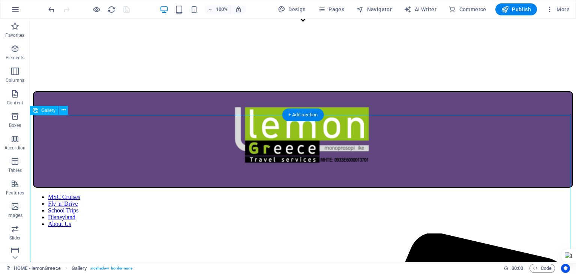
scroll to position [262, 0]
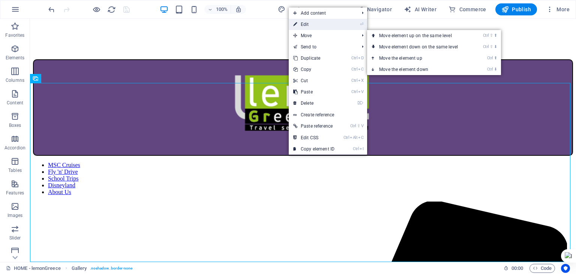
click at [310, 25] on link "⏎ Edit" at bounding box center [314, 24] width 50 height 11
select select "4"
select select "%"
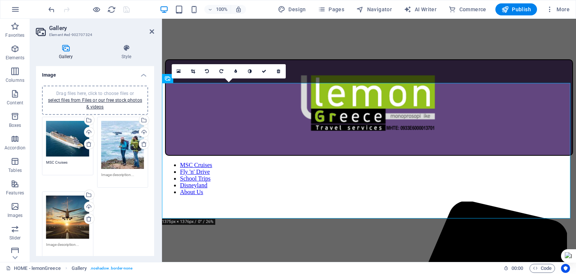
click at [125, 142] on div "Drag files here, click to choose files or select files from Files or our free s…" at bounding box center [122, 145] width 43 height 48
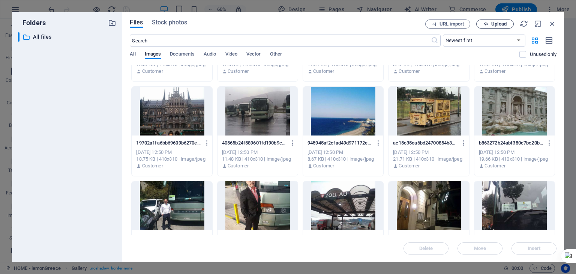
click at [493, 25] on span "Upload" at bounding box center [498, 24] width 15 height 4
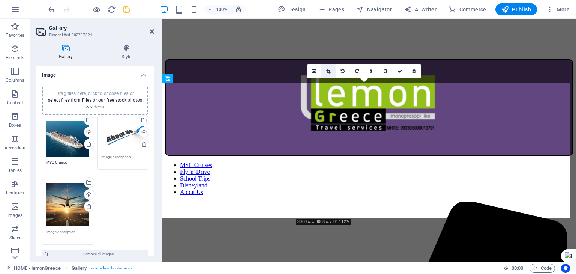
click at [330, 71] on link at bounding box center [328, 71] width 14 height 14
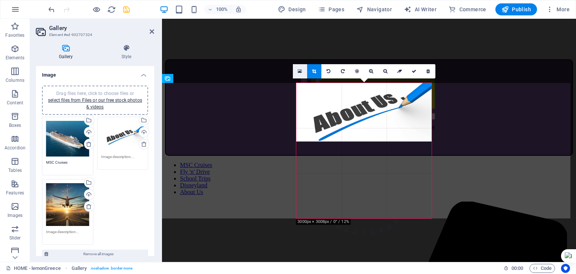
click at [303, 71] on link at bounding box center [300, 71] width 14 height 14
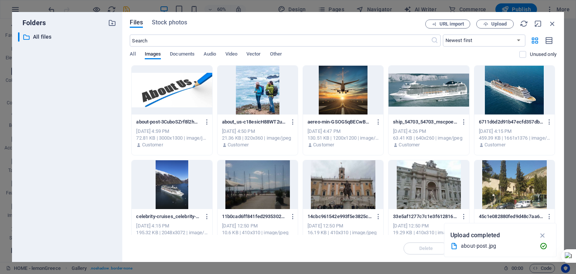
click at [177, 84] on div at bounding box center [172, 90] width 80 height 49
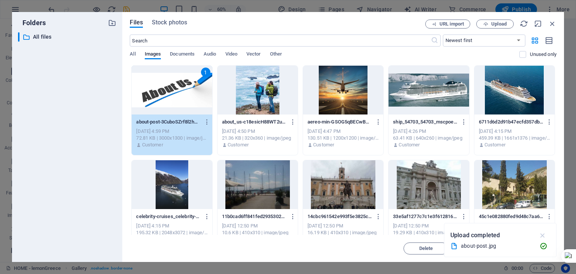
click at [542, 235] on icon "button" at bounding box center [542, 235] width 9 height 8
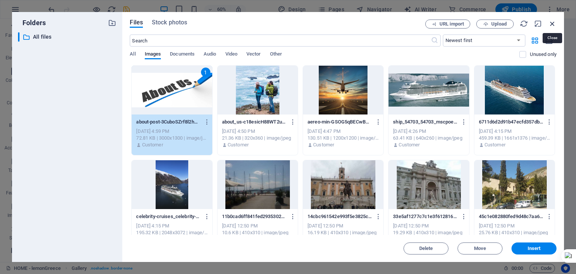
click at [550, 23] on icon "button" at bounding box center [552, 23] width 8 height 8
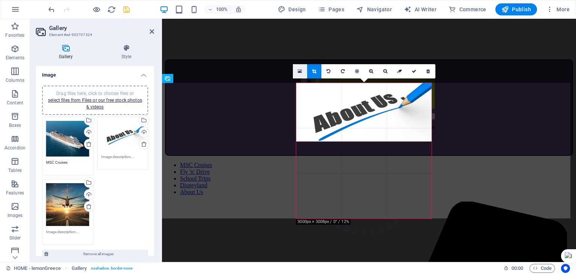
click at [303, 69] on link at bounding box center [300, 71] width 14 height 14
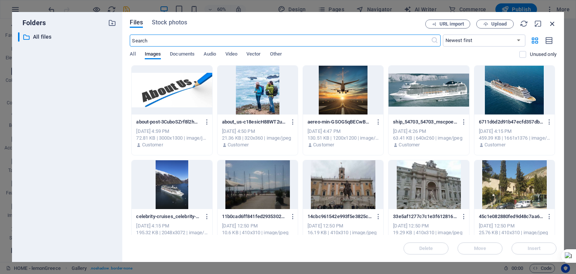
click at [550, 24] on icon "button" at bounding box center [552, 23] width 8 height 8
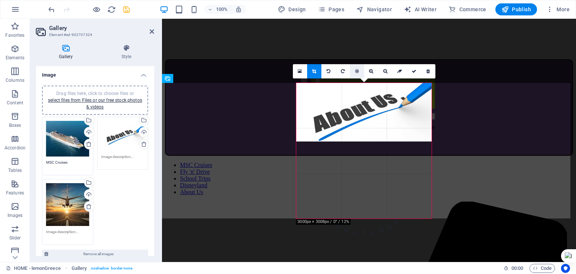
click at [358, 74] on link at bounding box center [357, 71] width 14 height 14
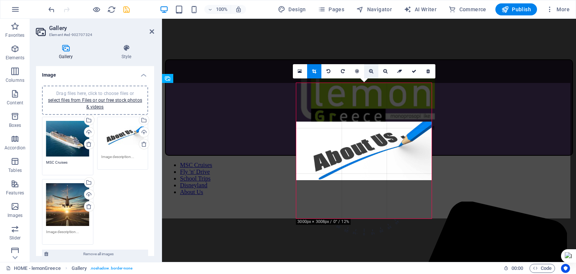
click at [370, 70] on icon at bounding box center [371, 71] width 4 height 4
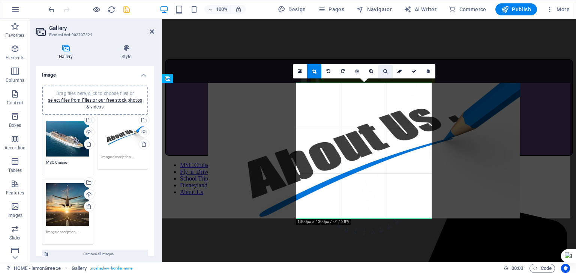
click at [385, 72] on icon at bounding box center [385, 71] width 4 height 4
click at [383, 72] on icon at bounding box center [385, 71] width 4 height 4
click at [384, 71] on icon at bounding box center [385, 71] width 4 height 4
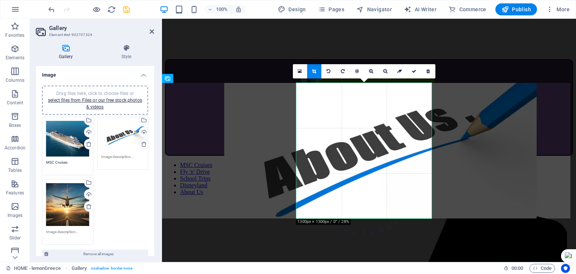
drag, startPoint x: 363, startPoint y: 129, endPoint x: 379, endPoint y: 129, distance: 16.5
click at [379, 129] on div at bounding box center [380, 150] width 312 height 135
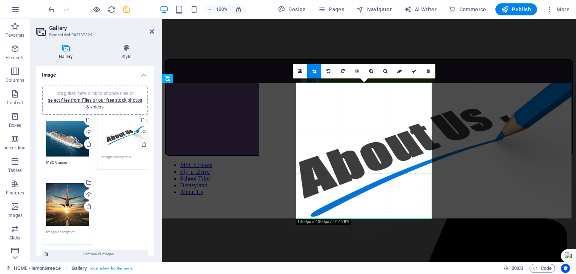
drag, startPoint x: 225, startPoint y: 156, endPoint x: 259, endPoint y: 155, distance: 34.9
click at [259, 155] on div at bounding box center [415, 150] width 312 height 135
click at [387, 71] on icon at bounding box center [385, 71] width 4 height 4
click at [301, 71] on icon at bounding box center [300, 71] width 4 height 5
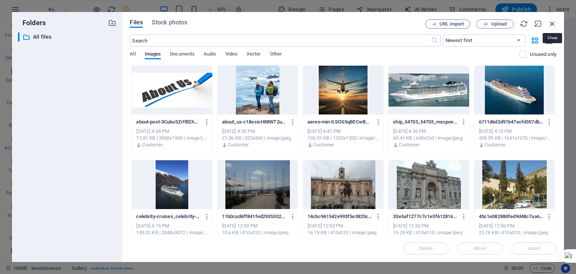
click at [553, 24] on icon "button" at bounding box center [552, 23] width 8 height 8
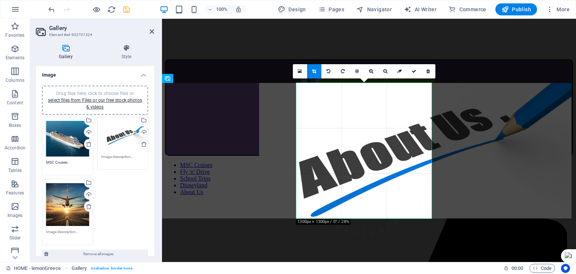
click at [114, 148] on div "Drag files here, click to choose files or select files from Files or our free s…" at bounding box center [122, 136] width 43 height 30
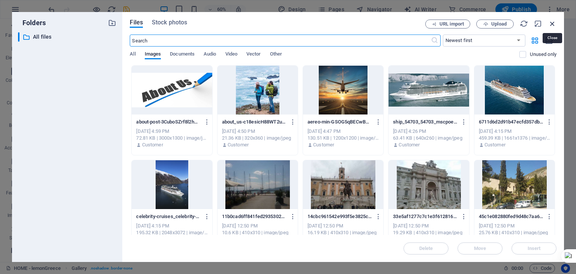
click at [555, 23] on icon "button" at bounding box center [552, 23] width 8 height 8
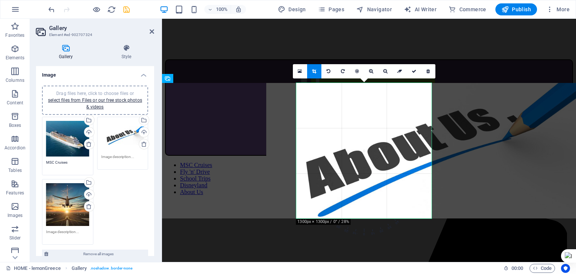
drag, startPoint x: 313, startPoint y: 183, endPoint x: 320, endPoint y: 182, distance: 7.3
click at [320, 182] on div at bounding box center [422, 150] width 312 height 135
click at [412, 71] on icon at bounding box center [414, 71] width 4 height 4
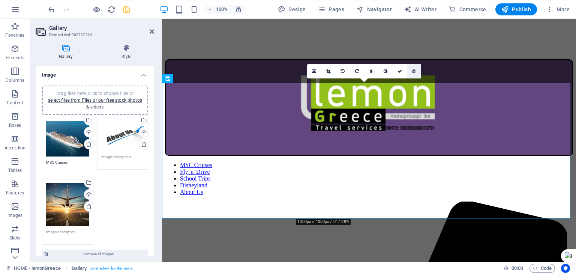
click at [414, 71] on icon at bounding box center [413, 71] width 3 height 4
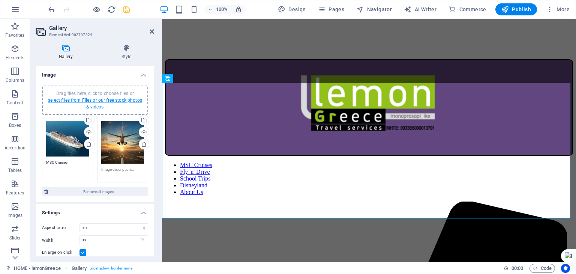
click at [116, 99] on link "select files from Files or our free stock photos & videos" at bounding box center [95, 103] width 94 height 12
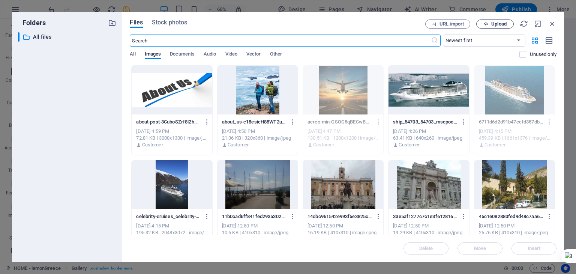
click at [485, 25] on icon "button" at bounding box center [485, 24] width 5 height 5
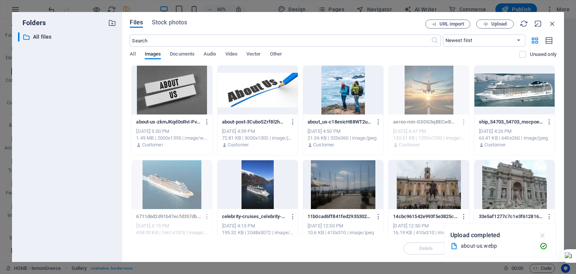
click at [543, 234] on icon "button" at bounding box center [542, 235] width 9 height 8
click at [165, 92] on div at bounding box center [172, 90] width 80 height 49
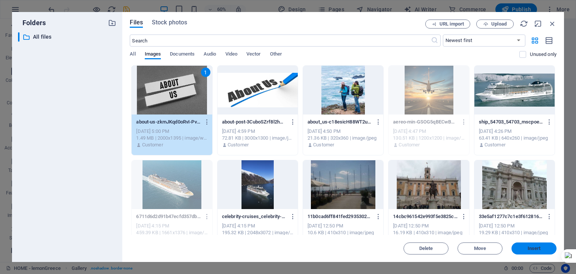
click at [529, 249] on span "Insert" at bounding box center [534, 248] width 13 height 4
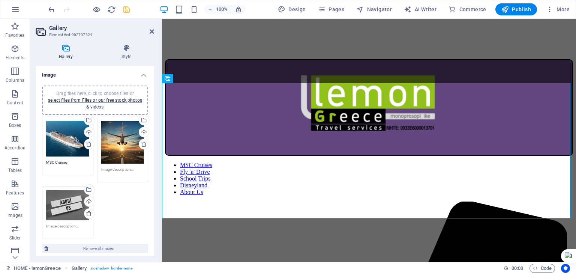
click at [60, 202] on div "Drag files here, click to choose files or select files from Files or our free s…" at bounding box center [67, 205] width 43 height 30
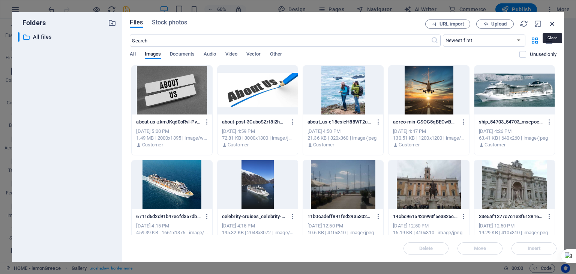
click at [552, 23] on icon "button" at bounding box center [552, 23] width 8 height 8
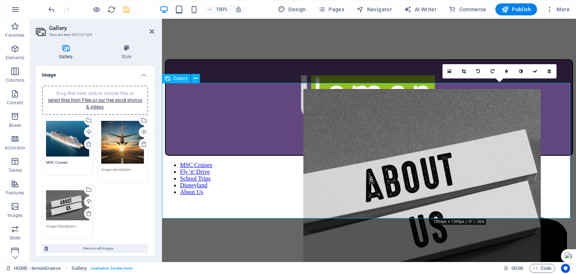
drag, startPoint x: 480, startPoint y: 162, endPoint x: 350, endPoint y: 167, distance: 129.8
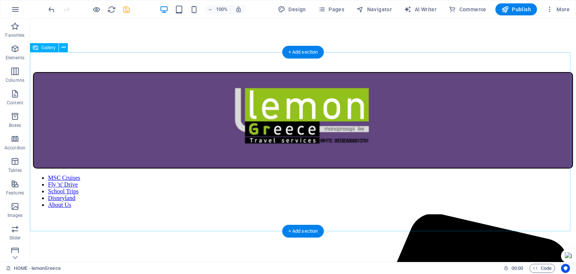
scroll to position [218, 0]
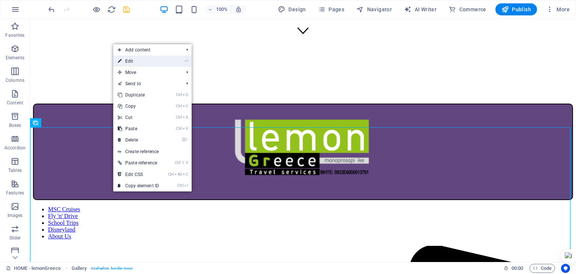
click at [137, 62] on link "⏎ Edit" at bounding box center [138, 60] width 50 height 11
select select "4"
select select "%"
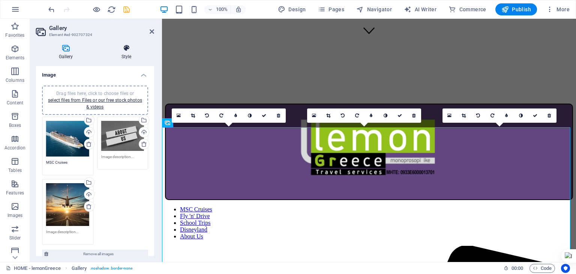
click at [128, 47] on icon at bounding box center [126, 47] width 55 height 7
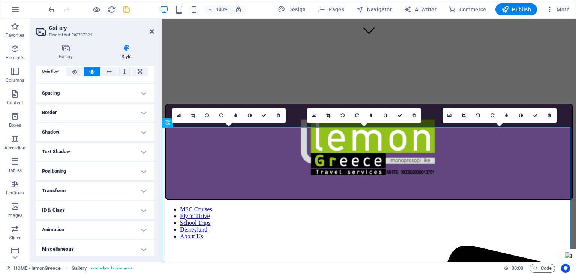
scroll to position [46, 0]
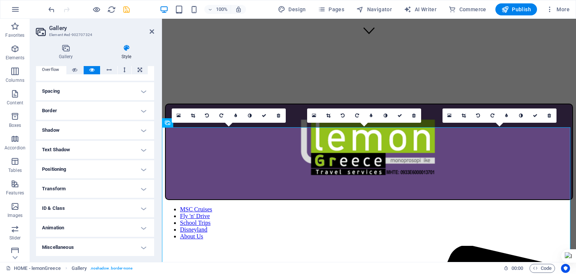
click at [71, 165] on h4 "Positioning" at bounding box center [95, 169] width 118 height 18
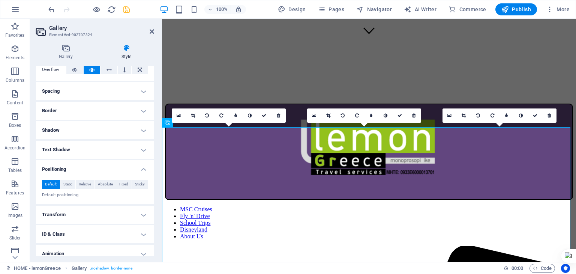
scroll to position [73, 0]
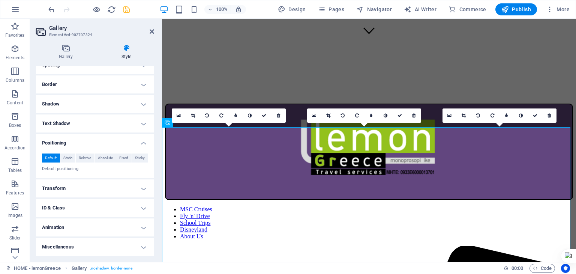
click at [58, 187] on h4 "Transform" at bounding box center [95, 188] width 118 height 18
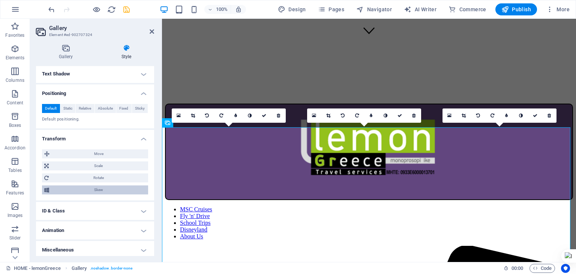
scroll to position [125, 0]
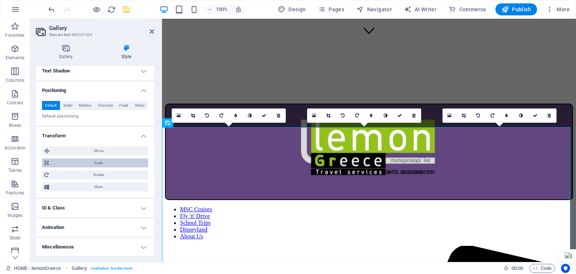
click at [96, 161] on span "Scale" at bounding box center [98, 162] width 95 height 9
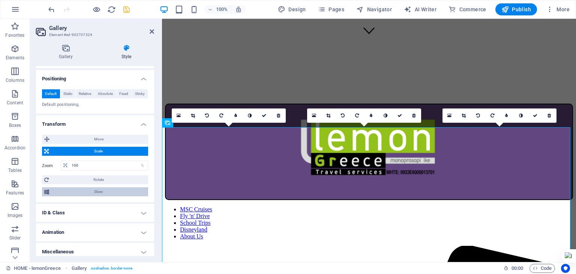
scroll to position [141, 0]
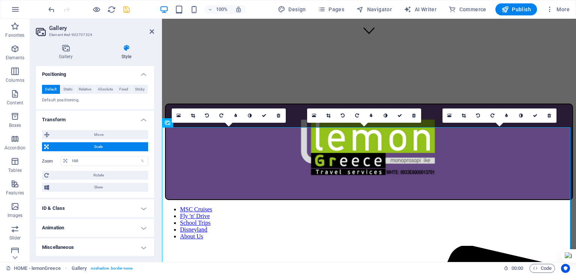
click at [85, 225] on h4 "Animation" at bounding box center [95, 228] width 118 height 18
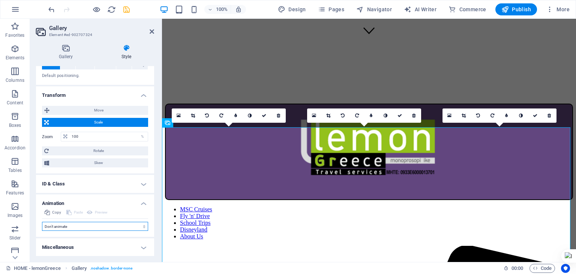
click at [73, 224] on select "Don't animate Show / Hide Slide up/down Zoom in/out Slide left to right Slide r…" at bounding box center [95, 226] width 106 height 9
select select "shrink"
click at [42, 222] on select "Don't animate Show / Hide Slide up/down Zoom in/out Slide left to right Slide r…" at bounding box center [95, 226] width 106 height 9
select select "scroll"
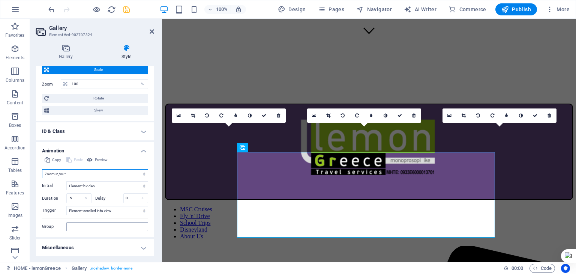
scroll to position [219, 0]
click at [103, 186] on select "Element hidden Element shown" at bounding box center [107, 185] width 82 height 9
select select "show"
click at [66, 181] on select "Element hidden Element shown" at bounding box center [107, 185] width 82 height 9
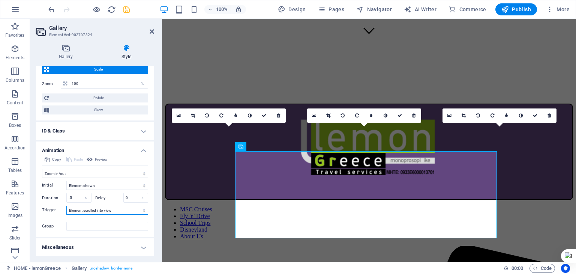
click at [96, 209] on select "No automatic trigger On page load Element scrolled into view" at bounding box center [107, 209] width 82 height 9
click at [112, 151] on h4 "Animation" at bounding box center [95, 147] width 118 height 13
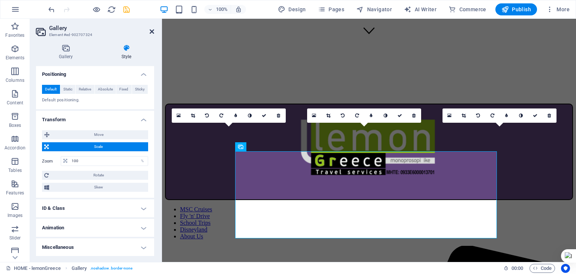
click at [153, 31] on icon at bounding box center [152, 31] width 4 height 6
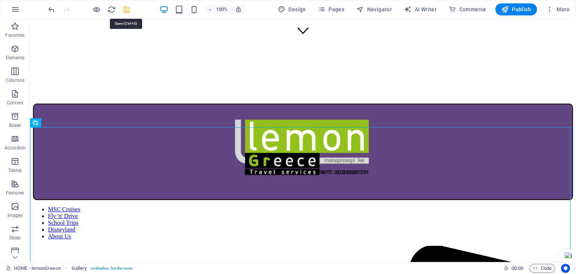
click at [127, 8] on icon "save" at bounding box center [126, 9] width 9 height 9
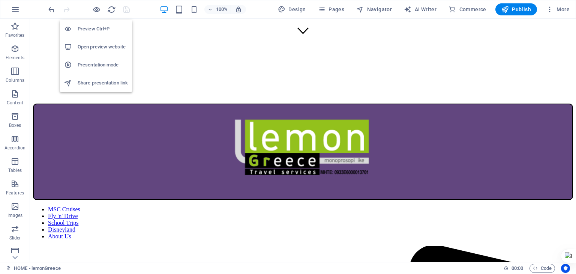
click at [93, 44] on h6 "Open preview website" at bounding box center [103, 46] width 50 height 9
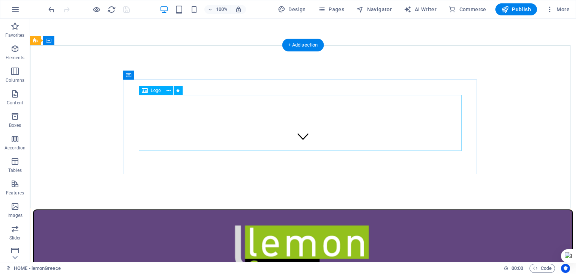
scroll to position [0, 0]
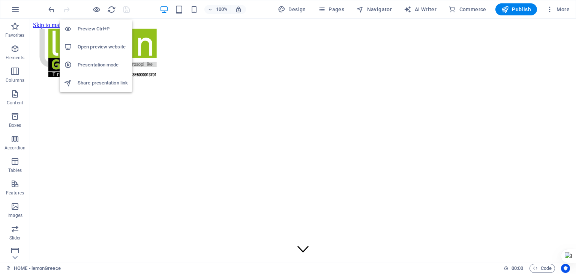
click at [89, 28] on h6 "Preview Ctrl+P" at bounding box center [103, 28] width 50 height 9
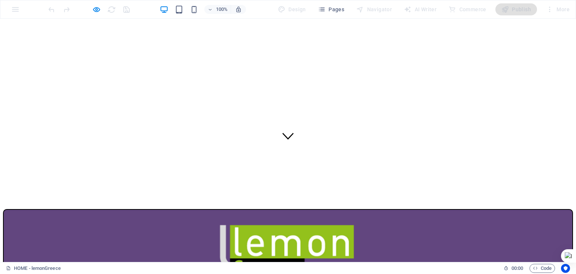
scroll to position [37, 0]
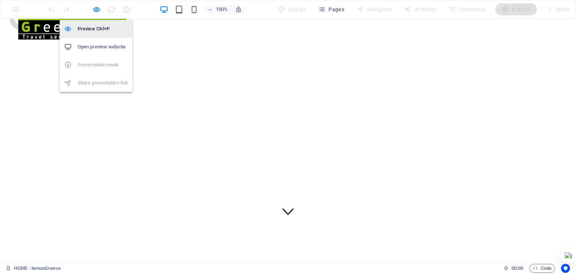
click at [91, 26] on h6 "Preview Ctrl+P" at bounding box center [103, 28] width 50 height 9
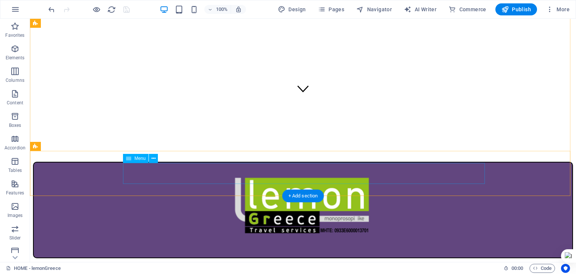
scroll to position [187, 0]
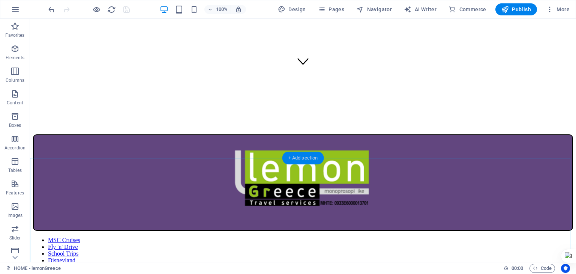
click at [292, 158] on div "+ Add section" at bounding box center [303, 157] width 42 height 13
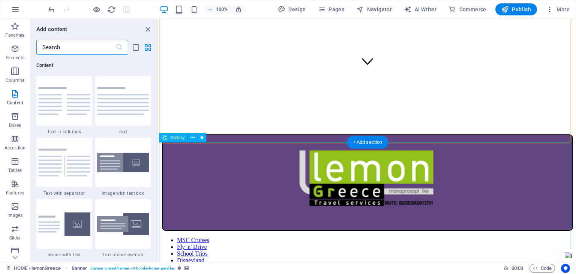
scroll to position [225, 0]
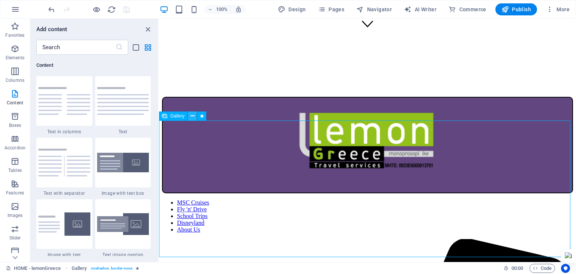
click at [192, 117] on icon at bounding box center [192, 116] width 4 height 8
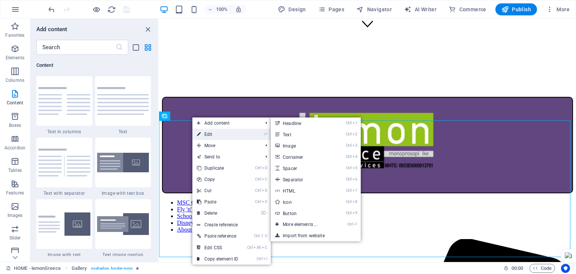
click at [207, 132] on link "⏎ Edit" at bounding box center [217, 134] width 50 height 11
select select "4"
select select "%"
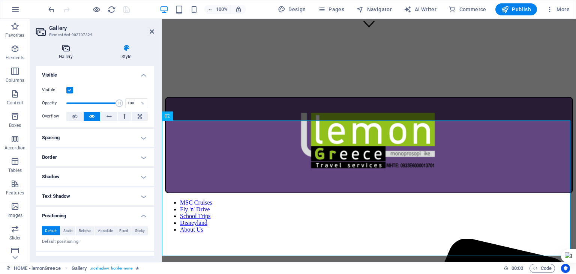
click at [70, 52] on h4 "Gallery" at bounding box center [67, 52] width 63 height 16
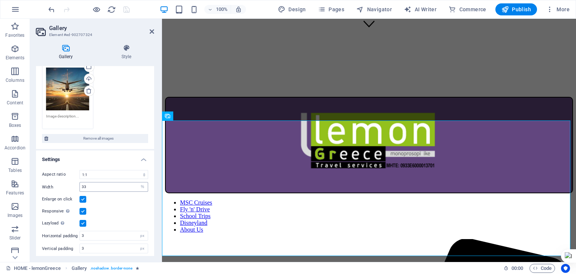
scroll to position [117, 0]
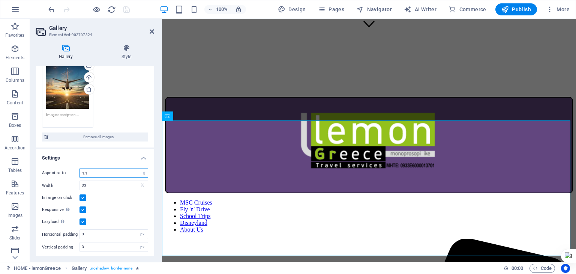
click at [119, 174] on select "No fixed aspect ratio 16:9 16:10 4:3 1:1 1:2 2:1" at bounding box center [113, 172] width 69 height 9
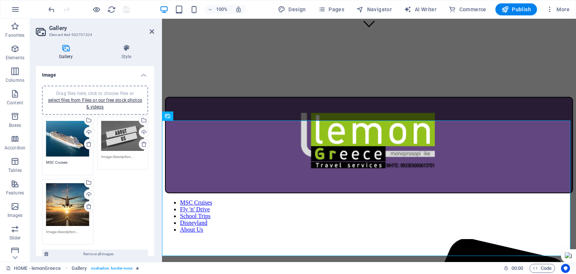
scroll to position [0, 0]
click at [130, 52] on h4 "Style" at bounding box center [126, 52] width 55 height 16
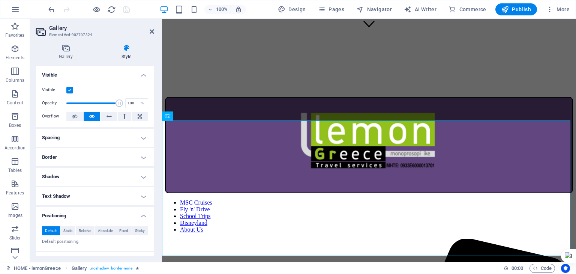
click at [75, 137] on h4 "Spacing" at bounding box center [95, 138] width 118 height 18
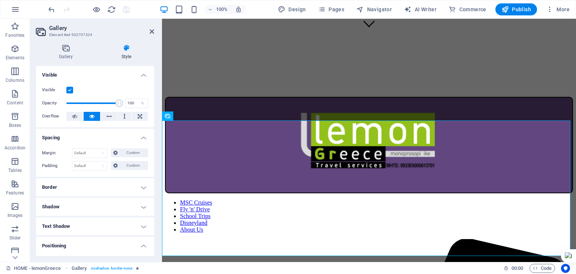
click at [75, 137] on h4 "Spacing" at bounding box center [95, 135] width 118 height 13
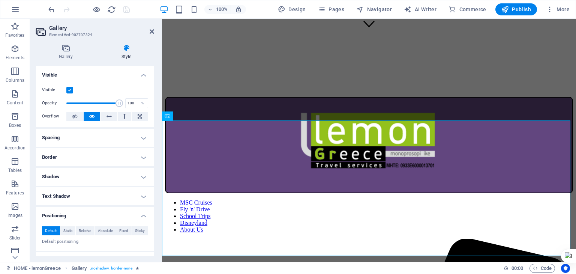
click at [71, 154] on h4 "Border" at bounding box center [95, 157] width 118 height 18
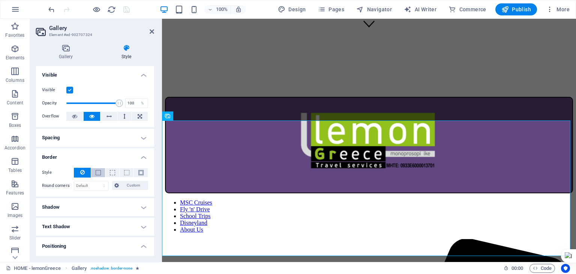
click at [97, 173] on span at bounding box center [98, 172] width 5 height 5
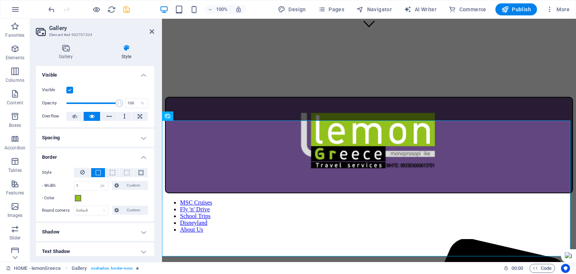
click at [97, 173] on span at bounding box center [98, 172] width 5 height 5
click at [78, 171] on button at bounding box center [82, 173] width 17 height 10
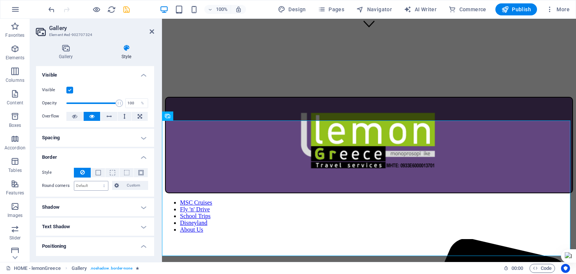
scroll to position [37, 0]
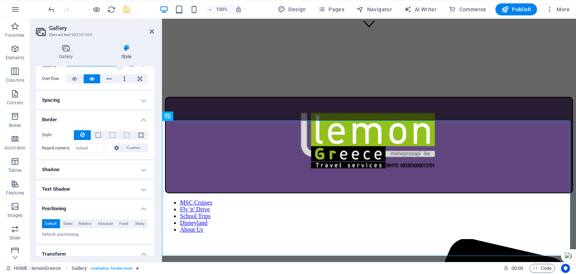
click at [108, 167] on h4 "Shadow" at bounding box center [95, 169] width 118 height 18
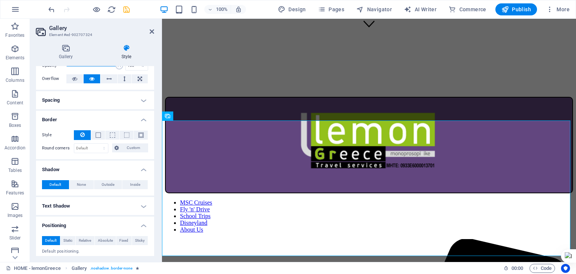
click at [108, 167] on h4 "Shadow" at bounding box center [95, 166] width 118 height 13
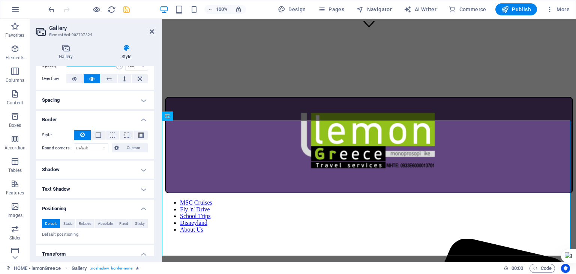
click at [93, 186] on h4 "Text Shadow" at bounding box center [95, 189] width 118 height 18
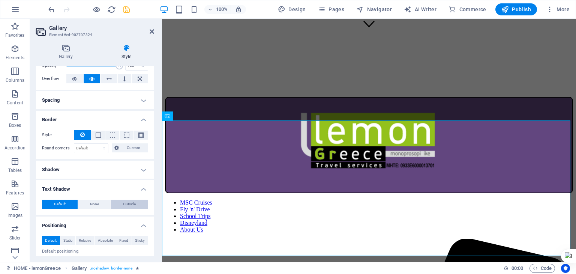
click at [125, 203] on span "Outside" at bounding box center [129, 203] width 13 height 9
type input "2"
type input "4"
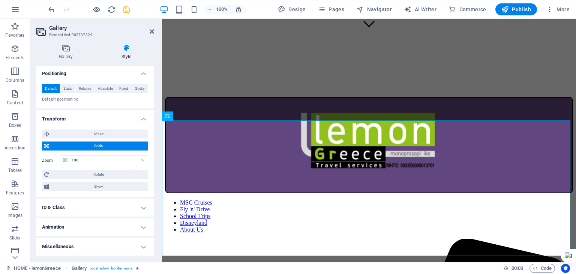
scroll to position [239, 0]
click at [73, 228] on h4 "Animation" at bounding box center [95, 227] width 118 height 18
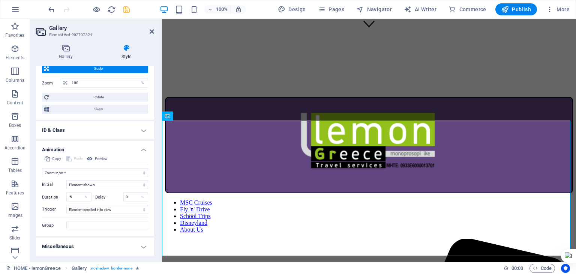
scroll to position [316, 0]
click at [82, 210] on select "No automatic trigger On page load Element scrolled into view" at bounding box center [107, 209] width 82 height 9
click at [76, 225] on input "Group" at bounding box center [107, 225] width 82 height 9
click at [121, 246] on h4 "Miscellaneous" at bounding box center [95, 246] width 118 height 18
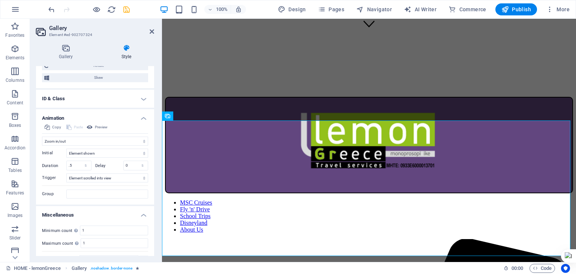
scroll to position [362, 0]
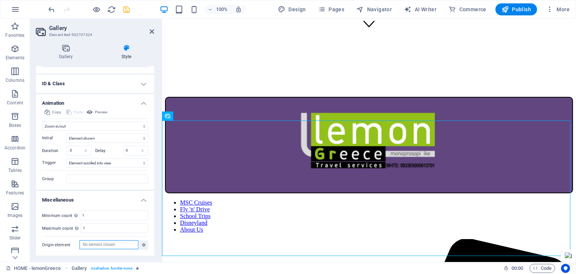
click at [111, 246] on input "Origin element" at bounding box center [108, 244] width 59 height 9
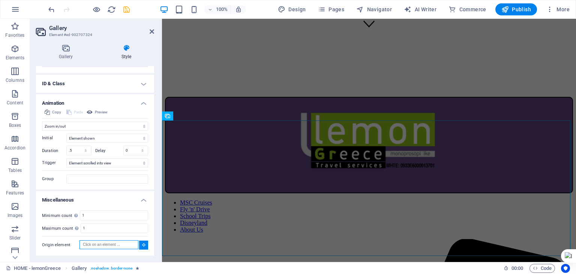
click at [97, 244] on input "Origin element" at bounding box center [108, 244] width 59 height 9
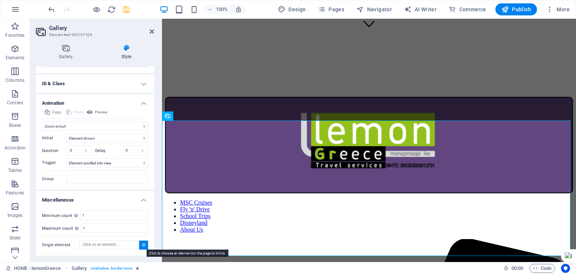
click at [142, 244] on icon at bounding box center [143, 245] width 3 height 4
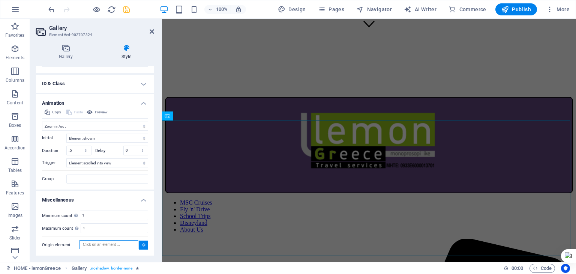
click at [117, 245] on input "Origin element" at bounding box center [108, 244] width 59 height 9
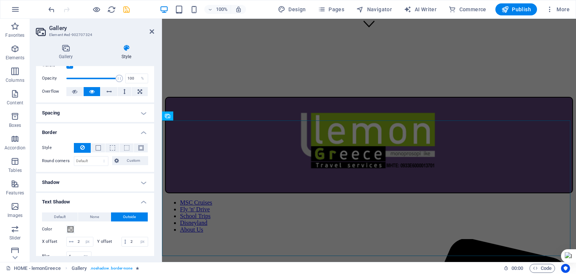
scroll to position [0, 0]
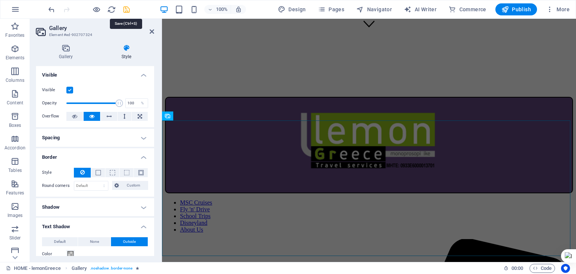
click at [128, 10] on icon "save" at bounding box center [126, 9] width 9 height 9
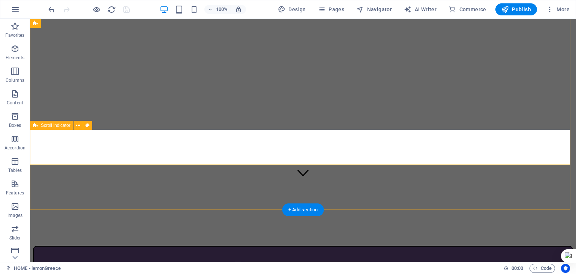
scroll to position [75, 0]
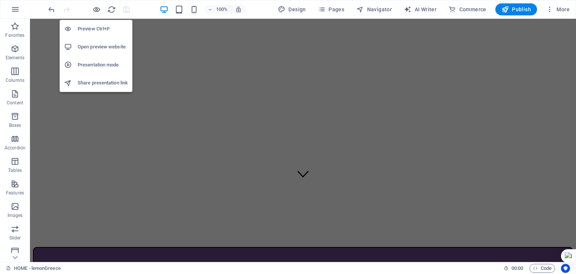
click at [92, 26] on h6 "Preview Ctrl+P" at bounding box center [103, 28] width 50 height 9
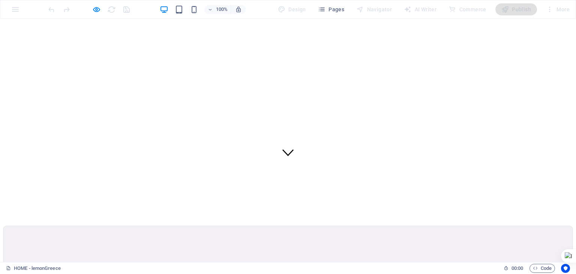
scroll to position [112, 0]
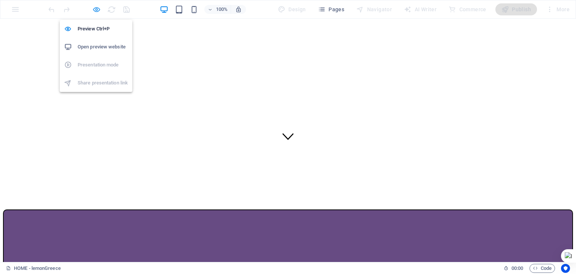
click at [96, 7] on icon "button" at bounding box center [96, 9] width 9 height 9
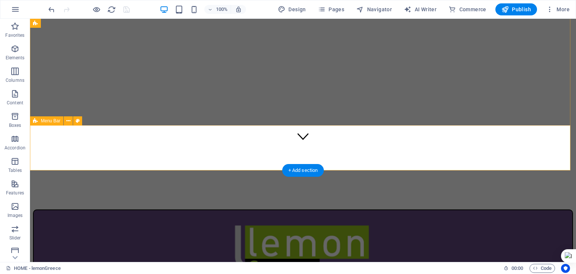
scroll to position [225, 0]
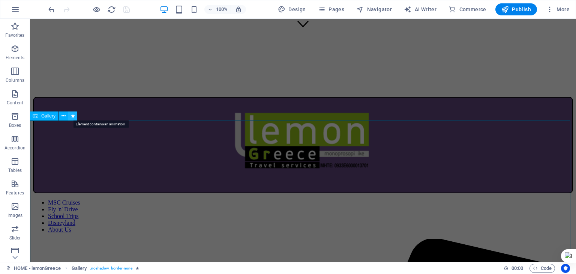
click at [74, 116] on icon at bounding box center [73, 116] width 4 height 8
select select "shrink"
select select "show"
select select "s"
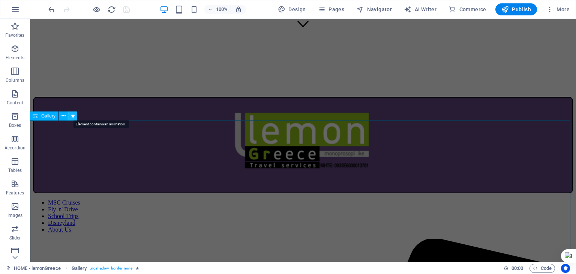
select select "scroll"
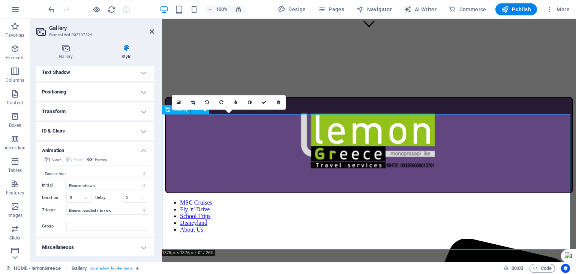
scroll to position [262, 0]
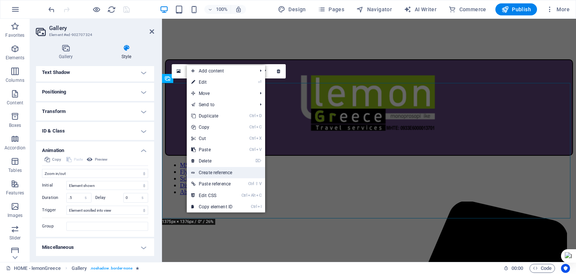
click at [209, 172] on link "Create reference" at bounding box center [226, 172] width 78 height 11
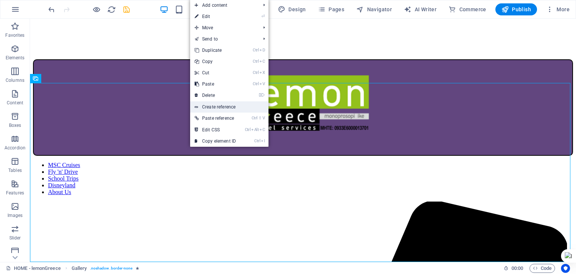
click at [207, 109] on link "Create reference" at bounding box center [229, 106] width 78 height 11
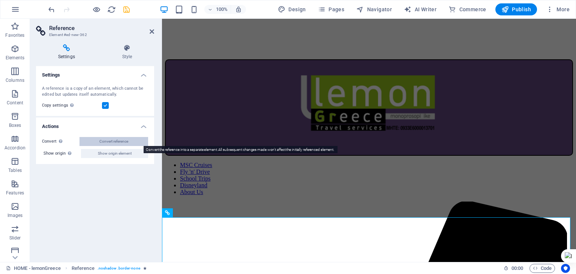
click at [117, 140] on span "Convert reference" at bounding box center [113, 141] width 29 height 9
select select "4"
select select "%"
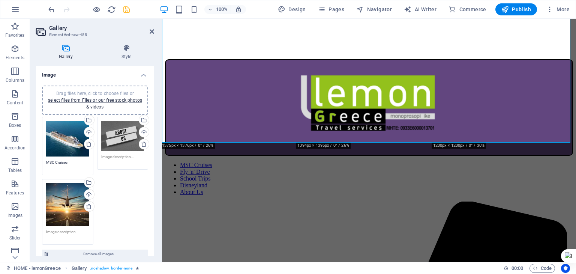
scroll to position [472, 0]
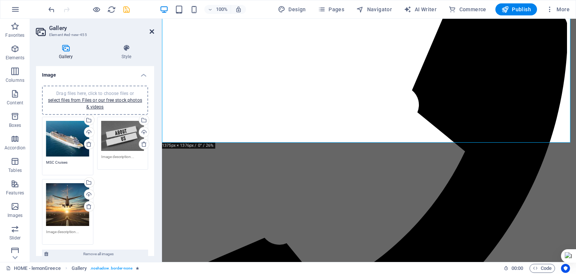
click at [150, 30] on icon at bounding box center [152, 31] width 4 height 6
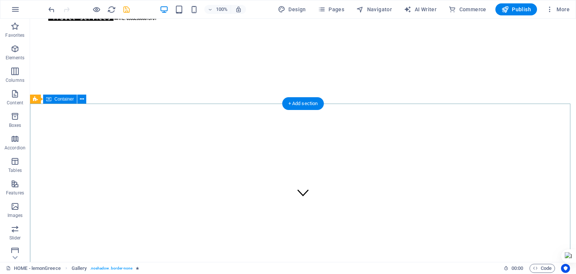
scroll to position [0, 0]
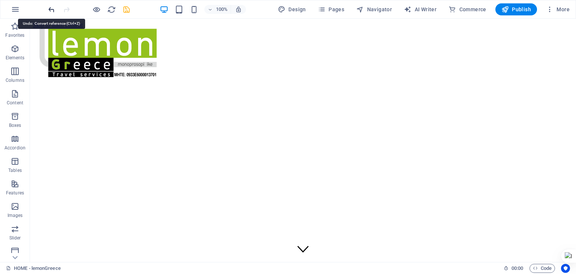
click at [50, 10] on icon "undo" at bounding box center [51, 9] width 9 height 9
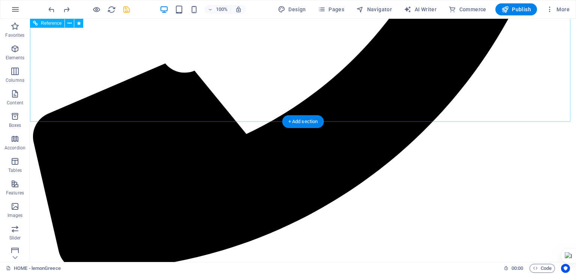
scroll to position [750, 0]
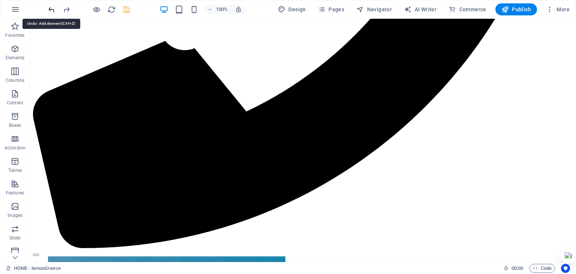
click at [52, 8] on icon "undo" at bounding box center [51, 9] width 9 height 9
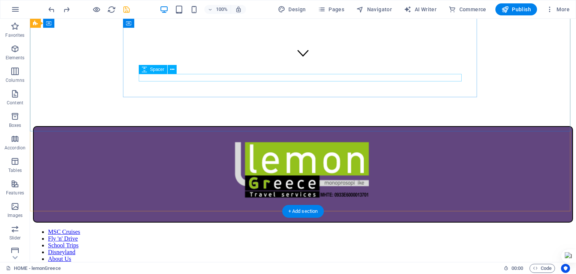
scroll to position [135, 0]
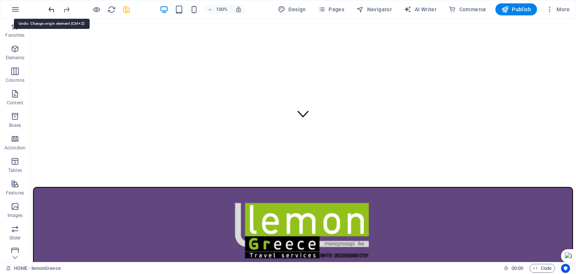
click at [50, 9] on icon "undo" at bounding box center [51, 9] width 9 height 9
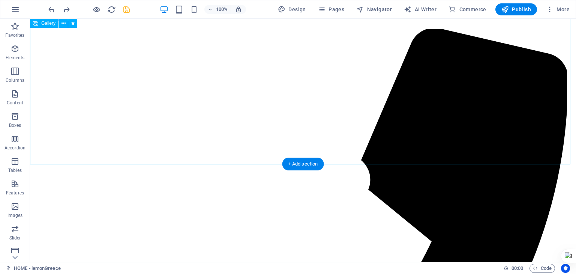
scroll to position [172, 0]
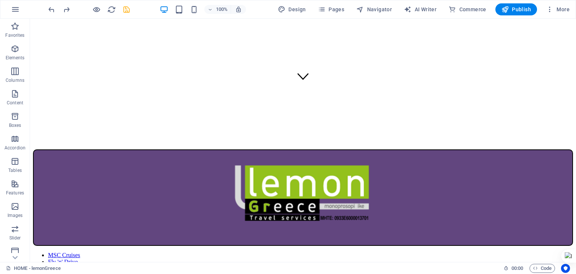
click at [124, 8] on icon "save" at bounding box center [126, 9] width 9 height 9
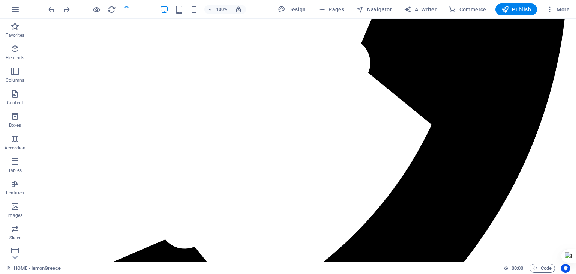
scroll to position [585, 0]
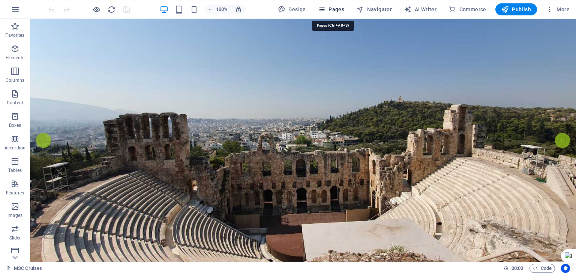
click at [336, 9] on span "Pages" at bounding box center [331, 9] width 26 height 7
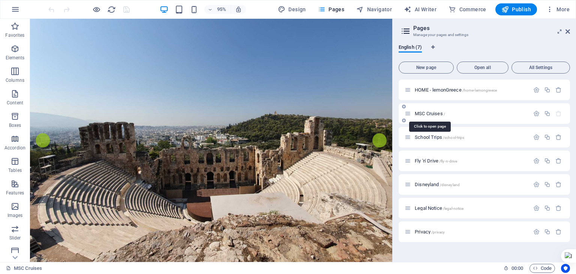
click at [428, 113] on span "MSC Cruises /" at bounding box center [430, 114] width 30 height 6
click at [438, 89] on span "HOME - lemonGreece /home-lemongreece" at bounding box center [456, 90] width 82 height 6
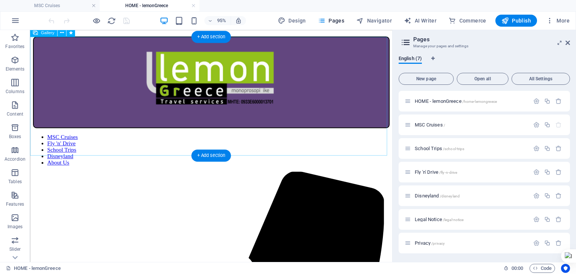
scroll to position [285, 0]
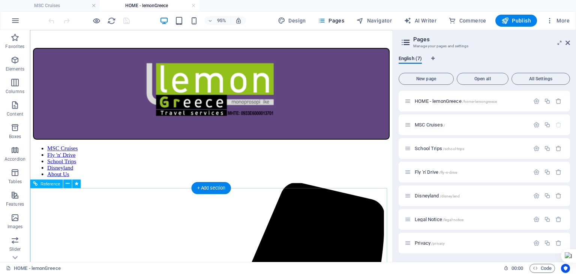
click at [67, 183] on icon at bounding box center [68, 183] width 4 height 7
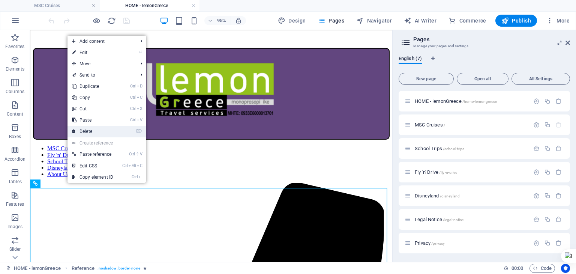
click at [87, 128] on link "⌦ Delete" at bounding box center [92, 131] width 50 height 11
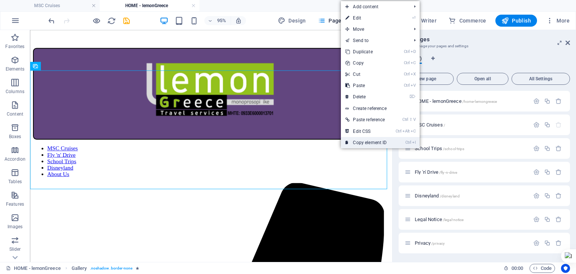
click at [363, 138] on link "Ctrl I Copy element ID" at bounding box center [366, 142] width 50 height 11
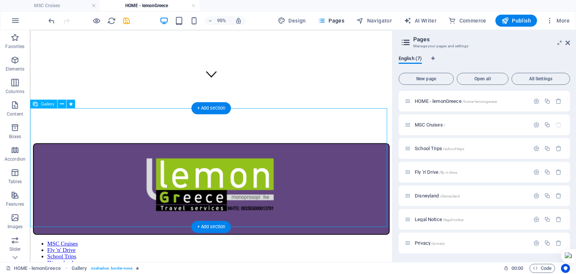
scroll to position [97, 0]
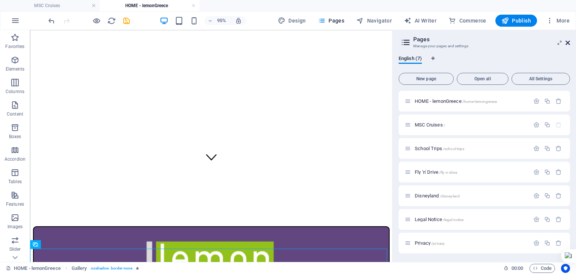
click at [568, 42] on icon at bounding box center [567, 43] width 4 height 6
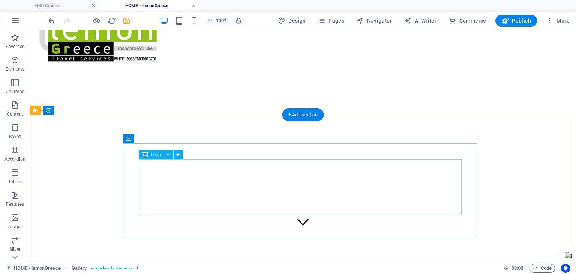
scroll to position [0, 0]
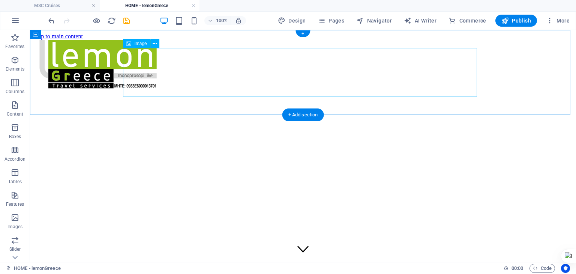
click at [191, 86] on figure at bounding box center [303, 65] width 540 height 50
click at [153, 44] on icon at bounding box center [155, 44] width 4 height 8
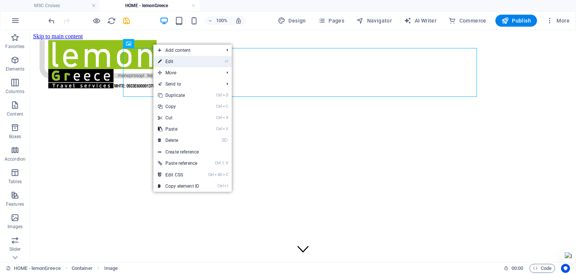
drag, startPoint x: 168, startPoint y: 63, endPoint x: 15, endPoint y: 55, distance: 153.5
click at [168, 63] on link "⏎ Edit" at bounding box center [178, 61] width 50 height 11
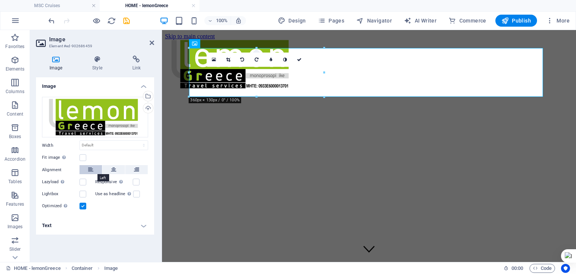
click at [85, 171] on button at bounding box center [90, 169] width 22 height 9
click at [152, 45] on icon at bounding box center [152, 43] width 4 height 6
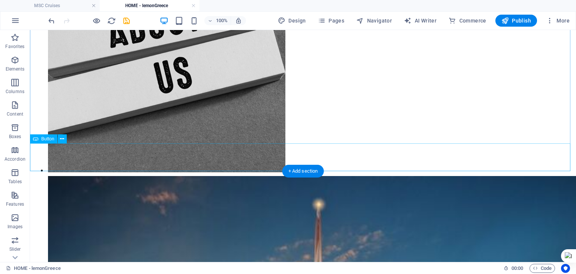
scroll to position [1125, 0]
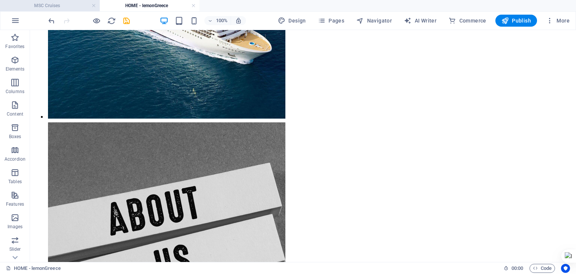
click at [56, 4] on h4 "MSC Cruises" at bounding box center [50, 5] width 100 height 8
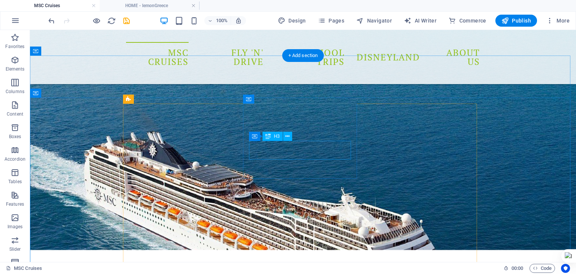
scroll to position [412, 0]
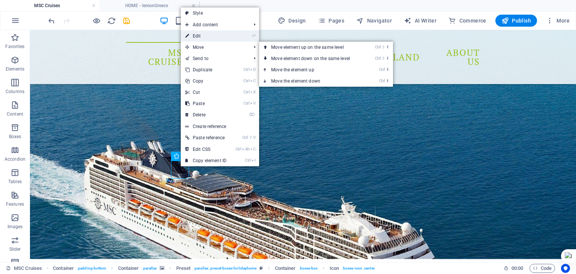
drag, startPoint x: 44, startPoint y: 32, endPoint x: 202, endPoint y: 37, distance: 157.9
click at [202, 37] on link "⏎ Edit" at bounding box center [206, 35] width 50 height 11
select select "xMidYMid"
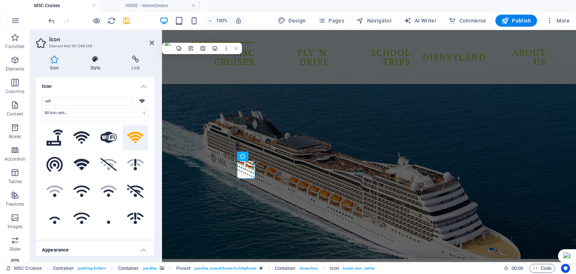
click at [95, 63] on h4 "Style" at bounding box center [96, 63] width 41 height 16
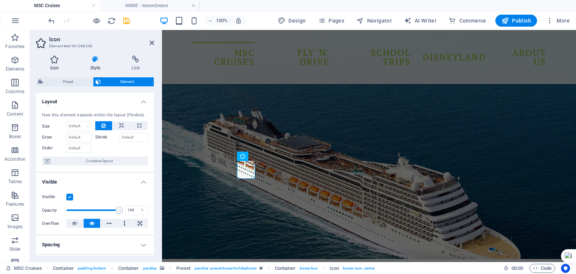
click at [61, 57] on icon at bounding box center [54, 58] width 37 height 7
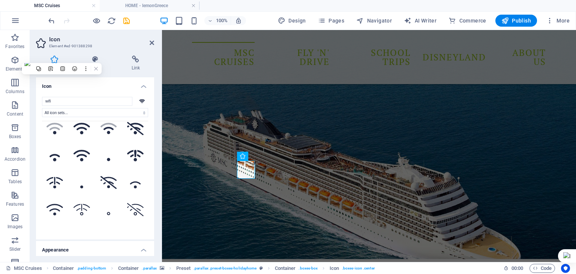
scroll to position [0, 0]
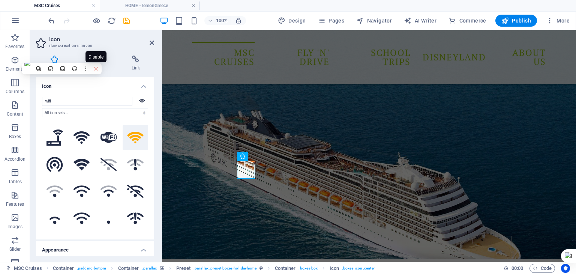
click at [98, 69] on icon at bounding box center [95, 68] width 5 height 5
click at [98, 68] on icon at bounding box center [95, 68] width 5 height 5
click at [153, 44] on icon at bounding box center [152, 43] width 4 height 6
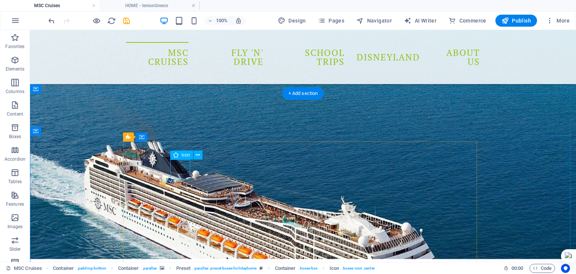
click at [175, 135] on icon at bounding box center [175, 137] width 4 height 8
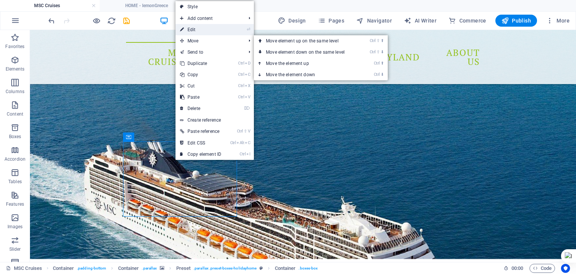
drag, startPoint x: 195, startPoint y: 29, endPoint x: 34, endPoint y: 92, distance: 172.6
click at [195, 29] on link "⏎ Edit" at bounding box center [200, 29] width 50 height 11
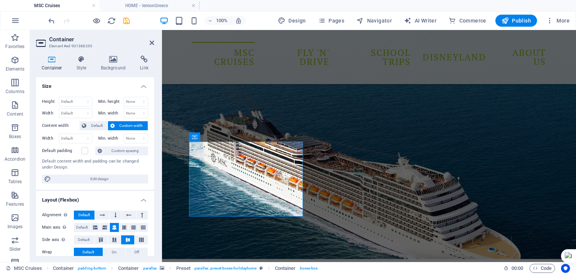
click at [512, 86] on figure at bounding box center [369, 137] width 414 height 244
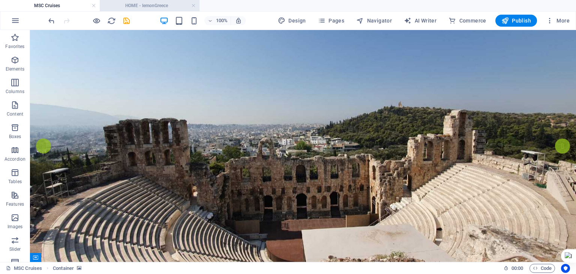
click at [150, 6] on h4 "HOME - lemonGreece" at bounding box center [150, 5] width 100 height 8
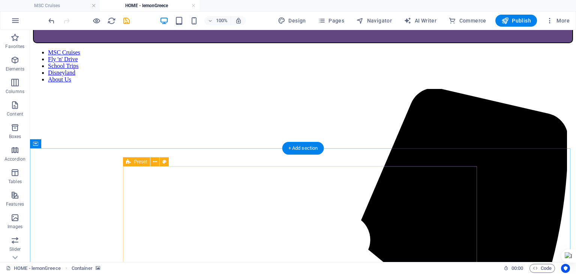
scroll to position [150, 0]
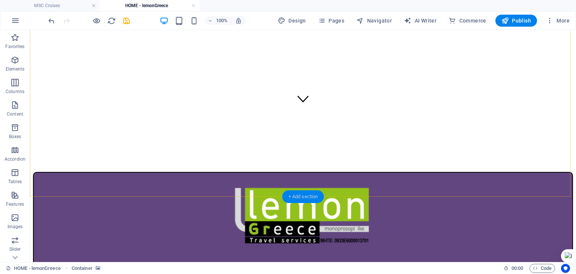
drag, startPoint x: 310, startPoint y: 191, endPoint x: 150, endPoint y: 164, distance: 162.7
click at [310, 191] on div "+ Add section" at bounding box center [303, 196] width 42 height 13
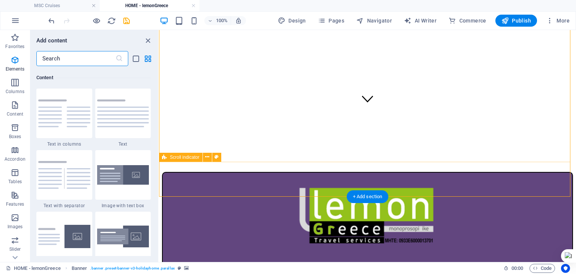
scroll to position [1312, 0]
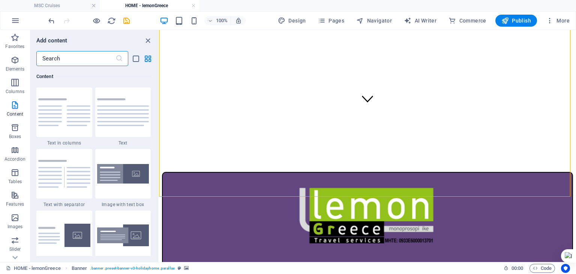
click at [85, 60] on input "text" at bounding box center [75, 58] width 79 height 15
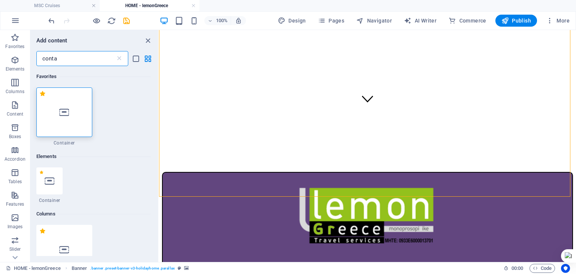
scroll to position [0, 0]
type input "conta"
click at [76, 119] on div at bounding box center [64, 111] width 56 height 49
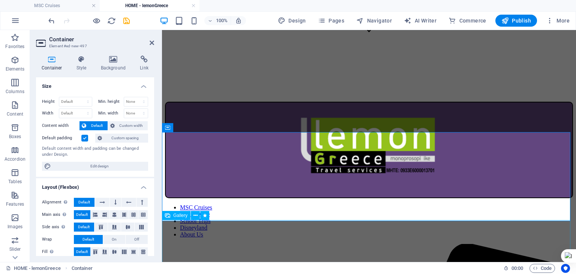
scroll to position [225, 0]
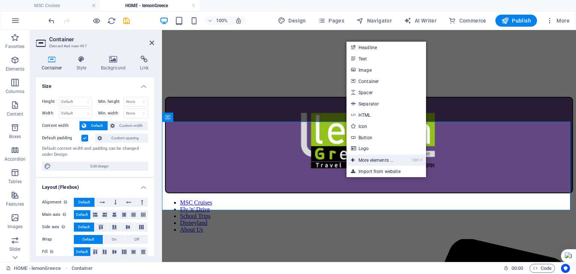
click at [370, 160] on link "Ctrl ⏎ More elements ..." at bounding box center [371, 159] width 51 height 11
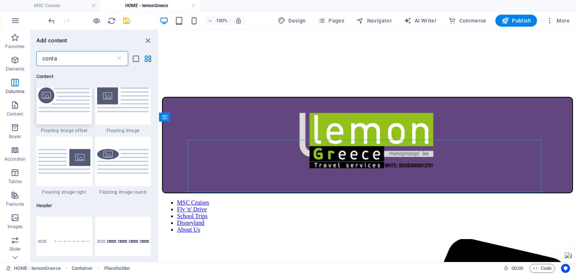
scroll to position [42, 0]
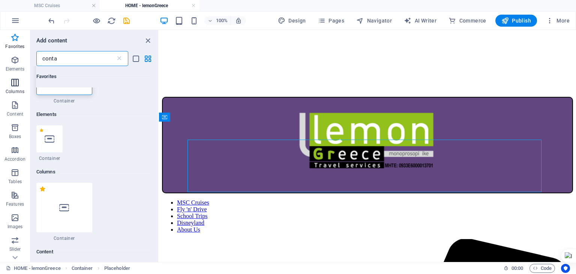
click at [16, 79] on icon "button" at bounding box center [14, 82] width 9 height 9
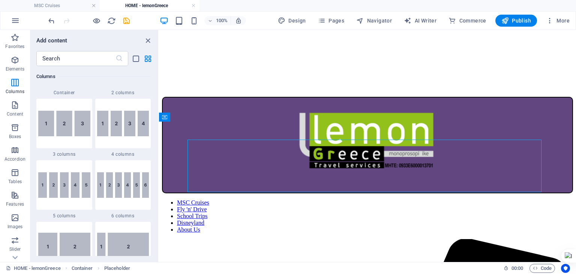
scroll to position [408, 0]
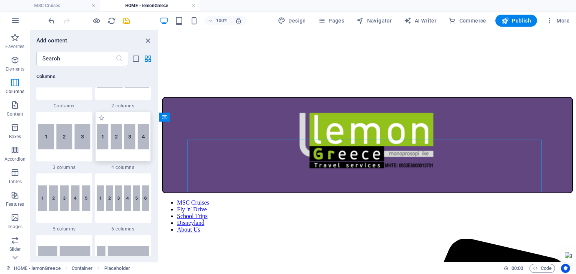
click at [117, 143] on img at bounding box center [123, 136] width 52 height 25
click at [159, 134] on div "Drag here to replace the existing content. Press “Ctrl” if you want to create a…" at bounding box center [367, 146] width 417 height 232
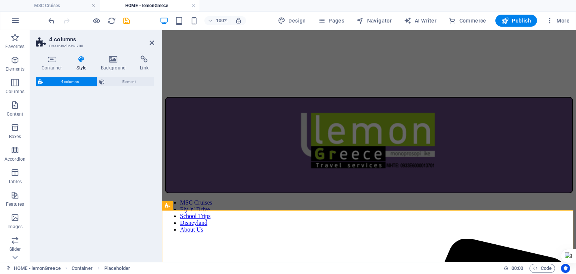
select select "rem"
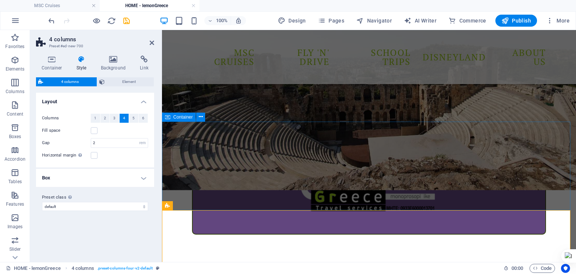
scroll to position [300, 0]
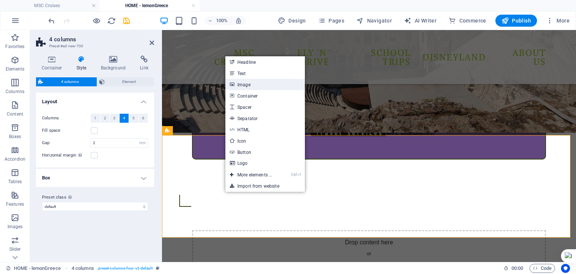
click at [248, 88] on link "Image" at bounding box center [264, 84] width 79 height 11
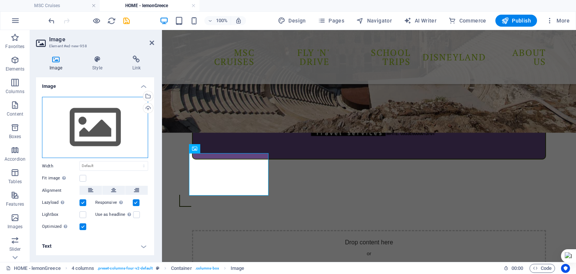
click at [117, 132] on div "Drag files here, click to choose files or select files from Files or our free s…" at bounding box center [95, 127] width 106 height 61
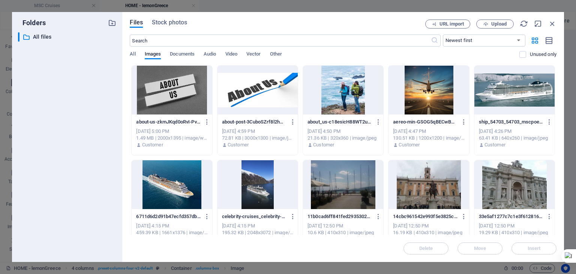
click at [173, 176] on div at bounding box center [172, 184] width 80 height 49
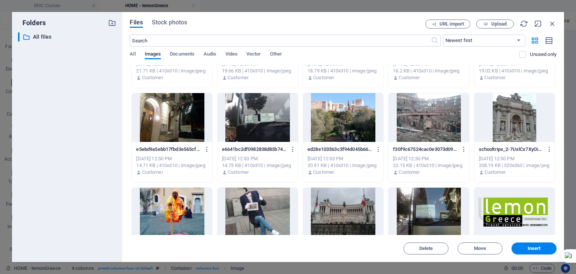
scroll to position [450, 0]
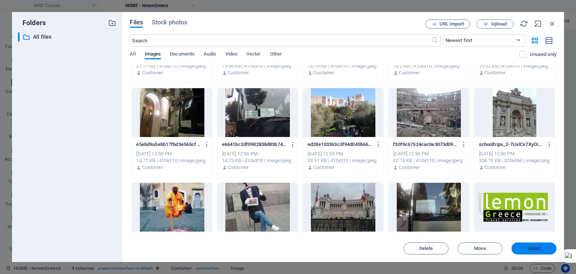
click at [537, 244] on button "Insert" at bounding box center [533, 248] width 45 height 12
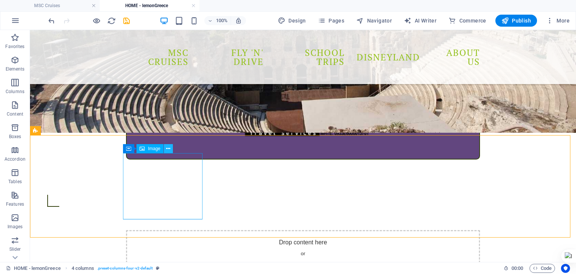
click at [167, 147] on icon at bounding box center [168, 149] width 4 height 8
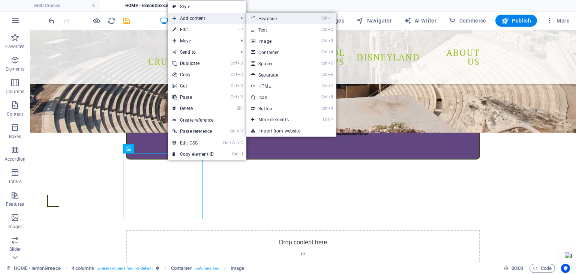
drag, startPoint x: 271, startPoint y: 18, endPoint x: 99, endPoint y: 4, distance: 172.6
click at [271, 18] on link "Ctrl 1 Headline" at bounding box center [277, 18] width 62 height 11
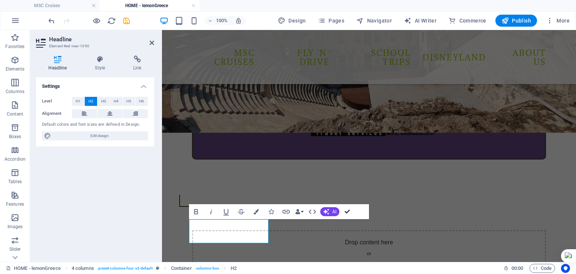
drag, startPoint x: 347, startPoint y: 210, endPoint x: 310, endPoint y: 182, distance: 46.5
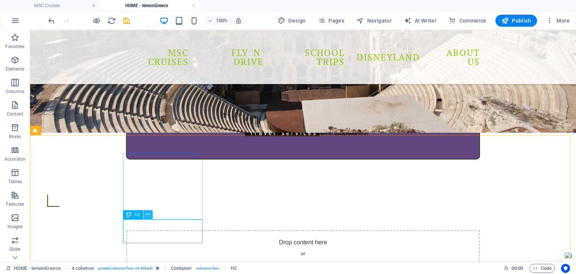
click at [146, 215] on icon at bounding box center [148, 214] width 4 height 8
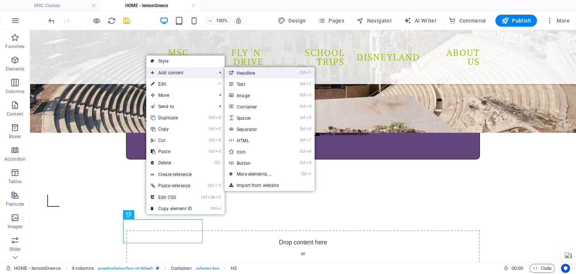
click at [246, 72] on link "Ctrl 1 Headline" at bounding box center [256, 72] width 62 height 11
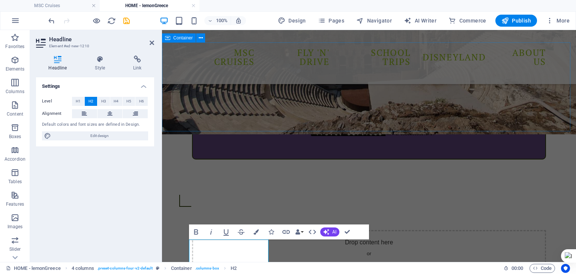
scroll to position [304, 0]
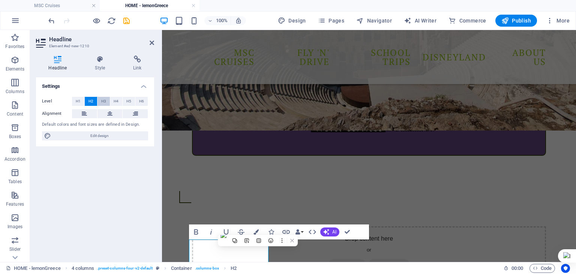
click at [105, 101] on span "H3" at bounding box center [103, 101] width 5 height 9
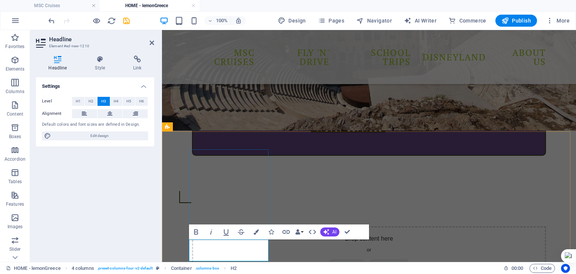
click at [111, 113] on icon at bounding box center [109, 113] width 5 height 9
drag, startPoint x: 343, startPoint y: 228, endPoint x: 312, endPoint y: 200, distance: 42.5
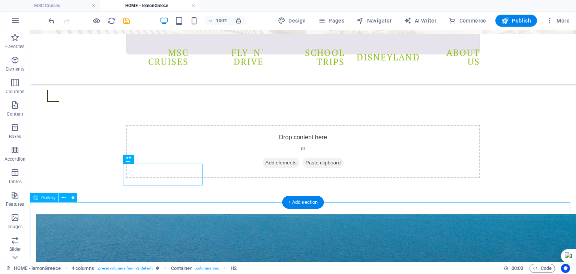
scroll to position [416, 0]
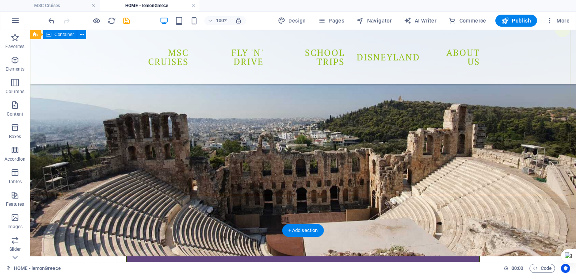
scroll to position [266, 0]
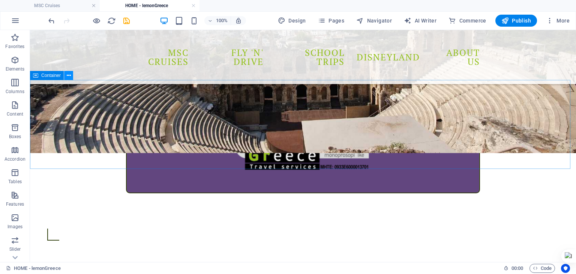
click at [69, 78] on icon at bounding box center [69, 76] width 4 height 8
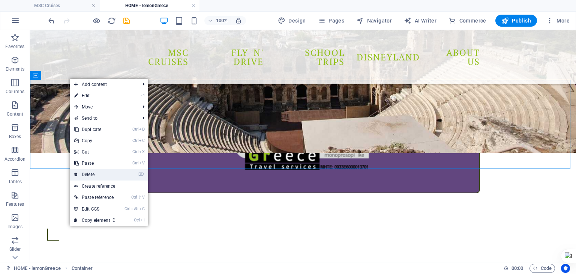
click at [93, 170] on link "⌦ Delete" at bounding box center [95, 174] width 50 height 11
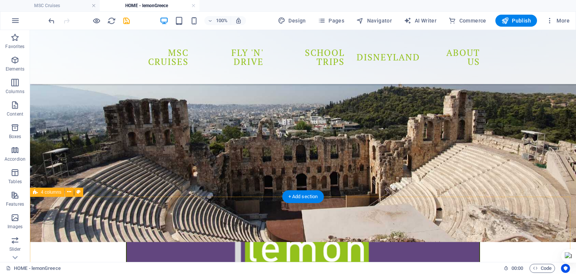
scroll to position [225, 0]
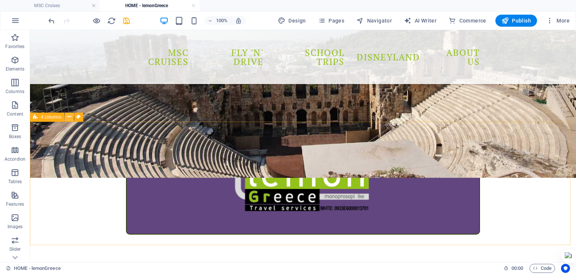
click at [68, 117] on icon at bounding box center [69, 117] width 4 height 8
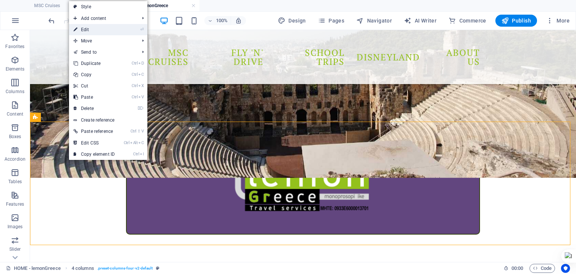
click at [84, 27] on link "⏎ Edit" at bounding box center [94, 29] width 50 height 11
select select "rem"
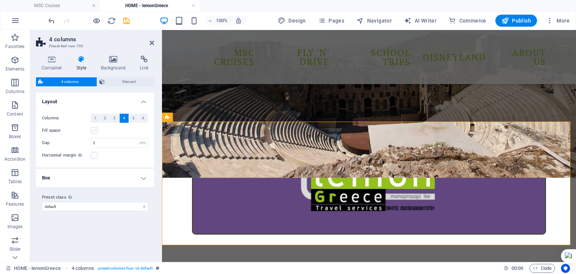
click at [93, 133] on label at bounding box center [94, 130] width 7 height 7
click at [0, 0] on input "Fill space" at bounding box center [0, 0] width 0 height 0
click at [152, 42] on icon at bounding box center [152, 43] width 4 height 6
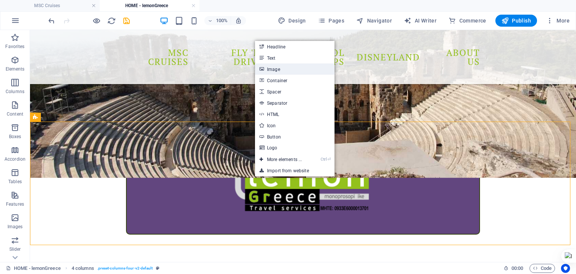
click at [277, 69] on link "Image" at bounding box center [294, 68] width 79 height 11
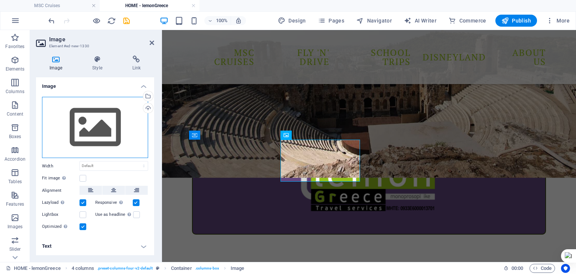
click at [106, 133] on div "Drag files here, click to choose files or select files from Files or our free s…" at bounding box center [95, 127] width 106 height 61
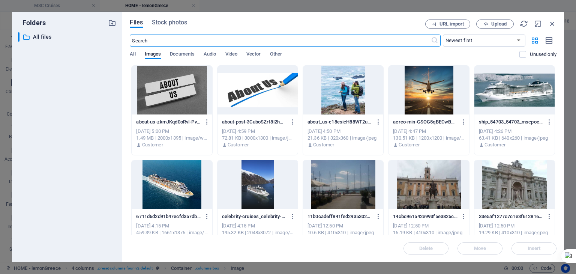
click at [429, 102] on div at bounding box center [428, 90] width 80 height 49
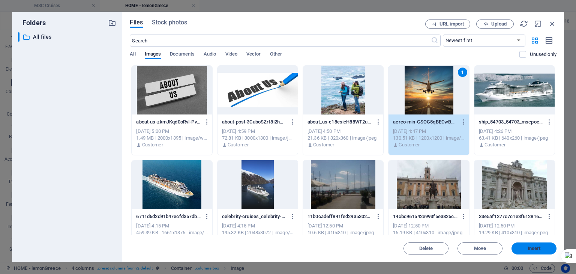
click at [525, 246] on span "Insert" at bounding box center [533, 248] width 39 height 4
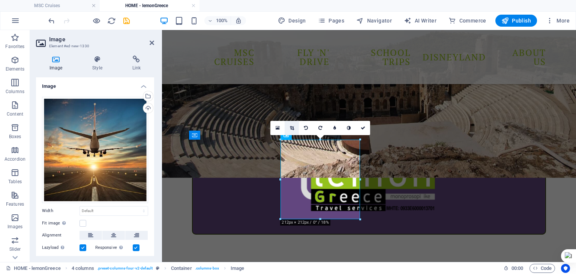
click at [290, 129] on icon at bounding box center [292, 128] width 4 height 4
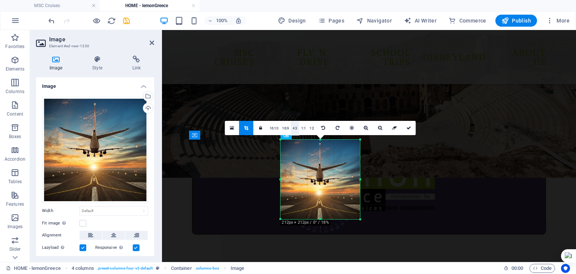
click at [291, 129] on link "4:3" at bounding box center [295, 128] width 9 height 14
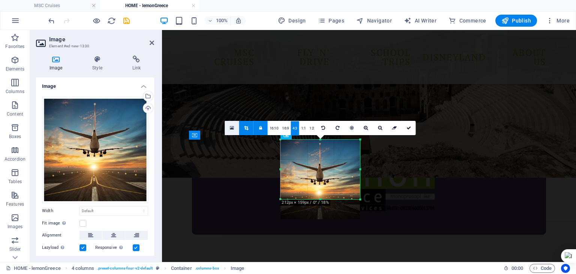
click at [235, 126] on link at bounding box center [232, 128] width 14 height 14
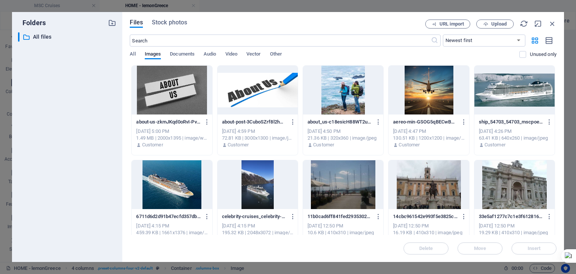
click at [426, 96] on div at bounding box center [428, 90] width 80 height 49
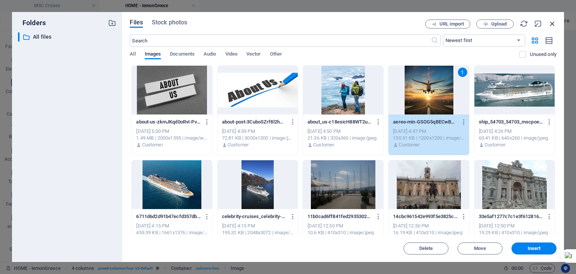
drag, startPoint x: 553, startPoint y: 22, endPoint x: 306, endPoint y: 49, distance: 248.1
click at [553, 22] on icon "button" at bounding box center [552, 23] width 8 height 8
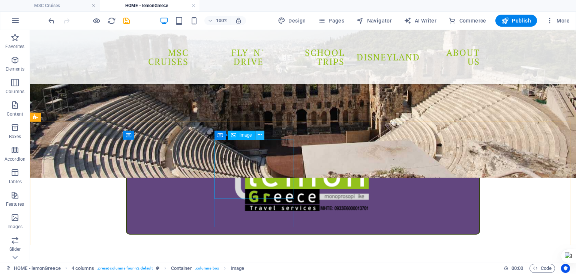
click at [261, 135] on icon at bounding box center [260, 135] width 4 height 8
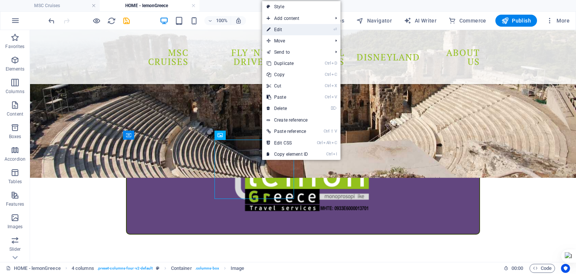
drag, startPoint x: 280, startPoint y: 31, endPoint x: 121, endPoint y: 23, distance: 160.0
click at [280, 31] on link "⏎ Edit" at bounding box center [287, 29] width 50 height 11
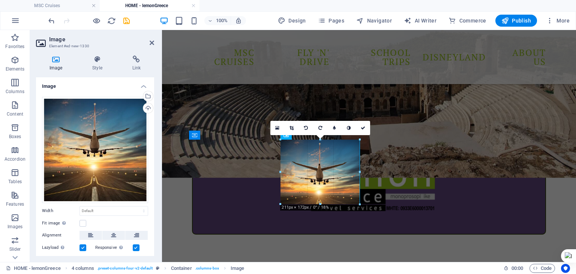
drag, startPoint x: 319, startPoint y: 199, endPoint x: 320, endPoint y: 204, distance: 4.9
type input "211"
select select "px"
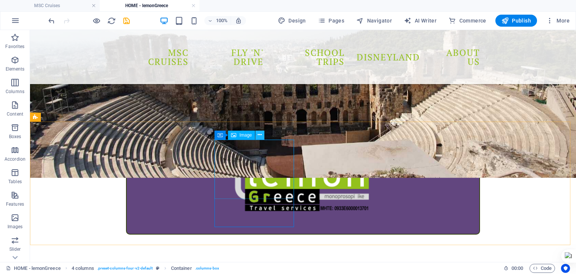
click at [260, 135] on icon at bounding box center [260, 135] width 4 height 8
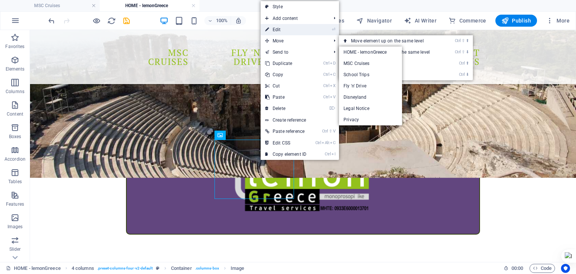
click at [284, 27] on link "⏎ Edit" at bounding box center [286, 29] width 50 height 11
select select "px"
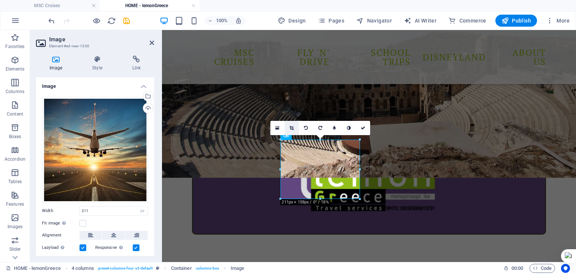
click at [294, 128] on icon at bounding box center [291, 128] width 4 height 4
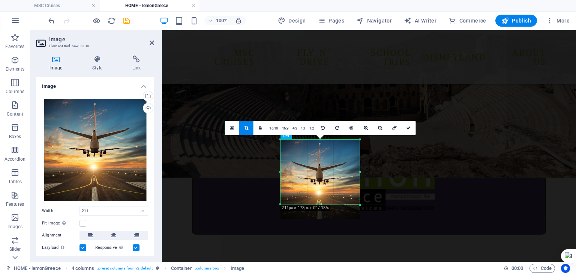
drag, startPoint x: 321, startPoint y: 199, endPoint x: 320, endPoint y: 204, distance: 5.7
click at [320, 204] on div at bounding box center [319, 204] width 79 height 3
click at [322, 189] on div at bounding box center [319, 178] width 79 height 79
click at [407, 128] on icon at bounding box center [408, 128] width 4 height 4
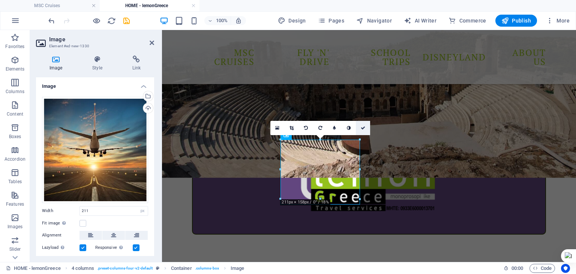
click at [364, 127] on icon at bounding box center [363, 128] width 4 height 4
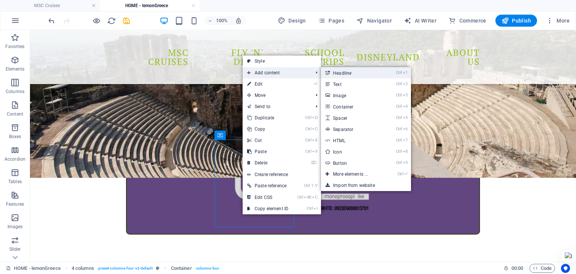
click at [342, 72] on link "Ctrl 1 Headline" at bounding box center [352, 72] width 62 height 11
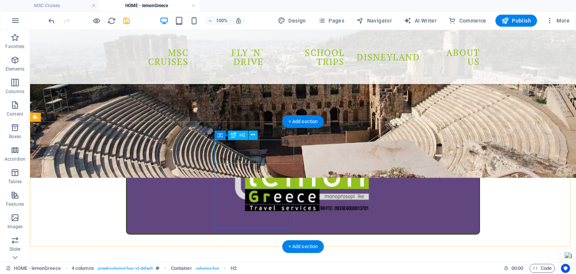
click at [253, 136] on icon at bounding box center [253, 135] width 4 height 8
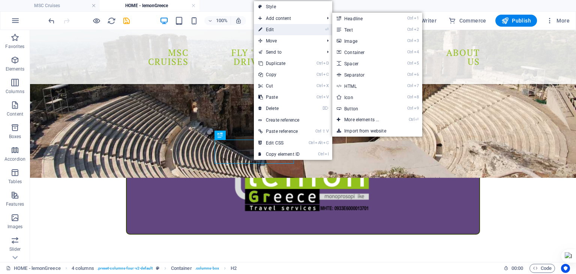
click at [274, 30] on link "⏎ Edit" at bounding box center [279, 29] width 50 height 11
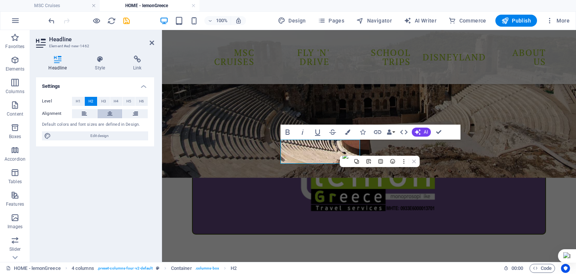
click at [111, 112] on icon at bounding box center [109, 113] width 5 height 9
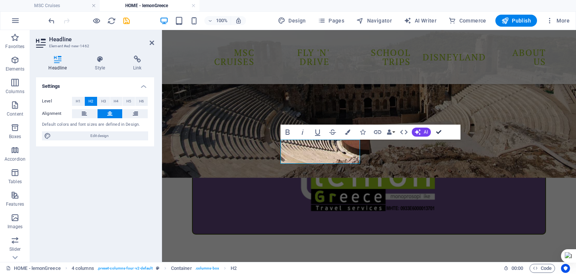
drag, startPoint x: 439, startPoint y: 129, endPoint x: 355, endPoint y: 144, distance: 86.1
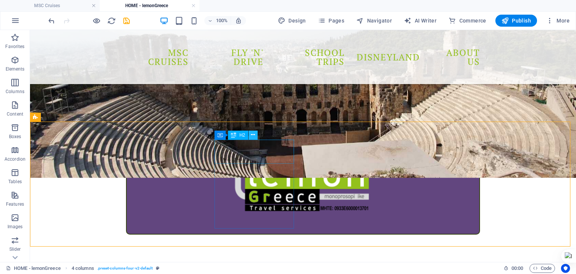
click at [254, 132] on icon at bounding box center [253, 135] width 4 height 8
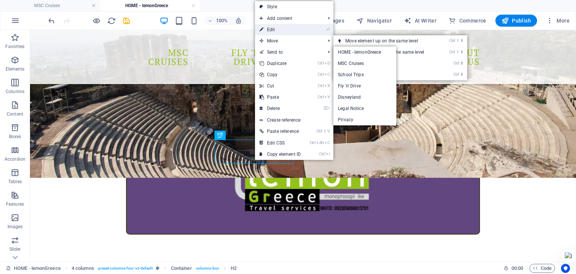
click at [278, 30] on link "⏎ Edit" at bounding box center [280, 29] width 50 height 11
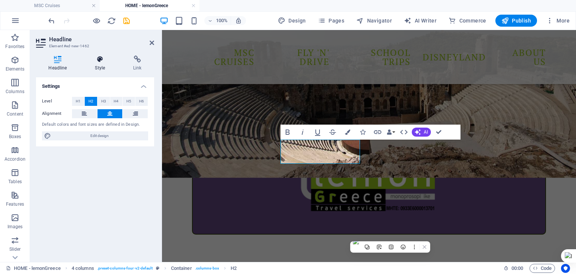
click at [100, 64] on h4 "Style" at bounding box center [101, 63] width 38 height 16
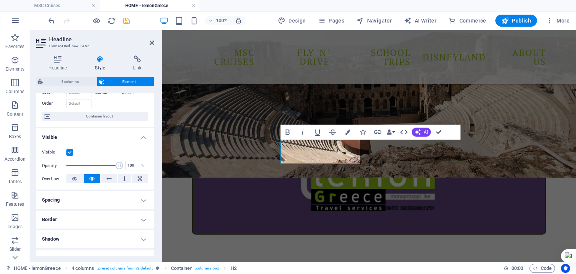
scroll to position [75, 0]
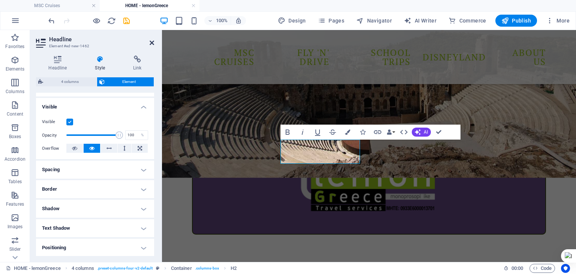
drag, startPoint x: 151, startPoint y: 42, endPoint x: 134, endPoint y: 17, distance: 30.5
click at [151, 42] on icon at bounding box center [152, 43] width 4 height 6
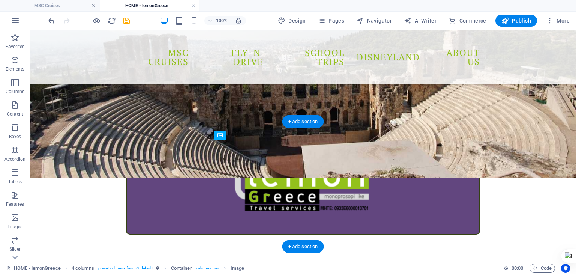
drag, startPoint x: 251, startPoint y: 176, endPoint x: 250, endPoint y: 149, distance: 26.6
